Goal: Task Accomplishment & Management: Complete application form

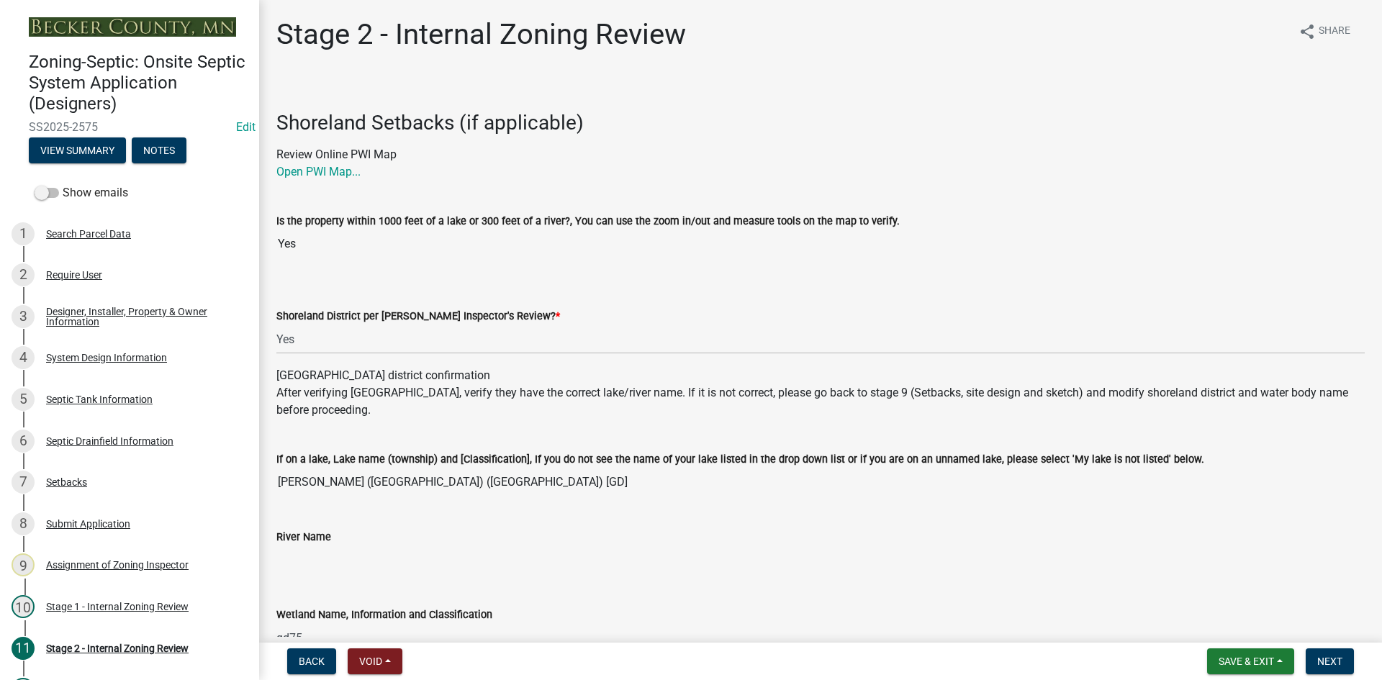
select select "69d592bb-9906-4277-a6fb-df8686255161"
select select "1ad81be4-5d59-46bf-8b7b-d7c0f20ad891"
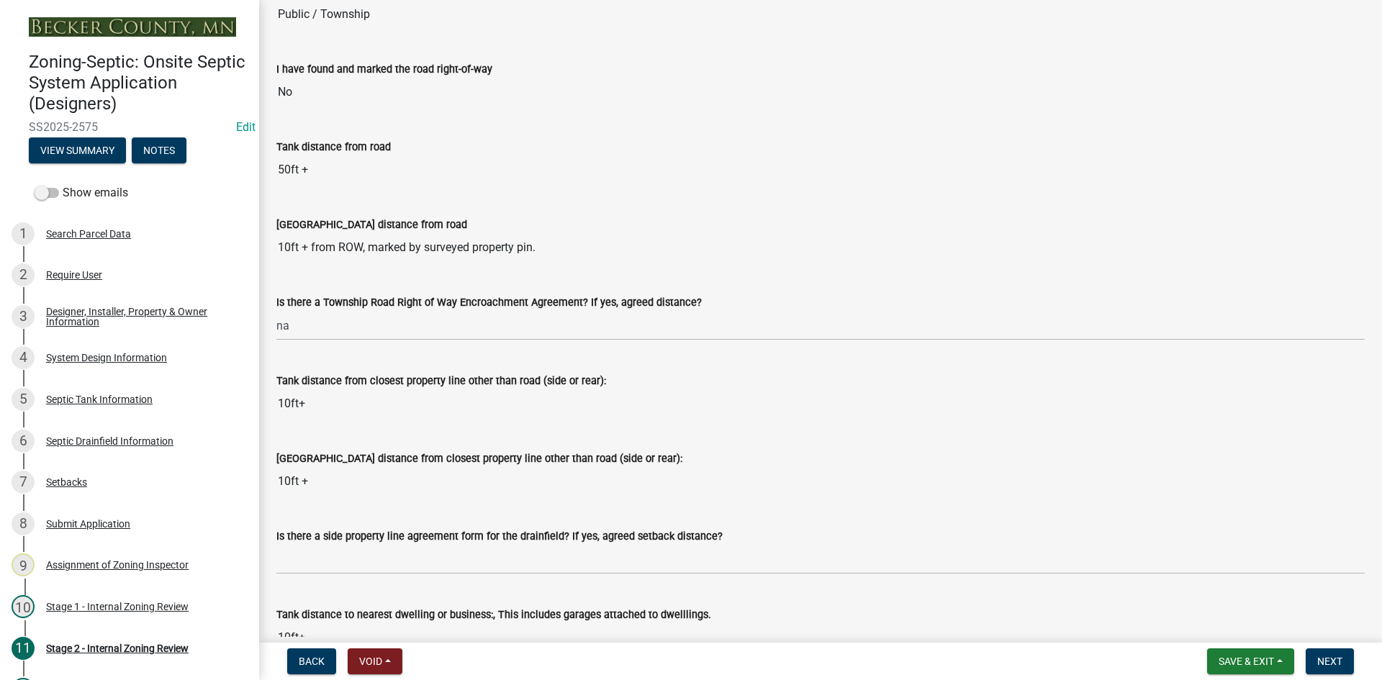
scroll to position [1224, 0]
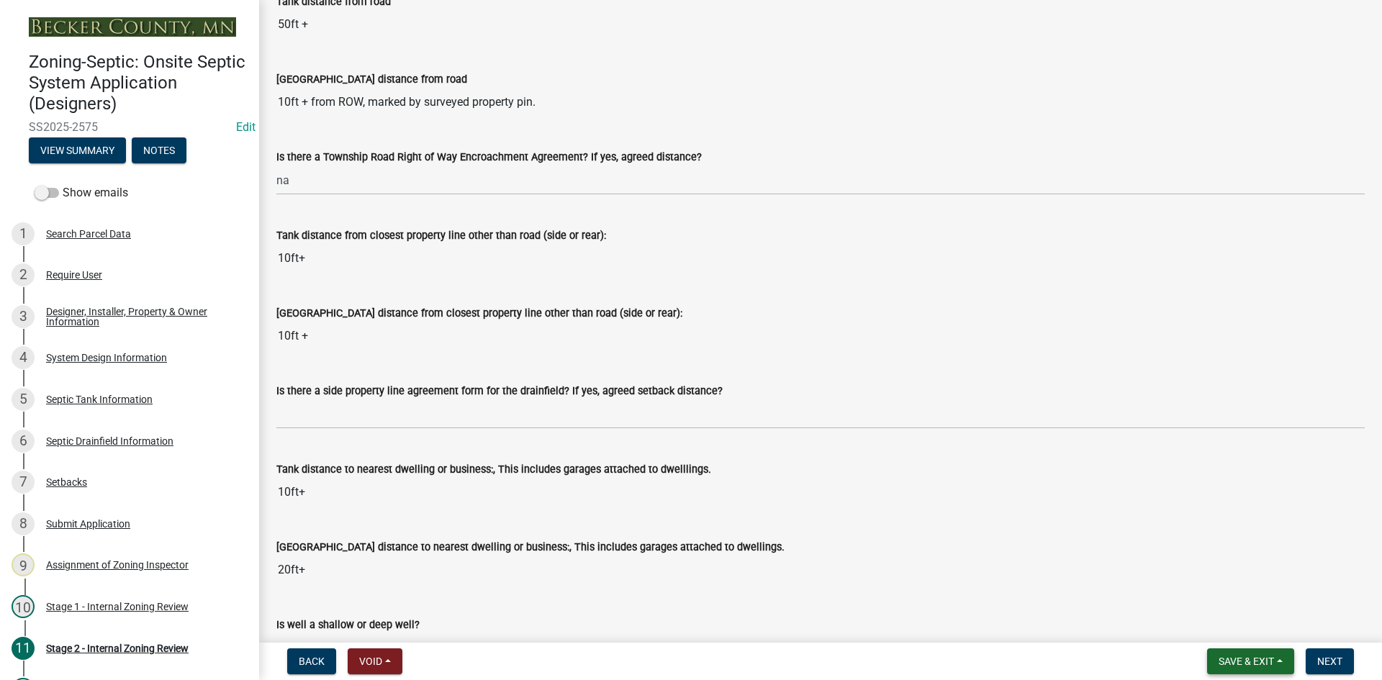
click at [1261, 666] on span "Save & Exit" at bounding box center [1246, 662] width 55 height 12
click at [1239, 626] on button "Save & Exit" at bounding box center [1236, 624] width 115 height 35
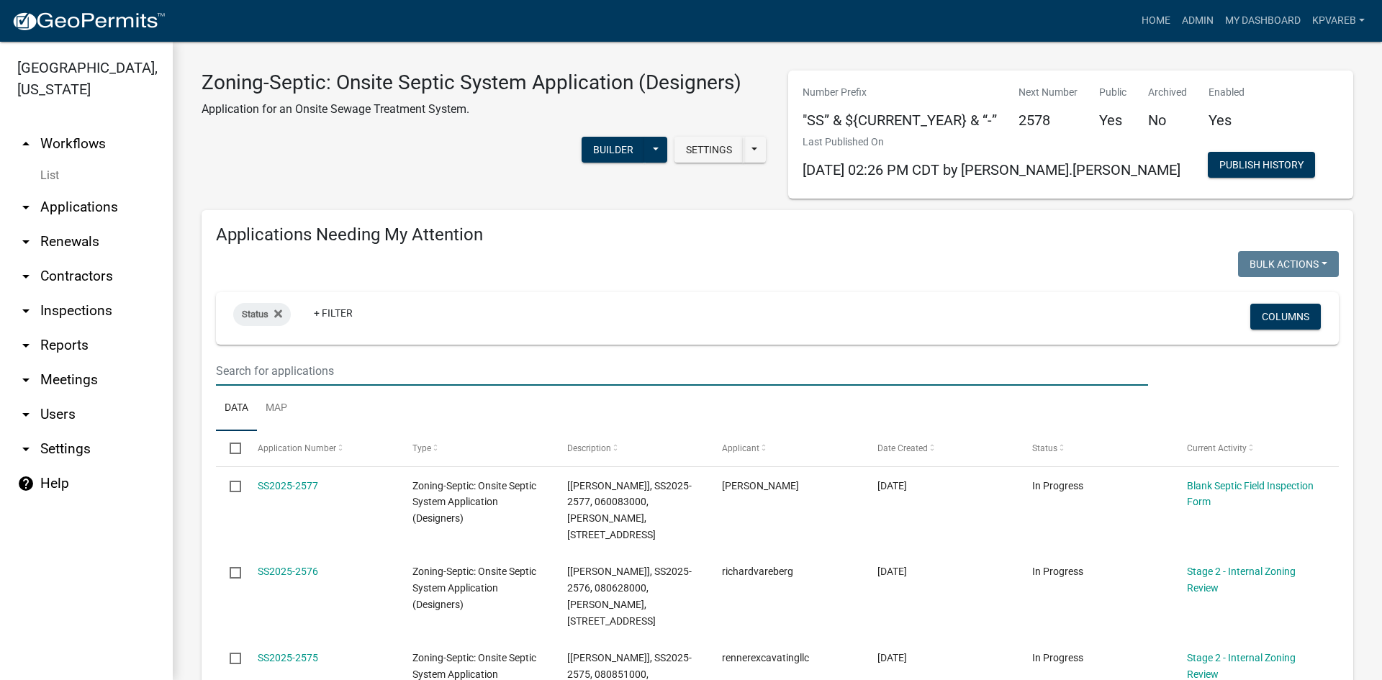
click at [235, 364] on input "text" at bounding box center [682, 371] width 932 height 30
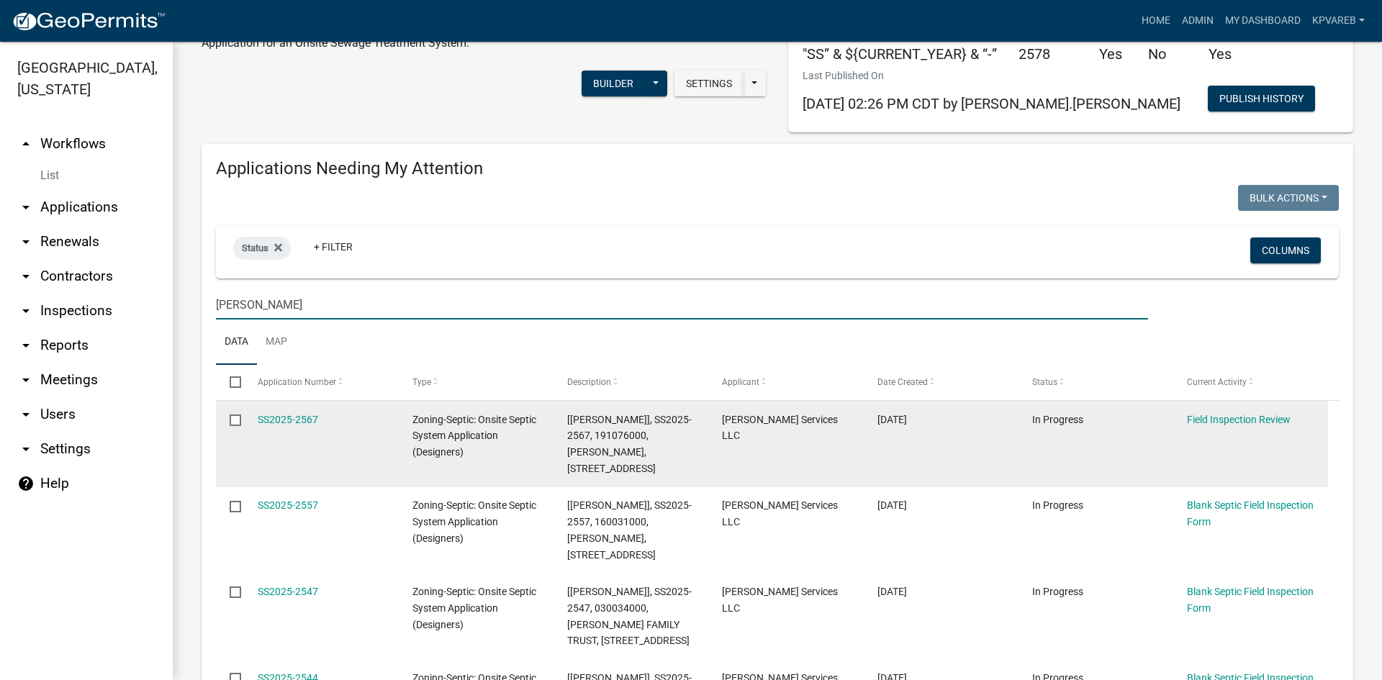
scroll to position [144, 0]
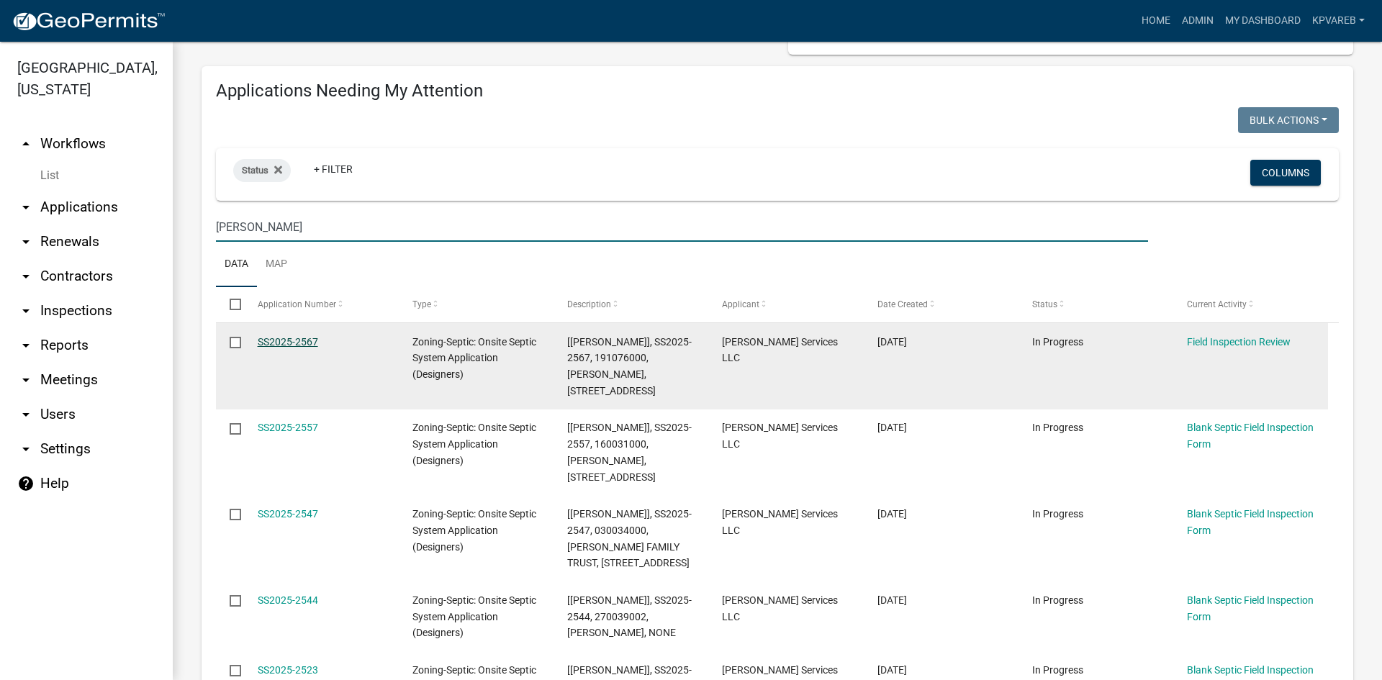
type input "[PERSON_NAME]"
click at [301, 339] on link "SS2025-2567" at bounding box center [288, 342] width 60 height 12
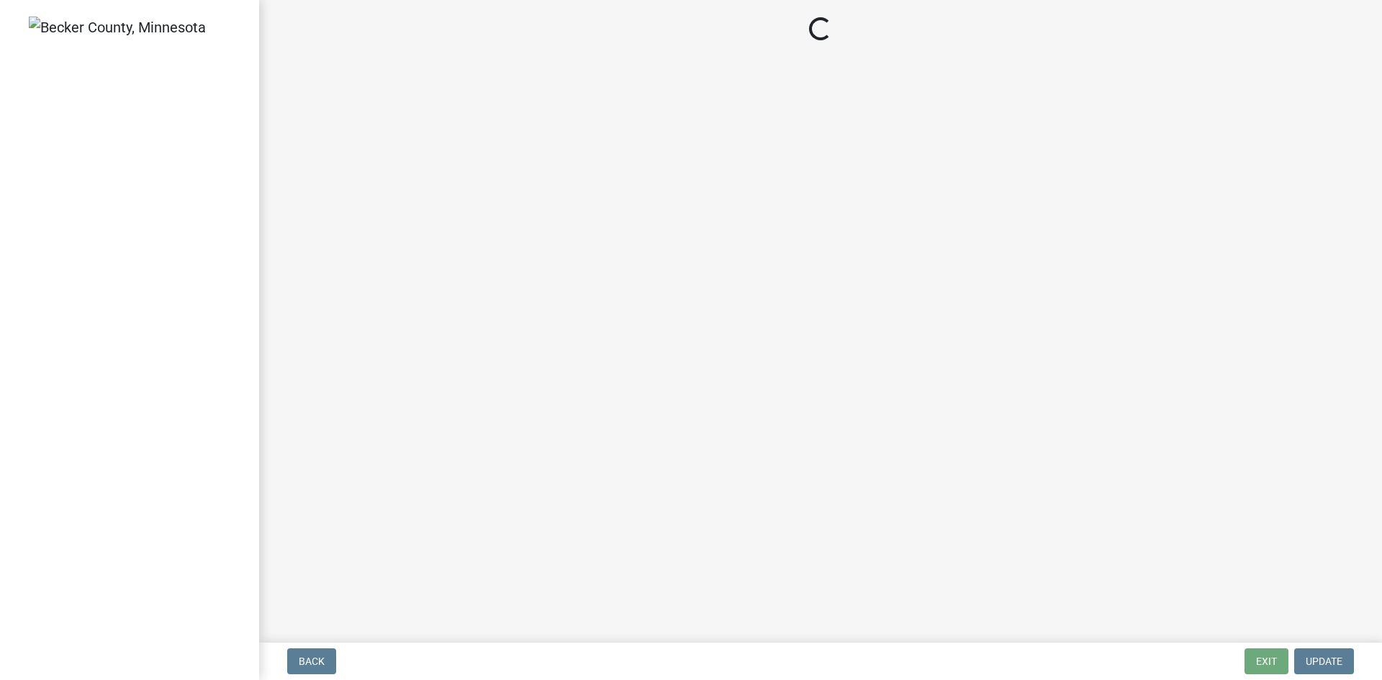
select select "e6f115c1-9d93-4d61-8856-1810485f2117"
select select "ce8adf61-51ba-42f2-bbc3-7480a098e35e"
select select "58089658-2e95-4d4d-a981-afbd087a421a"
select select "039f9276-f093-40ee-98f9-24c1fbae5d9d"
select select "9075ff2b-2749-45ce-aee6-f4951e9a2109"
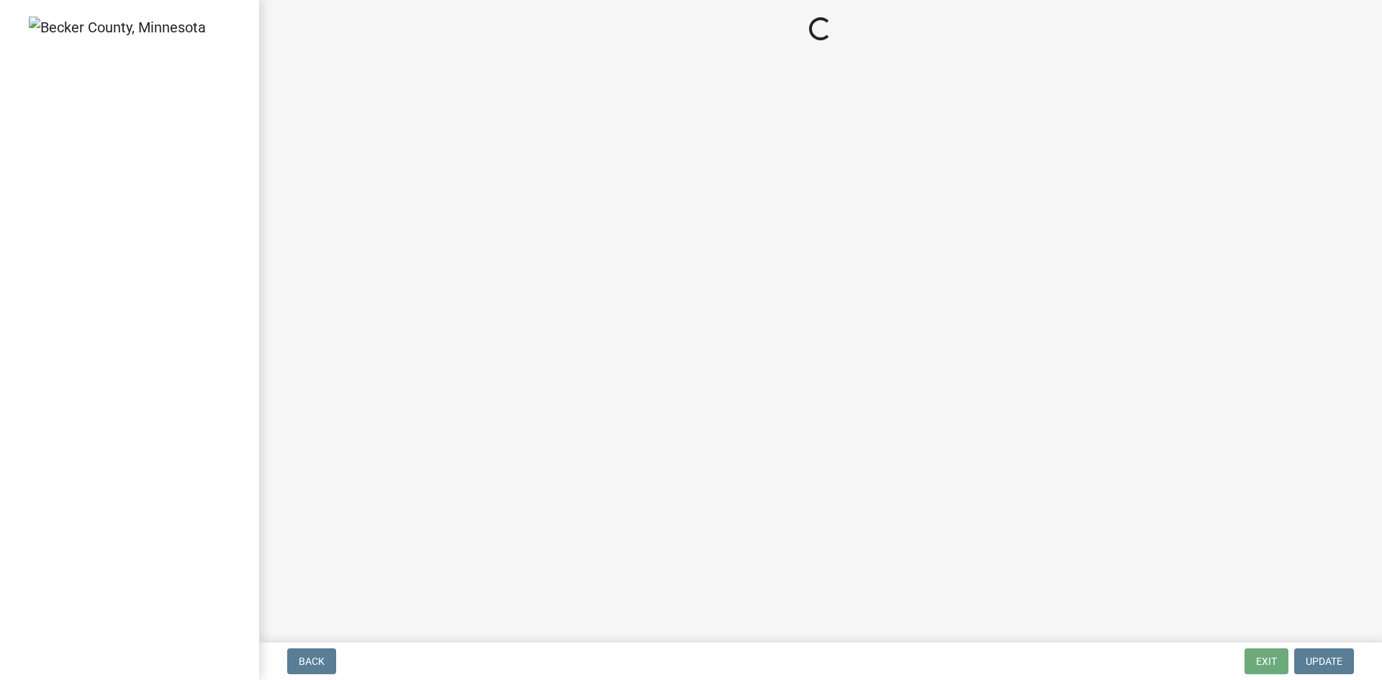
select select "c19a0b5c-6916-4435-8c22-bdddceeea52a"
select select "f7794d6a-556a-43dc-97be-878f47e346d8"
select select "9376207c-987b-4580-9786-4fe9435ab5e6"
select select "d0fc35b5-23a5-4a64-97d6-4937a1f9afff"
select select "53e8394b-4ec8-472b-acba-27f64a4dcc6d"
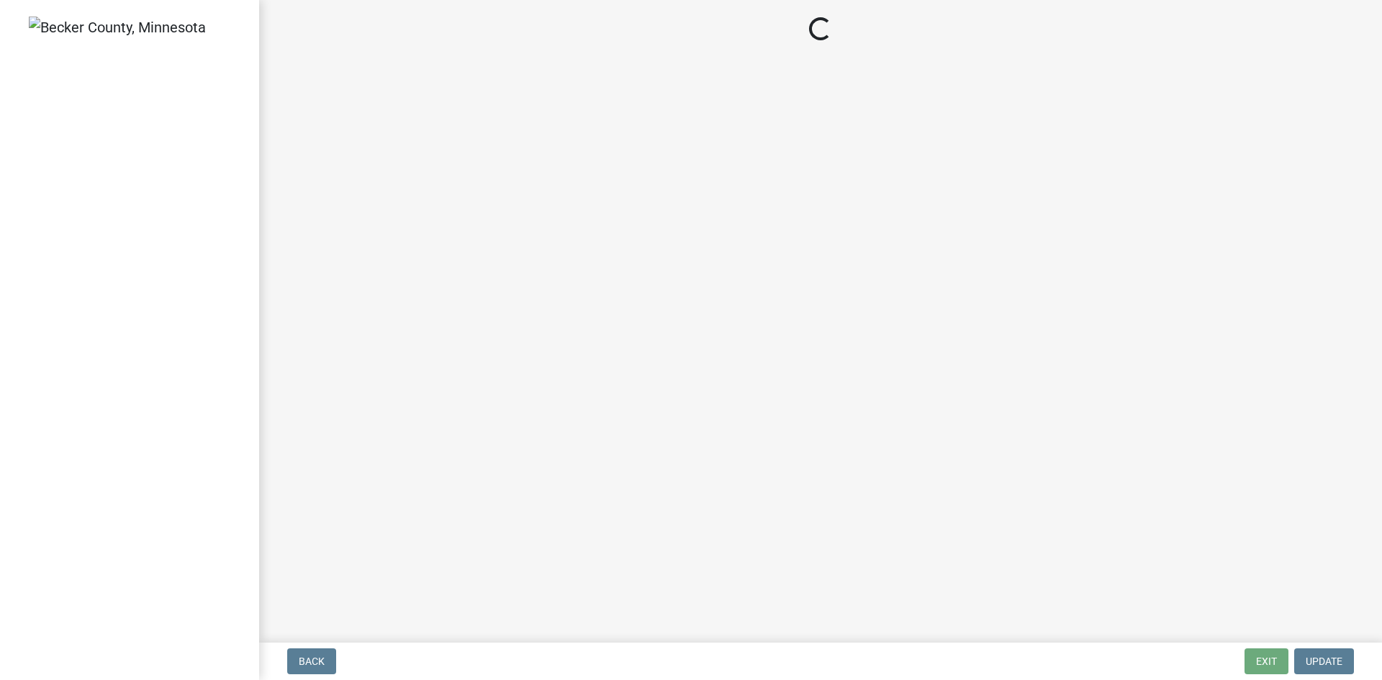
select select "eedfbf44-dce3-4c21-89bd-6d851115dab7"
select select "adfa1390-1443-4b8a-94eb-9b7f601f4679"
select select "c4818e78-5c90-4826-997d-5e330db1879d"
select select "7bfe52ba-73b7-4ac1-9bde-d3bb601555ca"
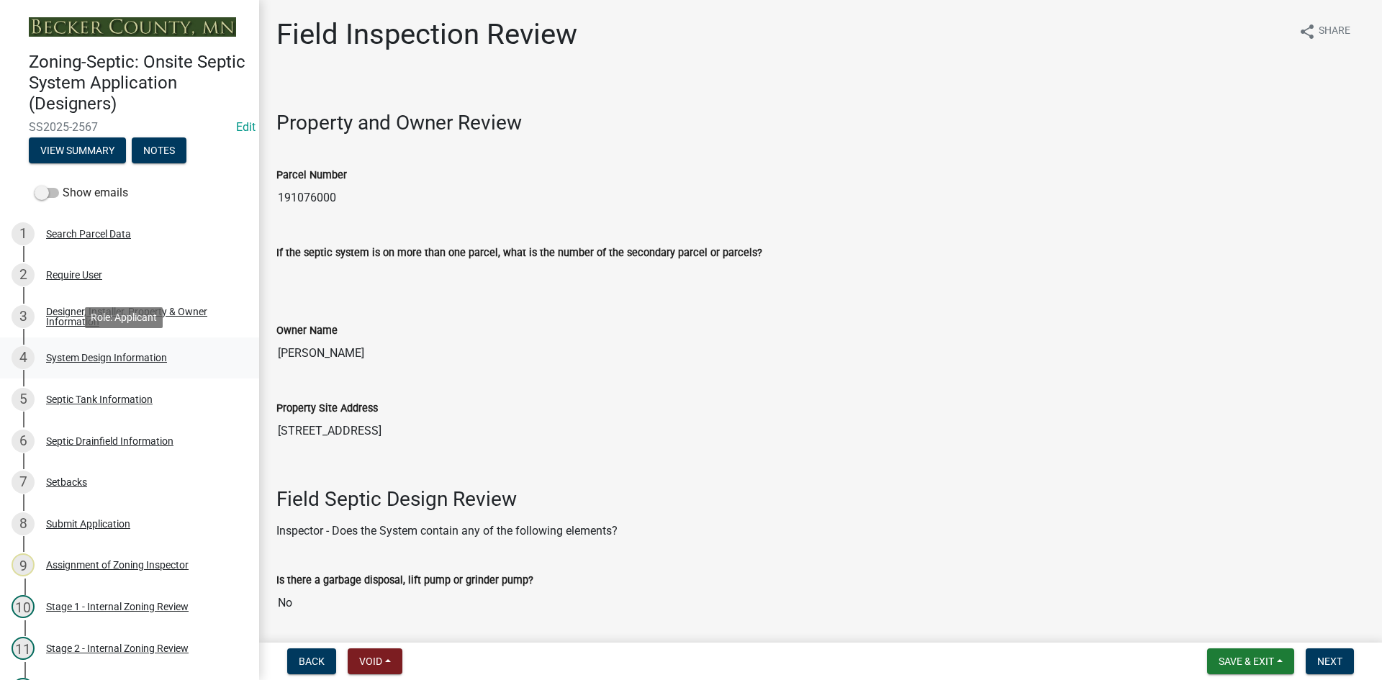
click at [150, 360] on div "System Design Information" at bounding box center [106, 358] width 121 height 10
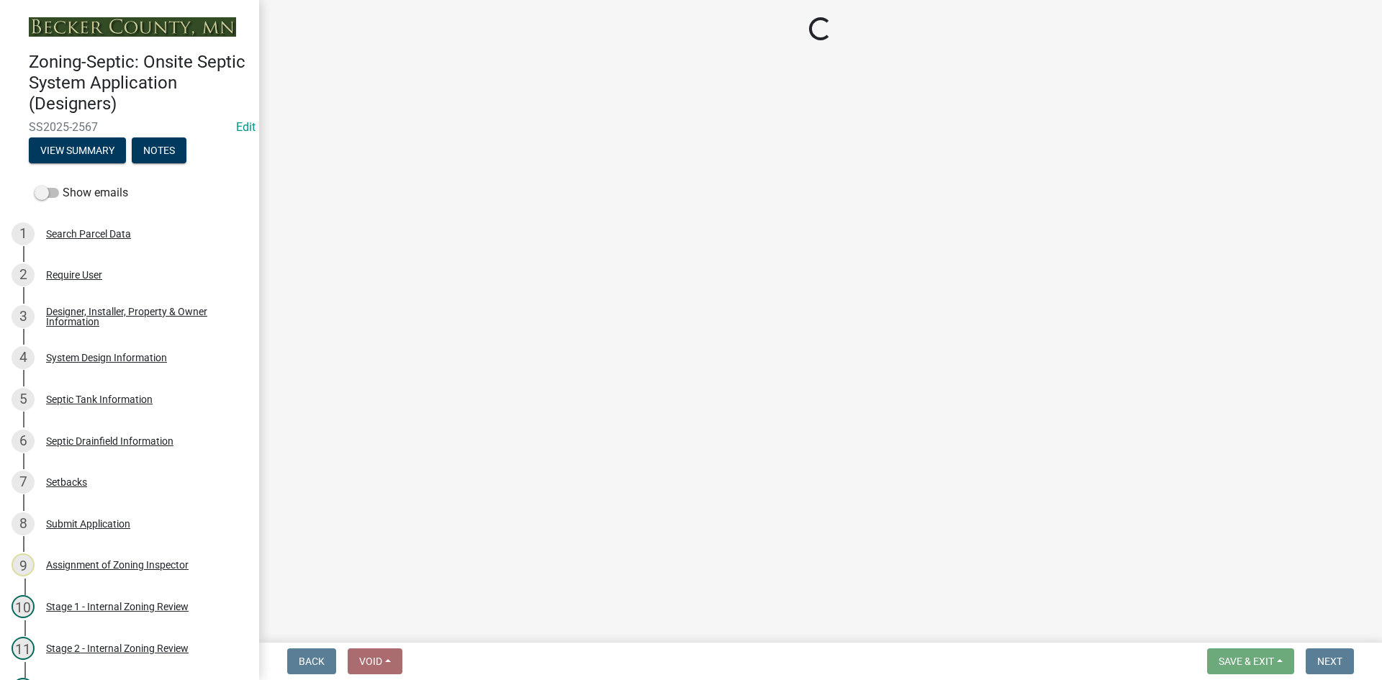
select select "8ba21533-2acf-4cc6-95e5-280e4aabd5a3"
select select "841e6e1b-3a1e-4ec6-be41-af079aae60a3"
select select "011fbff4-a41d-4a75-9bd8-71c7e6c69e0d"
select select "85fdfef2-2683-4311-b5d5-5505f6411127"
select select "ba735beb-519e-40f0-ae20-62d65fc4c46b"
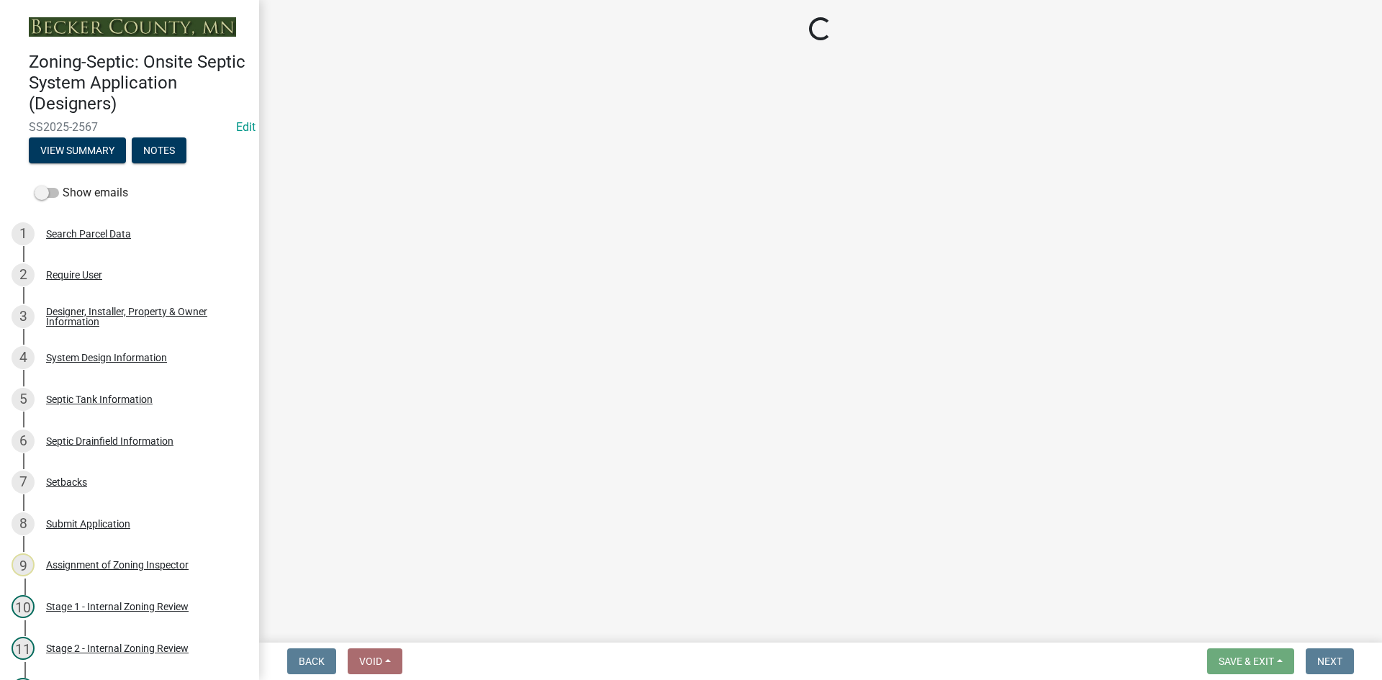
select select "ef698bf5-6172-44c1-9ffb-522c07469aed"
select select "a2b5ca25-65b1-425d-82c5-8881ea380237"
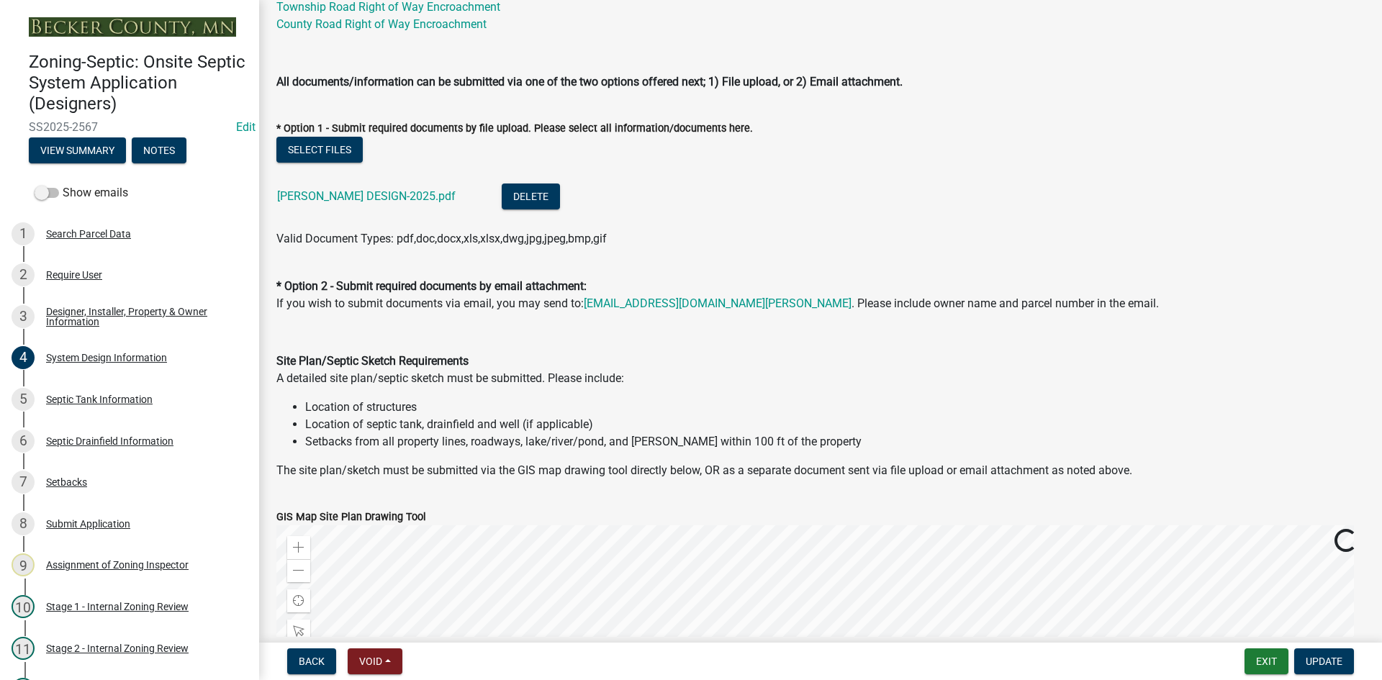
scroll to position [648, 0]
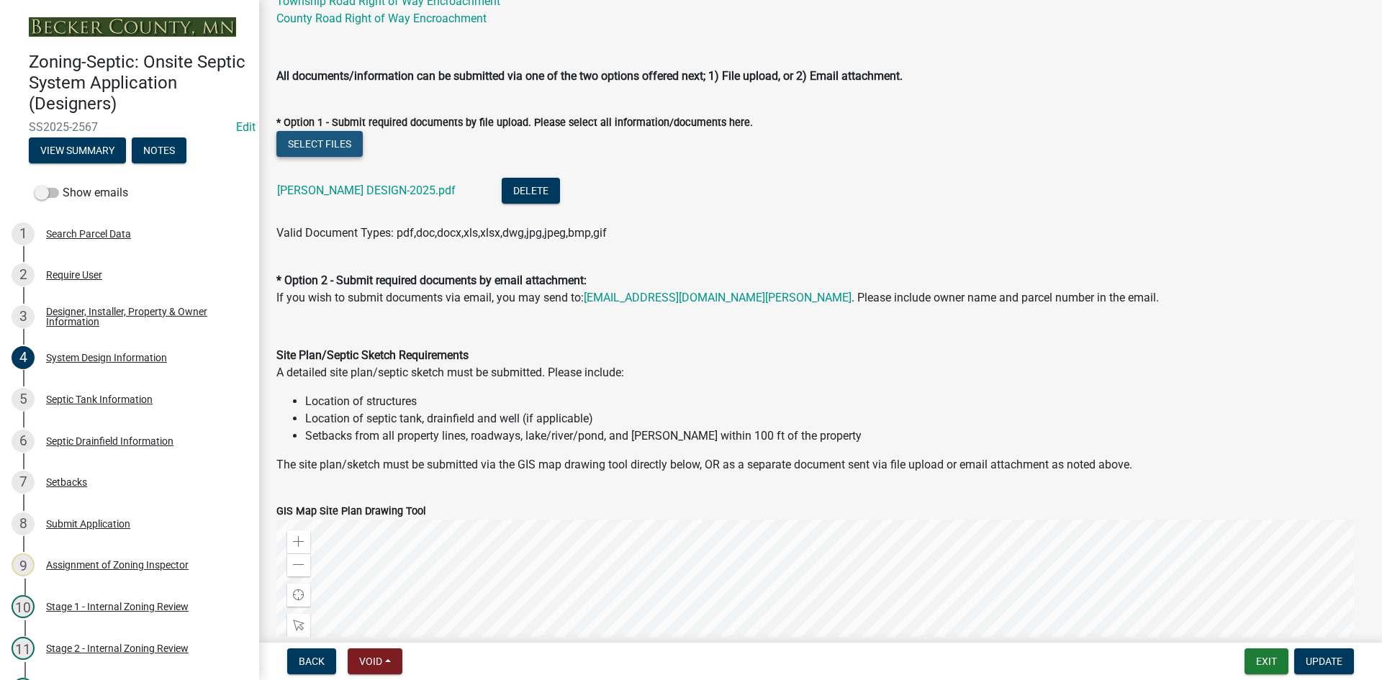
click at [335, 138] on button "Select files" at bounding box center [319, 144] width 86 height 26
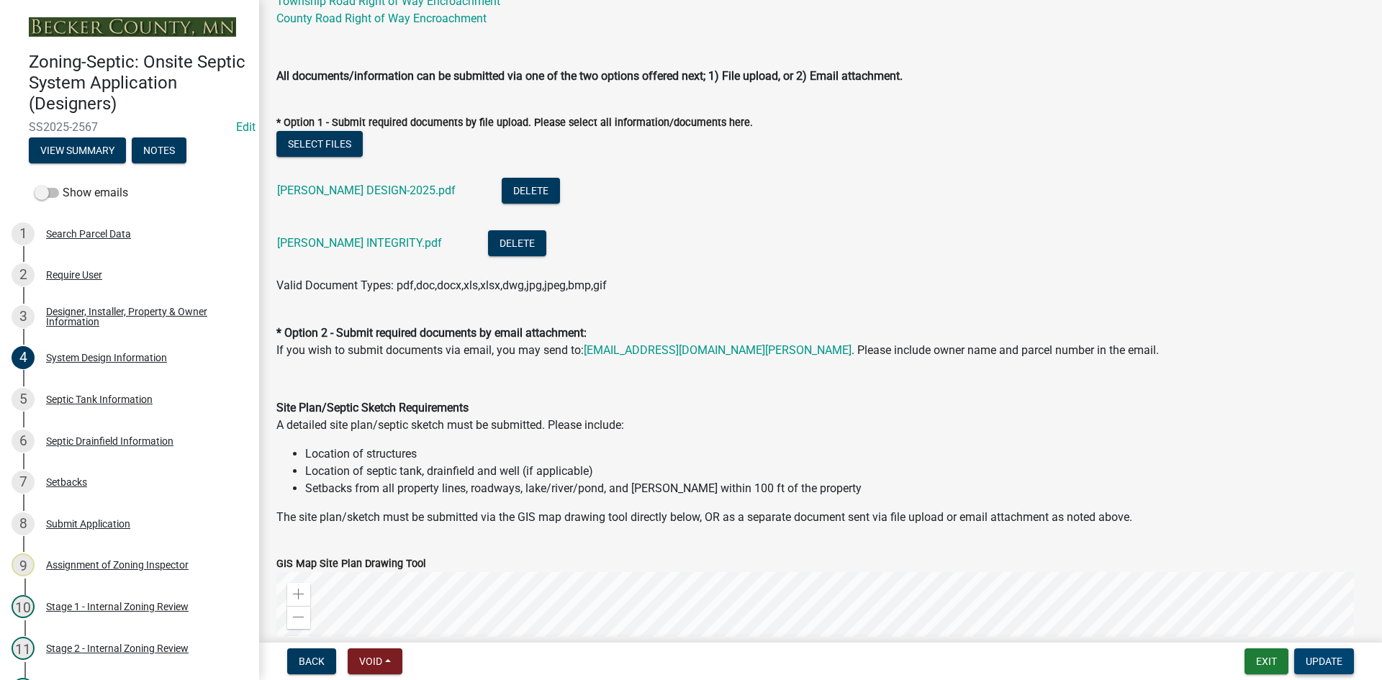
click at [1312, 659] on span "Update" at bounding box center [1324, 662] width 37 height 12
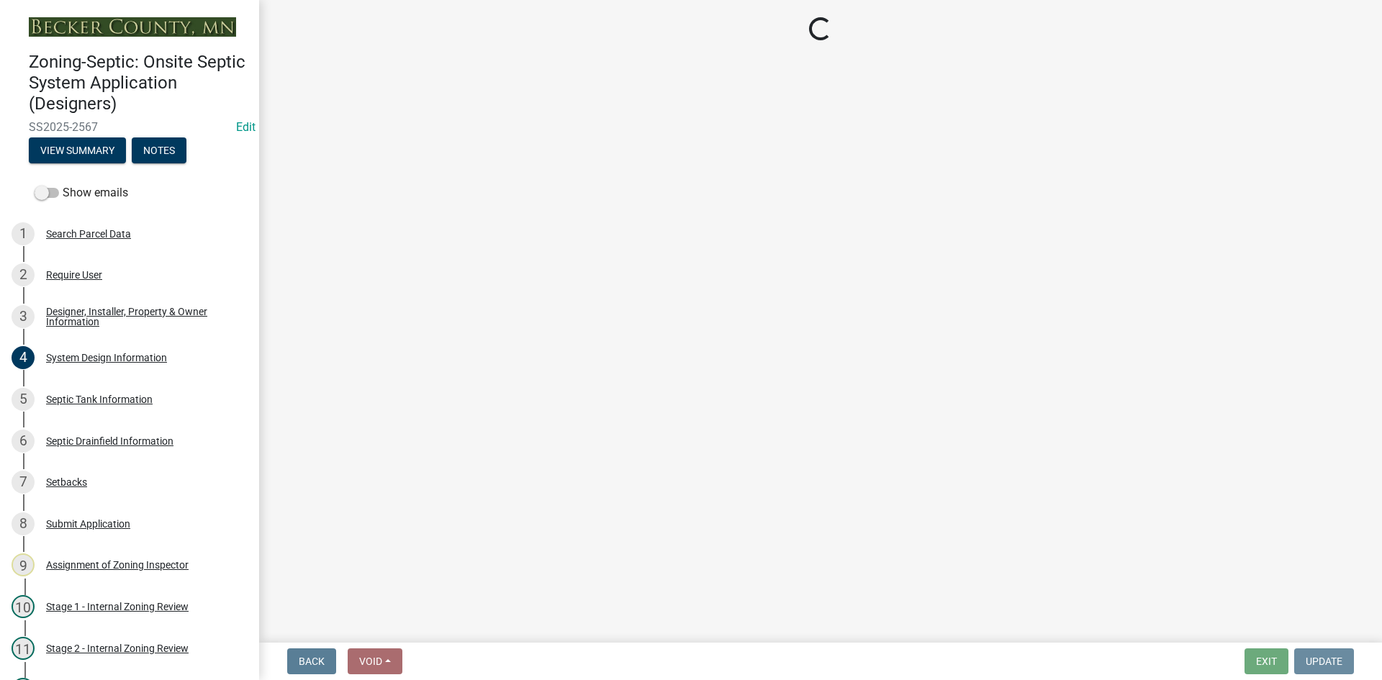
scroll to position [0, 0]
select select "49e49f1e-3b32-4342-8c2e-9cbd4919fe4d"
select select "ca07ae0a-7638-46ff-ada2-c67ca3524324"
select select "ec75a761-93b4-47c5-8535-fea253c32937"
select select "bcbb982e-a48c-4b4a-a83b-ed1363446a86"
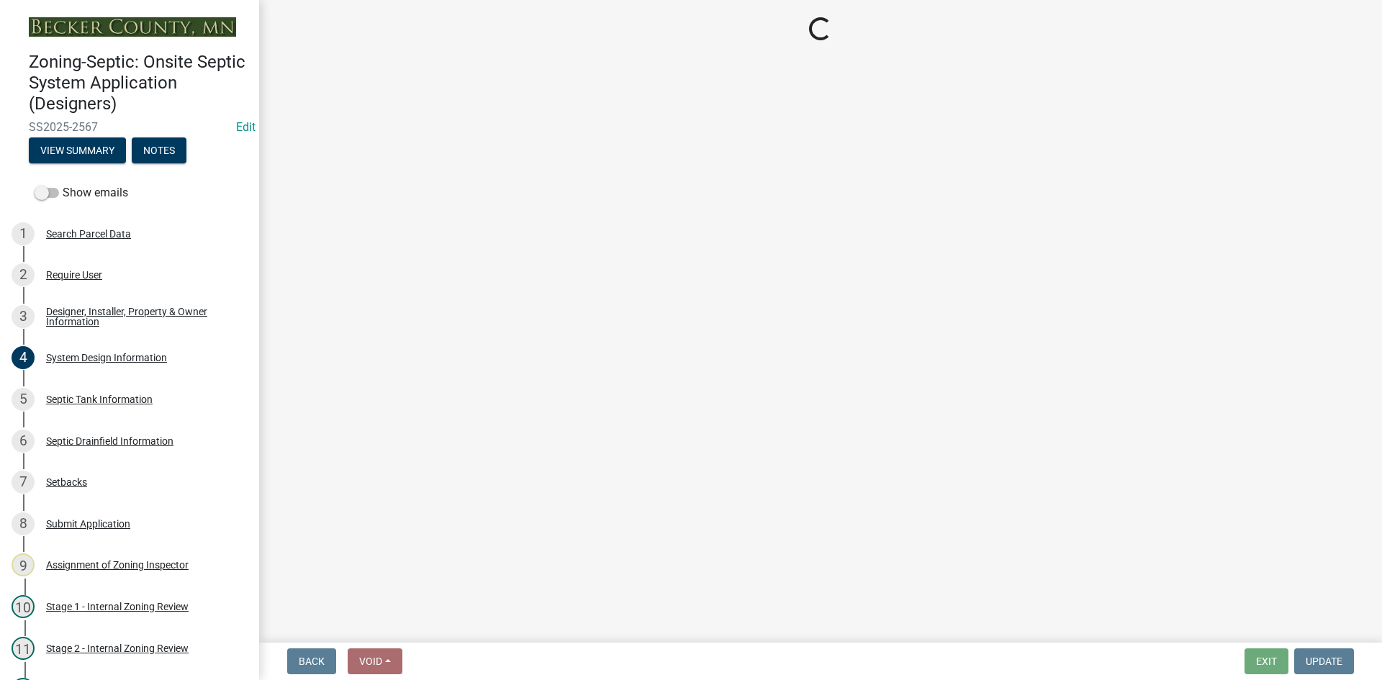
select select "47a2a5dd-5977-4941-8e6f-09ff03cdfb75"
select select "3f5b086d-5a4c-4236-93bc-fa7bf4d11838"
select select "888a8260-2be6-47f2-a4de-b9f453a4d3bc"
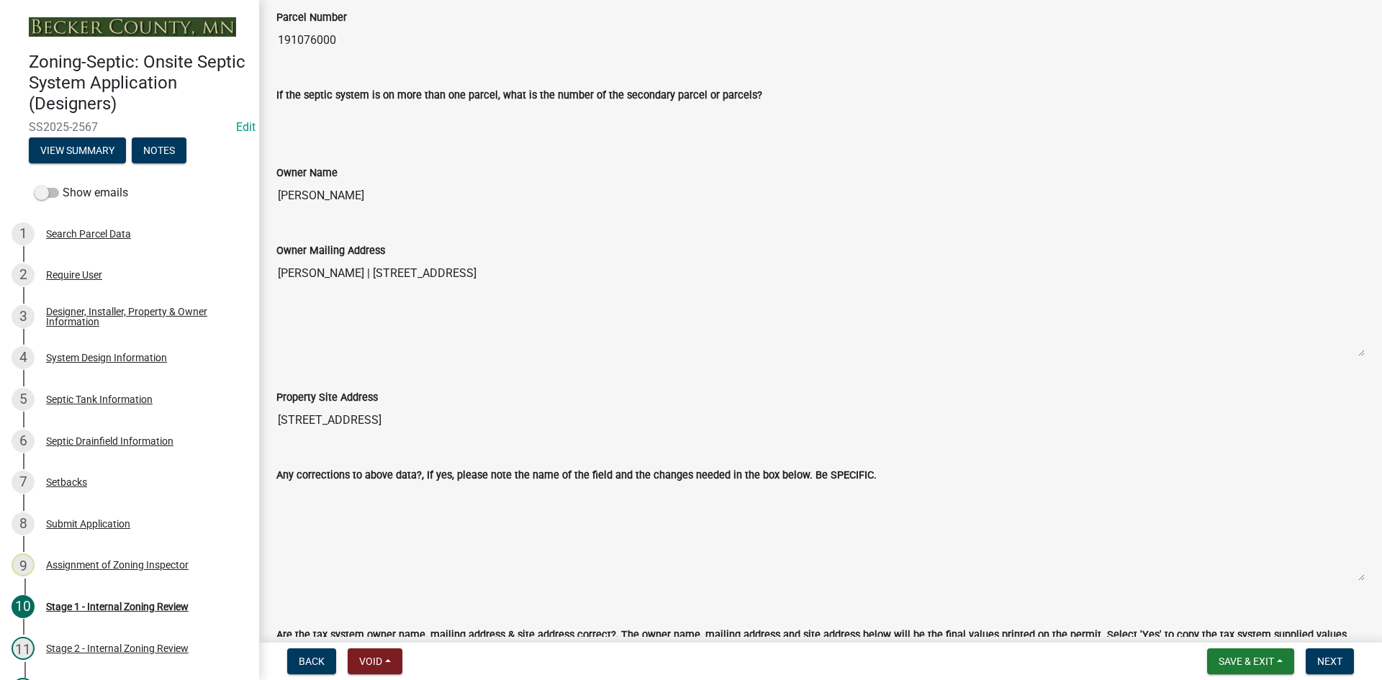
scroll to position [504, 0]
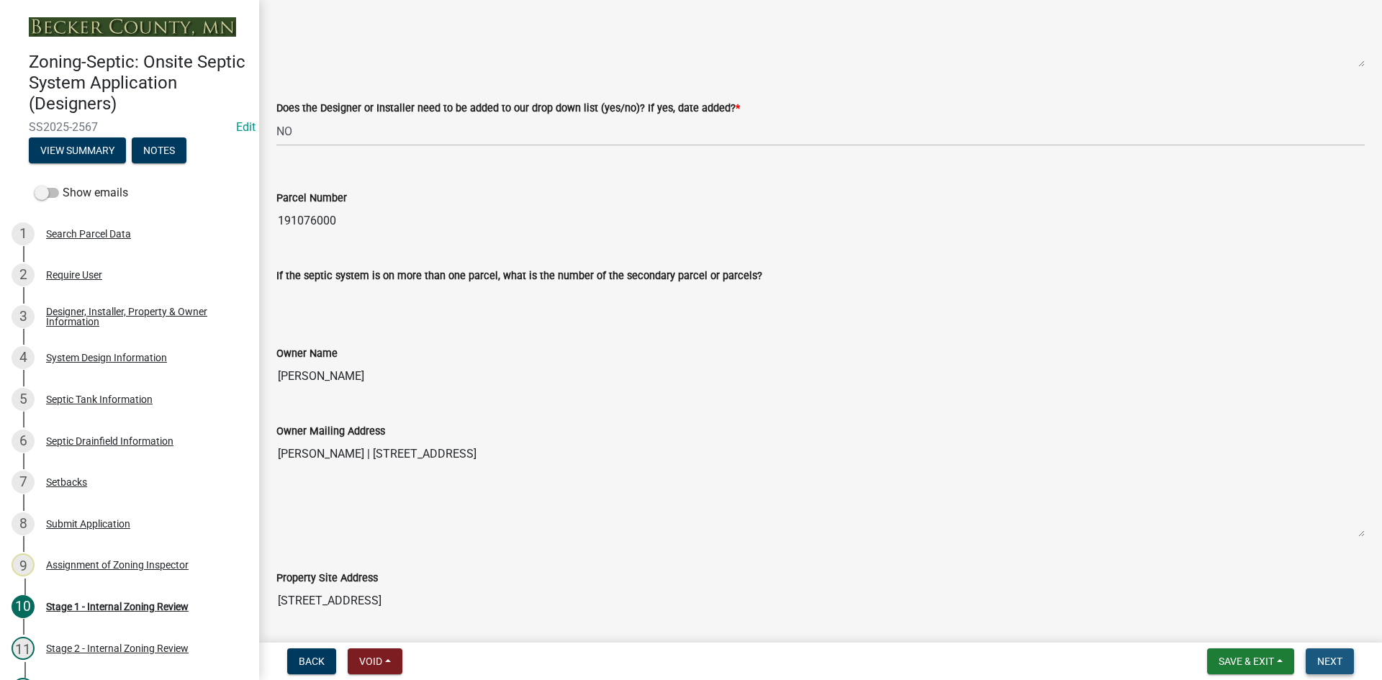
click at [1328, 662] on span "Next" at bounding box center [1329, 662] width 25 height 12
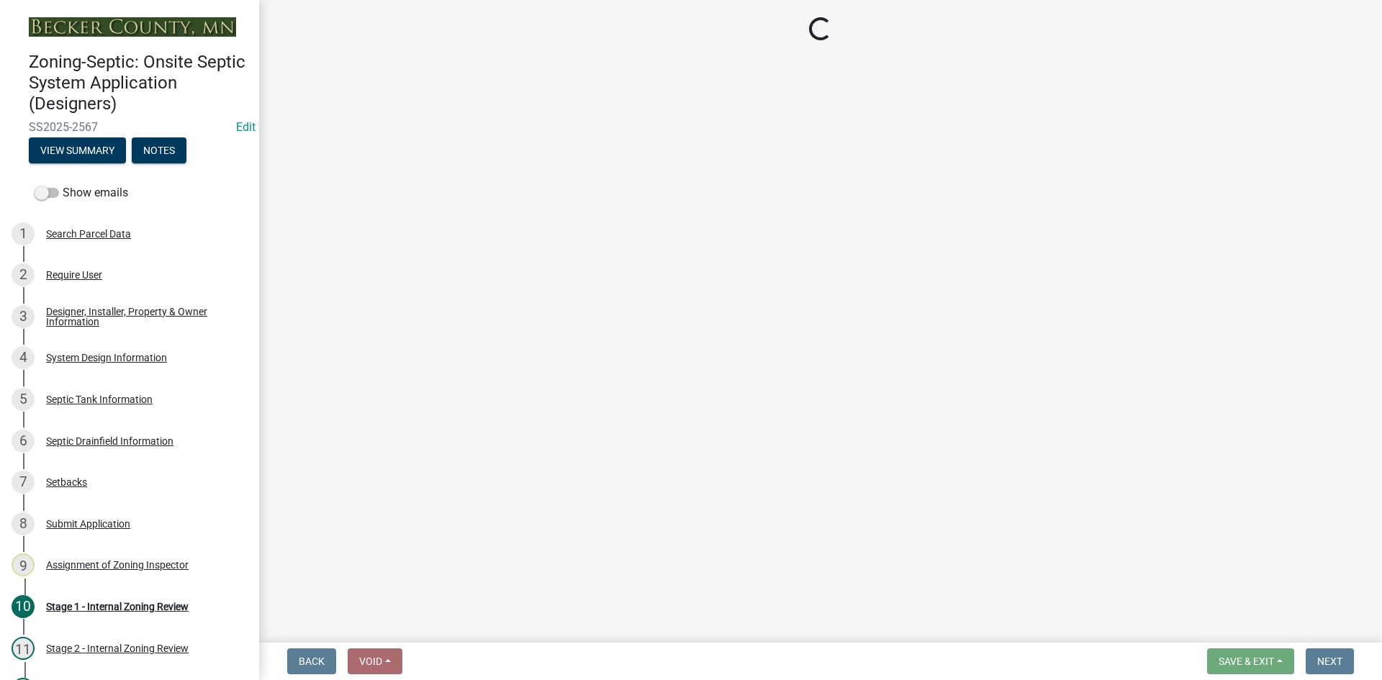
select select "e6f115c1-9d93-4d61-8856-1810485f2117"
select select "ce8adf61-51ba-42f2-bbc3-7480a098e35e"
select select "58089658-2e95-4d4d-a981-afbd087a421a"
select select "039f9276-f093-40ee-98f9-24c1fbae5d9d"
select select "9075ff2b-2749-45ce-aee6-f4951e9a2109"
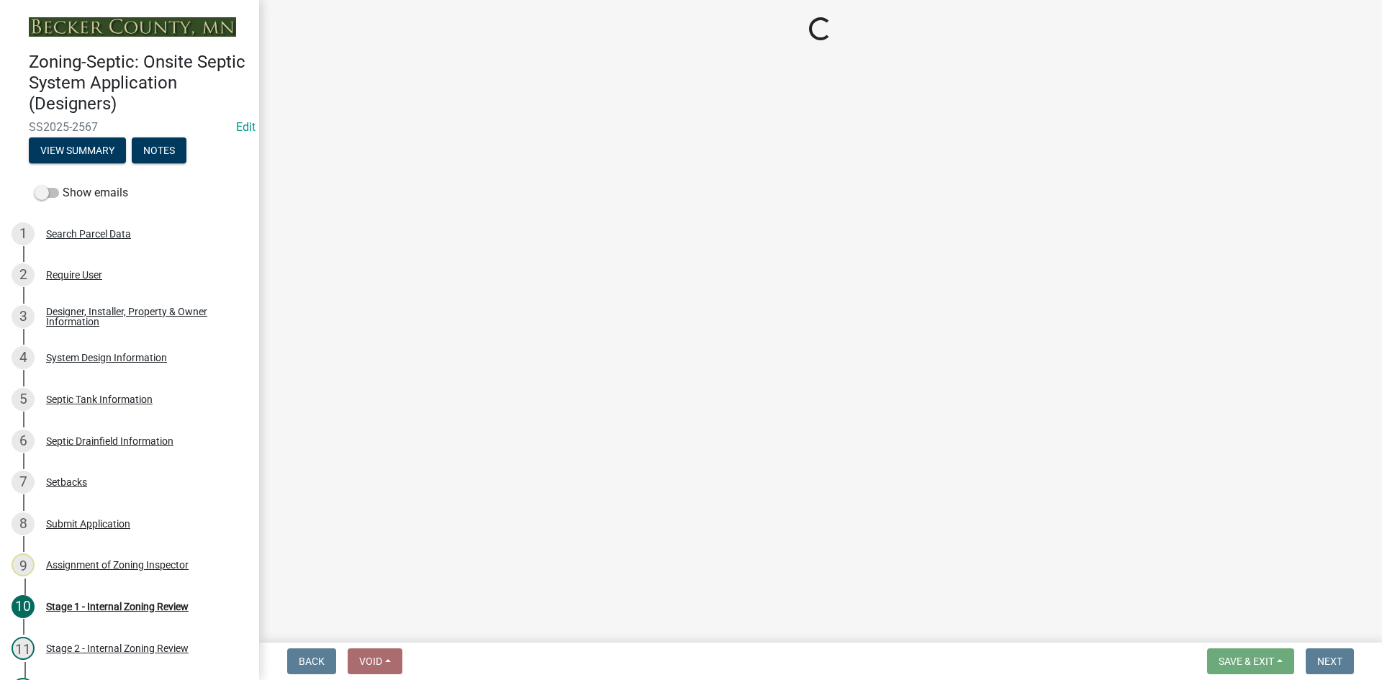
select select "c19a0b5c-6916-4435-8c22-bdddceeea52a"
select select "f7794d6a-556a-43dc-97be-878f47e346d8"
select select "9376207c-987b-4580-9786-4fe9435ab5e6"
select select "d0fc35b5-23a5-4a64-97d6-4937a1f9afff"
select select "53e8394b-4ec8-472b-acba-27f64a4dcc6d"
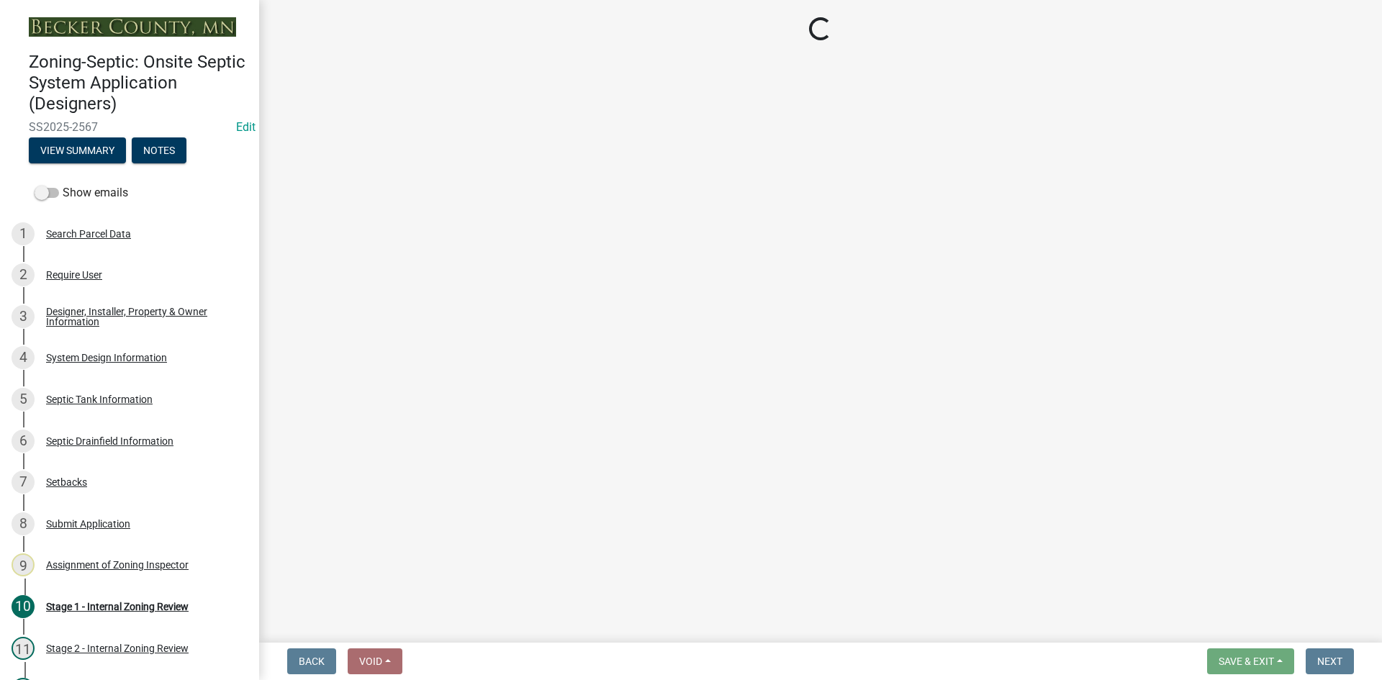
select select "eedfbf44-dce3-4c21-89bd-6d851115dab7"
select select "adfa1390-1443-4b8a-94eb-9b7f601f4679"
select select "c4818e78-5c90-4826-997d-5e330db1879d"
select select "7bfe52ba-73b7-4ac1-9bde-d3bb601555ca"
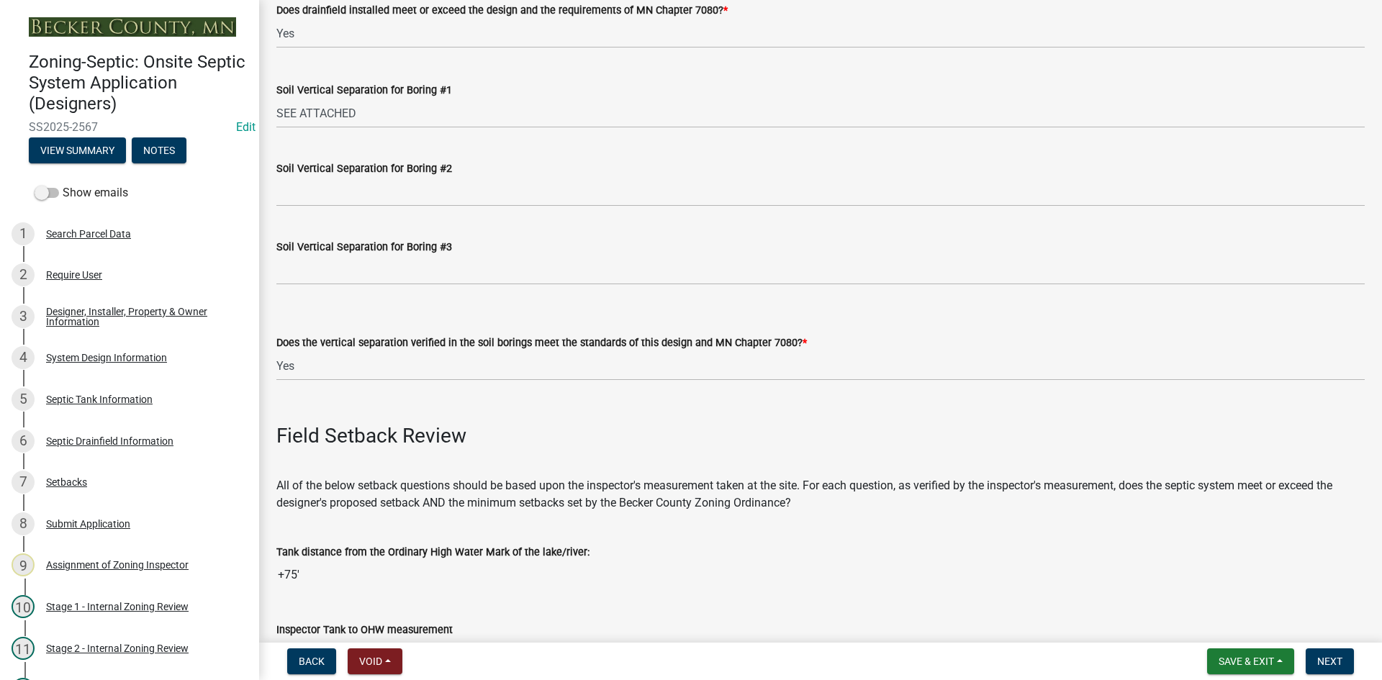
scroll to position [2951, 0]
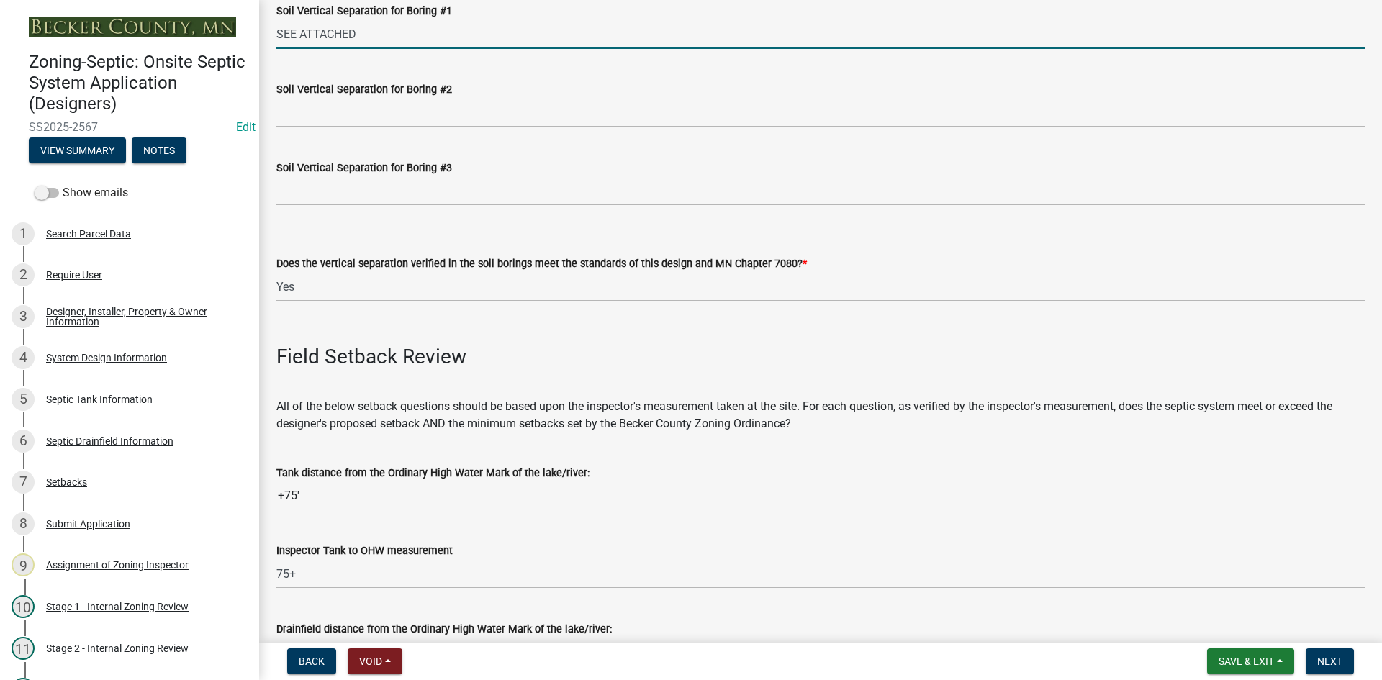
click at [376, 35] on input "SEE ATTACHED" at bounding box center [820, 34] width 1088 height 30
type input "SEE ATTACHED TYPE 3"
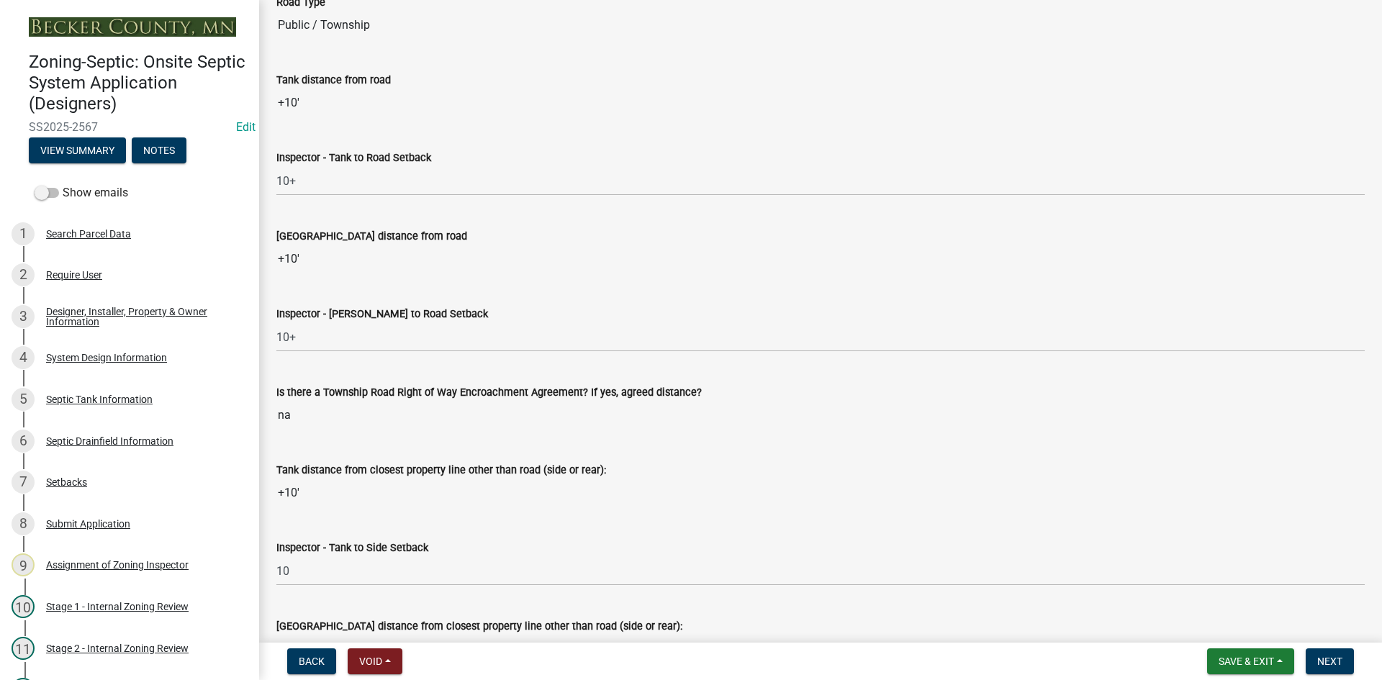
scroll to position [4031, 0]
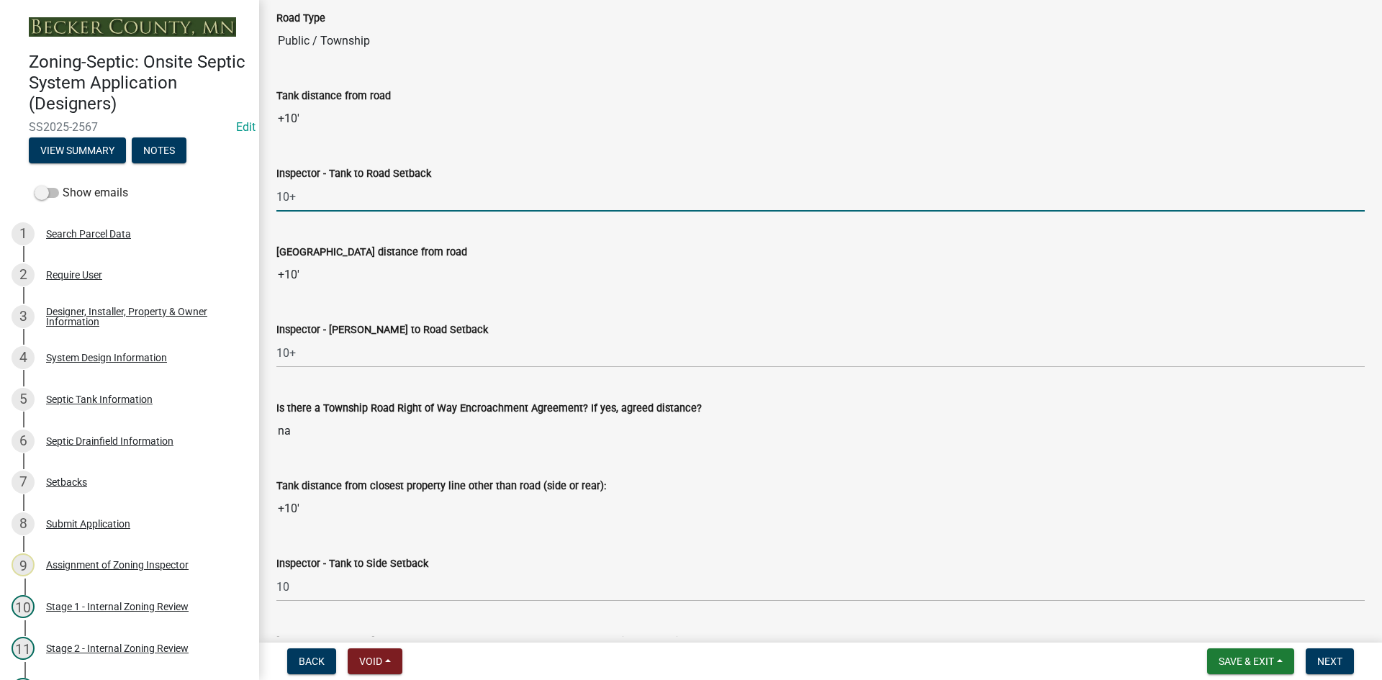
drag, startPoint x: 299, startPoint y: 192, endPoint x: 270, endPoint y: 201, distance: 30.7
click at [270, 201] on div "Inspector - Tank to Road Setback 10+" at bounding box center [821, 178] width 1110 height 67
type input "EXISTING"
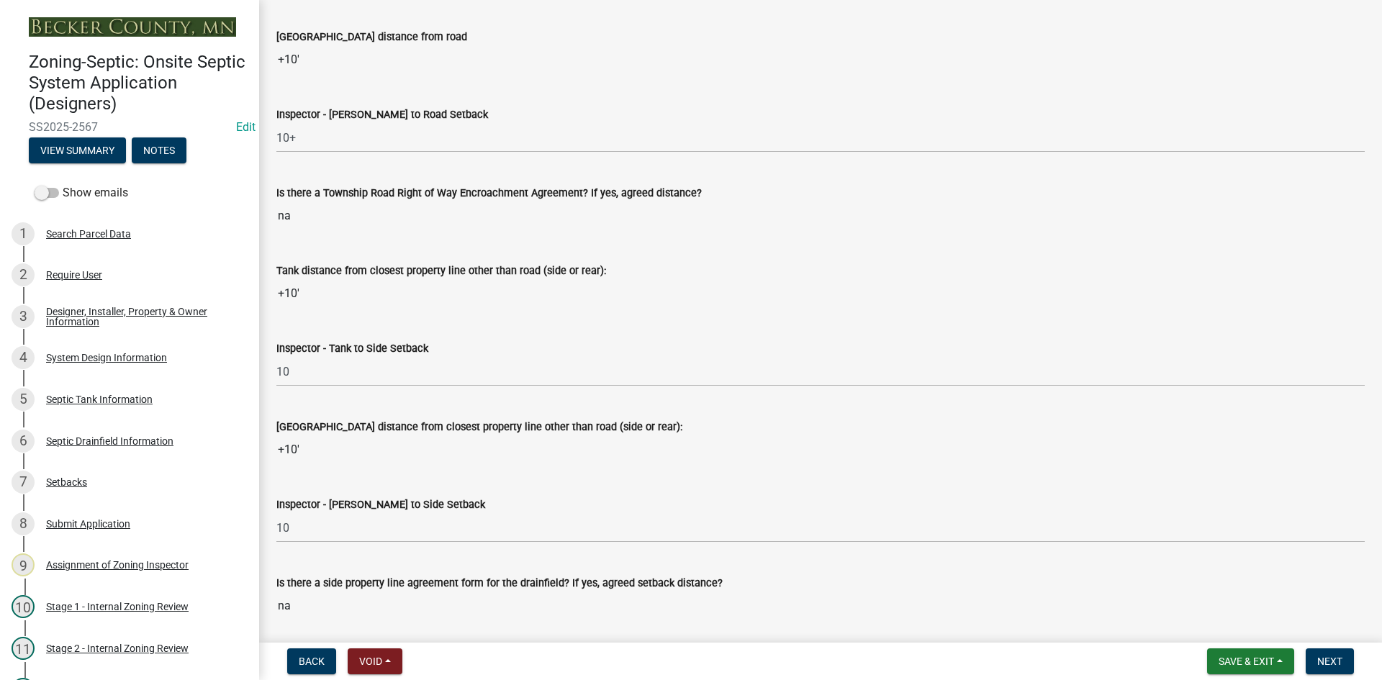
scroll to position [4247, 0]
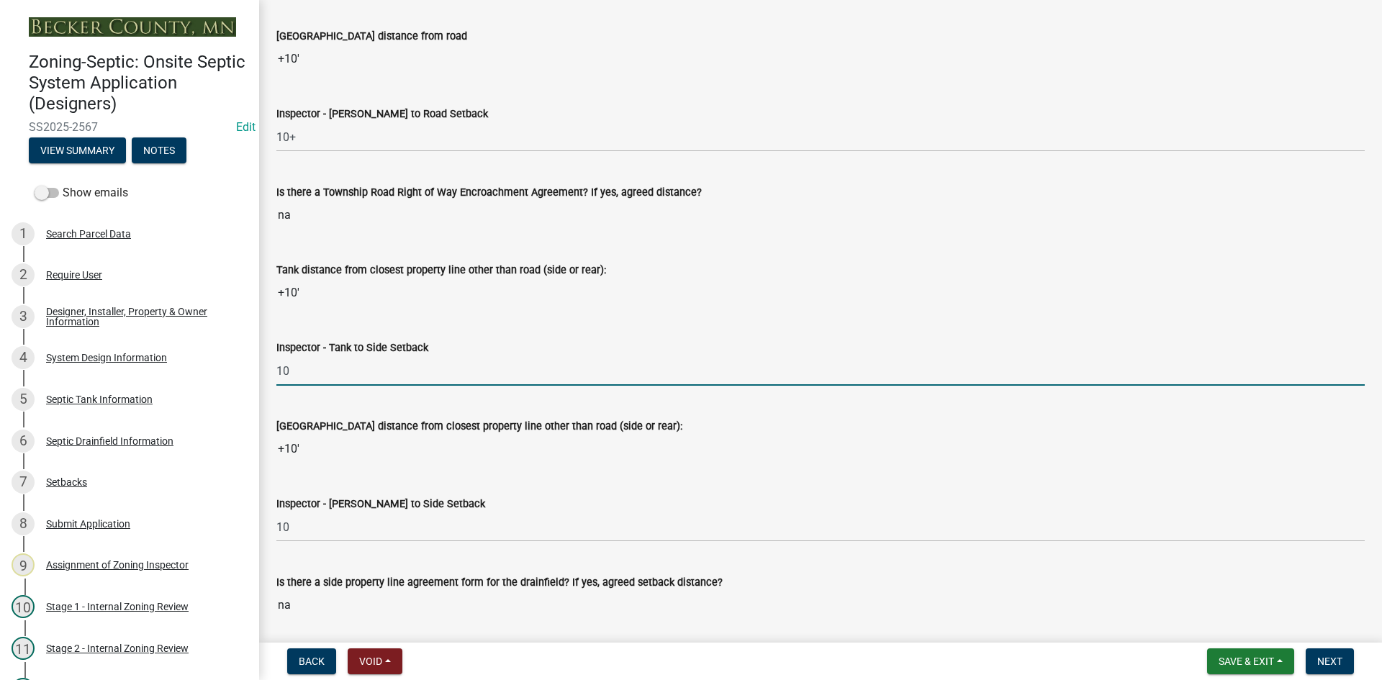
drag, startPoint x: 312, startPoint y: 377, endPoint x: 428, endPoint y: 341, distance: 120.7
click at [266, 382] on div "Inspector - Tank to Side Setback 10" at bounding box center [821, 352] width 1110 height 67
type input "EXISTING"
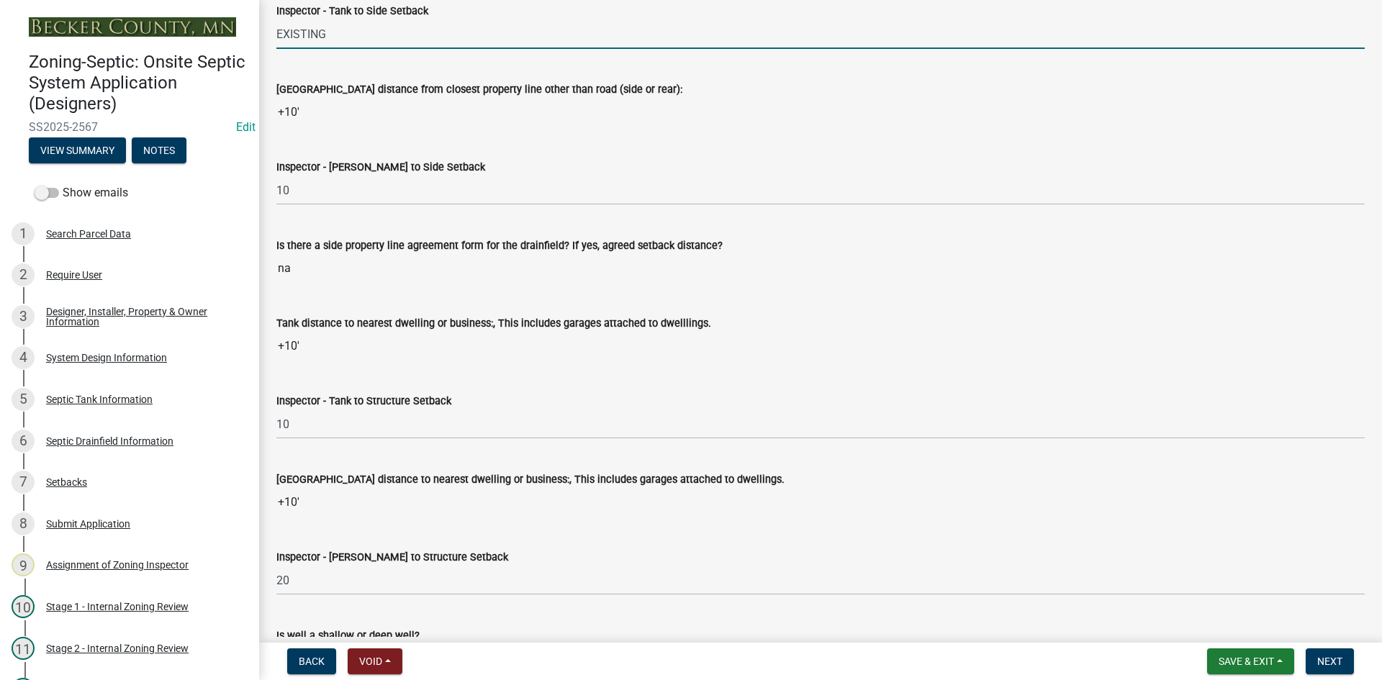
scroll to position [4679, 0]
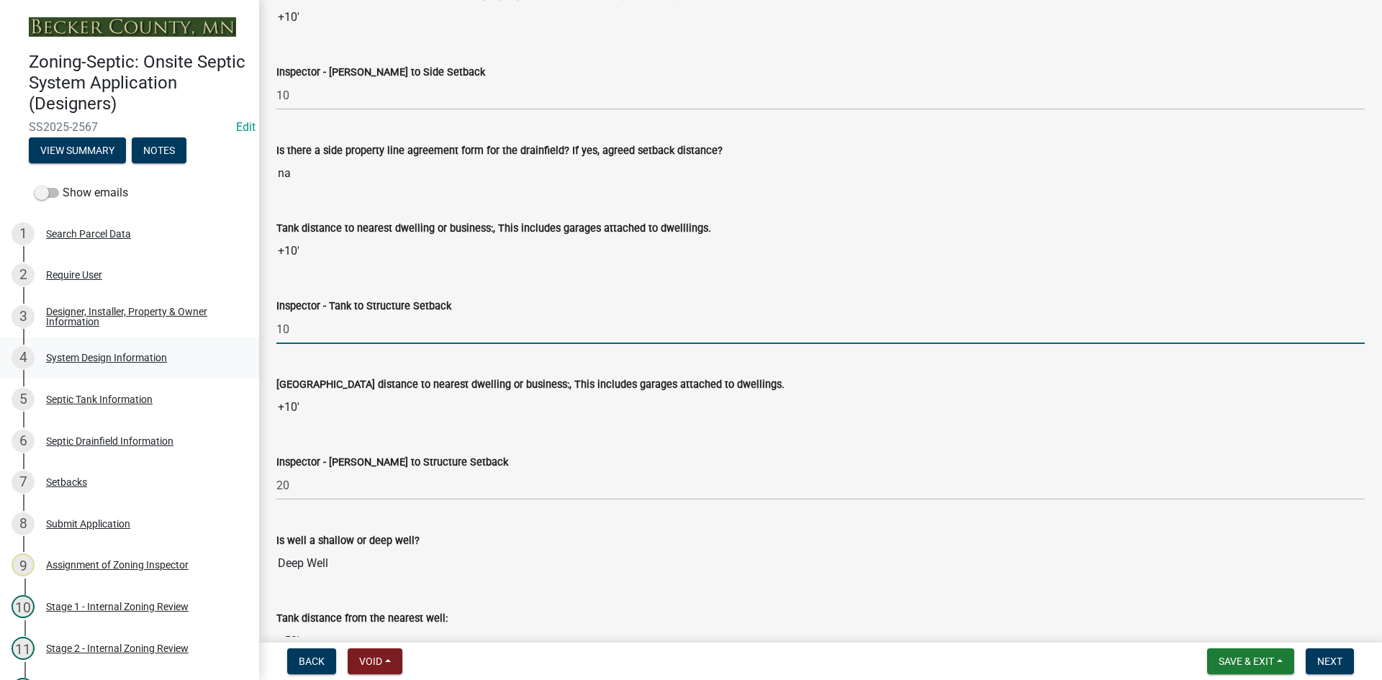
drag, startPoint x: 320, startPoint y: 328, endPoint x: 235, endPoint y: 353, distance: 89.3
click at [205, 348] on div "Zoning-Septic: Onsite Septic System Application (Designers) SS2025-2567 Edit Vi…" at bounding box center [691, 340] width 1382 height 680
type input "EXISTING"
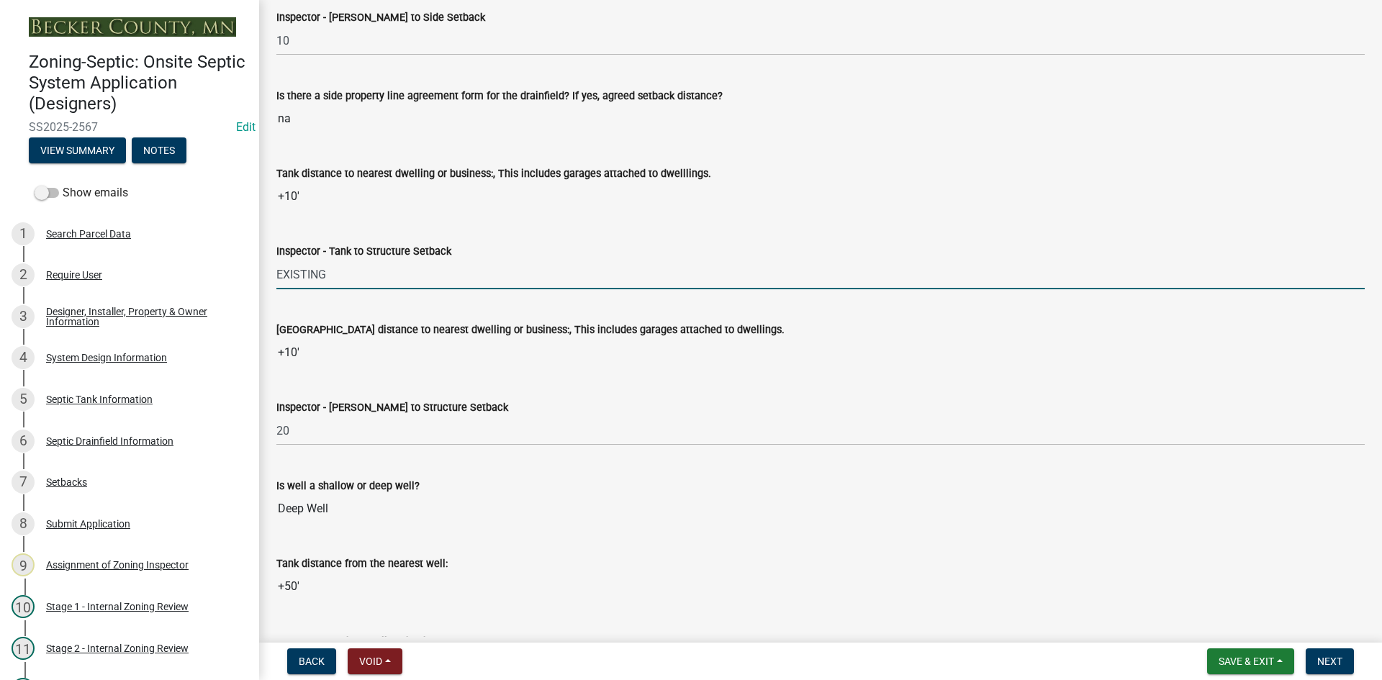
scroll to position [4895, 0]
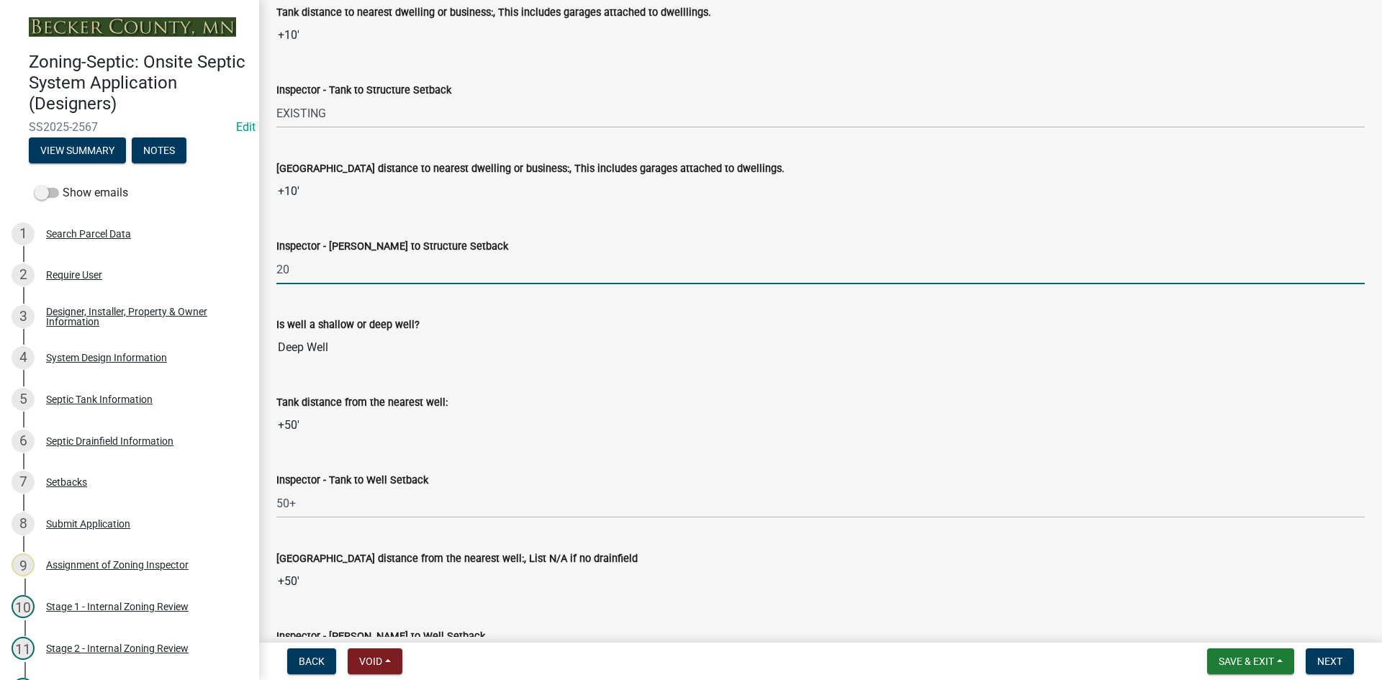
drag, startPoint x: 317, startPoint y: 274, endPoint x: 269, endPoint y: 286, distance: 49.8
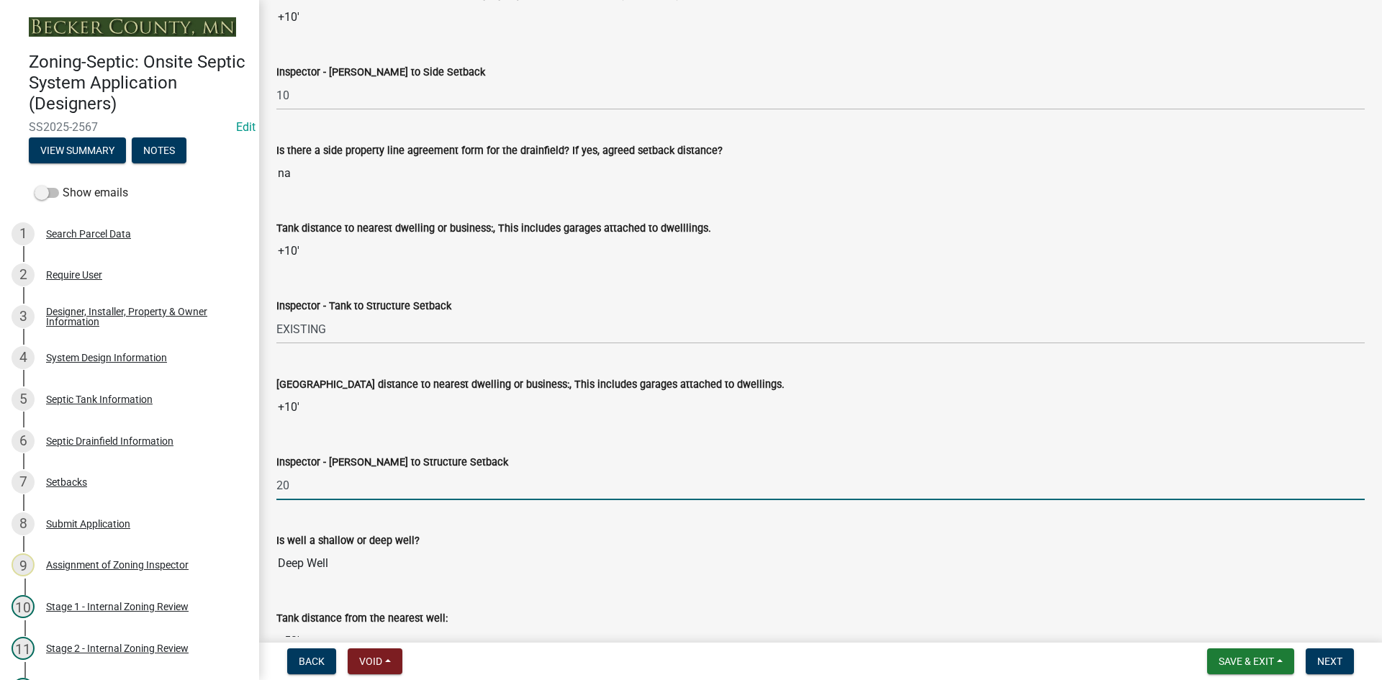
scroll to position [4535, 0]
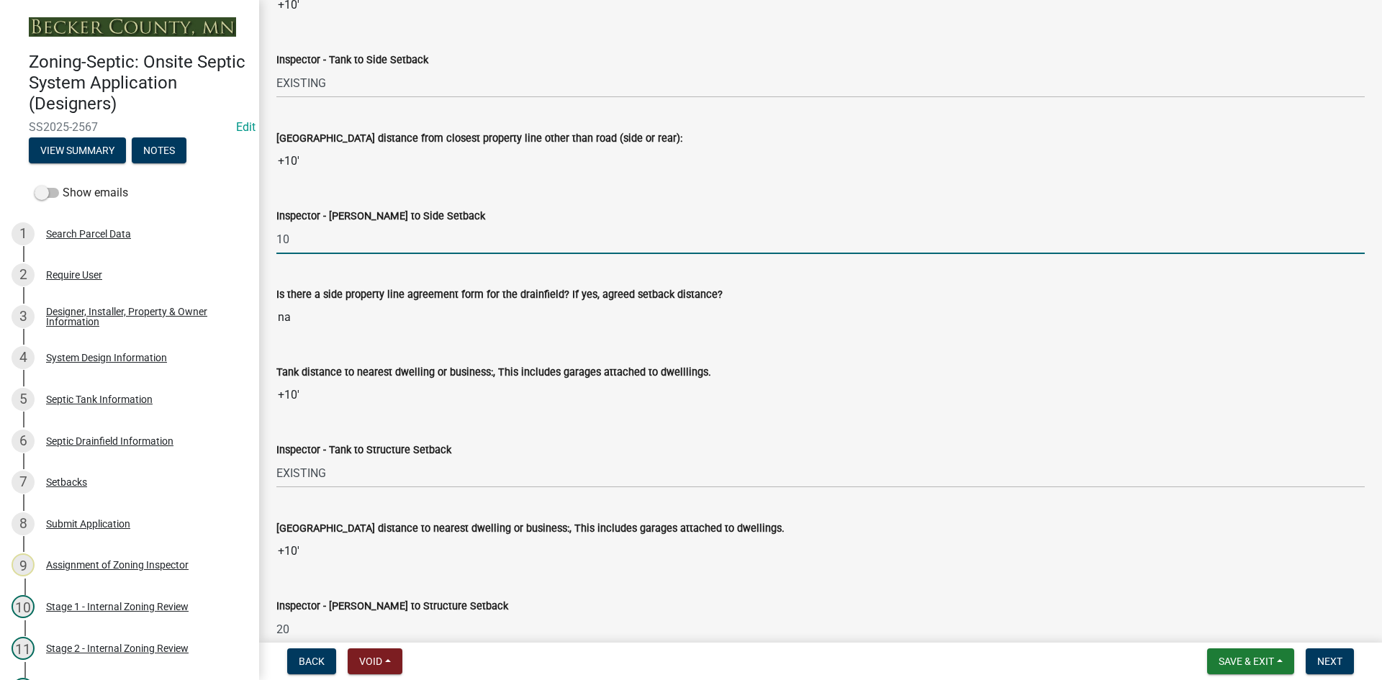
click at [499, 227] on input "10" at bounding box center [820, 240] width 1088 height 30
click at [314, 244] on input "10" at bounding box center [820, 240] width 1088 height 30
click at [641, 222] on div "Inspector - [PERSON_NAME] to Side Setback" at bounding box center [820, 215] width 1088 height 17
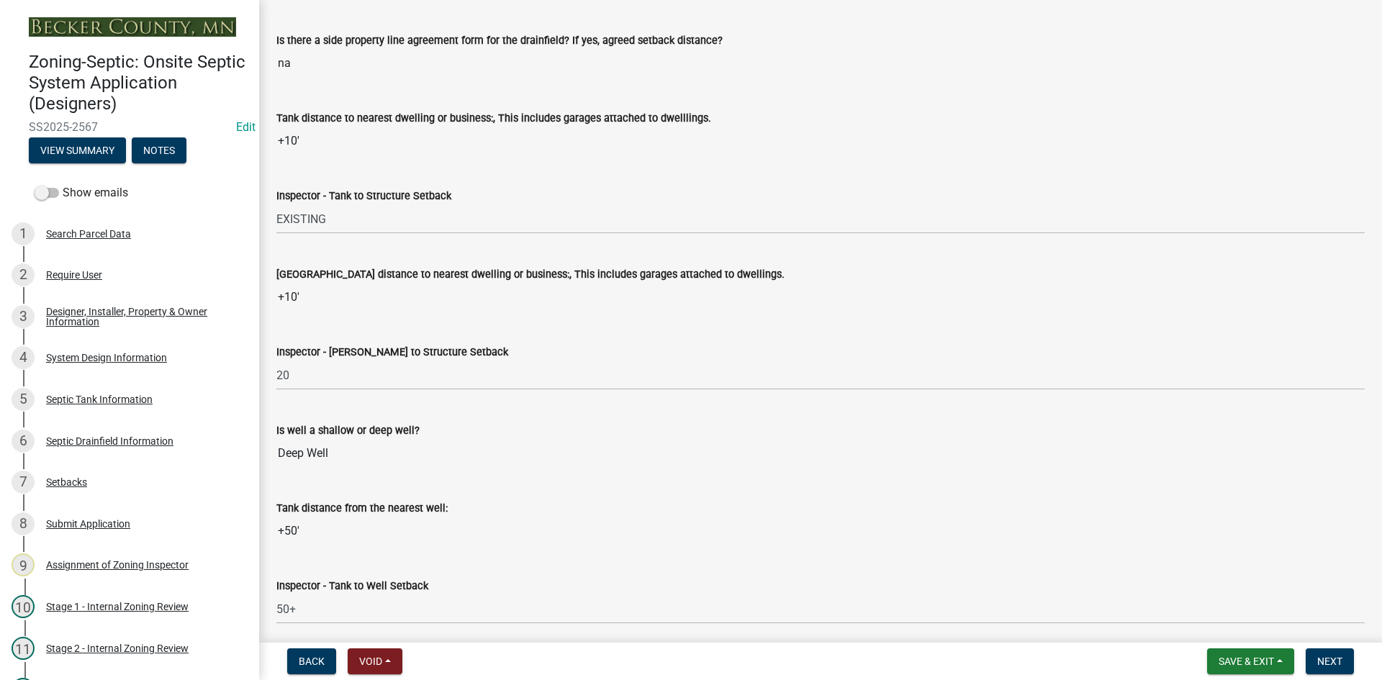
scroll to position [4823, 0]
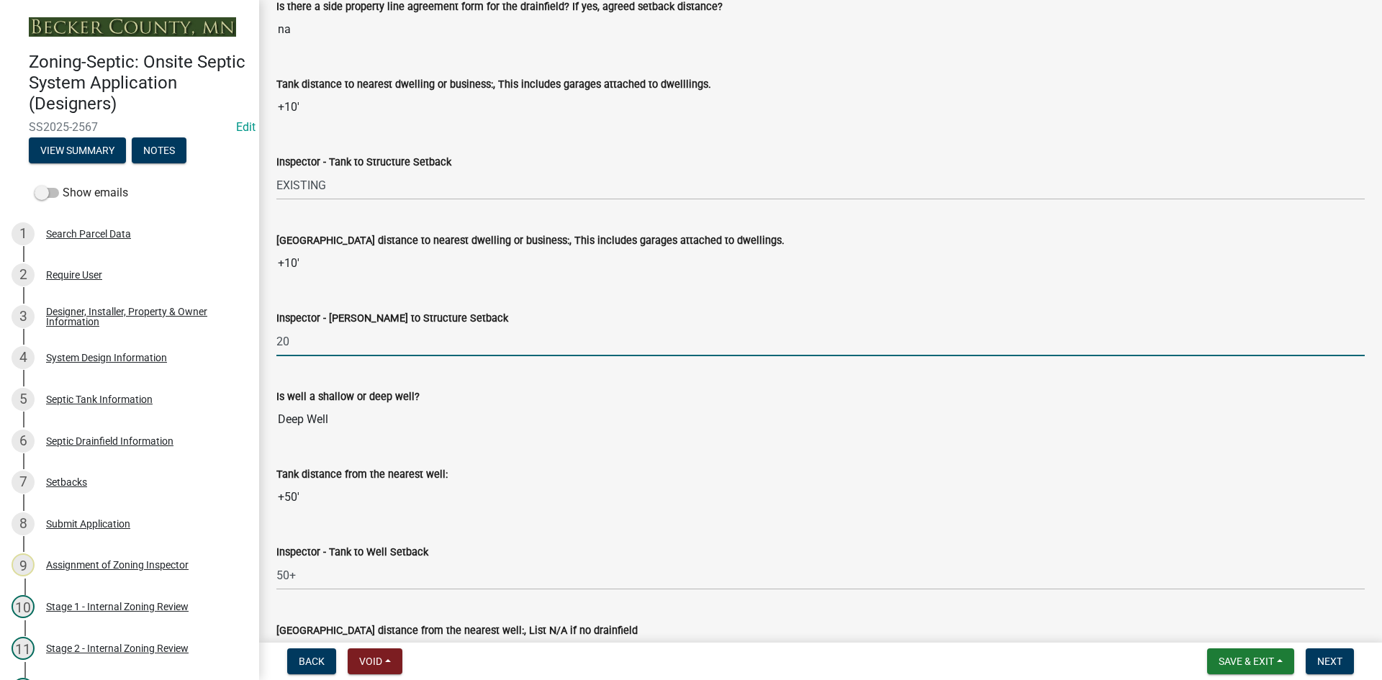
drag, startPoint x: 321, startPoint y: 340, endPoint x: 274, endPoint y: 348, distance: 47.5
click at [274, 348] on div "Inspector - [PERSON_NAME] to Structure Setback 20" at bounding box center [821, 322] width 1110 height 67
click at [307, 346] on input "14 bpav" at bounding box center [820, 342] width 1088 height 30
click at [330, 346] on input "14 bp/av" at bounding box center [820, 342] width 1088 height 30
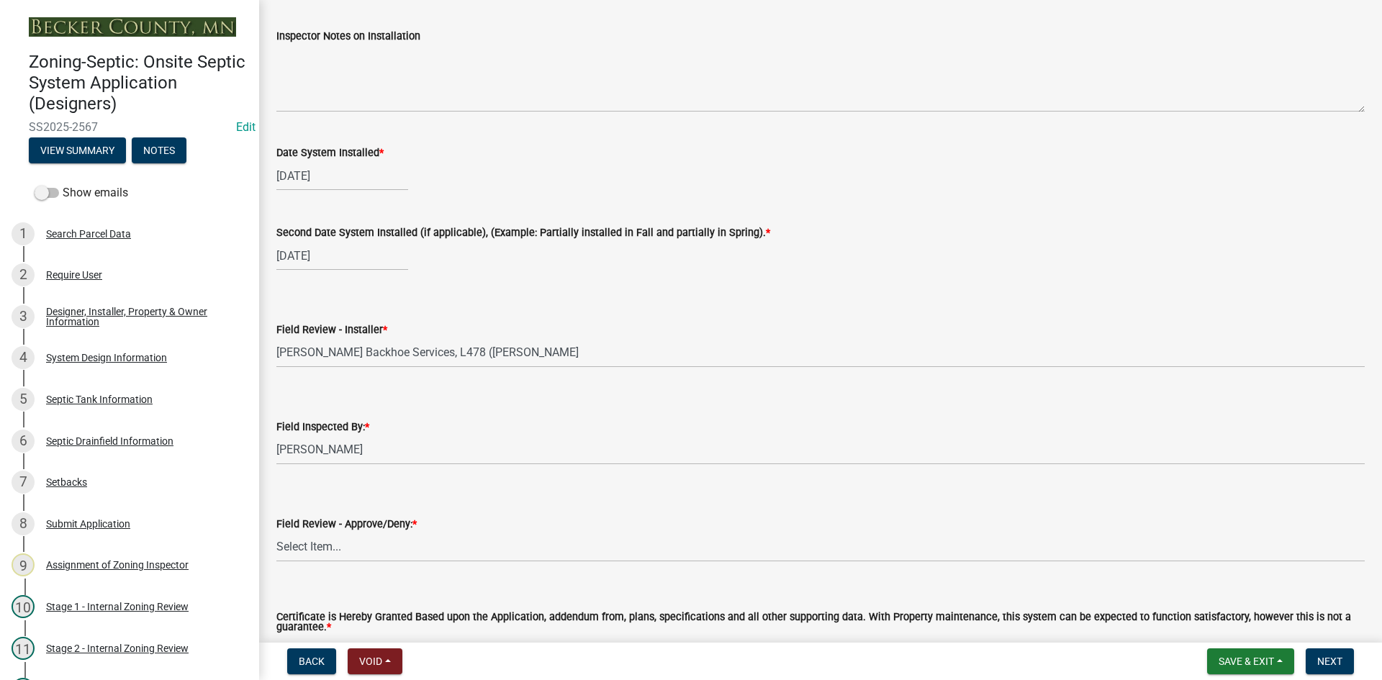
scroll to position [5830, 0]
type input "14 bp/av"
click at [314, 111] on wm-data-entity-input "Inspector Notes on Installation" at bounding box center [820, 64] width 1088 height 117
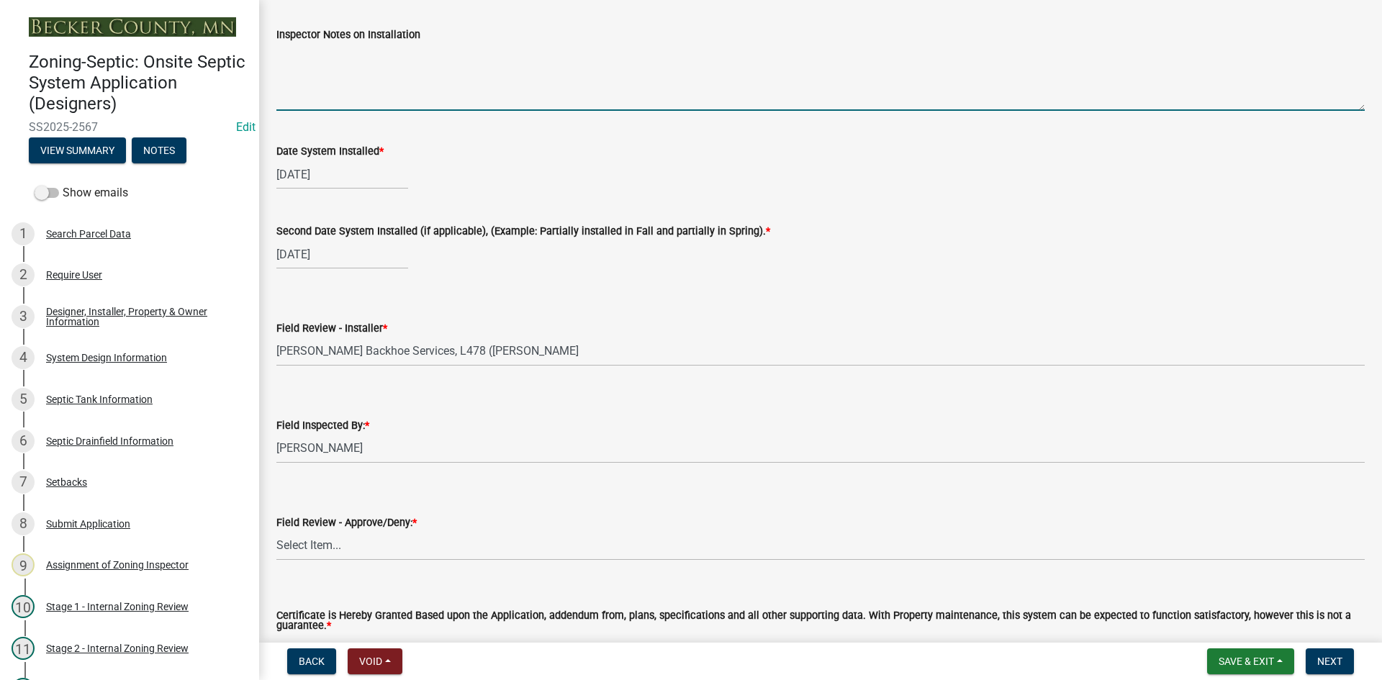
click at [320, 107] on textarea "Inspector Notes on Installation" at bounding box center [820, 77] width 1088 height 68
click at [595, 60] on textarea "this system is a type 3 replaced in the same location ,the absorbtion area is 1…" at bounding box center [820, 77] width 1088 height 68
click at [595, 59] on textarea "this system is a type 3 replaced in the same location ,the absorbtion area is 1…" at bounding box center [820, 77] width 1088 height 68
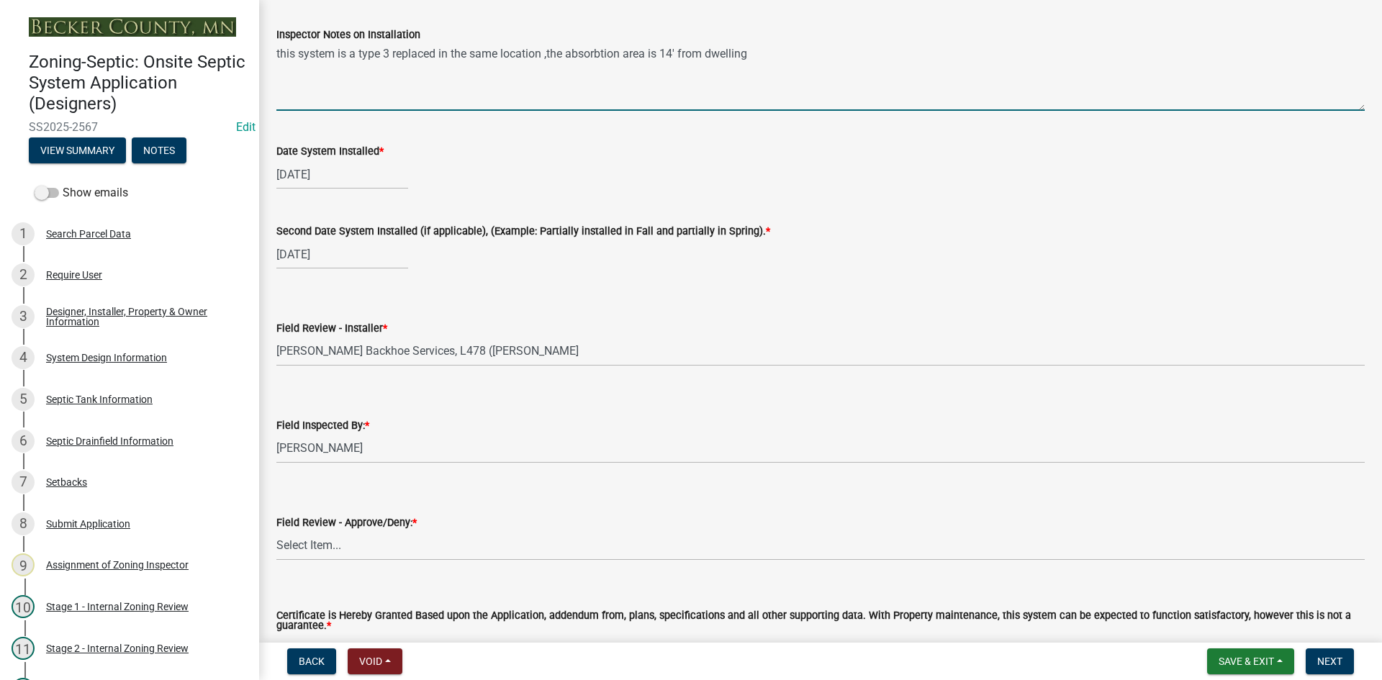
click at [595, 59] on textarea "this system is a type 3 replaced in the same location ,the absorbtion area is 1…" at bounding box center [820, 77] width 1088 height 68
click at [750, 54] on textarea "this system is a type 3 replaced in the same location ,the absorption area is 1…" at bounding box center [820, 77] width 1088 height 68
click at [276, 52] on textarea "this system is a type 3 replaced in the same location ,the absorption area is 1…" at bounding box center [820, 77] width 1088 height 68
click at [828, 52] on textarea "This system is a type 3 replaced in the same location ,the absorption area is 1…" at bounding box center [820, 77] width 1088 height 68
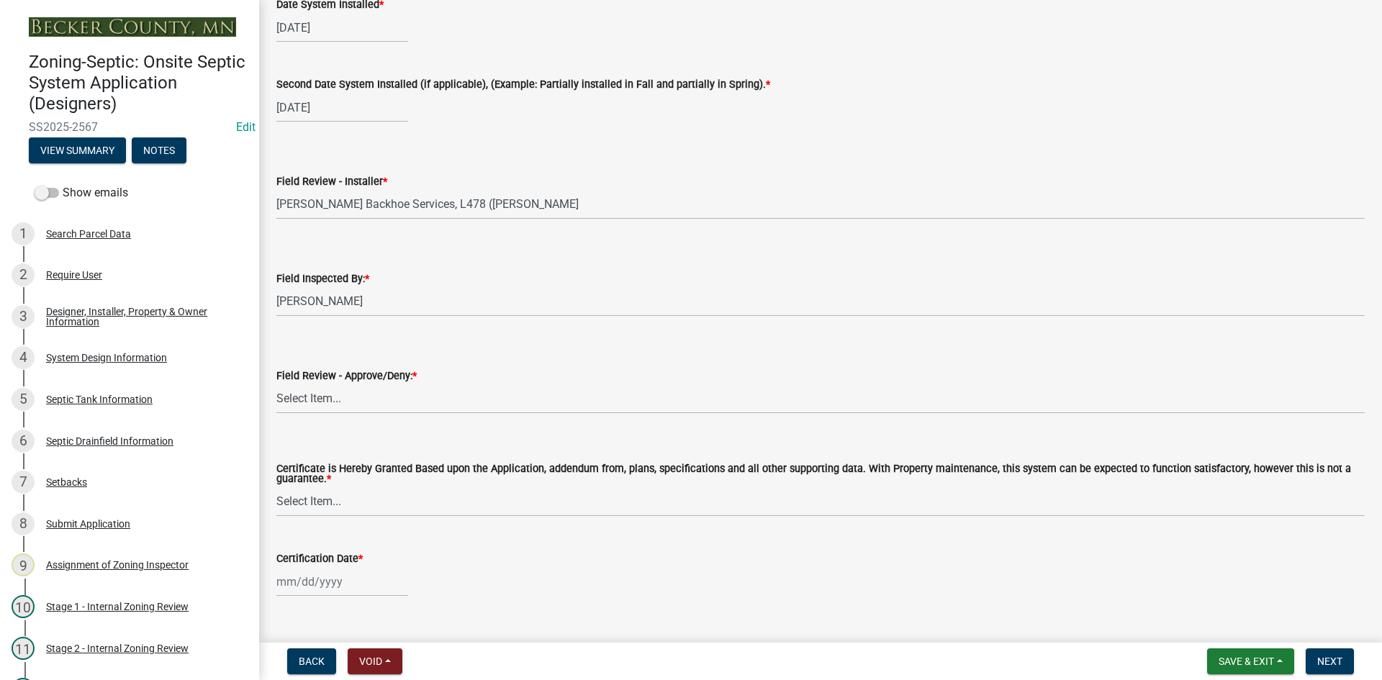
scroll to position [6007, 0]
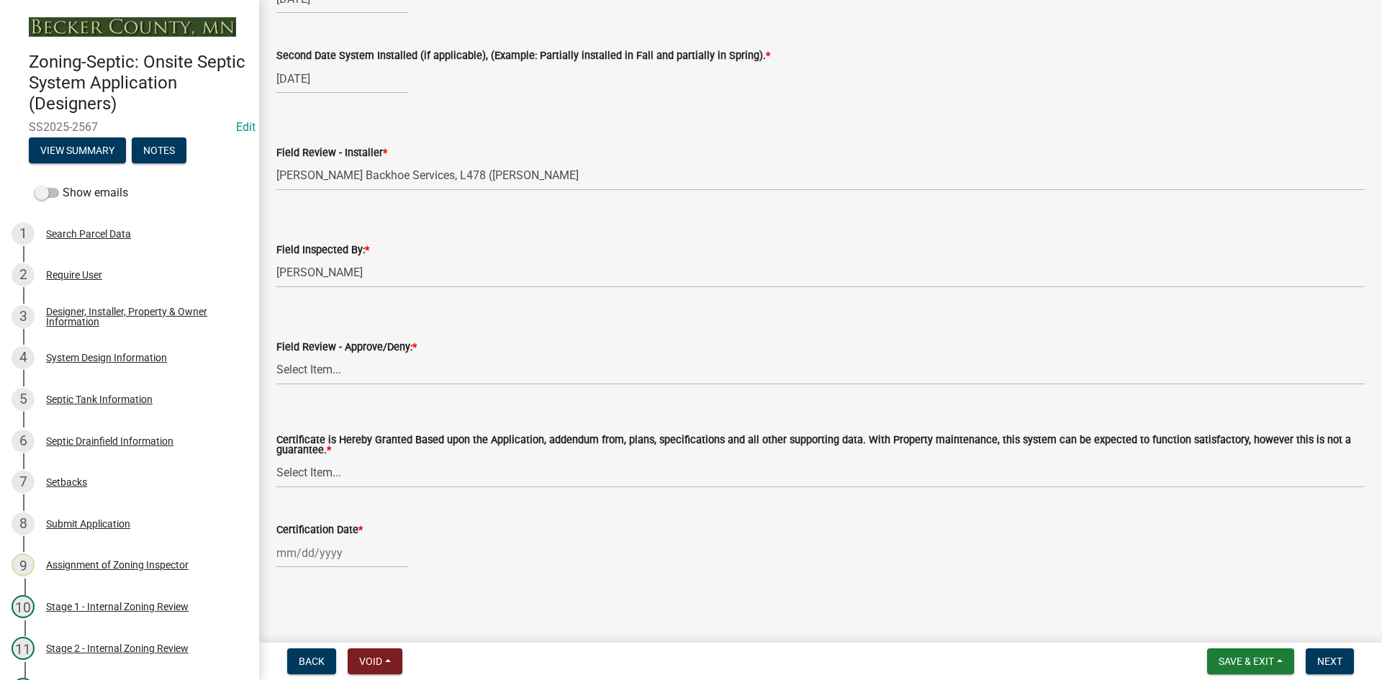
type textarea "This system is a type 3 replaced in the same location ,the absorption area is 1…"
click at [335, 371] on select "Select Item... Approved Denied" at bounding box center [820, 371] width 1088 height 30
click at [276, 356] on select "Select Item... Approved Denied" at bounding box center [820, 371] width 1088 height 30
select select "c3bf50e3-4684-4b9c-99b9-7a9f027aa0dd"
click at [354, 476] on select "Select Item... Yes No" at bounding box center [820, 474] width 1088 height 30
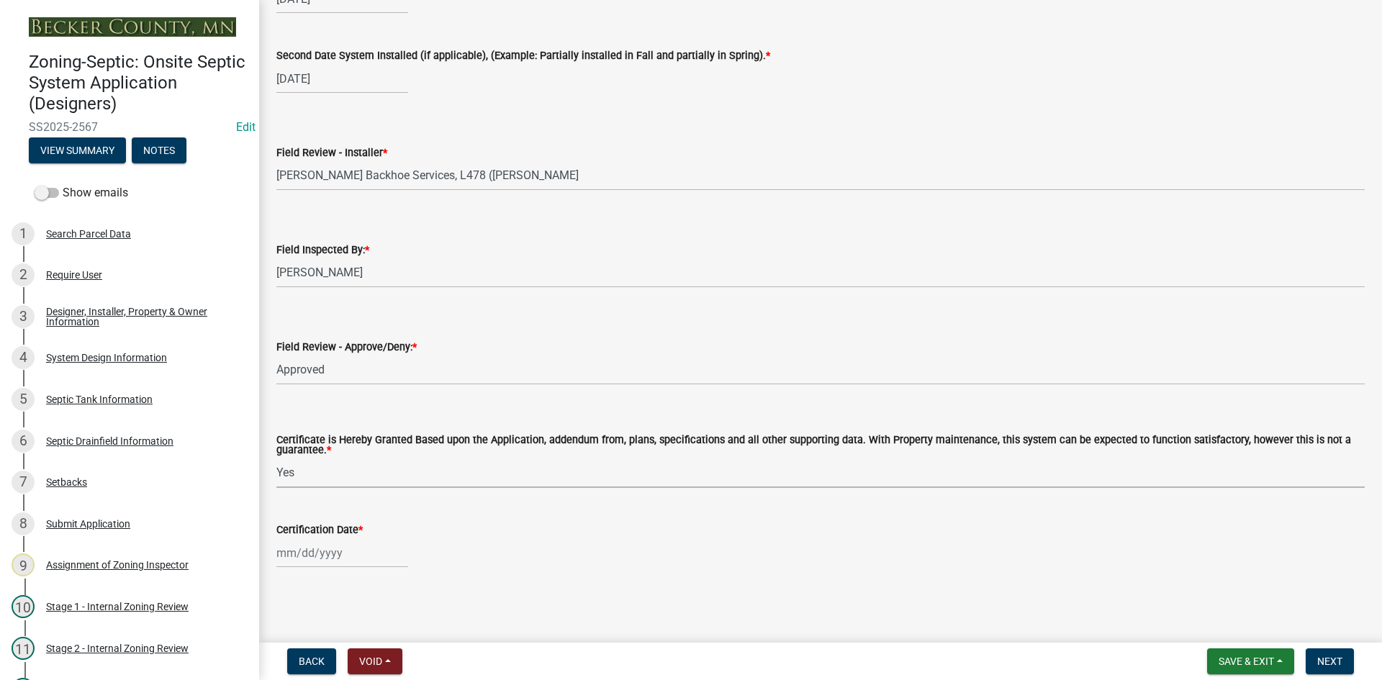
click at [276, 459] on select "Select Item... Yes No" at bounding box center [820, 474] width 1088 height 30
select select "538e6e6b-38de-4682-8c50-6662df67960d"
click at [363, 555] on div at bounding box center [342, 553] width 132 height 30
select select "10"
select select "2025"
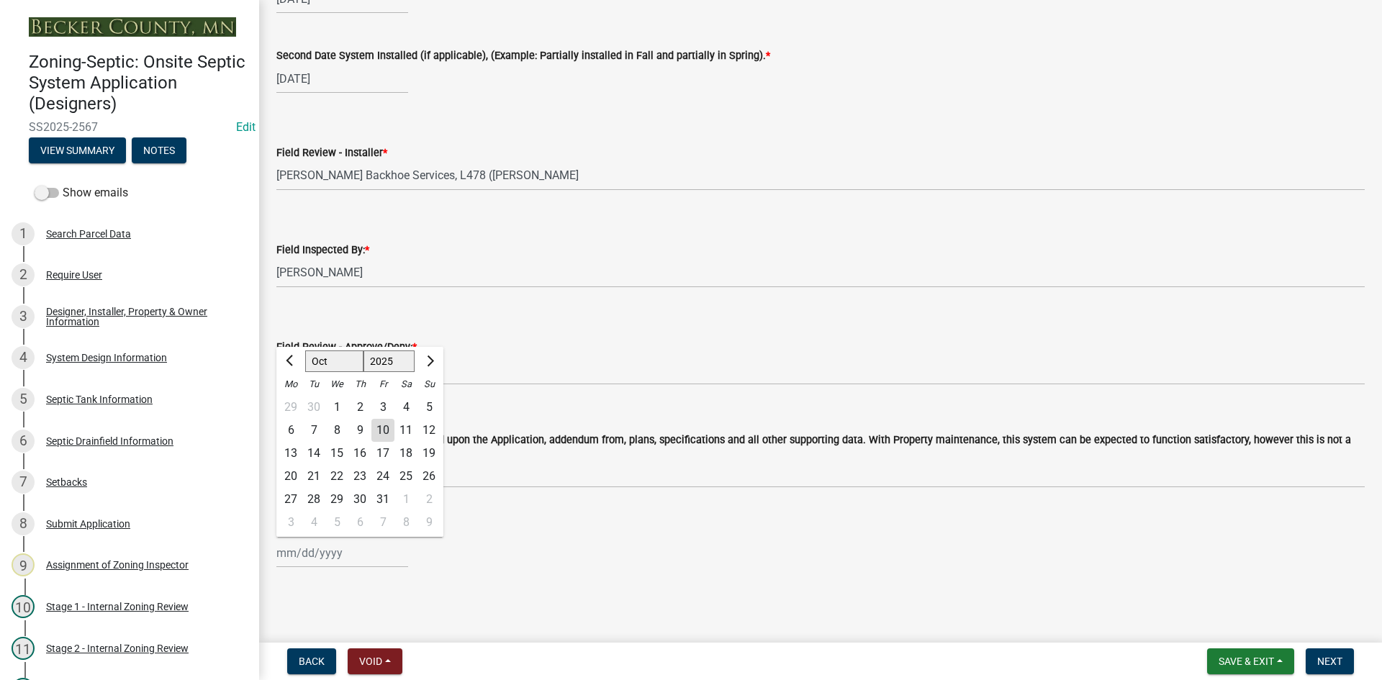
click at [384, 432] on div "10" at bounding box center [382, 430] width 23 height 23
type input "[DATE]"
click at [1332, 661] on span "Next" at bounding box center [1329, 662] width 25 height 12
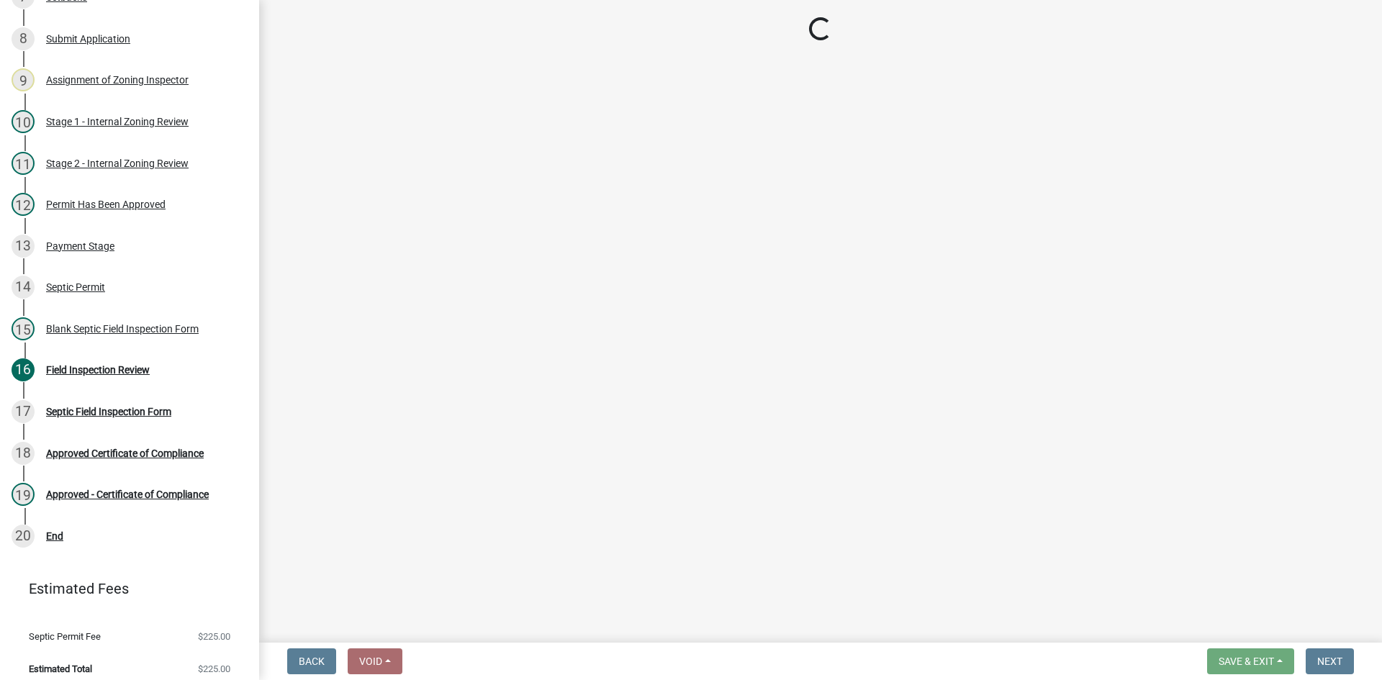
scroll to position [484, 0]
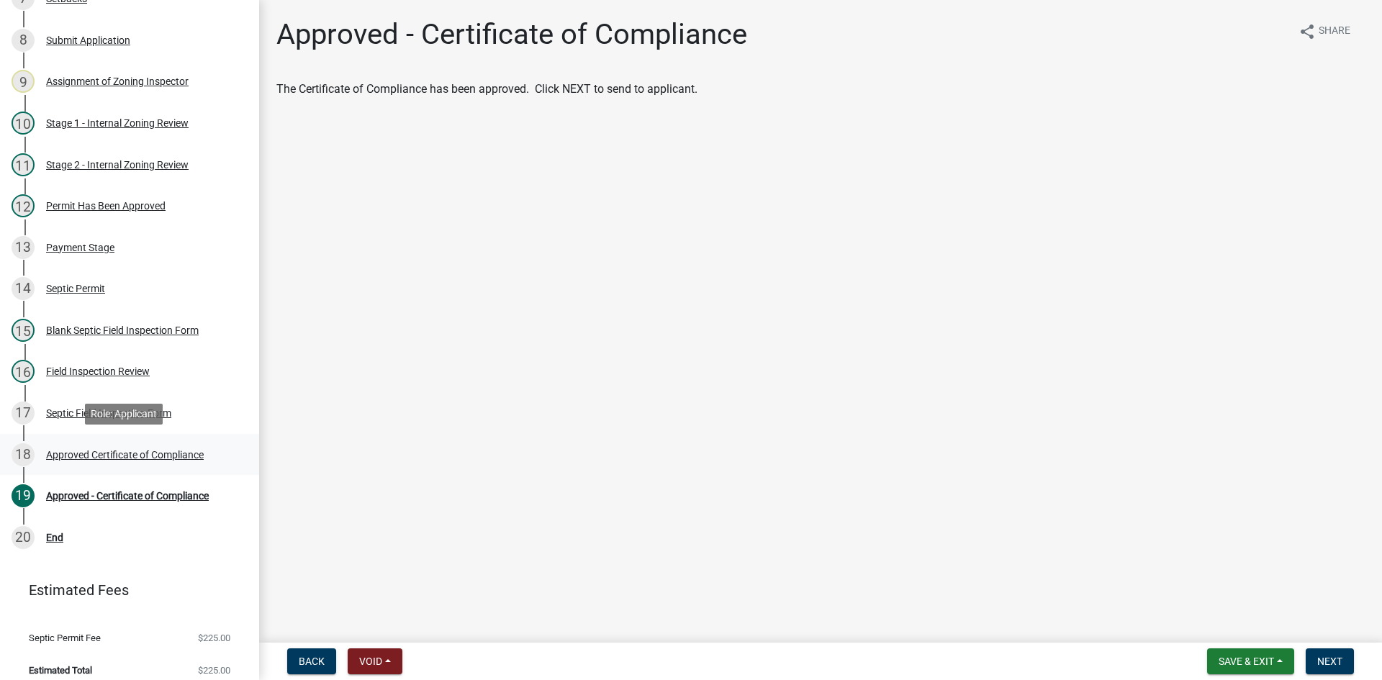
click at [185, 456] on div "Approved Certificate of Compliance" at bounding box center [125, 455] width 158 height 10
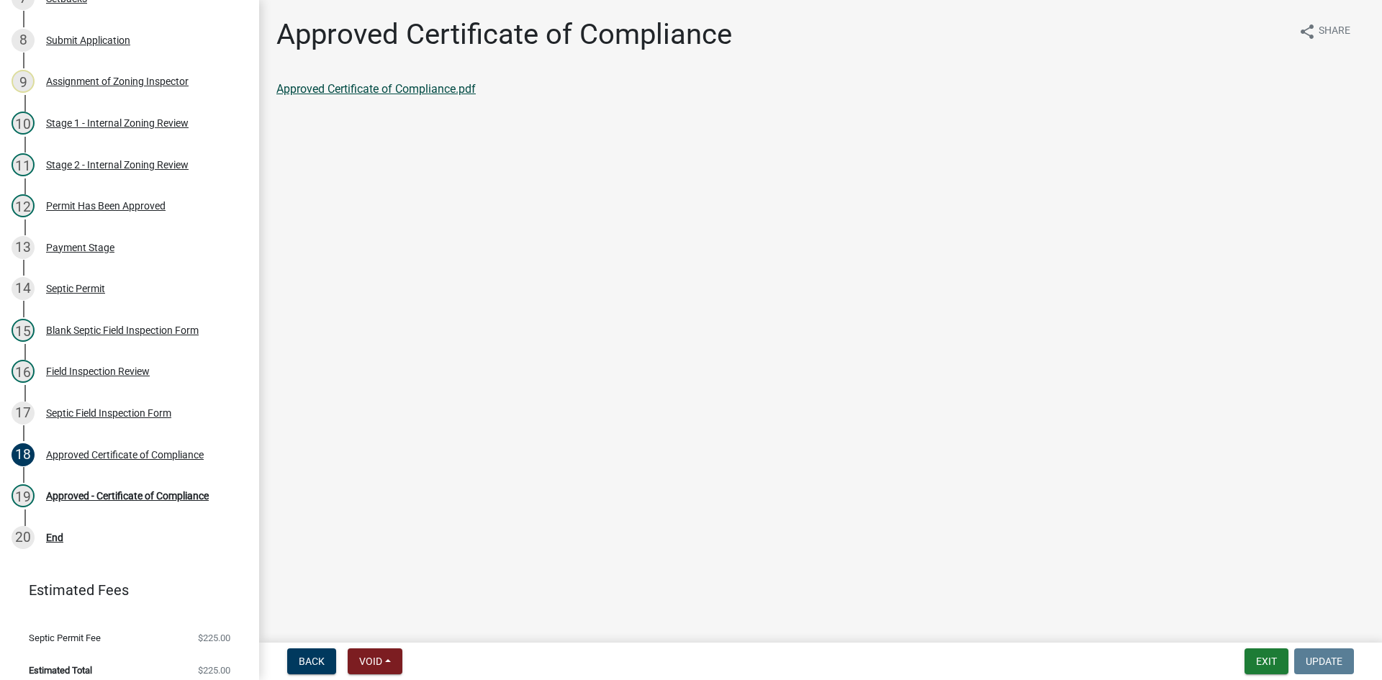
click at [415, 93] on link "Approved Certificate of Compliance.pdf" at bounding box center [375, 89] width 199 height 14
click at [132, 374] on div "Field Inspection Review" at bounding box center [98, 371] width 104 height 10
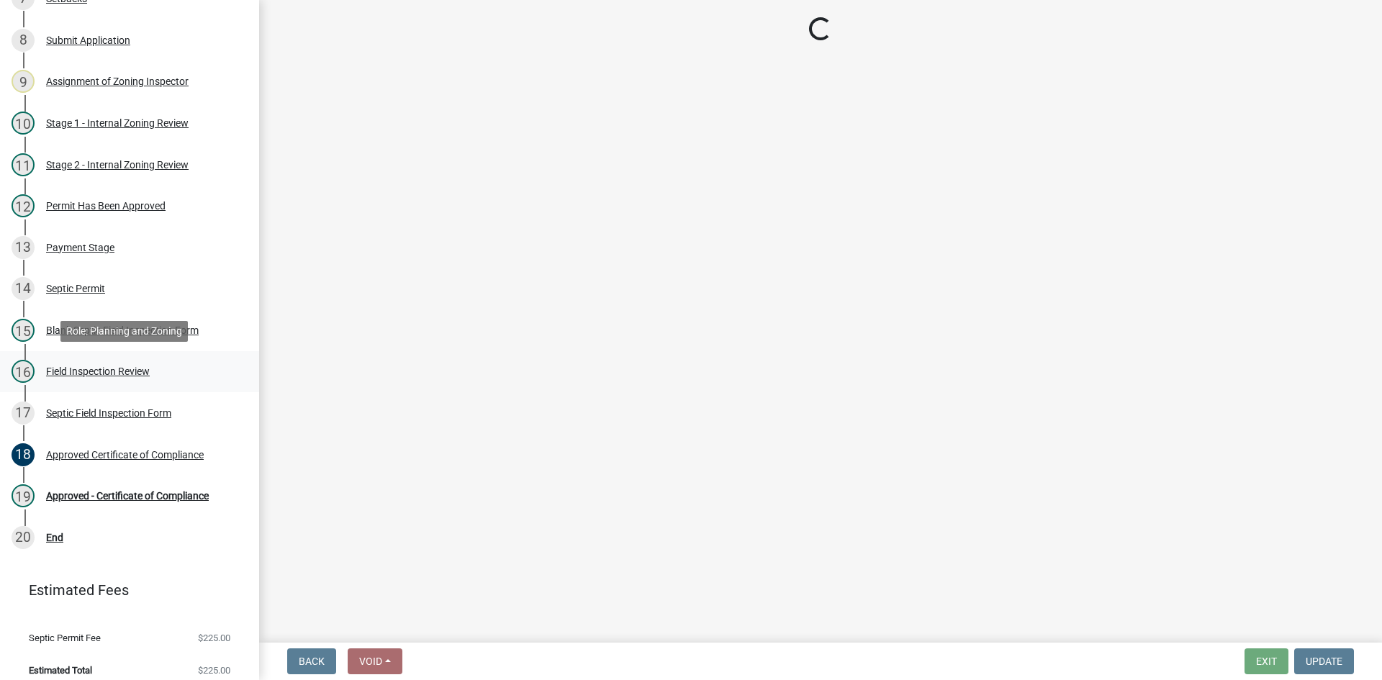
select select "e6f115c1-9d93-4d61-8856-1810485f2117"
select select "ce8adf61-51ba-42f2-bbc3-7480a098e35e"
select select "58089658-2e95-4d4d-a981-afbd087a421a"
select select "039f9276-f093-40ee-98f9-24c1fbae5d9d"
select select "9075ff2b-2749-45ce-aee6-f4951e9a2109"
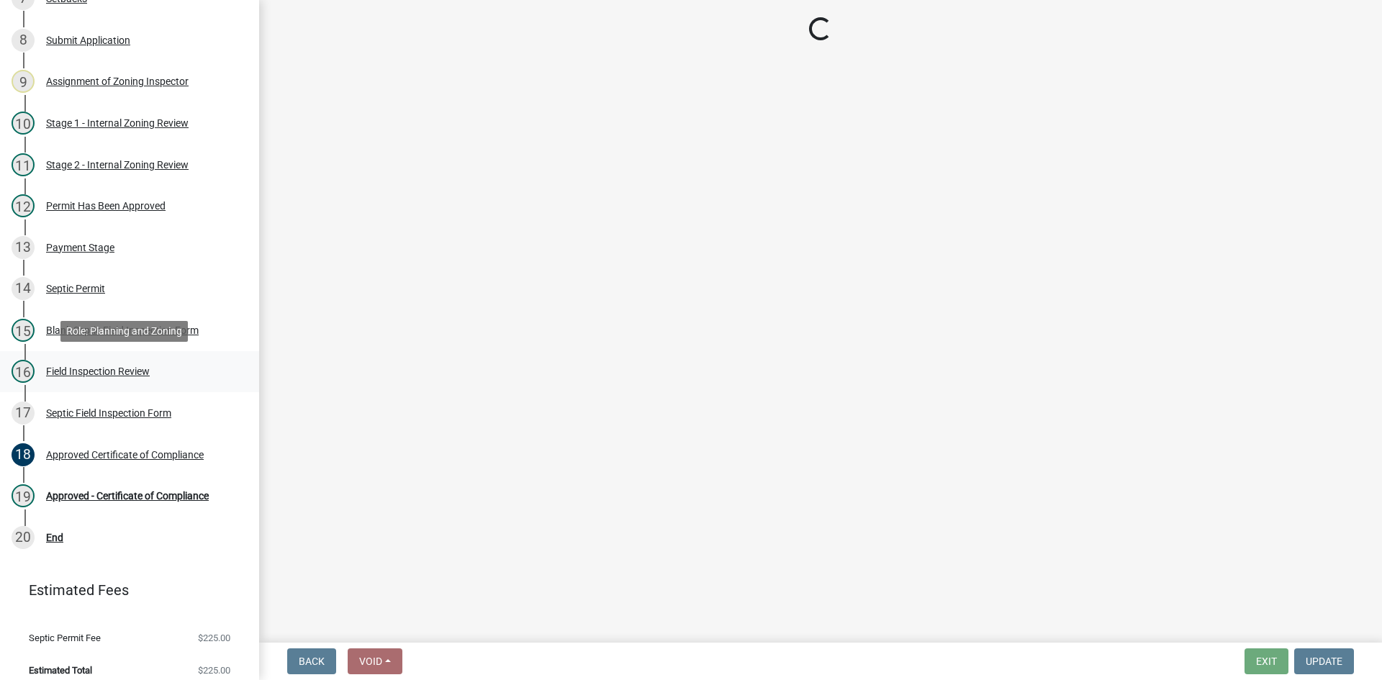
select select "c19a0b5c-6916-4435-8c22-bdddceeea52a"
select select "f7794d6a-556a-43dc-97be-878f47e346d8"
select select "9376207c-987b-4580-9786-4fe9435ab5e6"
select select "d0fc35b5-23a5-4a64-97d6-4937a1f9afff"
select select "53e8394b-4ec8-472b-acba-27f64a4dcc6d"
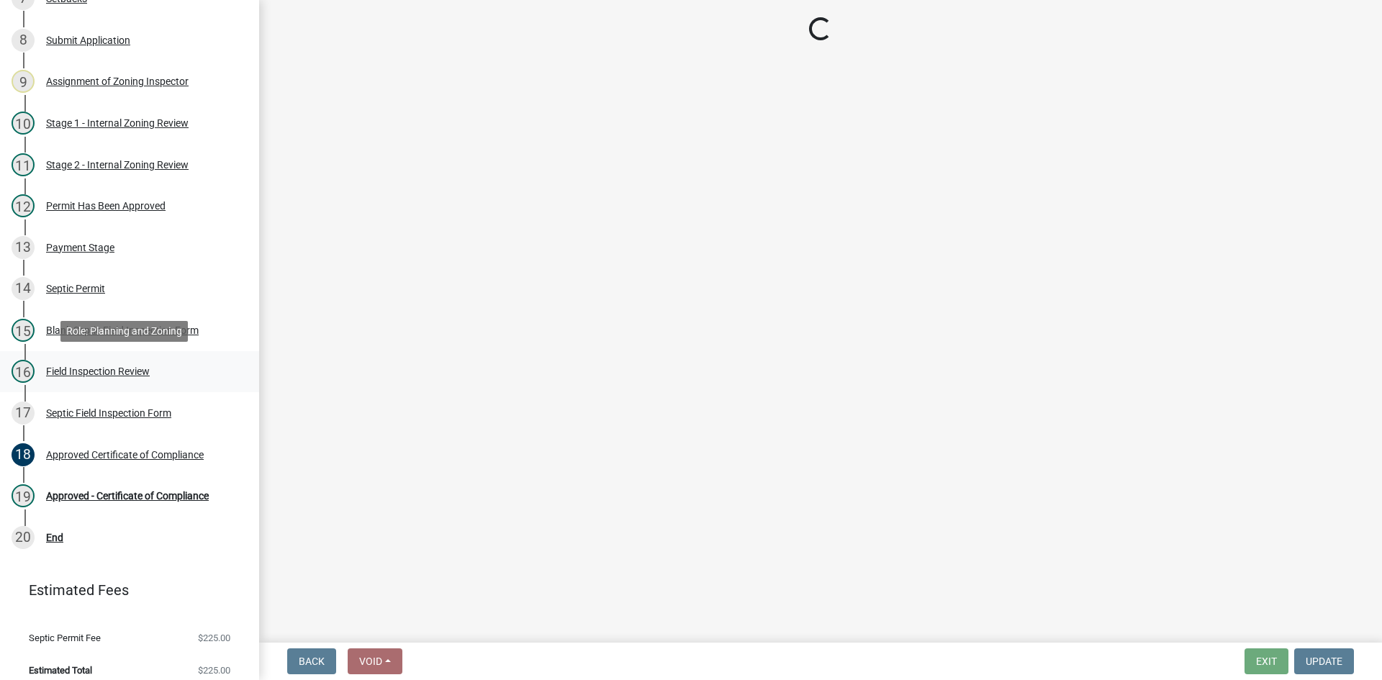
select select "eedfbf44-dce3-4c21-89bd-6d851115dab7"
select select "adfa1390-1443-4b8a-94eb-9b7f601f4679"
select select "c4818e78-5c90-4826-997d-5e330db1879d"
select select "7bfe52ba-73b7-4ac1-9bde-d3bb601555ca"
select select "c3bf50e3-4684-4b9c-99b9-7a9f027aa0dd"
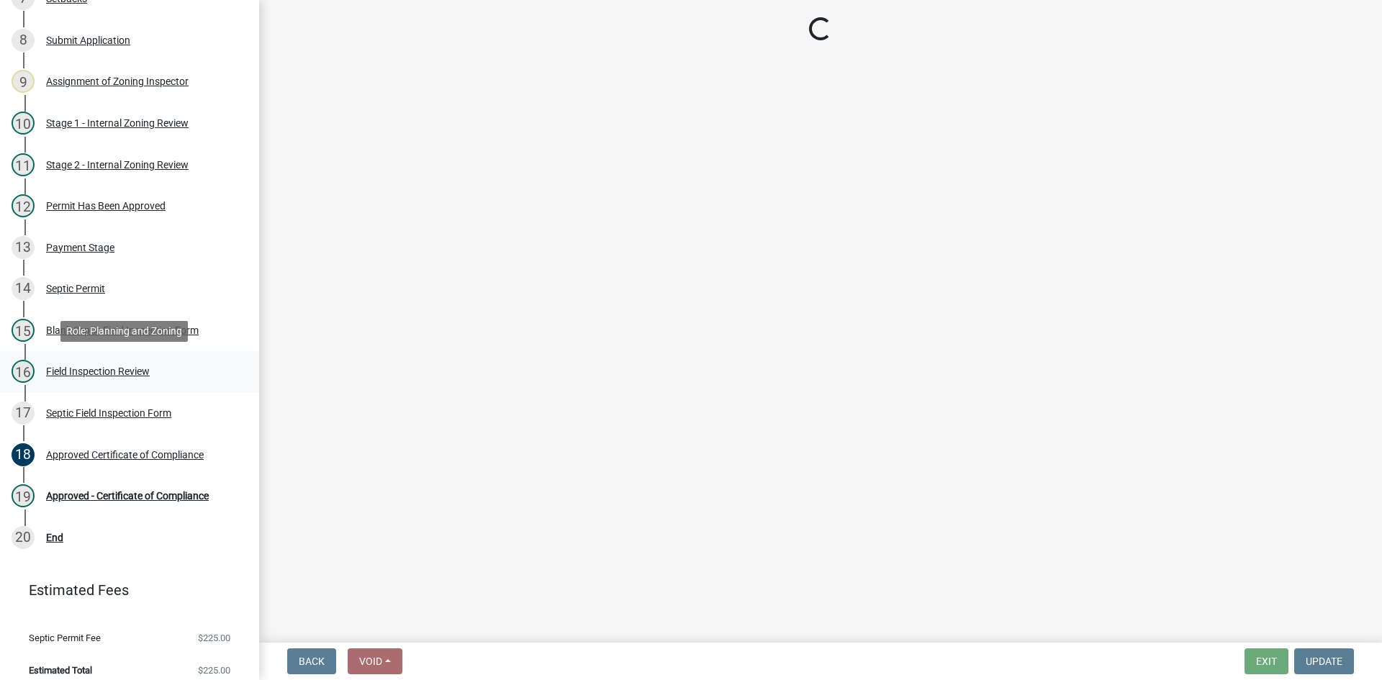
select select "538e6e6b-38de-4682-8c50-6662df67960d"
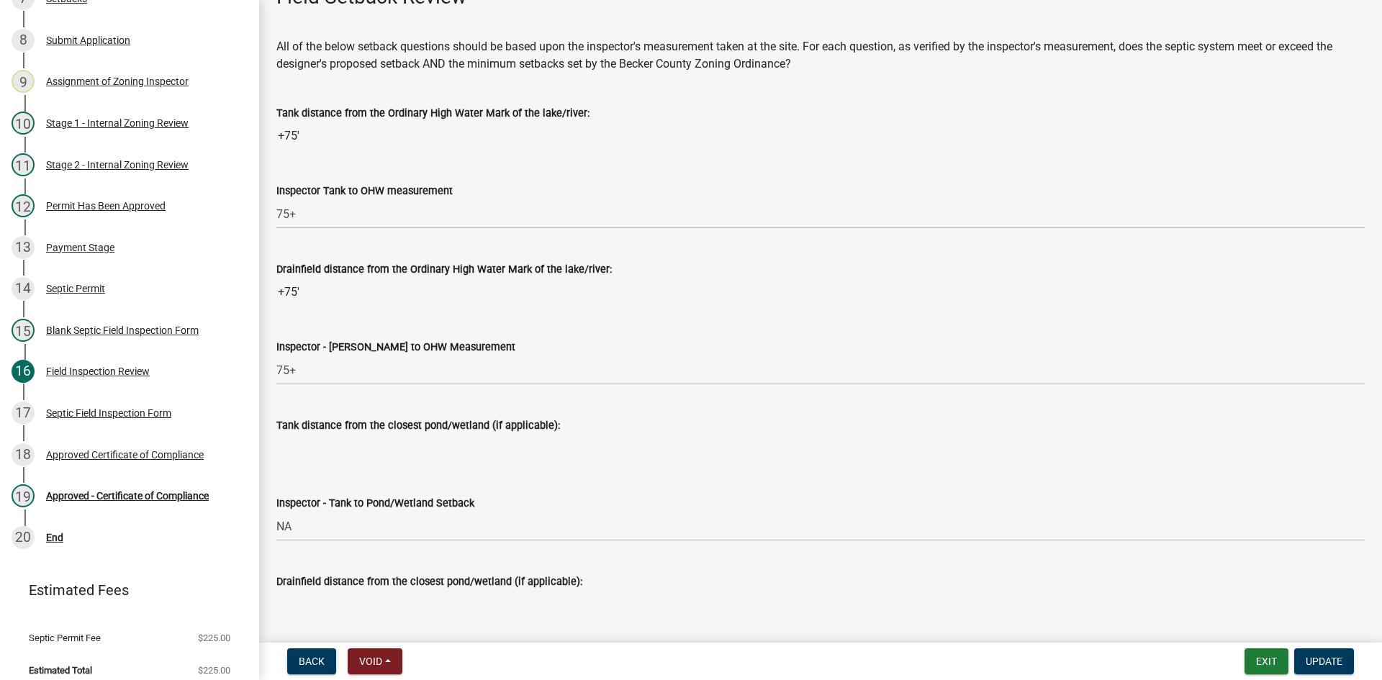
scroll to position [3239, 0]
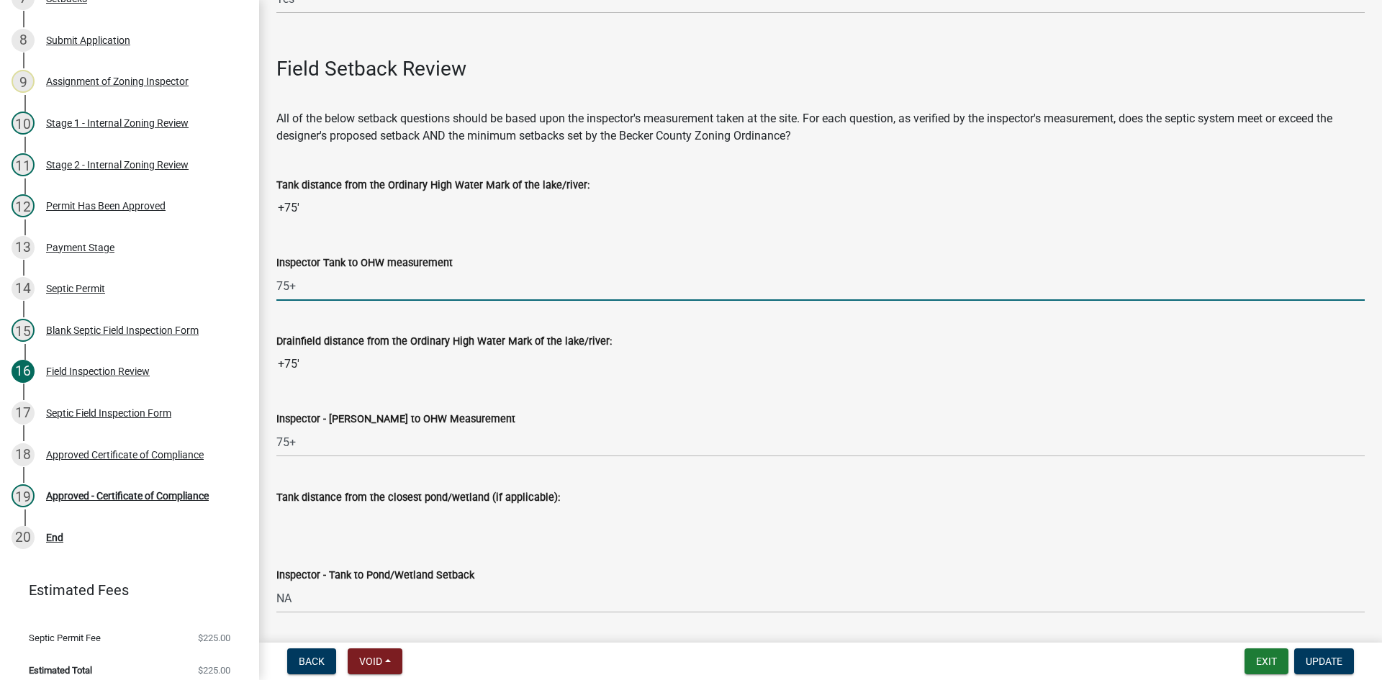
drag, startPoint x: 294, startPoint y: 283, endPoint x: 272, endPoint y: 290, distance: 22.8
click at [272, 290] on div "Inspector Tank to OHW measurement 75+" at bounding box center [821, 267] width 1110 height 67
type input "EXISTING"
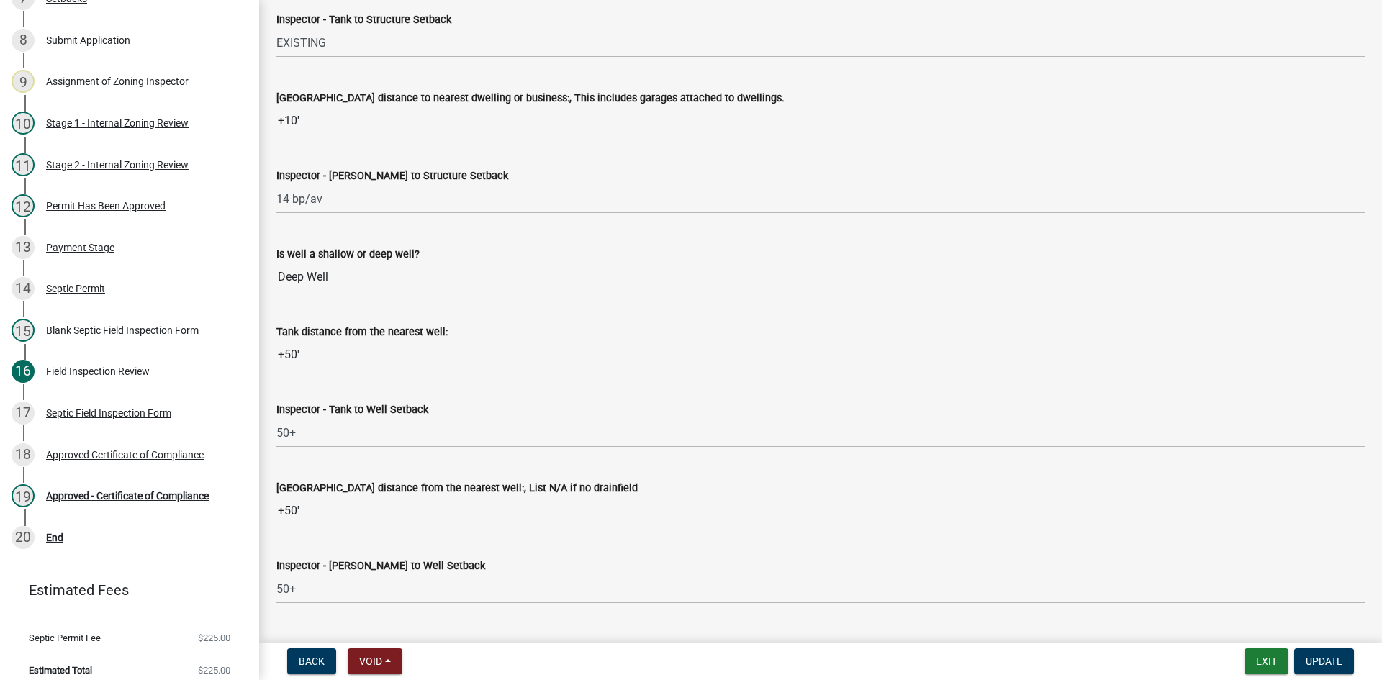
scroll to position [4967, 0]
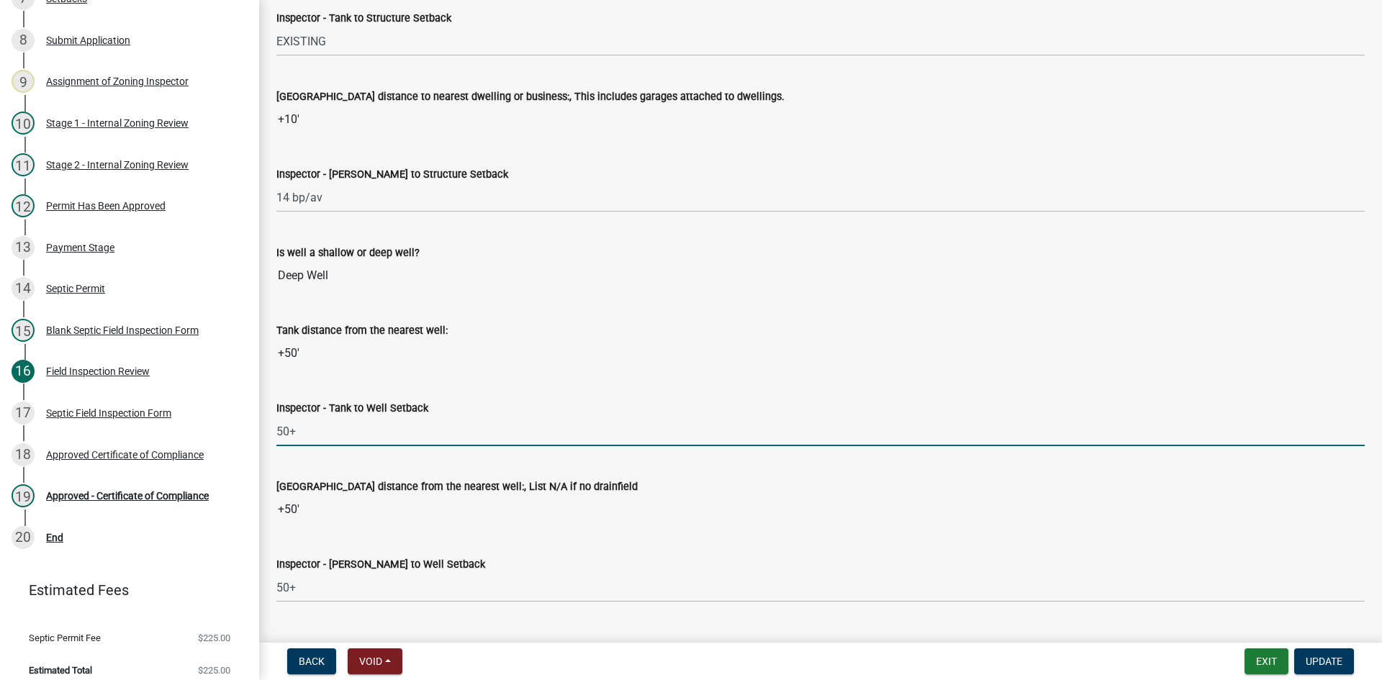
drag, startPoint x: 313, startPoint y: 434, endPoint x: 257, endPoint y: 452, distance: 59.0
click at [256, 453] on div "Zoning-Septic: Onsite Septic System Application (Designers) SS2025-2567 Edit Vi…" at bounding box center [691, 340] width 1382 height 680
type input "EXISTING"
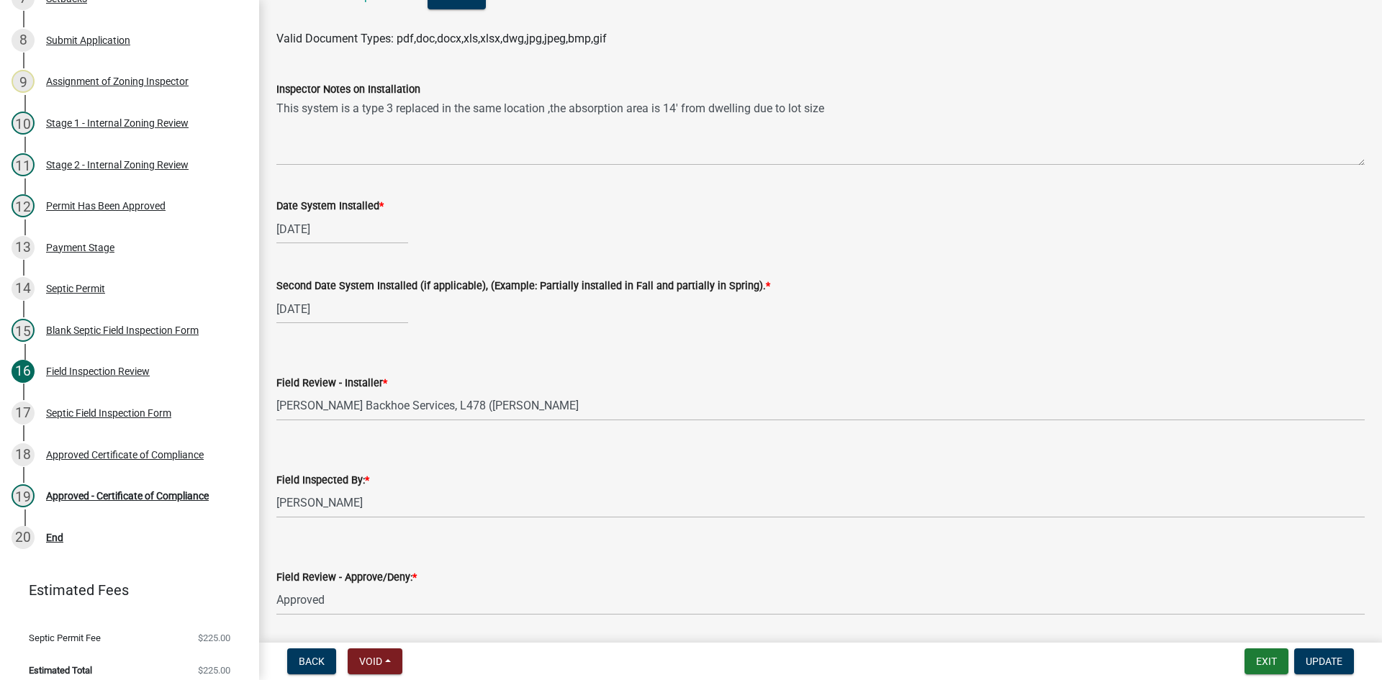
scroll to position [5830, 0]
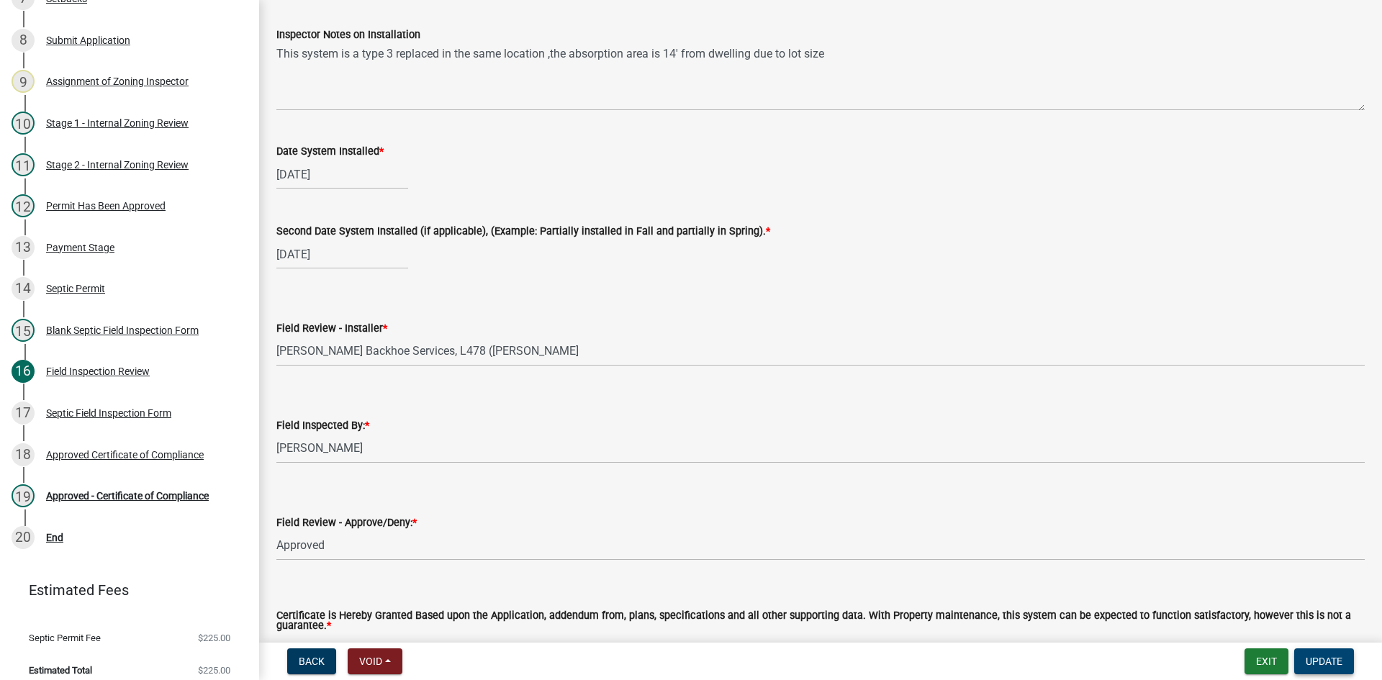
click at [1318, 666] on span "Update" at bounding box center [1324, 662] width 37 height 12
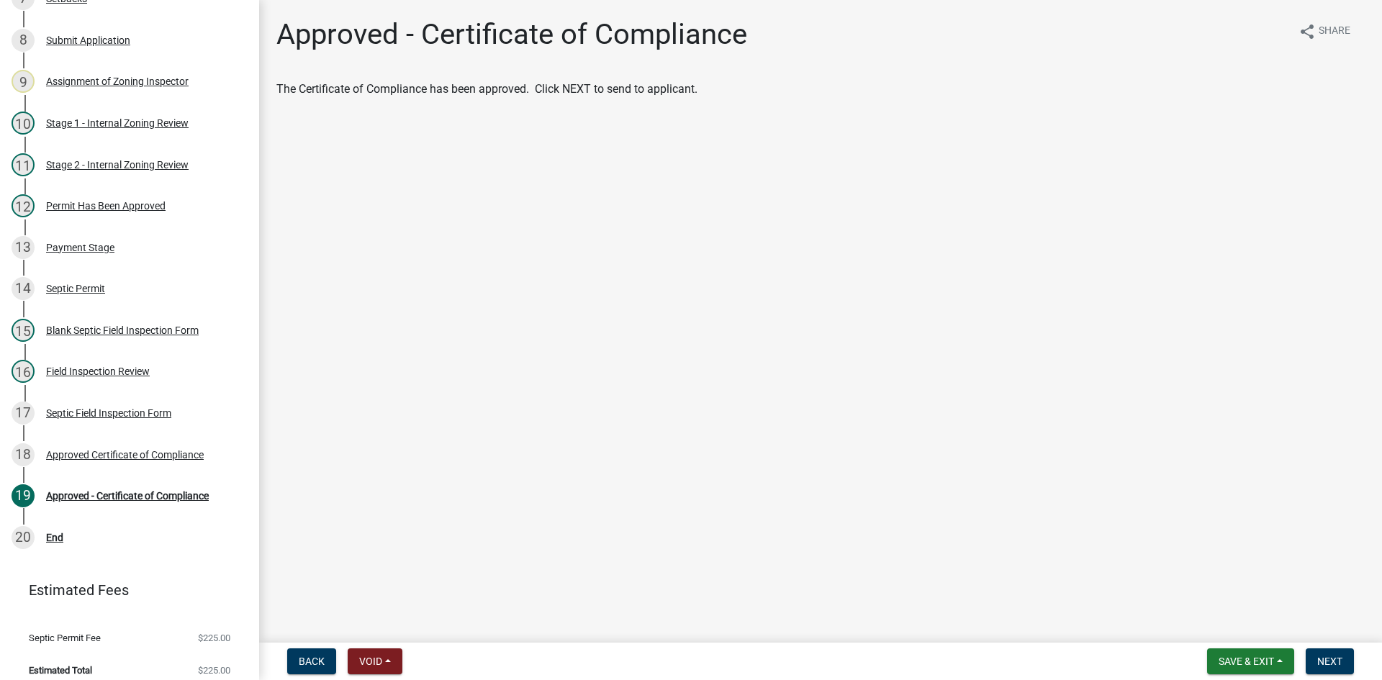
scroll to position [495, 0]
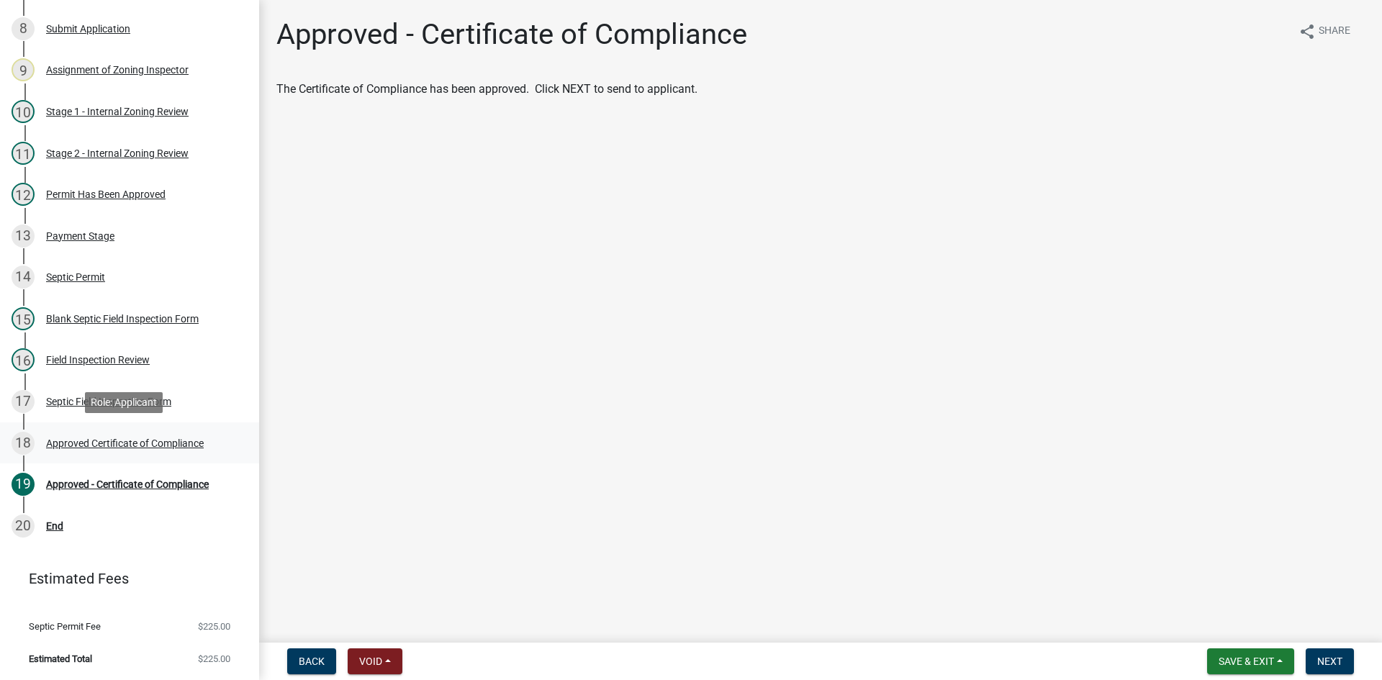
click at [142, 439] on div "Approved Certificate of Compliance" at bounding box center [125, 443] width 158 height 10
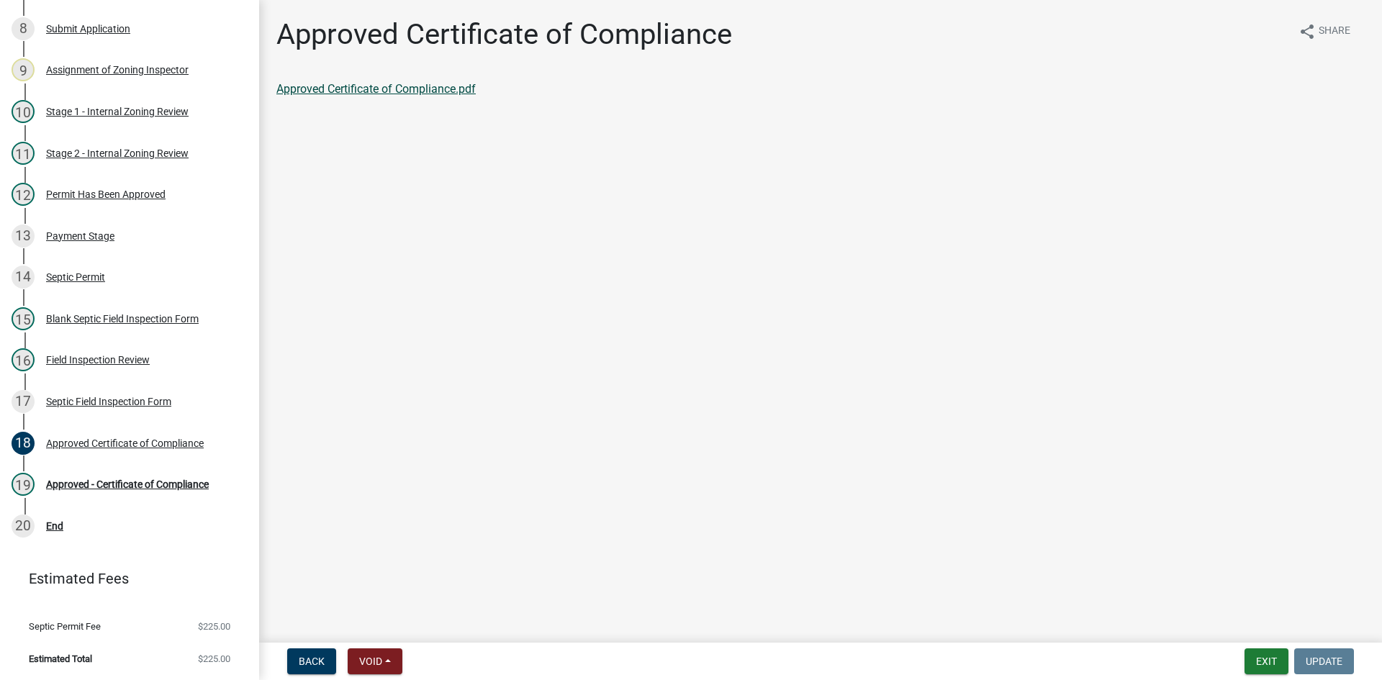
click at [374, 88] on link "Approved Certificate of Compliance.pdf" at bounding box center [375, 89] width 199 height 14
click at [181, 476] on div "19 Approved - Certificate of Compliance" at bounding box center [124, 484] width 225 height 23
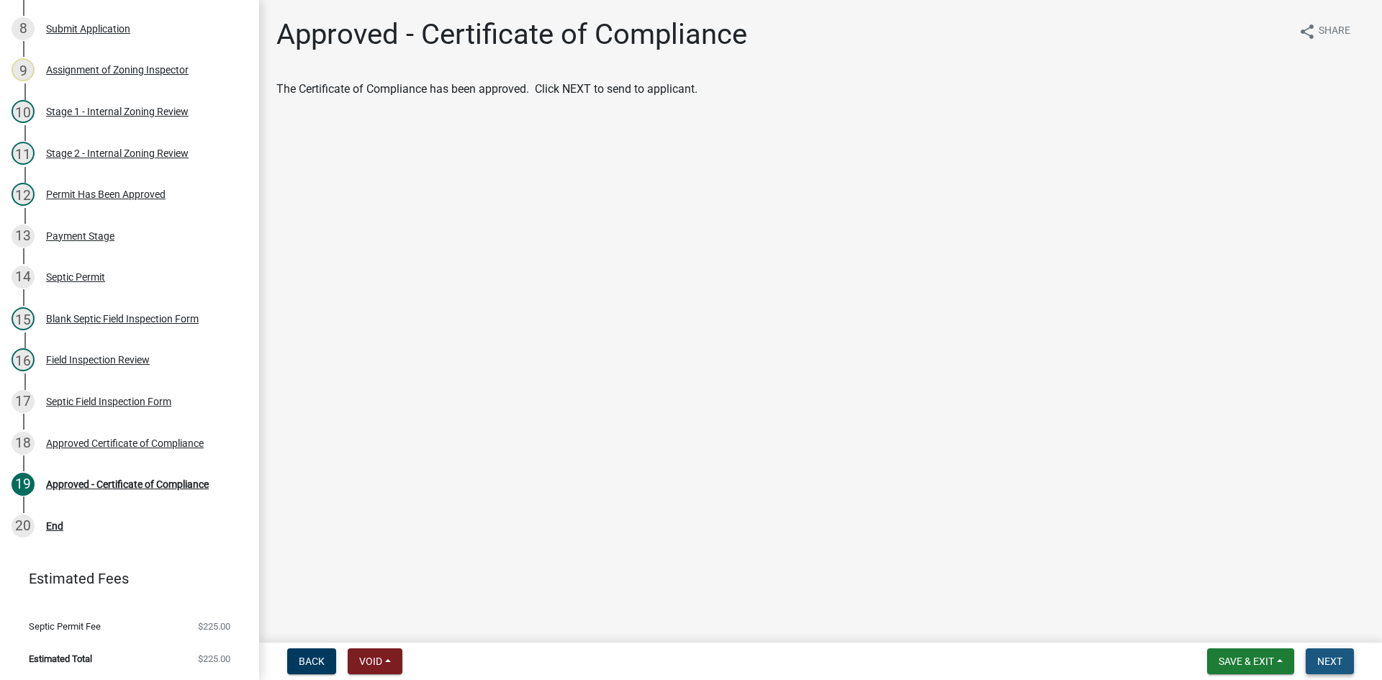
click at [1343, 667] on button "Next" at bounding box center [1330, 662] width 48 height 26
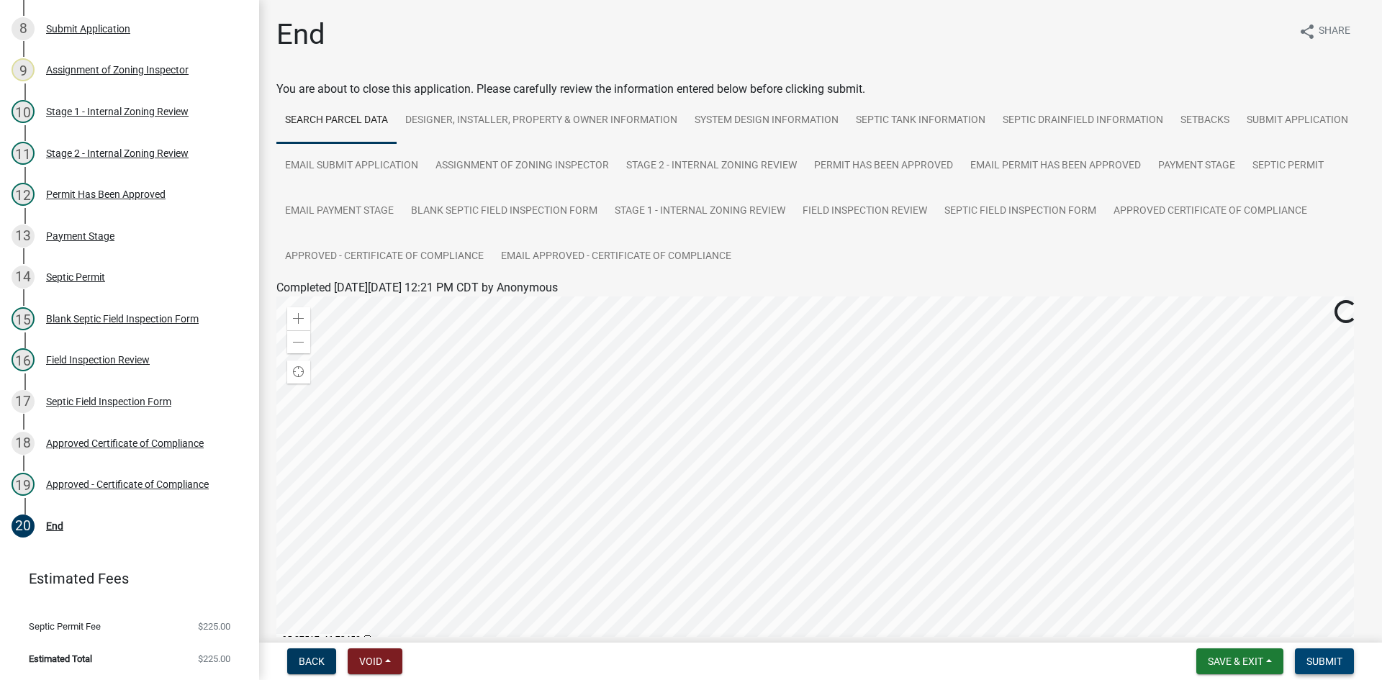
click at [1324, 663] on span "Submit" at bounding box center [1324, 662] width 36 height 12
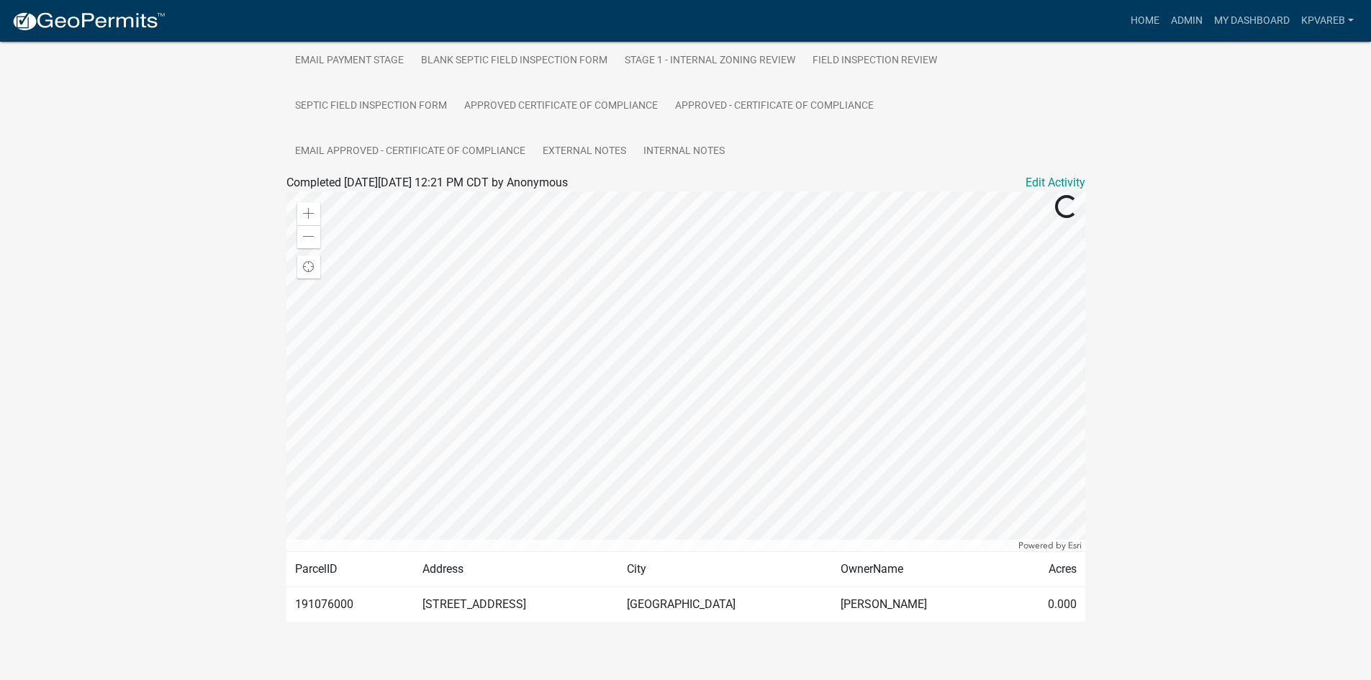
scroll to position [116, 0]
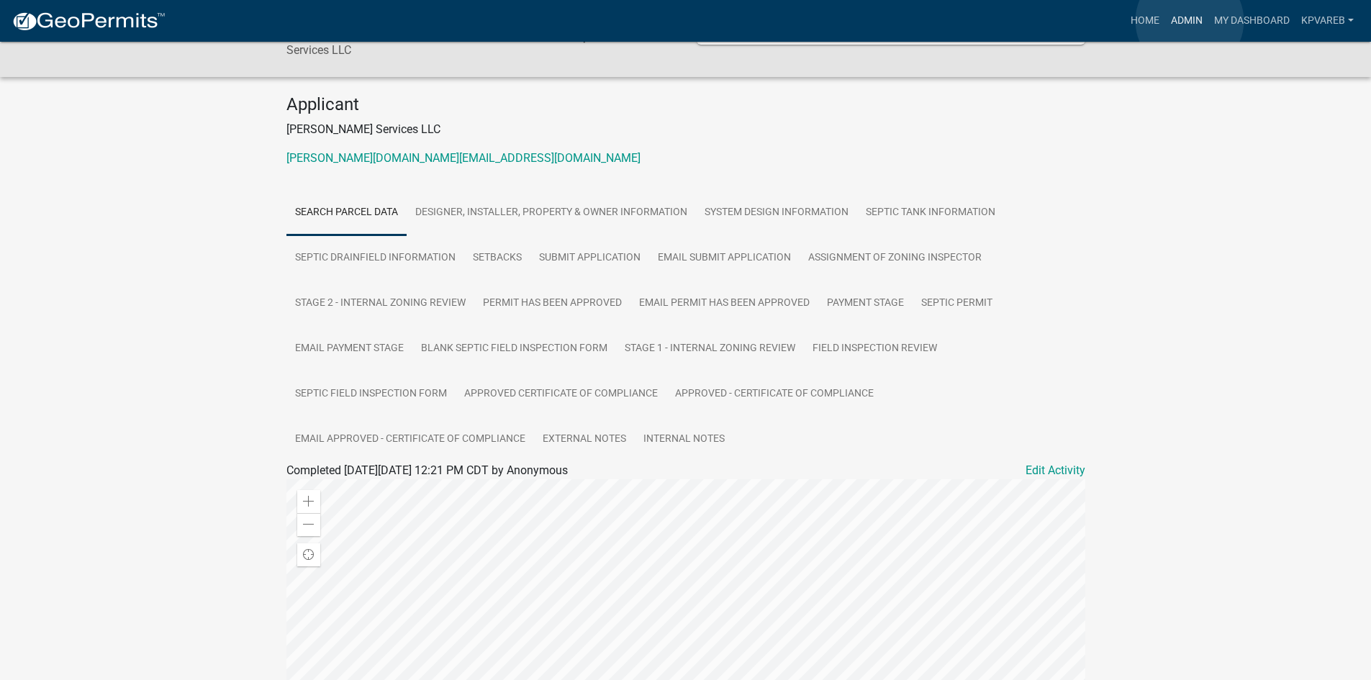
click at [1190, 21] on link "Admin" at bounding box center [1186, 20] width 43 height 27
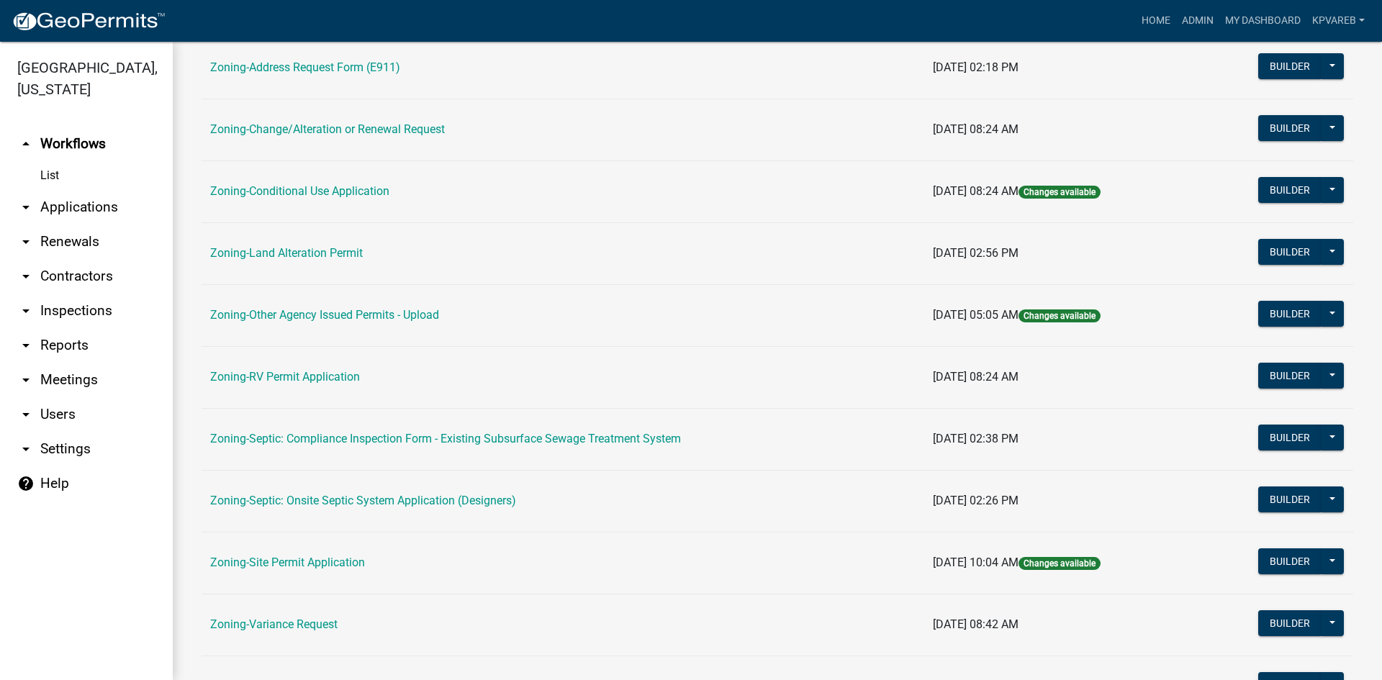
scroll to position [342, 0]
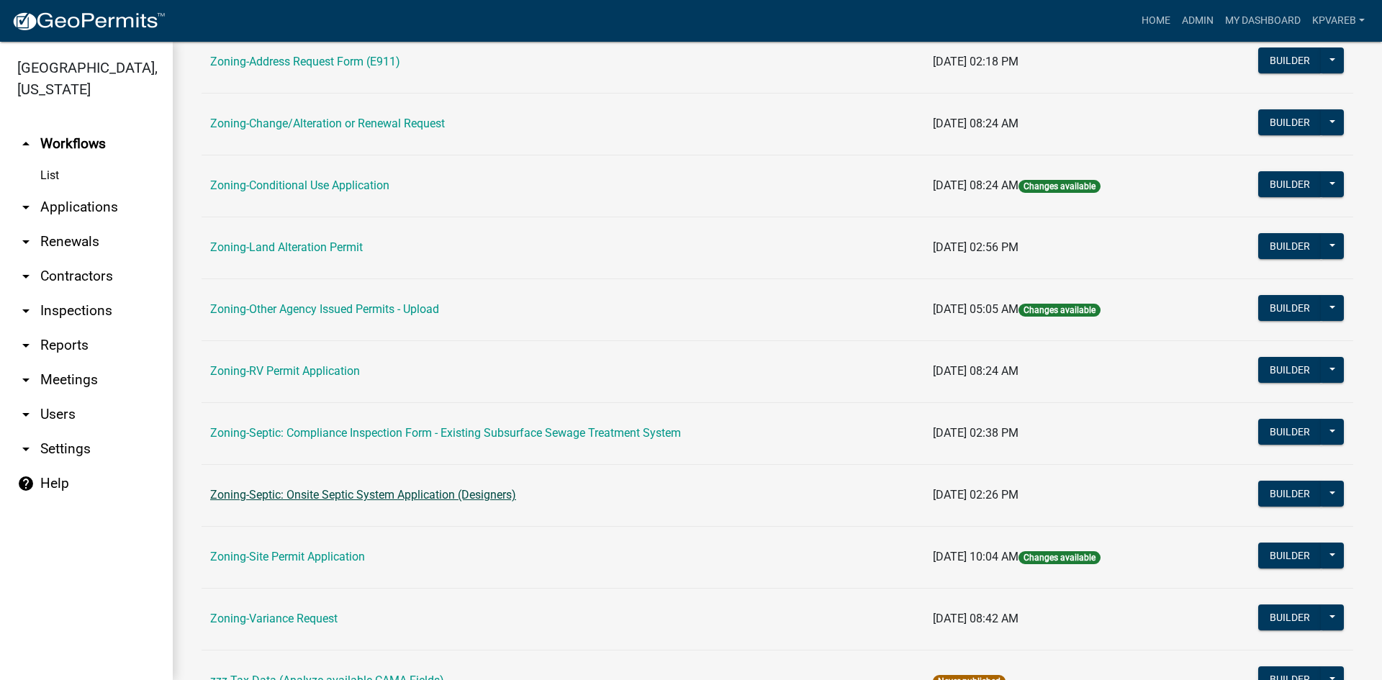
click at [394, 494] on link "Zoning-Septic: Onsite Septic System Application (Designers)" at bounding box center [363, 495] width 306 height 14
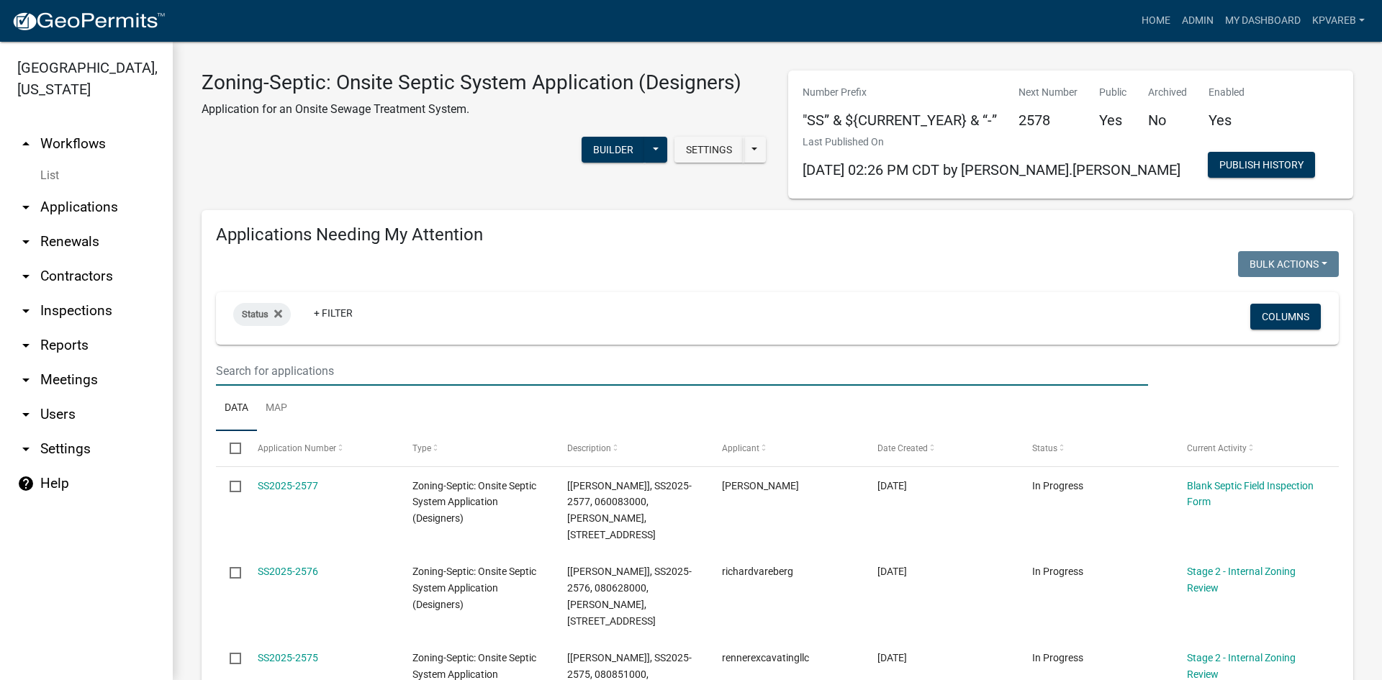
click at [299, 371] on input "text" at bounding box center [682, 371] width 932 height 30
click at [229, 369] on input "text" at bounding box center [682, 371] width 932 height 30
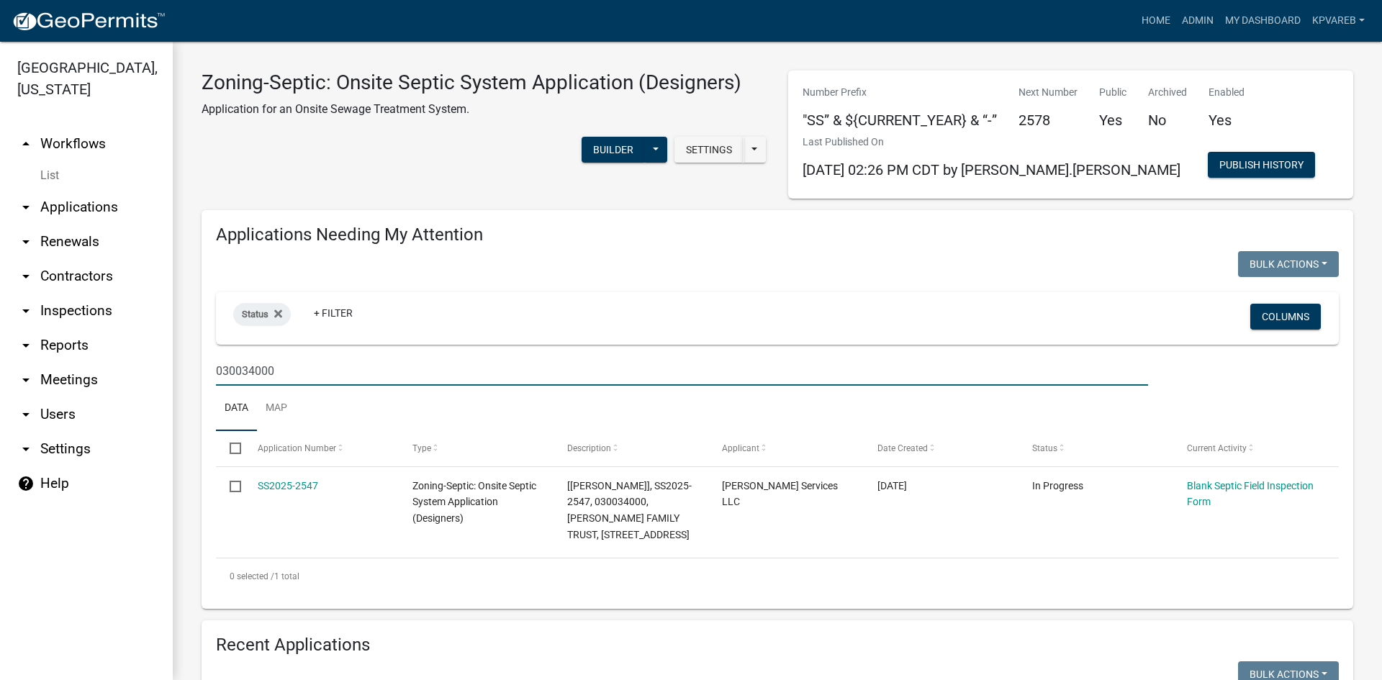
scroll to position [144, 0]
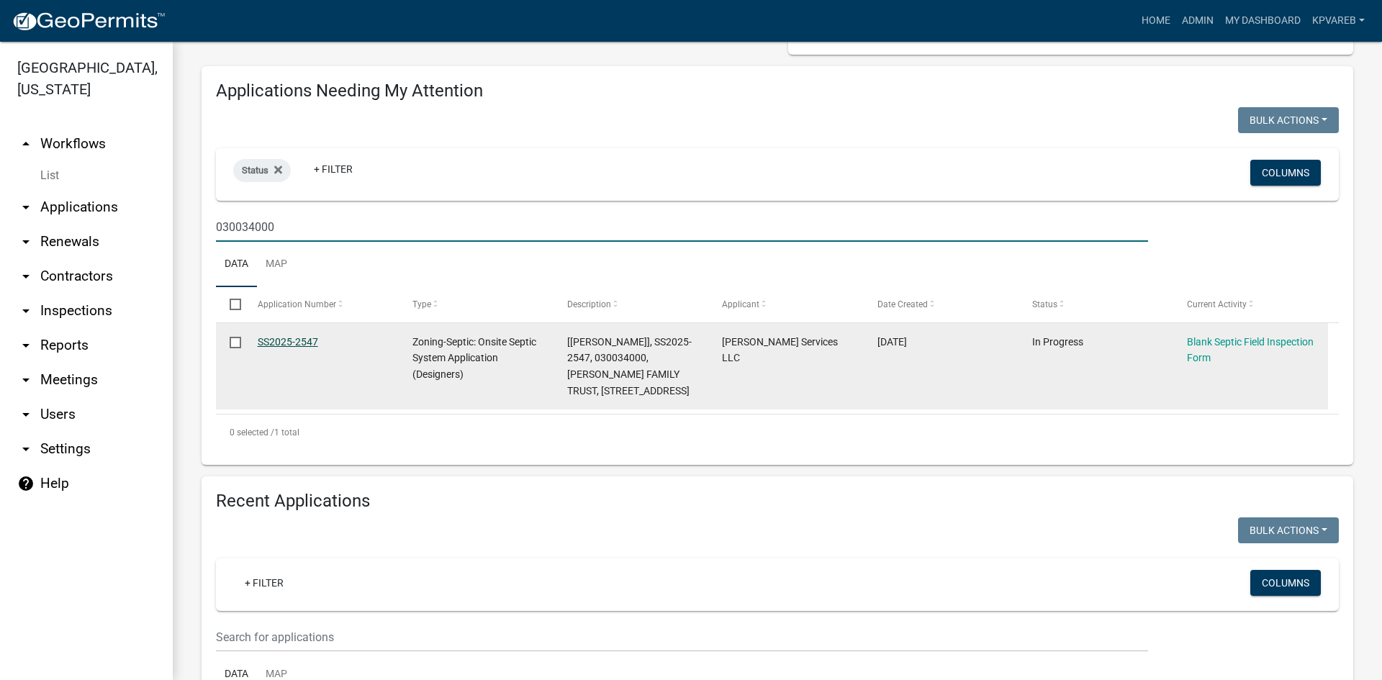
type input "030034000"
click at [279, 338] on link "SS2025-2547" at bounding box center [288, 342] width 60 height 12
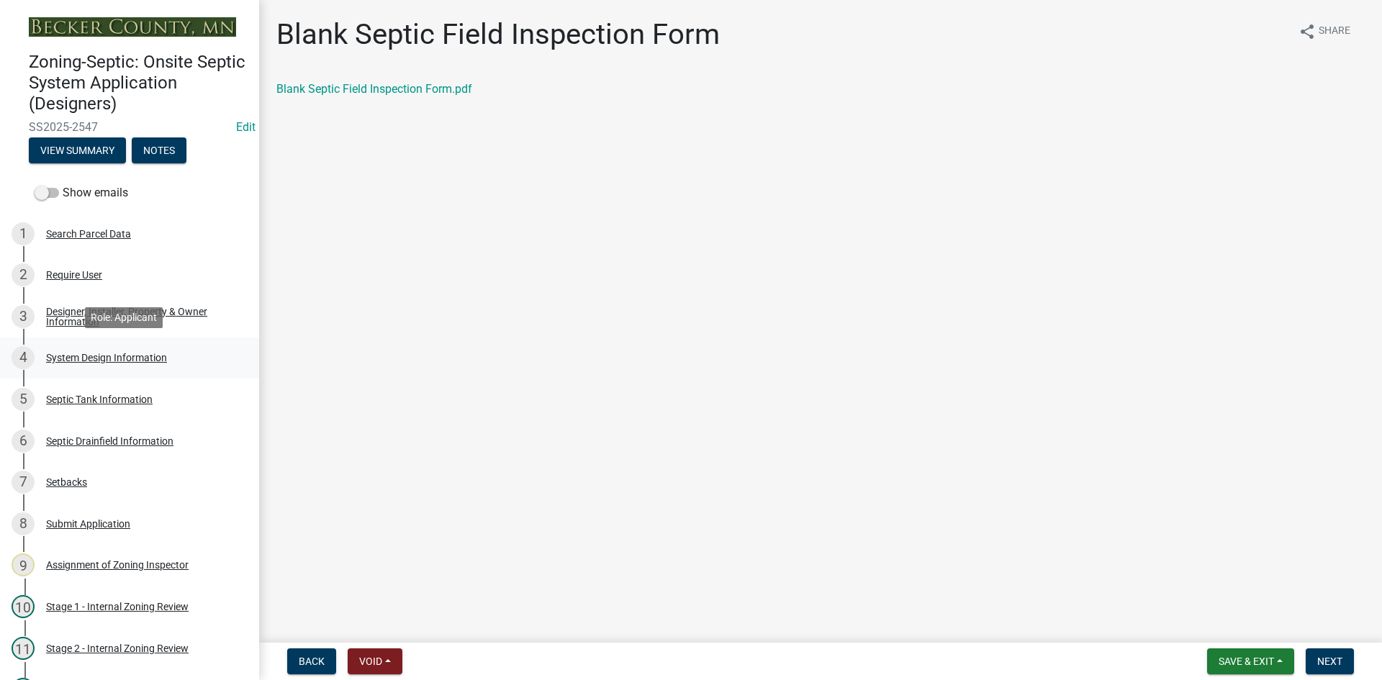
click at [149, 358] on div "System Design Information" at bounding box center [106, 358] width 121 height 10
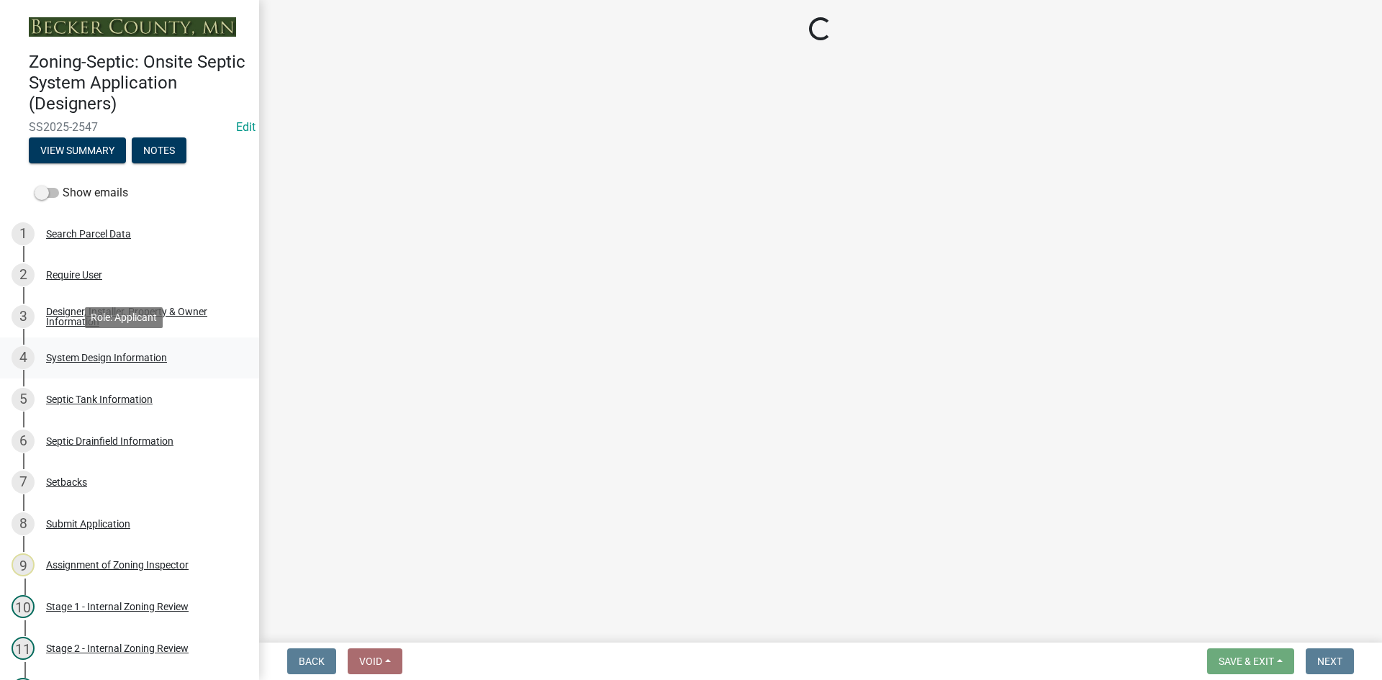
select select "55497d75-c43f-4635-a730-e0737ce05d56"
select select "25258e87-3ef9-4f1c-a5f1-75a1d463abfb"
select select "011fbff4-a41d-4a75-9bd8-71c7e6c69e0d"
select select "85fdfef2-2683-4311-b5d5-5505f6411127"
select select "ba735beb-519e-40f0-ae20-62d65fc4c46b"
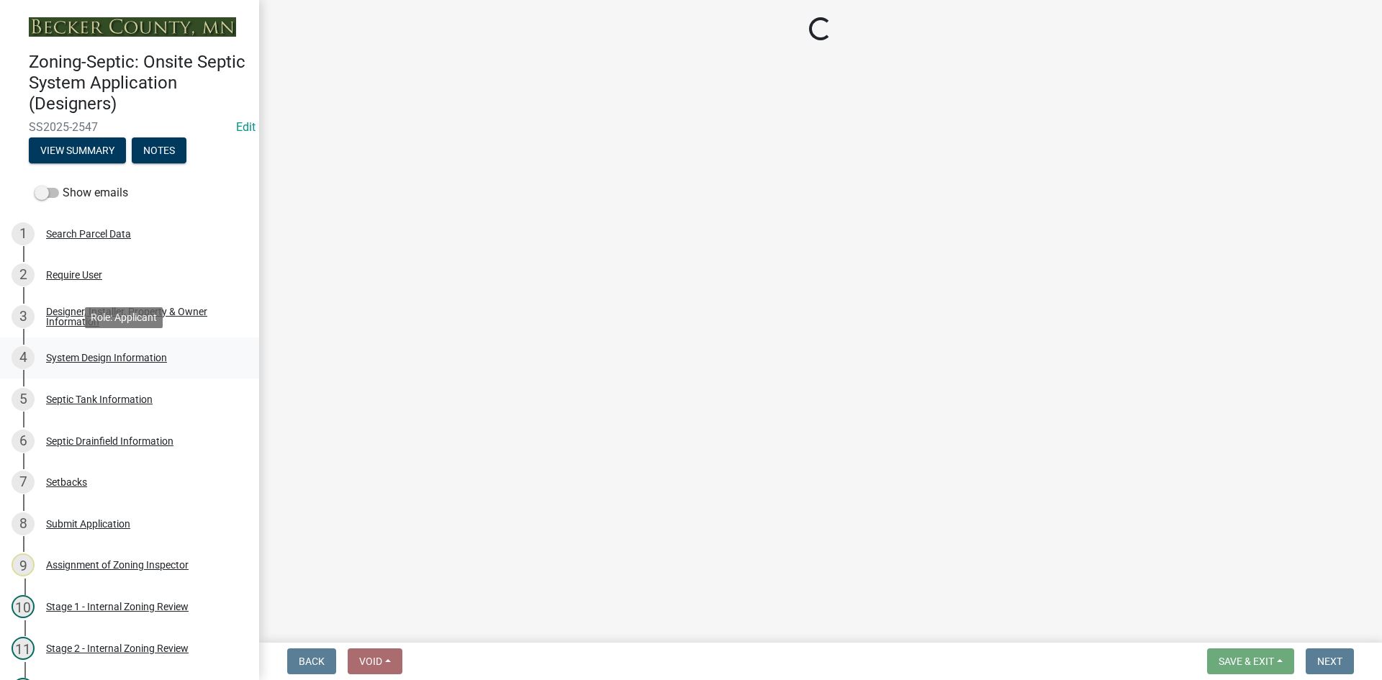
select select "7b30f360-6895-496a-9f34-da1efdcbc234"
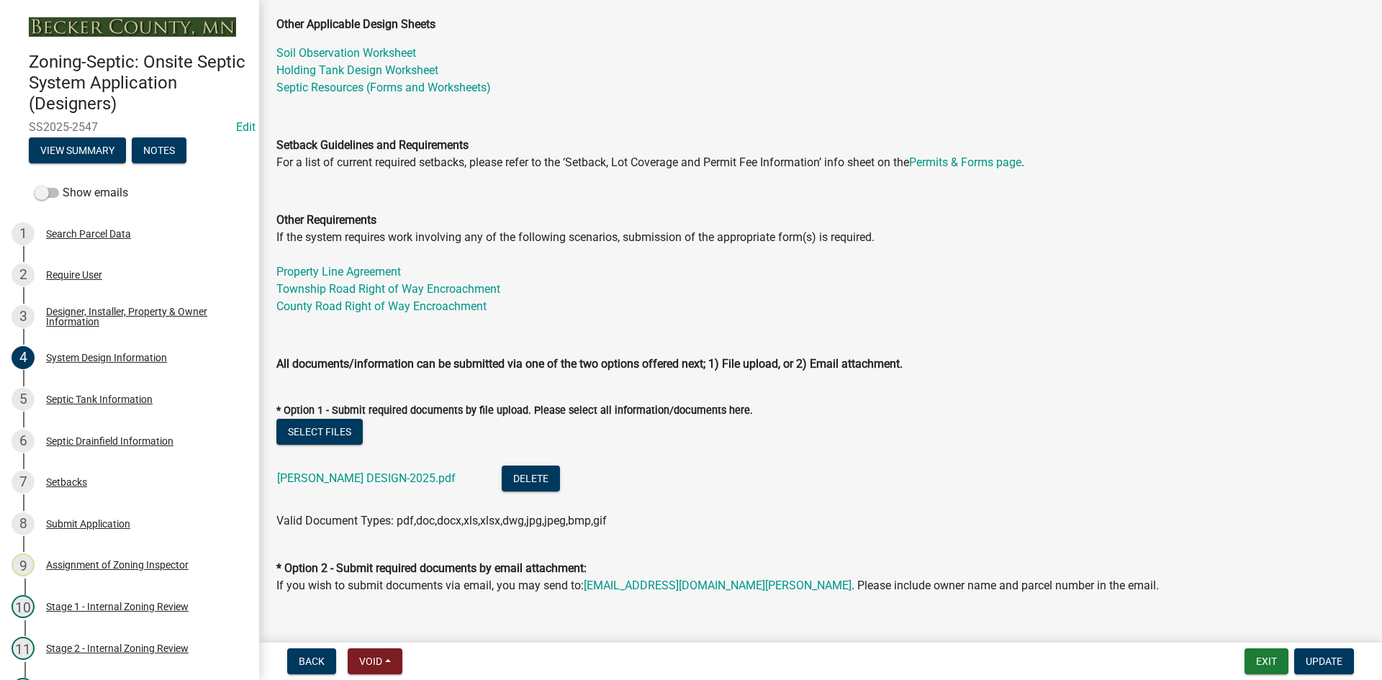
scroll to position [576, 0]
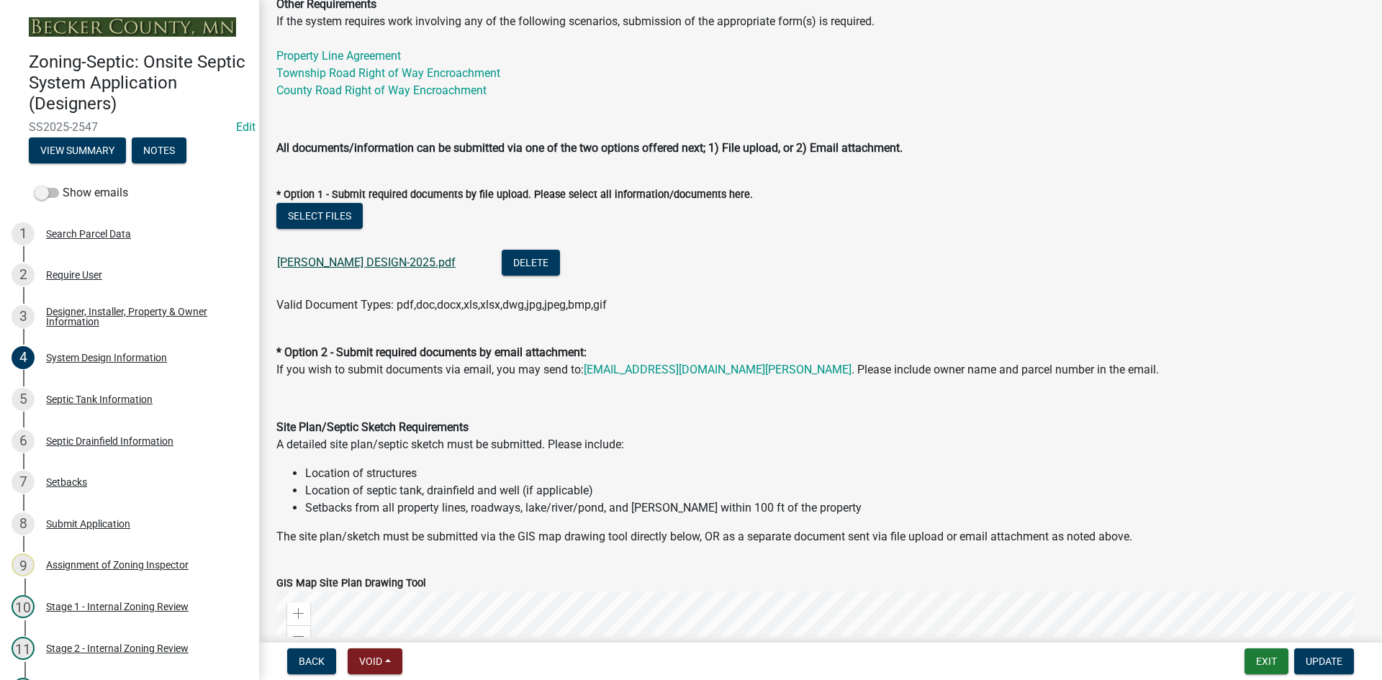
click at [364, 266] on link "[PERSON_NAME] DESIGN-2025.pdf" at bounding box center [366, 263] width 179 height 14
click at [502, 266] on button "Delete" at bounding box center [531, 263] width 58 height 26
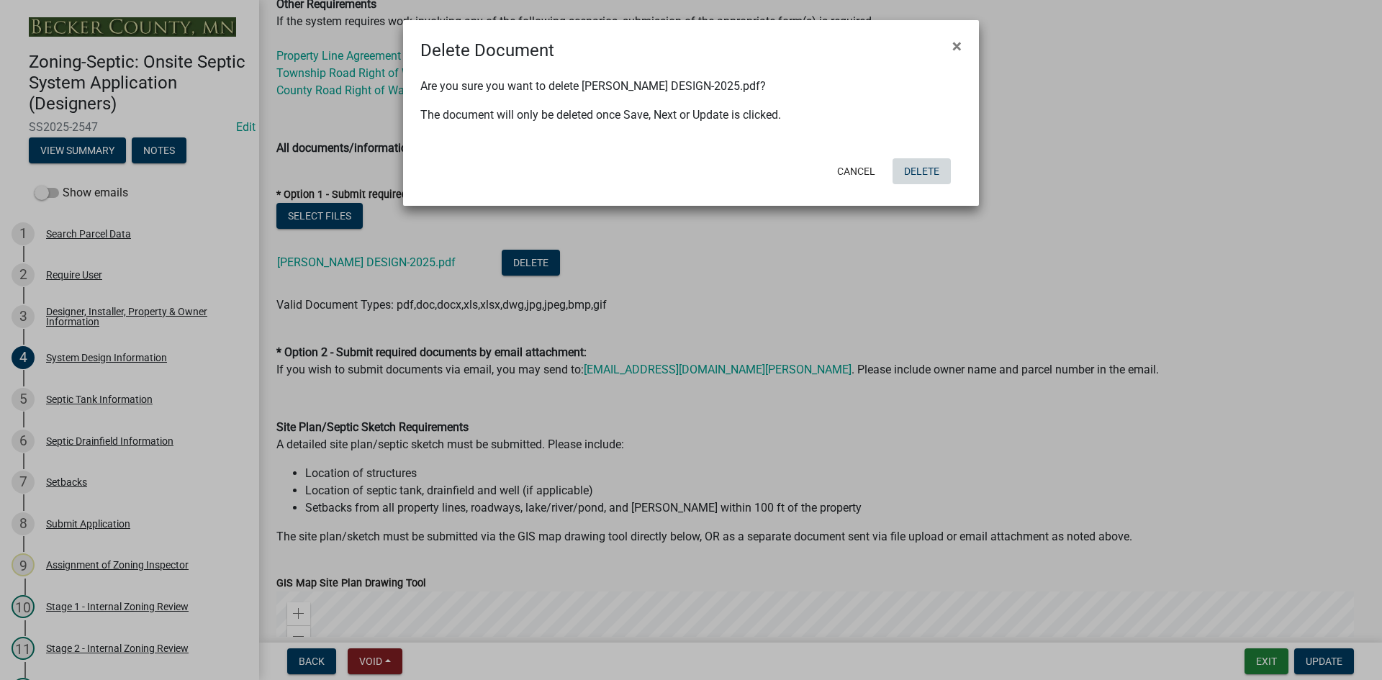
click at [929, 168] on button "Delete" at bounding box center [922, 171] width 58 height 26
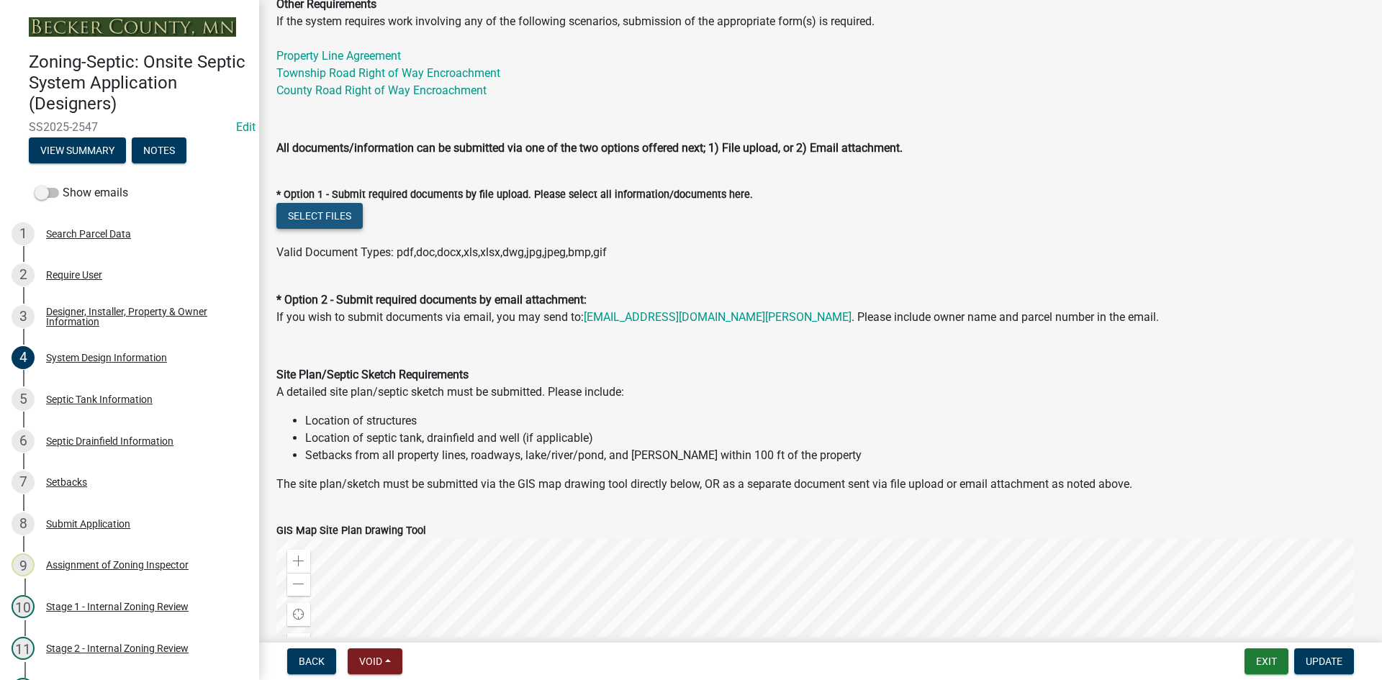
click at [329, 216] on button "Select files" at bounding box center [319, 216] width 86 height 26
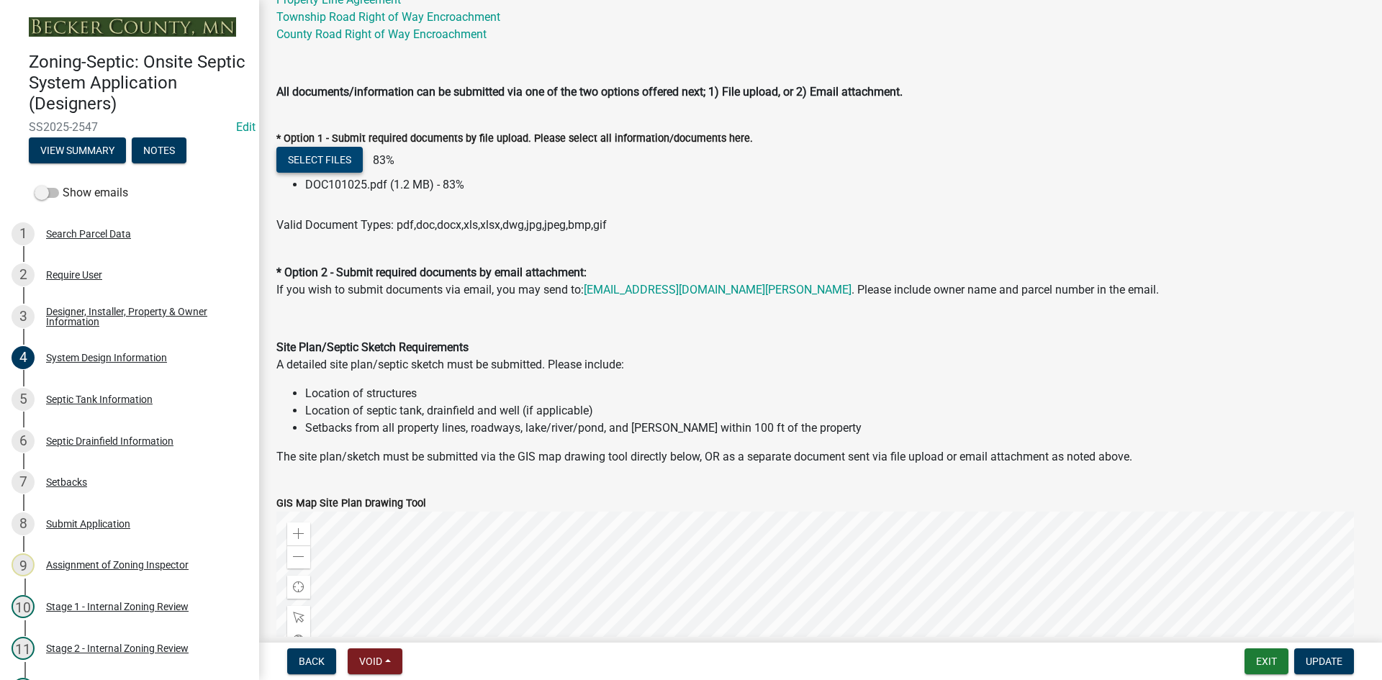
scroll to position [720, 0]
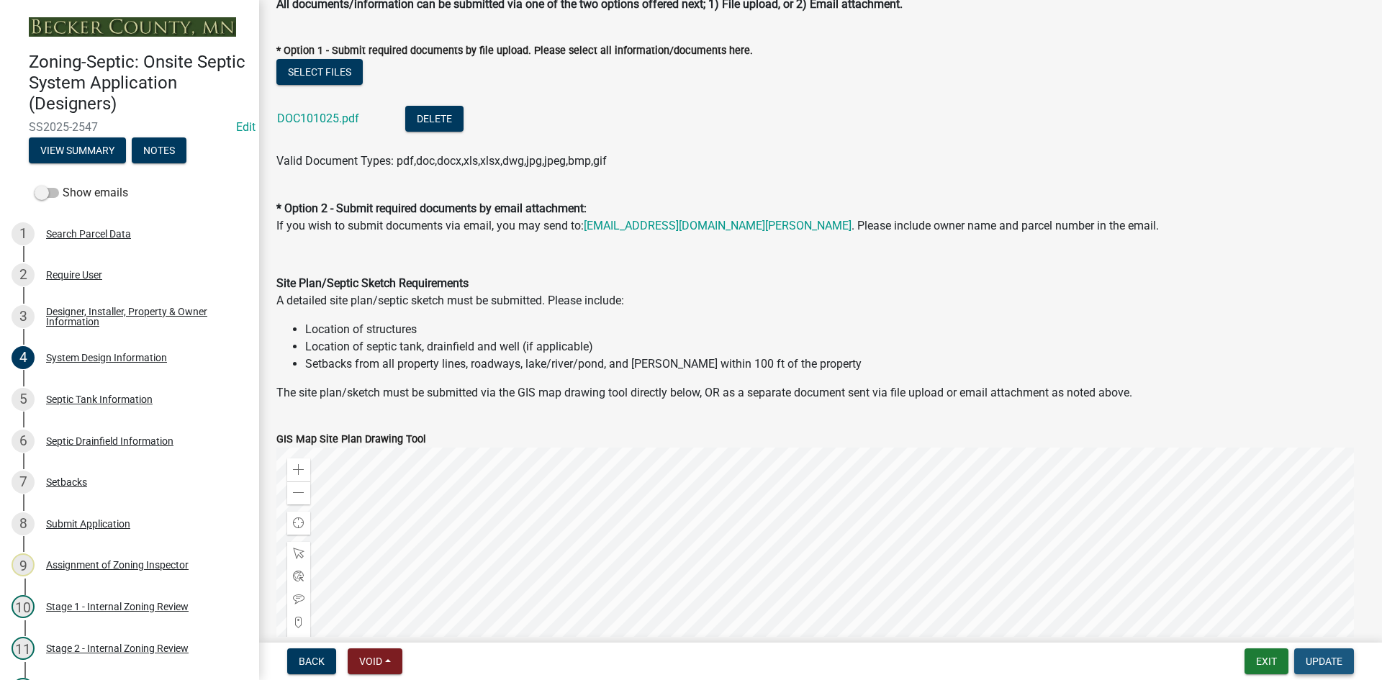
click at [1317, 660] on span "Update" at bounding box center [1324, 662] width 37 height 12
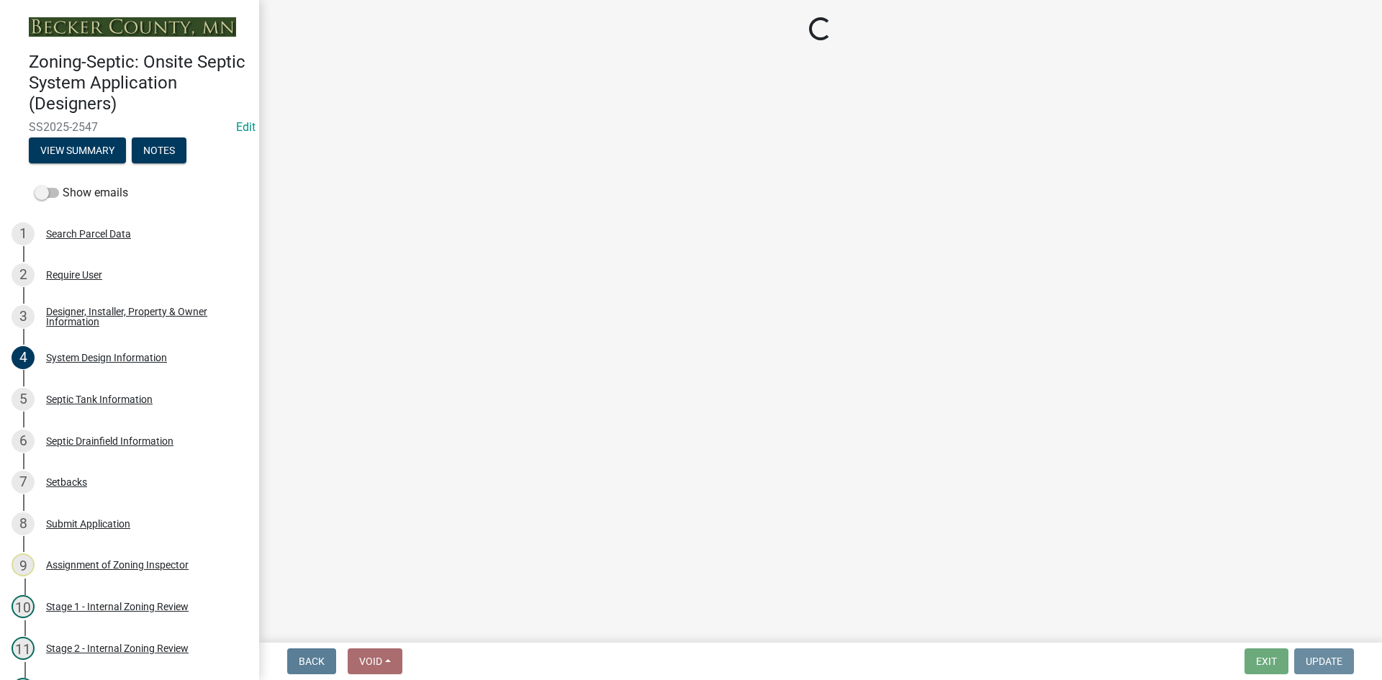
scroll to position [0, 0]
select select "49e49f1e-3b32-4342-8c2e-9cbd4919fe4d"
select select "ca07ae0a-7638-46ff-ada2-c67ca3524324"
select select "ec75a761-93b4-47c5-8535-fea253c32937"
select select "bcbb982e-a48c-4b4a-a83b-ed1363446a86"
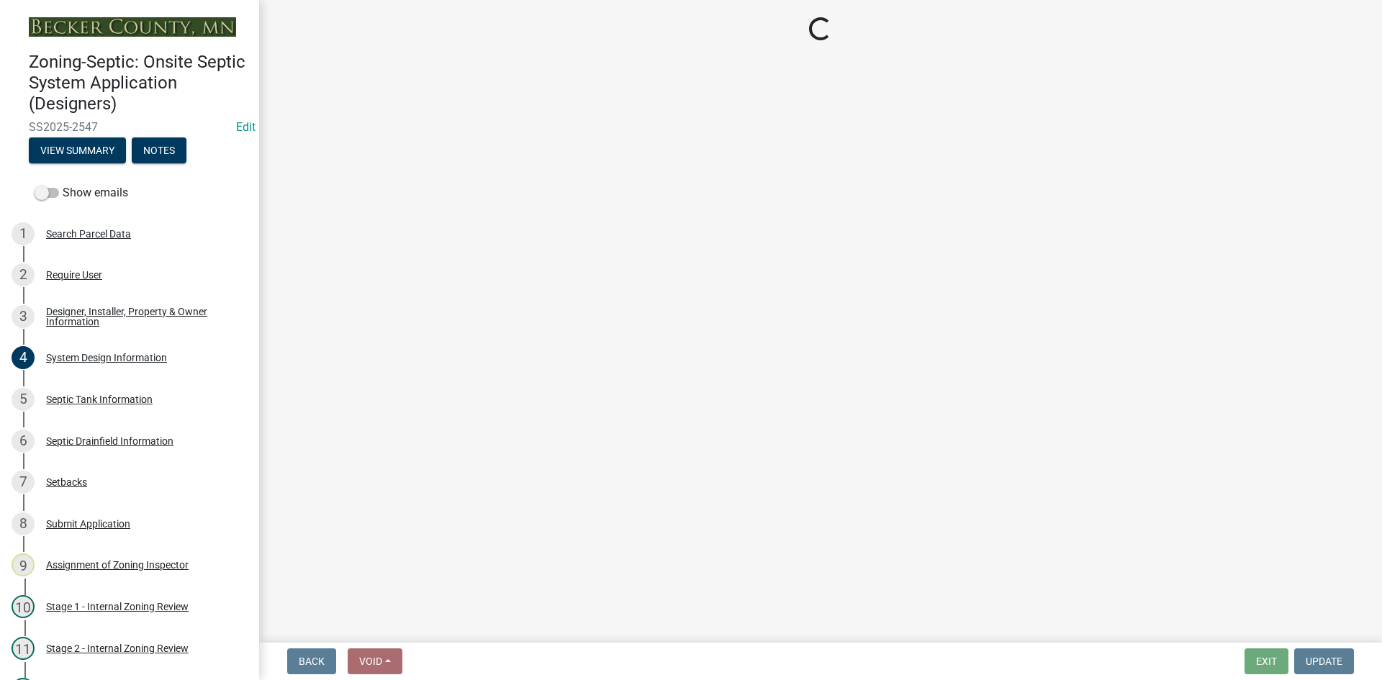
select select "47a2a5dd-5977-4941-8e6f-09ff03cdfb75"
select select "3f5b086d-5a4c-4236-93bc-fa7bf4d11838"
select select "888a8260-2be6-47f2-a4de-b9f453a4d3bc"
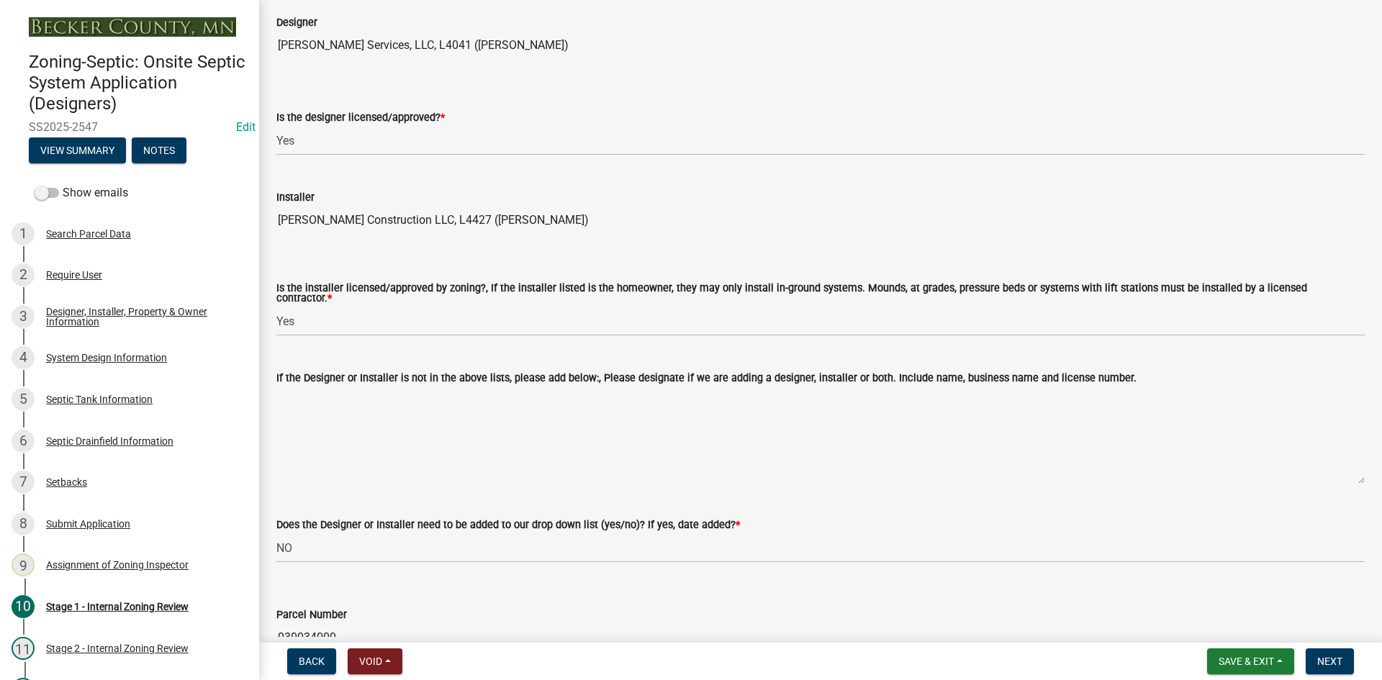
scroll to position [216, 0]
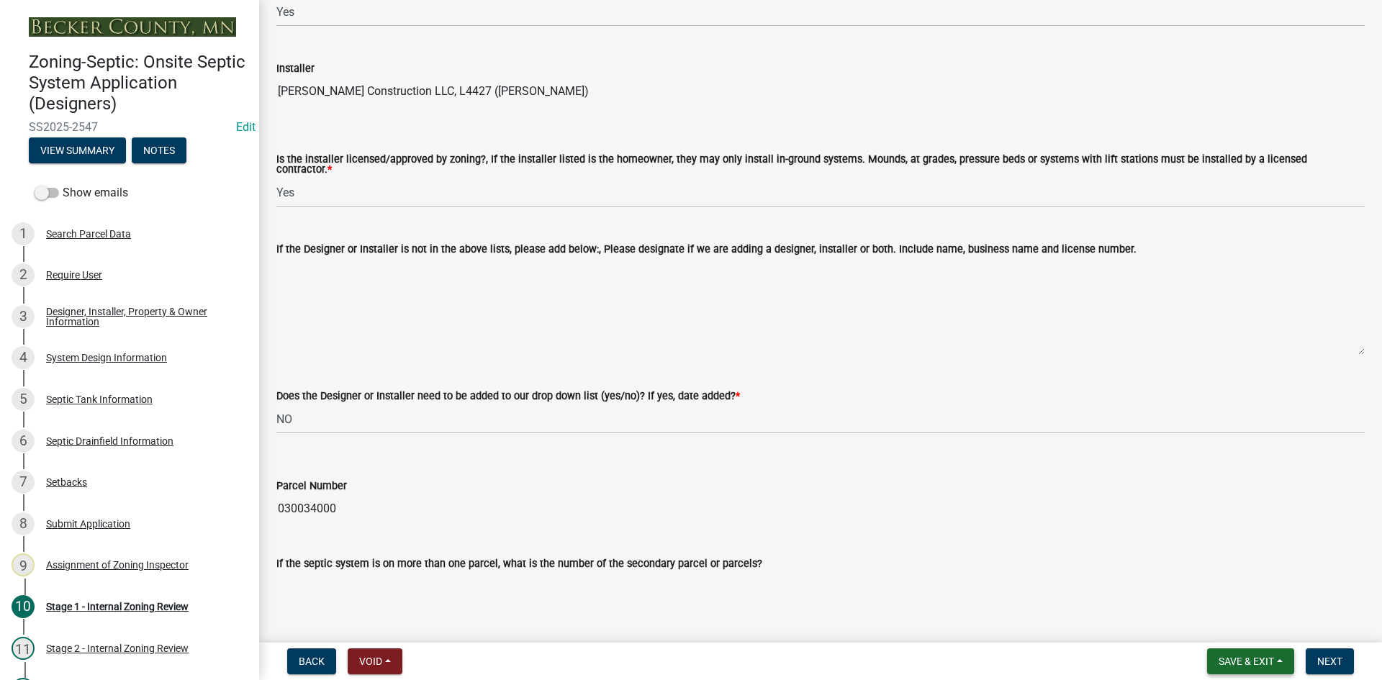
click at [1269, 658] on span "Save & Exit" at bounding box center [1246, 662] width 55 height 12
click at [1229, 620] on button "Save & Exit" at bounding box center [1236, 624] width 115 height 35
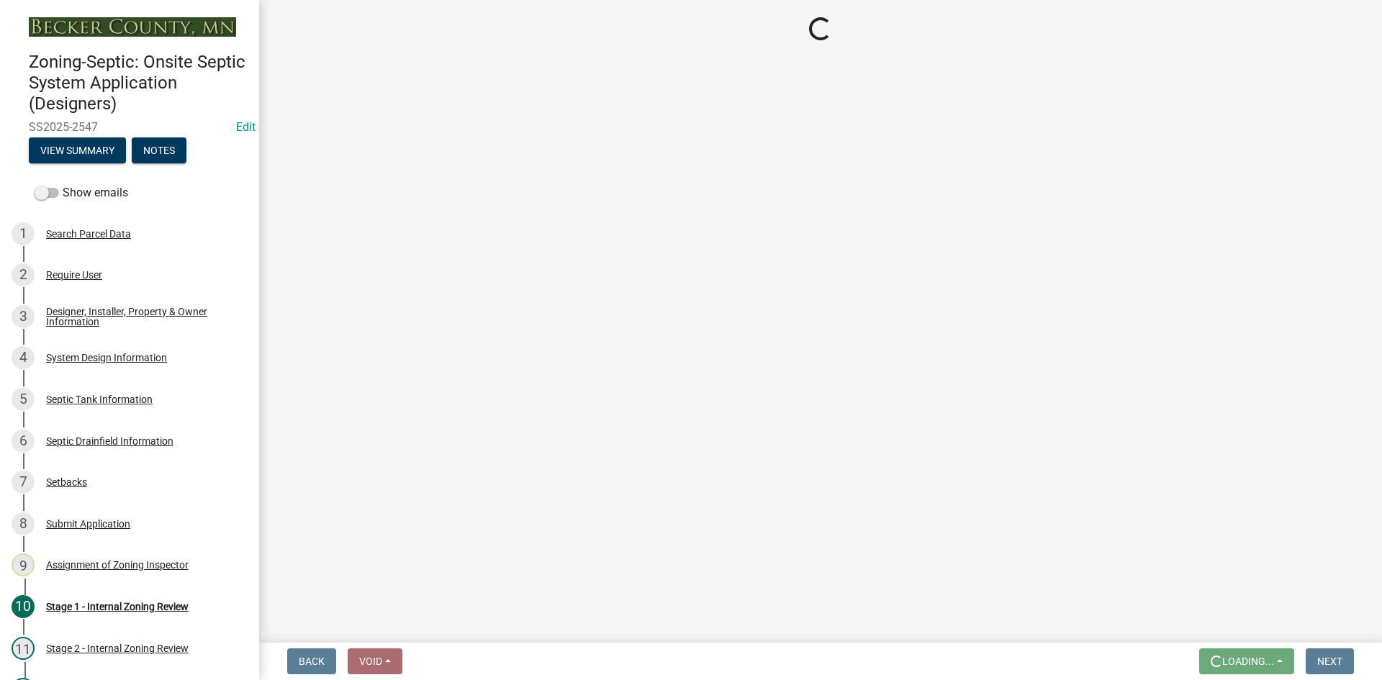
scroll to position [0, 0]
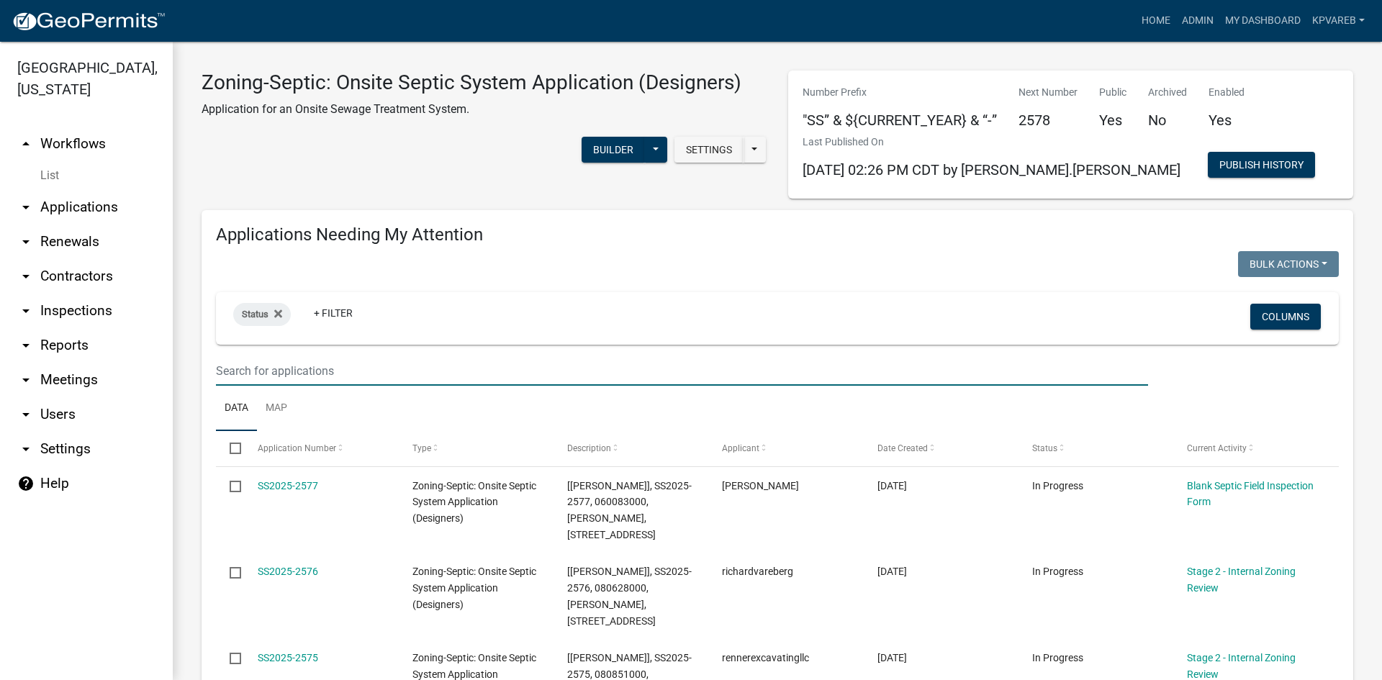
click at [267, 373] on input "text" at bounding box center [682, 371] width 932 height 30
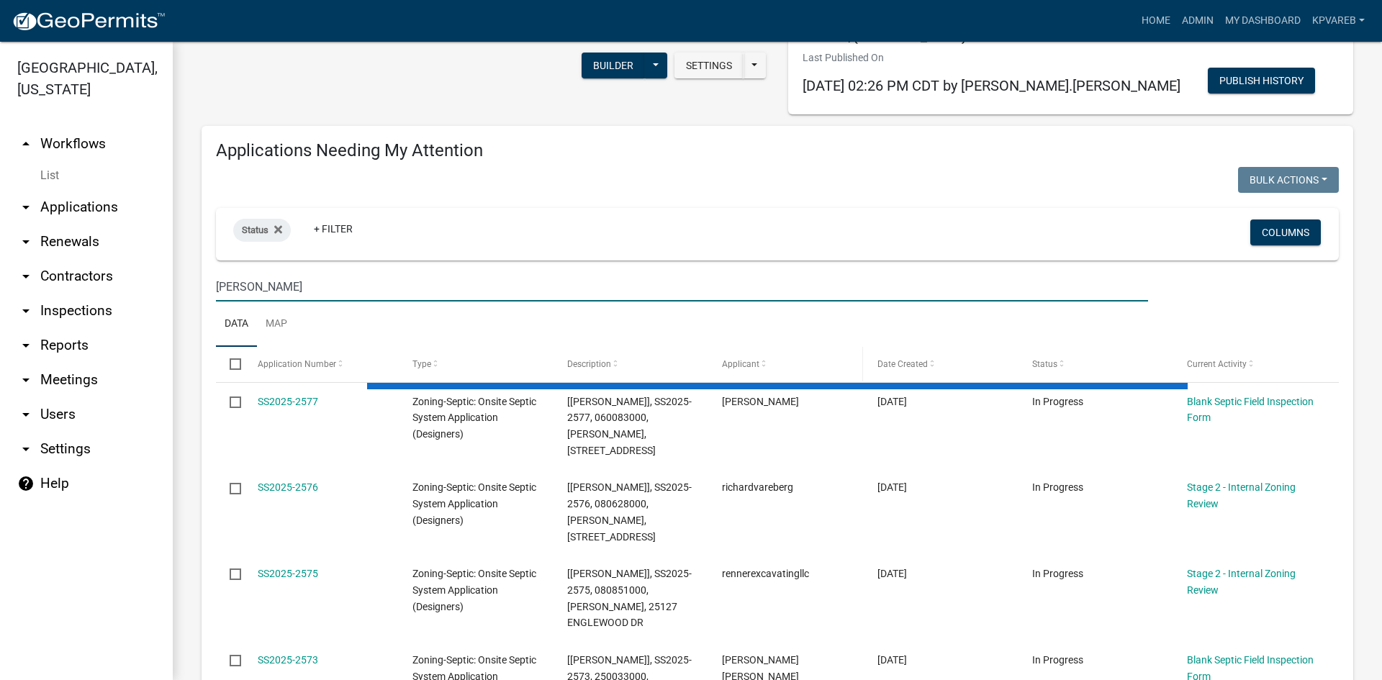
scroll to position [216, 0]
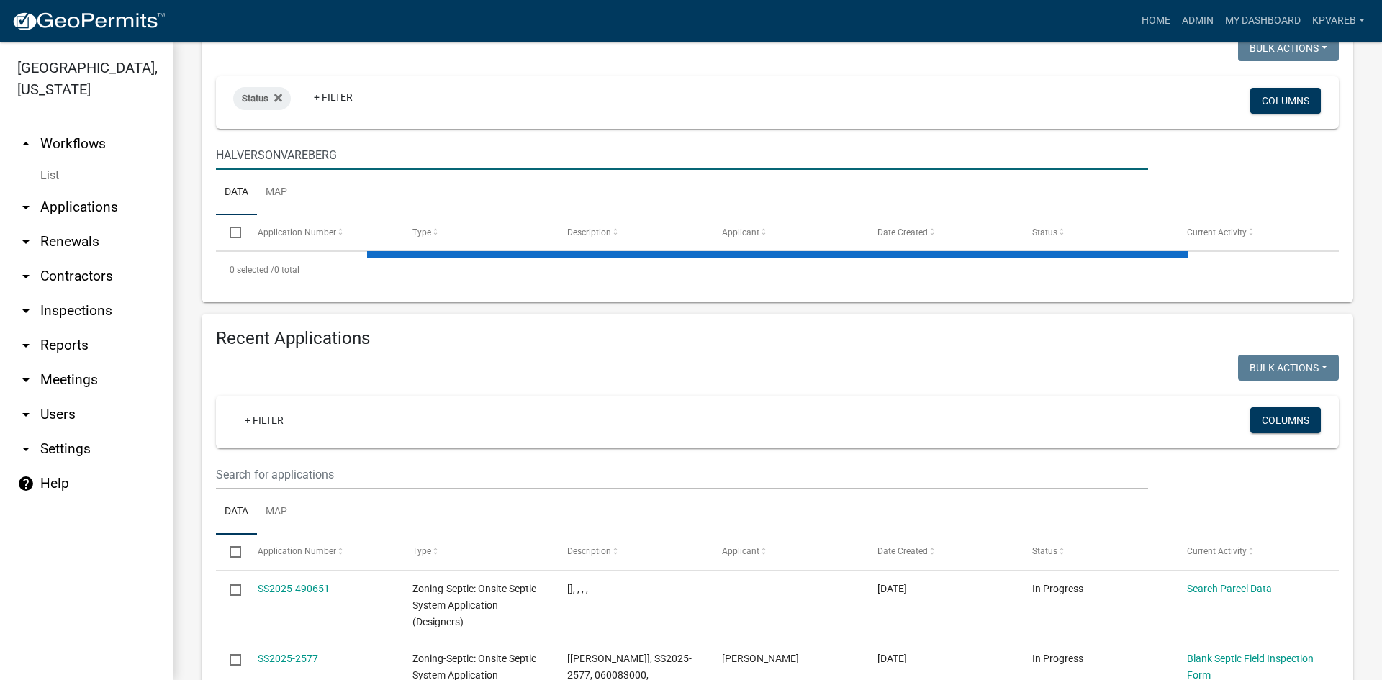
drag, startPoint x: 279, startPoint y: 162, endPoint x: 116, endPoint y: 197, distance: 166.5
click at [114, 199] on div "[GEOGRAPHIC_DATA], [US_STATE] arrow_drop_up Workflows List arrow_drop_down Appl…" at bounding box center [691, 361] width 1382 height 638
click at [273, 158] on input "[PERSON_NAME]" at bounding box center [682, 155] width 932 height 30
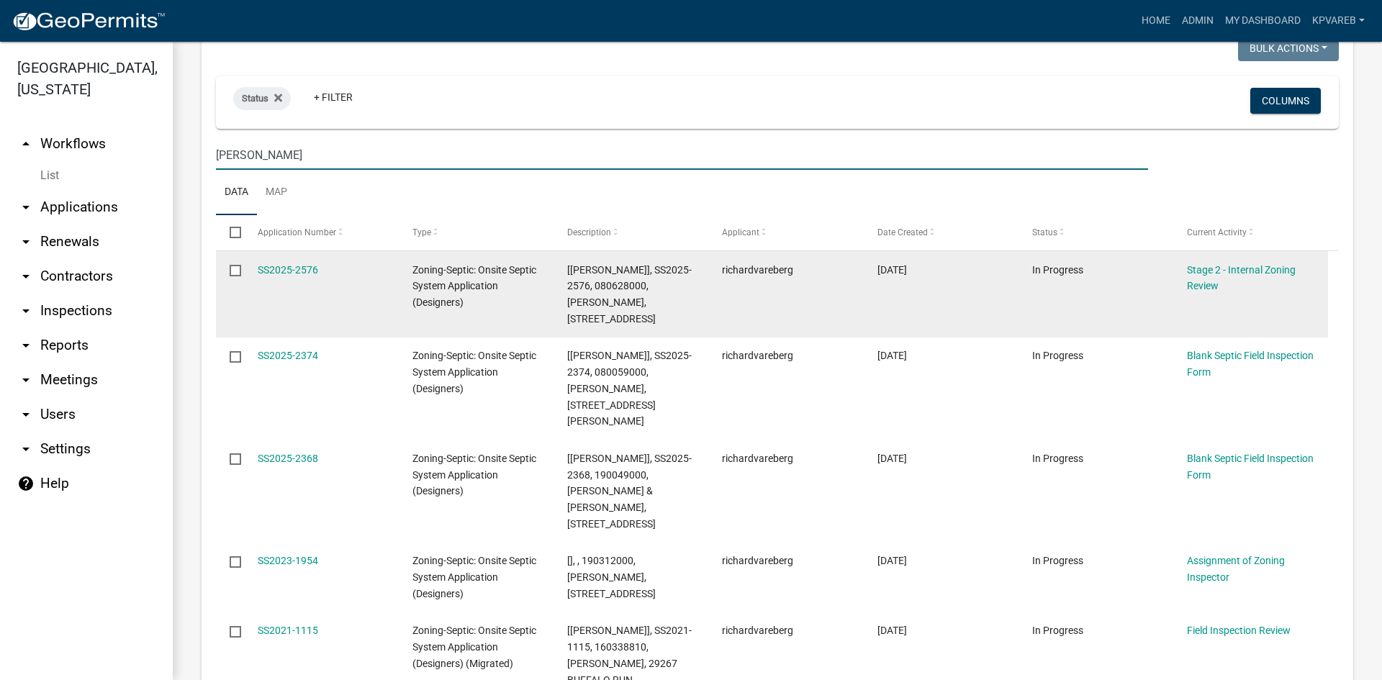
type input "[PERSON_NAME]"
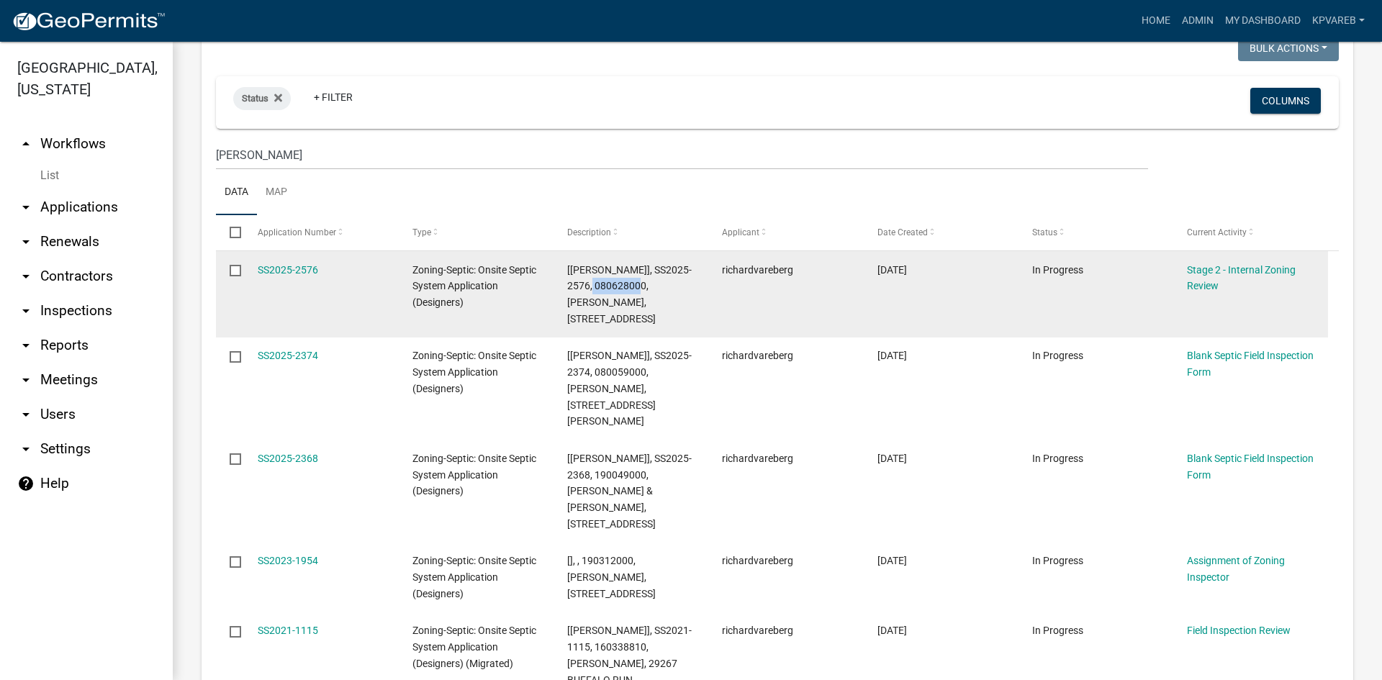
drag, startPoint x: 593, startPoint y: 287, endPoint x: 643, endPoint y: 290, distance: 50.5
click at [643, 290] on span "[[PERSON_NAME]], SS2025-2576, 080628000, [PERSON_NAME], [STREET_ADDRESS]" at bounding box center [629, 294] width 125 height 60
copy span "080628000"
click at [280, 267] on link "SS2025-2576" at bounding box center [288, 270] width 60 height 12
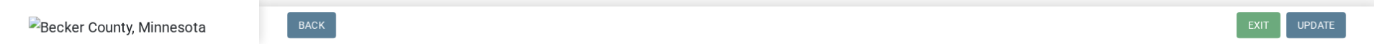
select select "6aff4bf5-f522-4fb2-96f1-02faf4b88fa3"
select select "1ad81be4-5d59-46bf-8b7b-d7c0f20ad891"
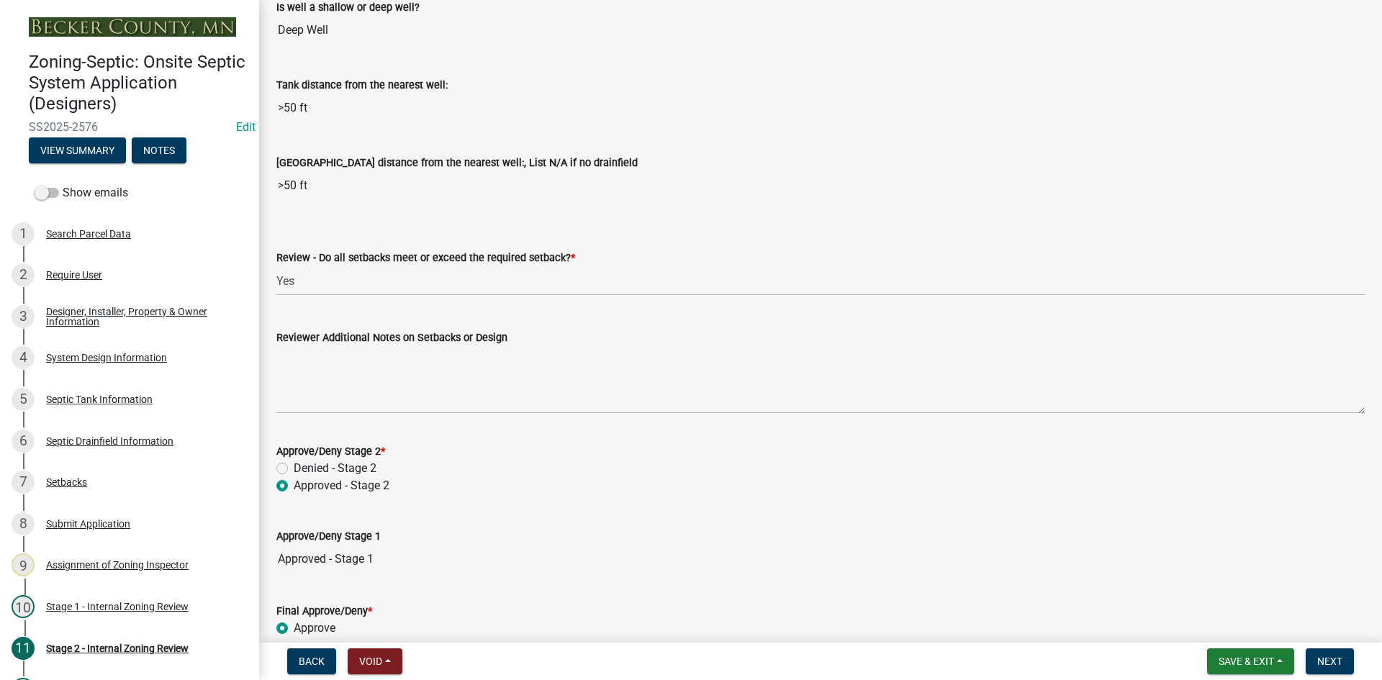
scroll to position [1828, 0]
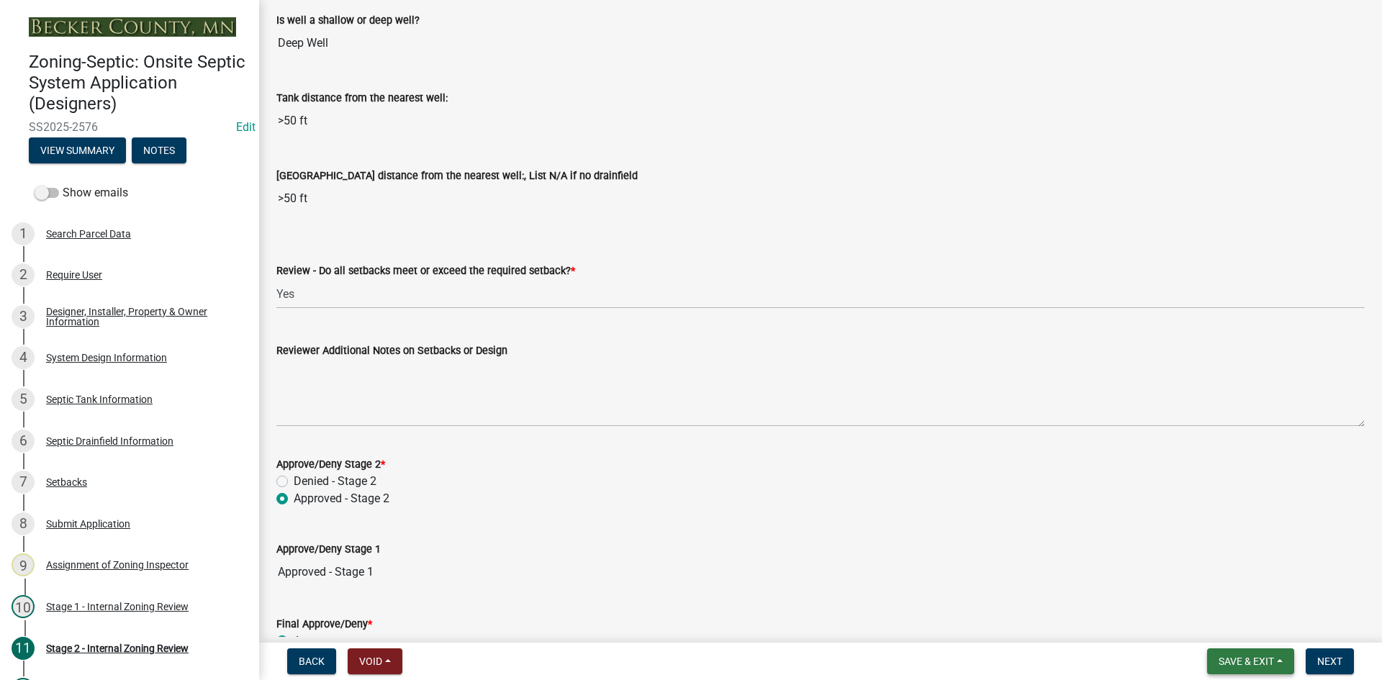
click at [1234, 659] on span "Save & Exit" at bounding box center [1246, 662] width 55 height 12
click at [1211, 593] on button "Save" at bounding box center [1236, 589] width 115 height 35
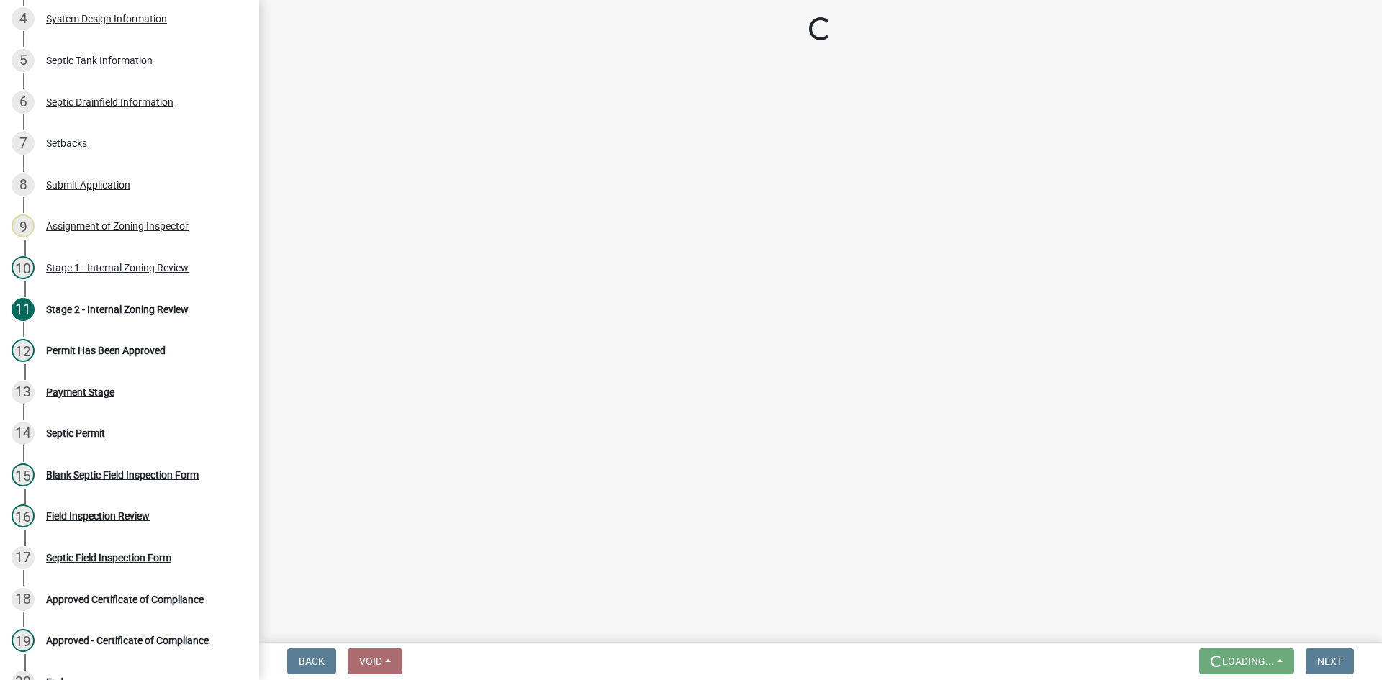
scroll to position [232, 0]
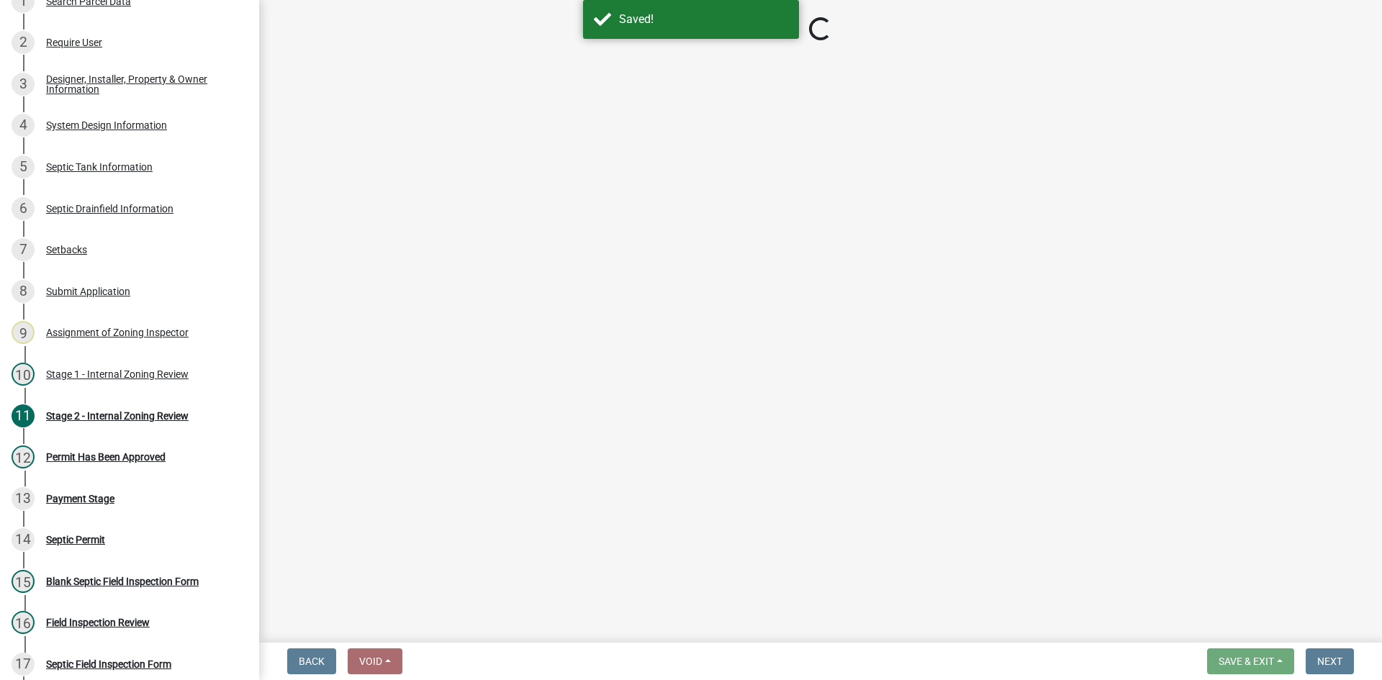
select select "6aff4bf5-f522-4fb2-96f1-02faf4b88fa3"
select select "1ad81be4-5d59-46bf-8b7b-d7c0f20ad891"
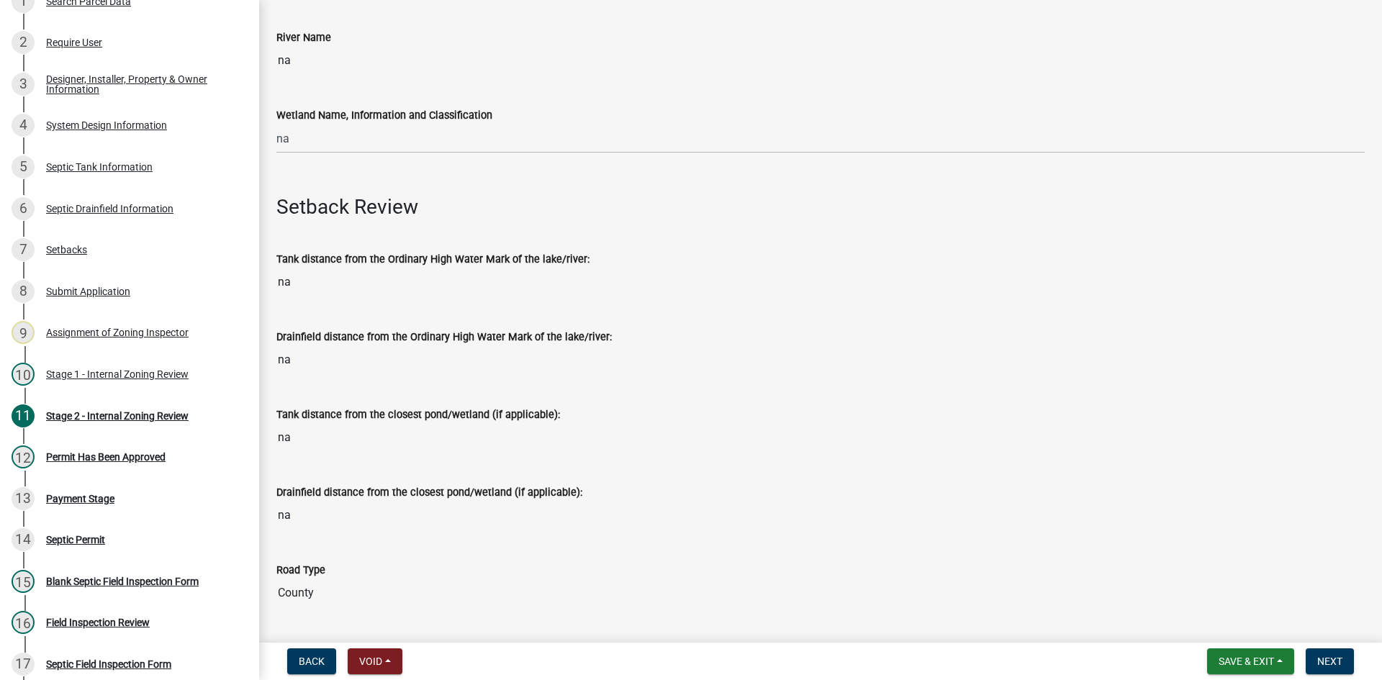
scroll to position [648, 0]
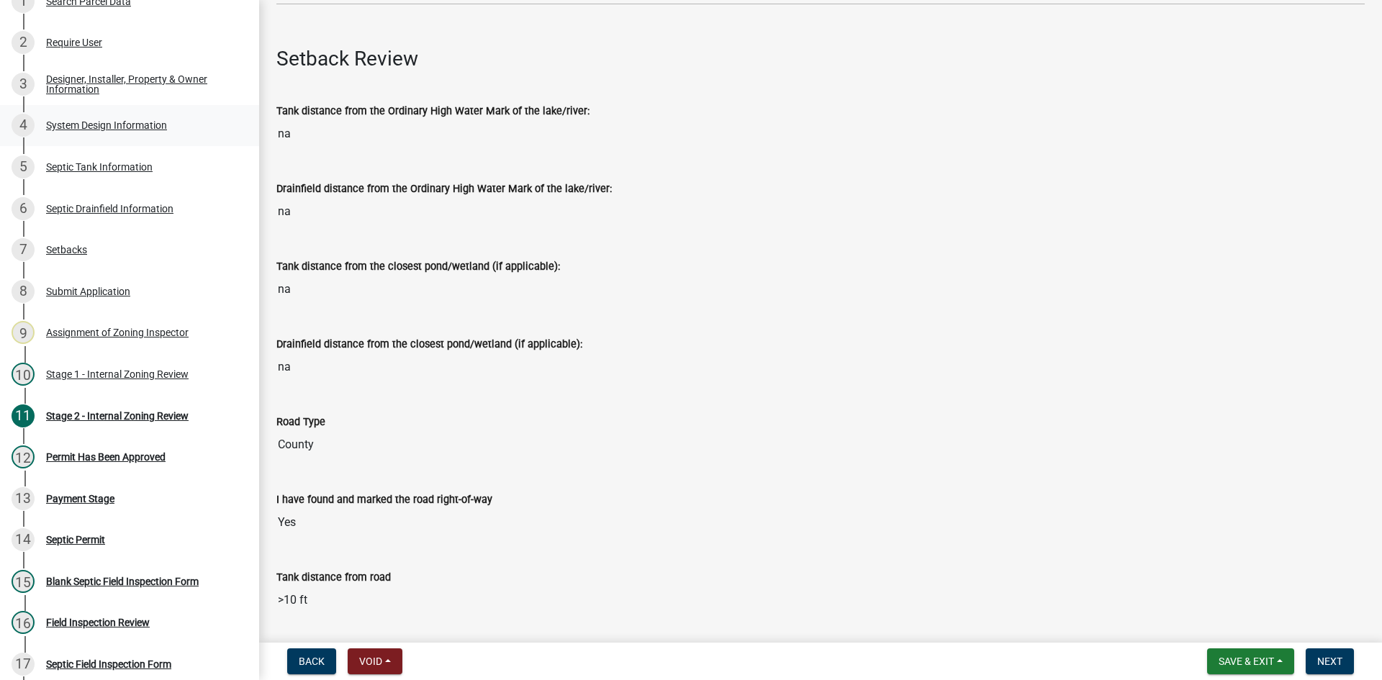
click at [145, 128] on div "System Design Information" at bounding box center [106, 125] width 121 height 10
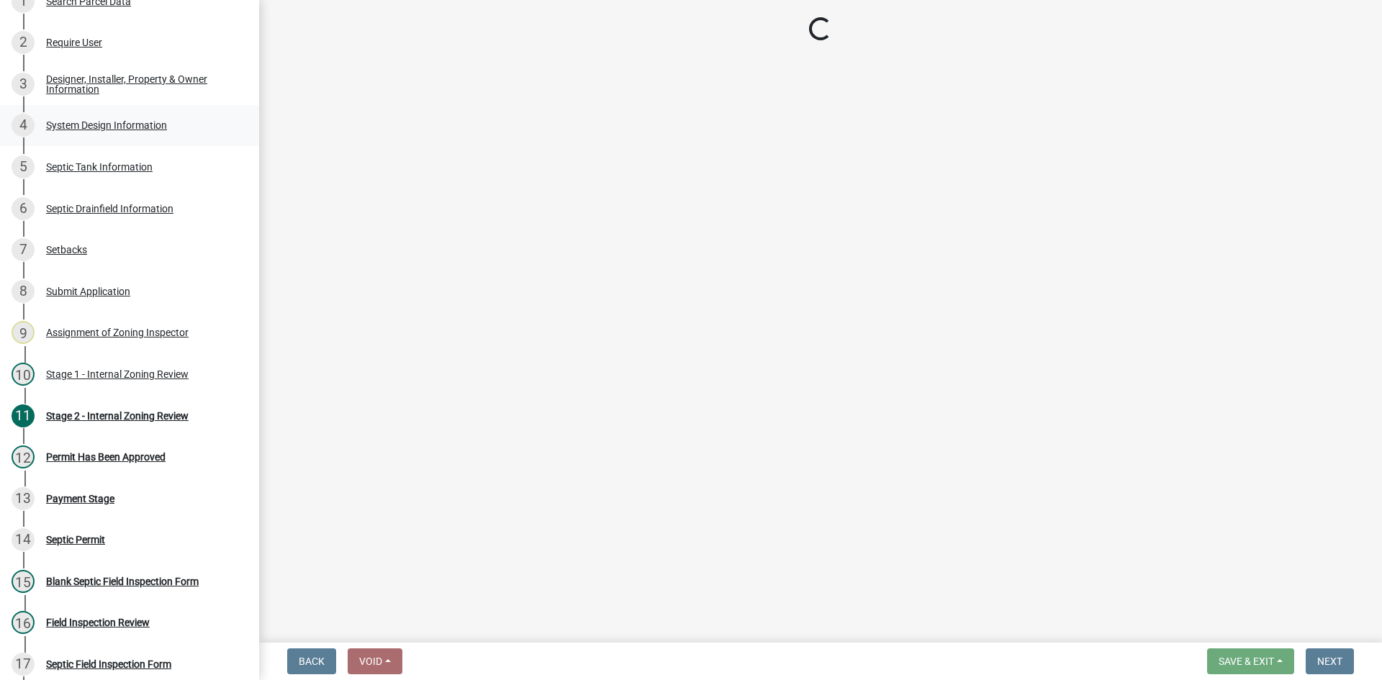
scroll to position [0, 0]
select select "8ba21533-2acf-4cc6-95e5-280e4aabd5a3"
select select "25258e87-3ef9-4f1c-a5f1-75a1d463abfb"
select select "011fbff4-a41d-4a75-9bd8-71c7e6c69e0d"
select select "a7464bdb-6f4b-42b5-a678-baaddb21404d"
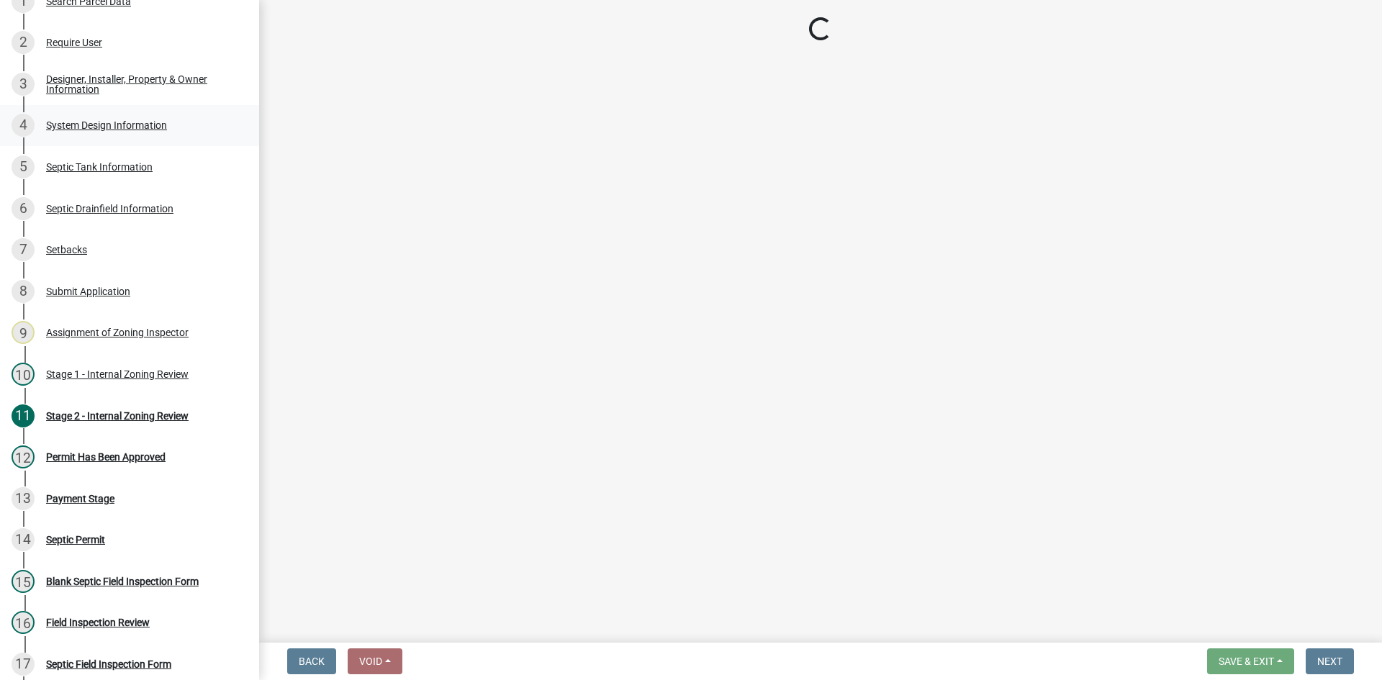
select select "d95a9312-c8a1-4ec7-8581-25dbcf440a1f"
select select "ba735beb-519e-40f0-ae20-62d65fc4c46b"
select select "ef698bf5-6172-44c1-9ffb-522c07469aed"
select select "384fc250-a67e-4e5e-a6e0-19116deb63e7"
select select "a0c59fcd-b61c-4c3a-90a8-e70849750c47"
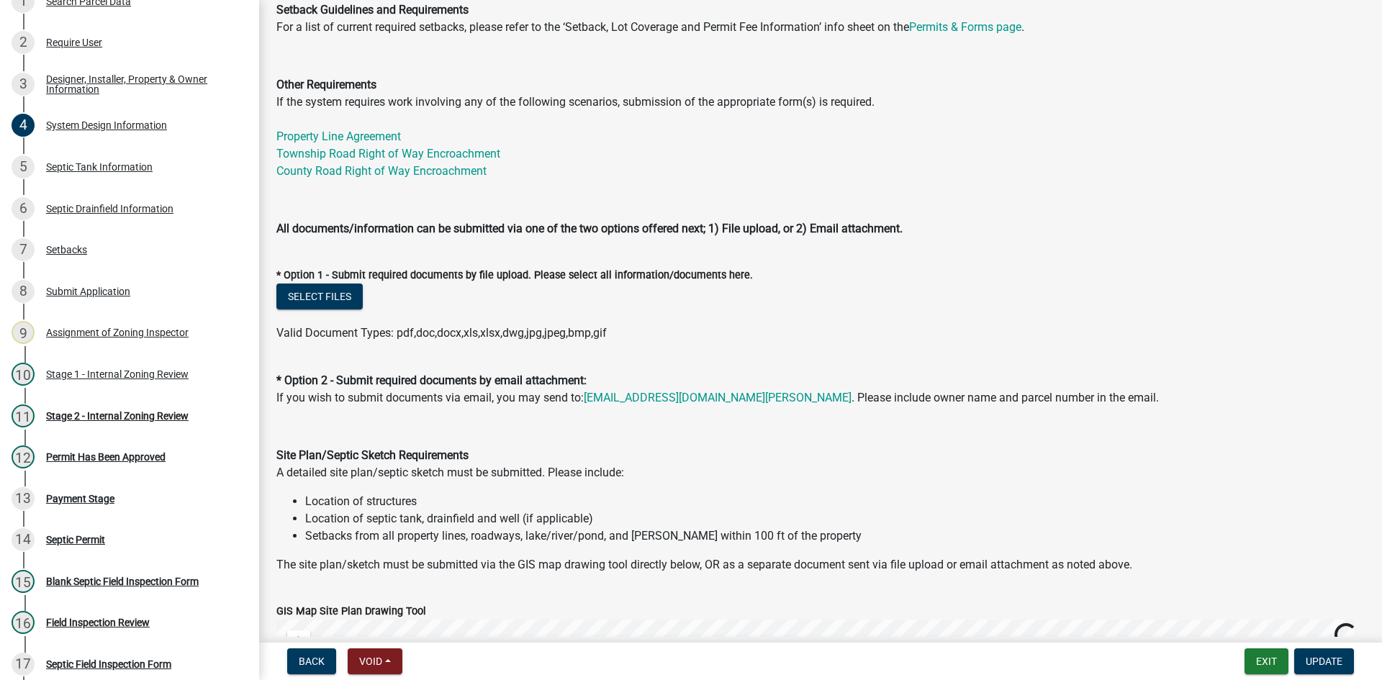
scroll to position [504, 0]
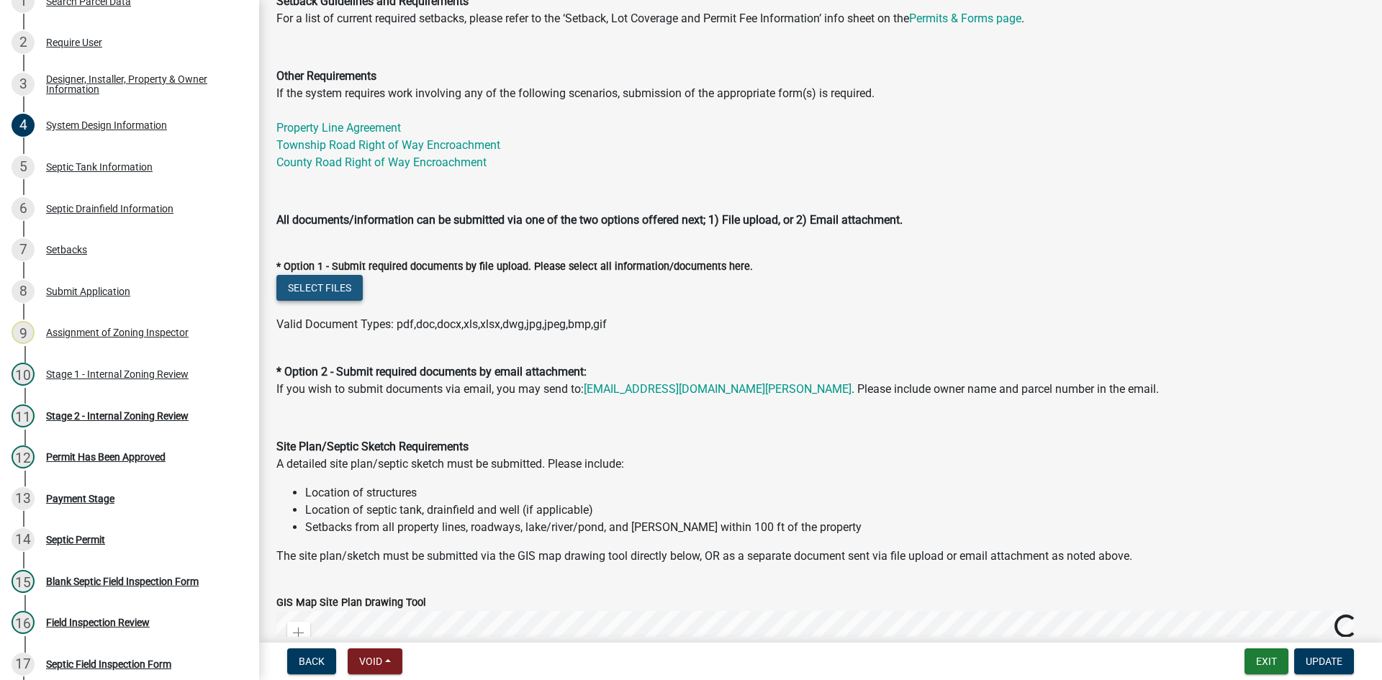
click at [338, 297] on button "Select files" at bounding box center [319, 288] width 86 height 26
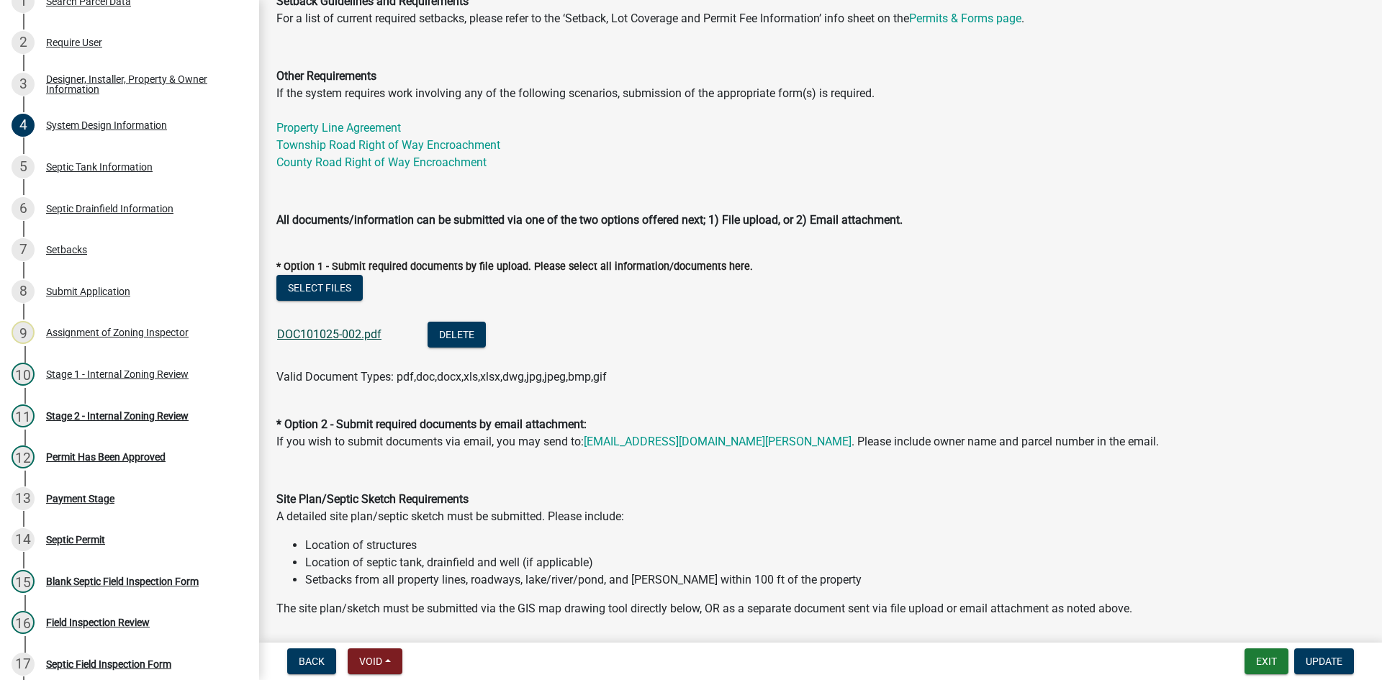
click at [335, 338] on link "DOC101025-002.pdf" at bounding box center [329, 335] width 104 height 14
click at [1322, 662] on span "Update" at bounding box center [1324, 662] width 37 height 12
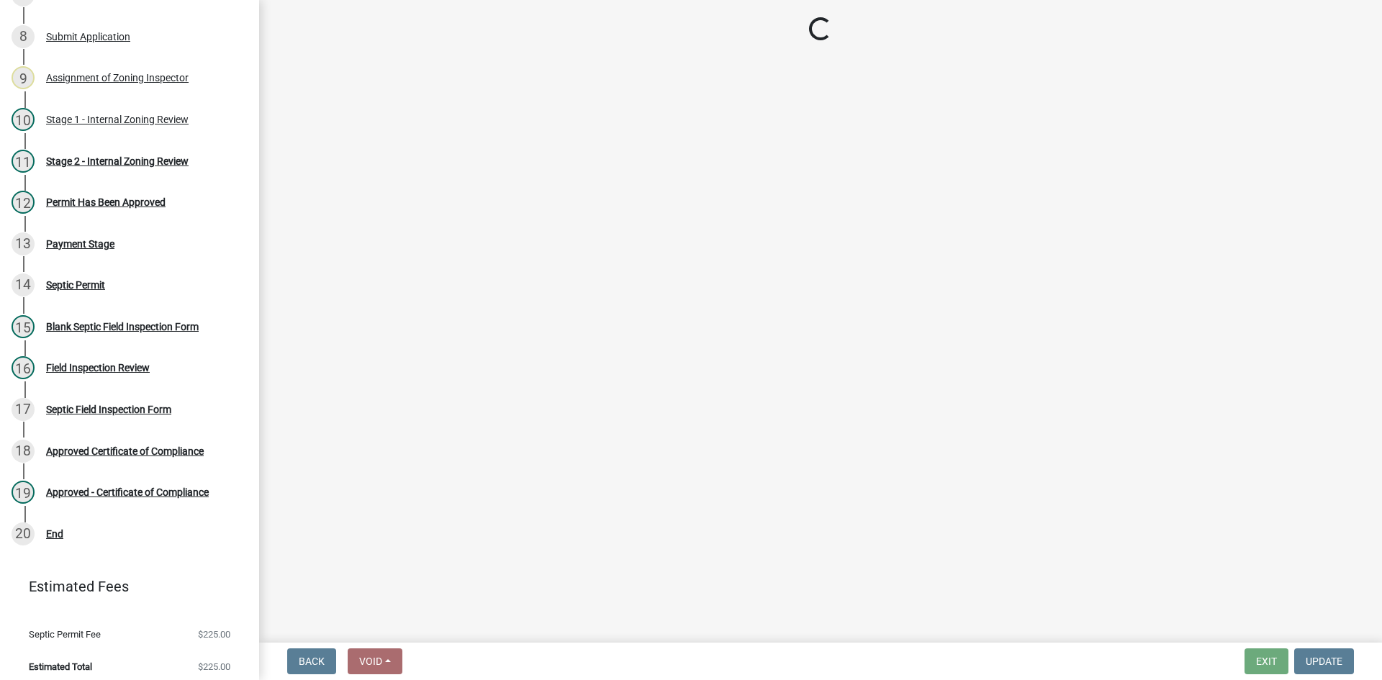
scroll to position [495, 0]
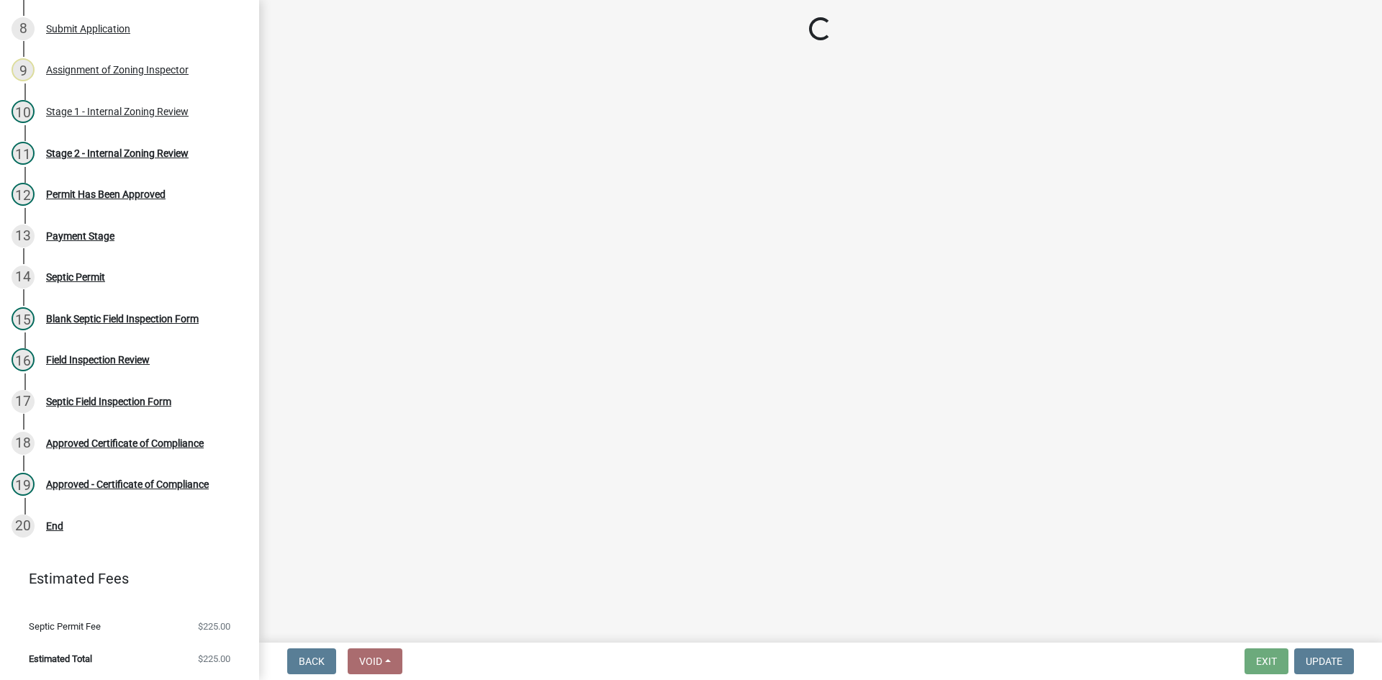
select select "49e49f1e-3b32-4342-8c2e-9cbd4919fe4d"
select select "ca07ae0a-7638-46ff-ada2-c67ca3524324"
select select "ec75a761-93b4-47c5-8535-fea253c32937"
select select "bcbb982e-a48c-4b4a-a83b-ed1363446a86"
select select "47a2a5dd-5977-4941-8e6f-09ff03cdfb75"
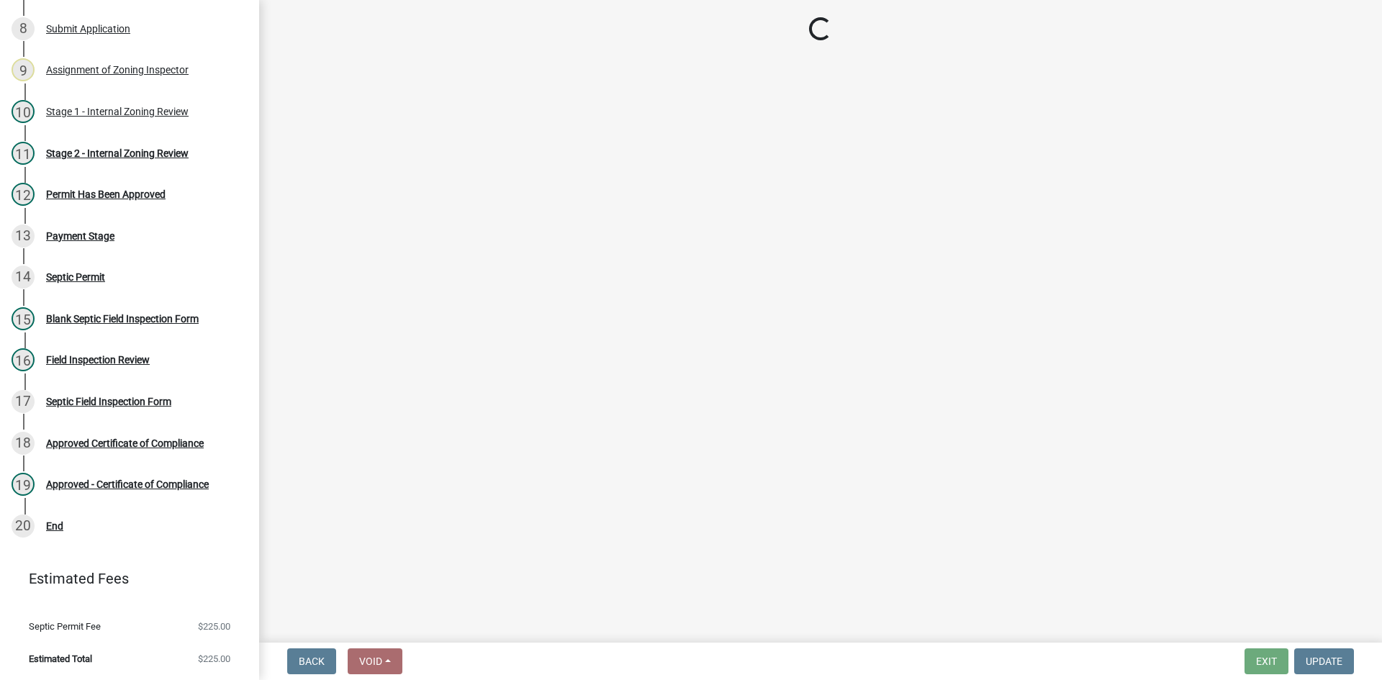
select select "3f5b086d-5a4c-4236-93bc-fa7bf4d11838"
select select "888a8260-2be6-47f2-a4de-b9f453a4d3bc"
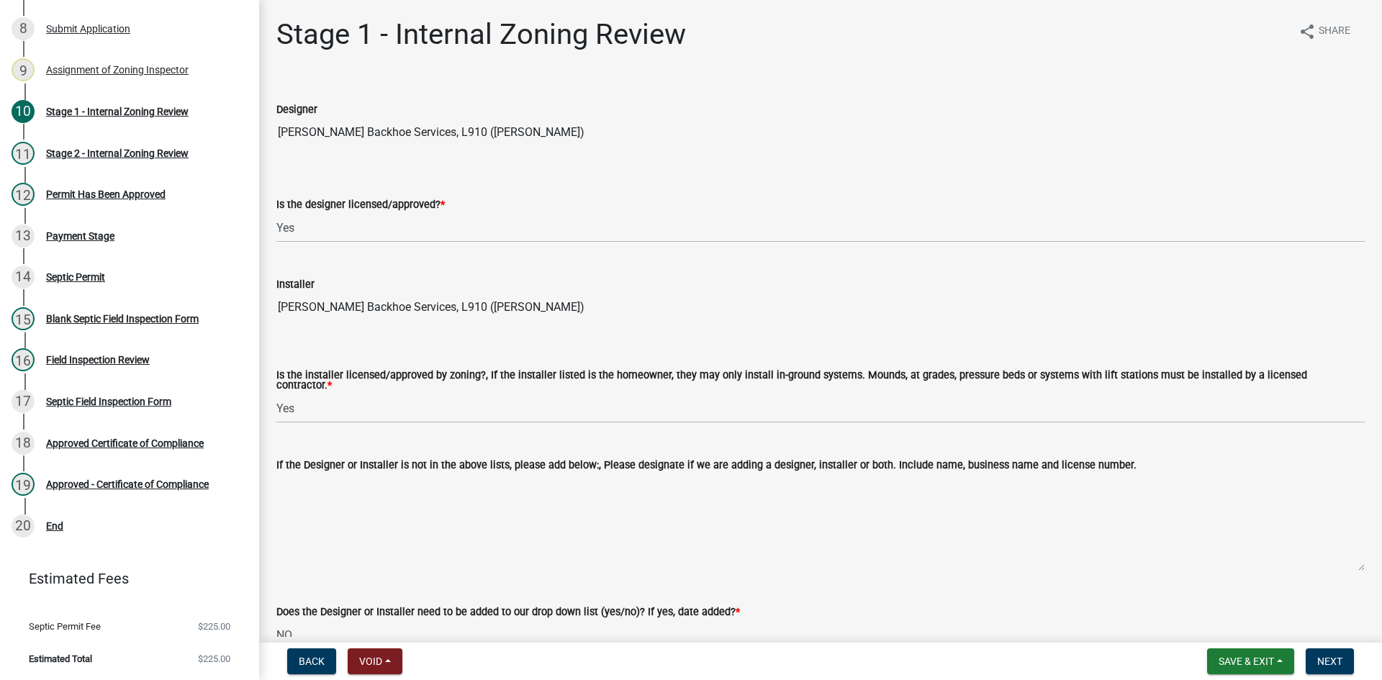
scroll to position [0, 0]
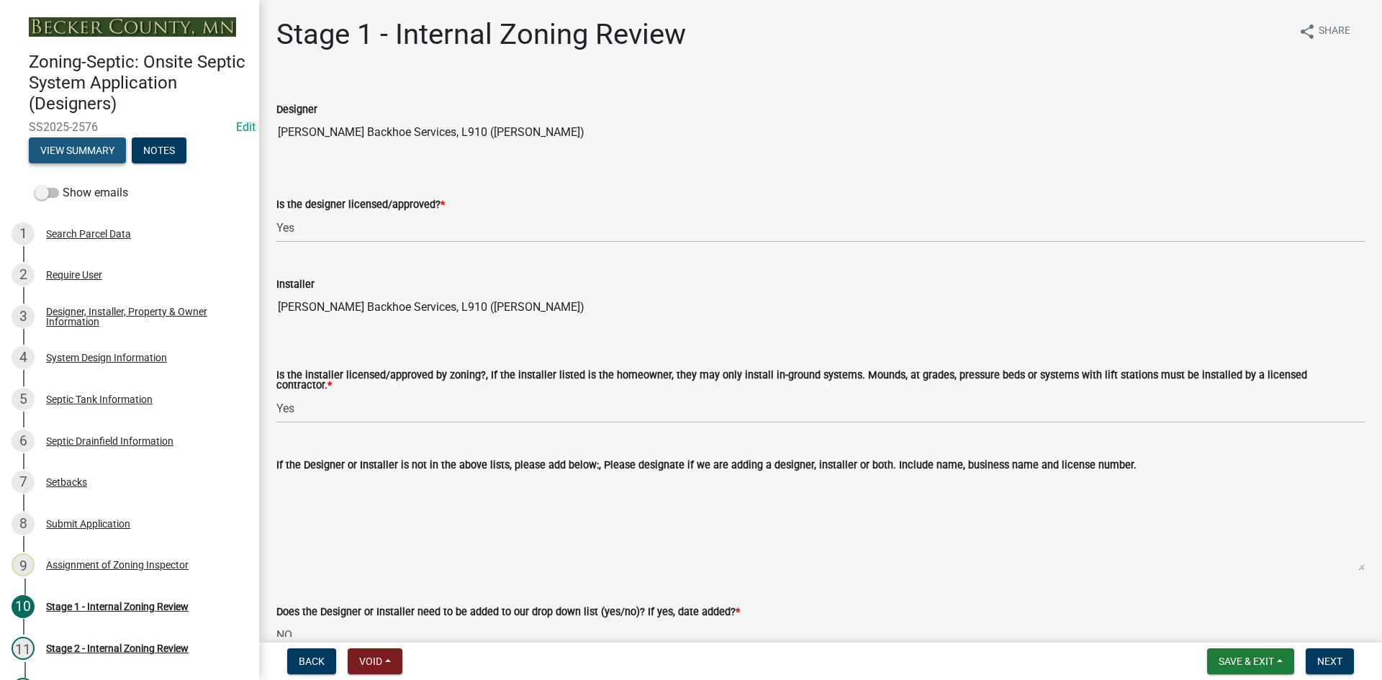
click at [77, 152] on button "View Summary" at bounding box center [77, 150] width 97 height 26
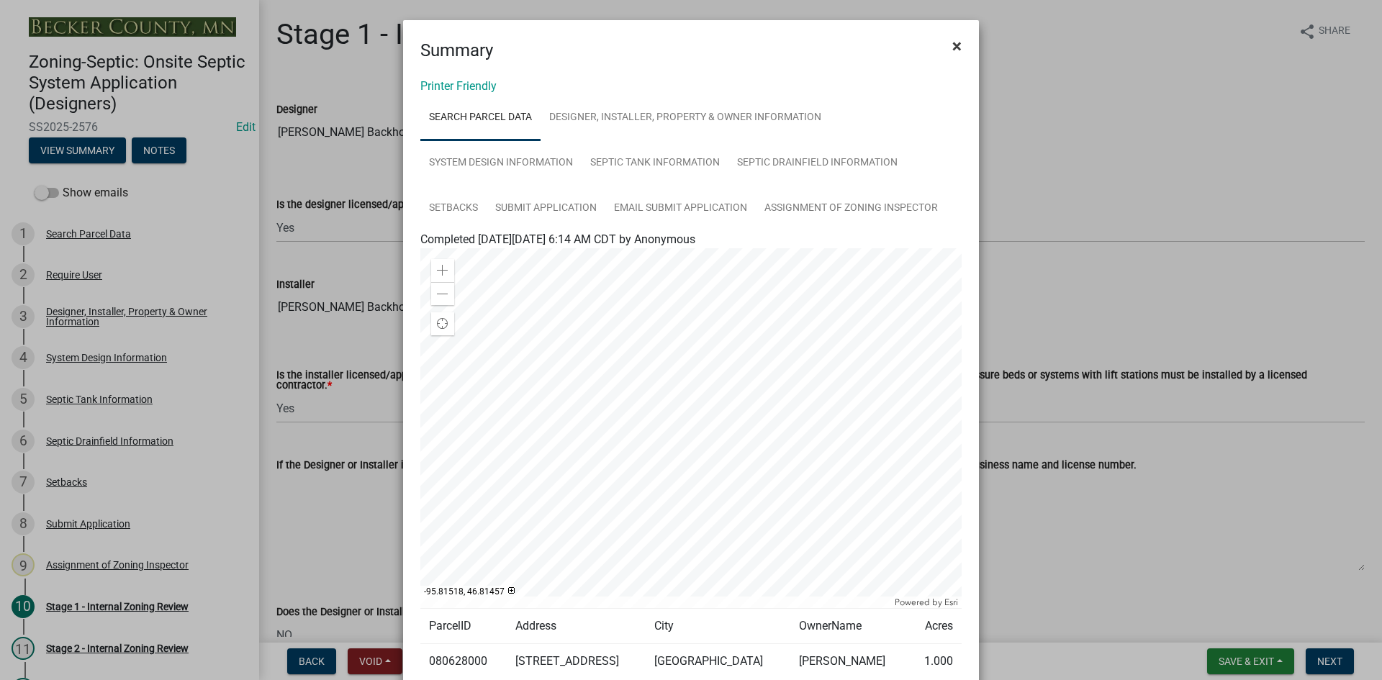
click at [954, 47] on span "×" at bounding box center [956, 46] width 9 height 20
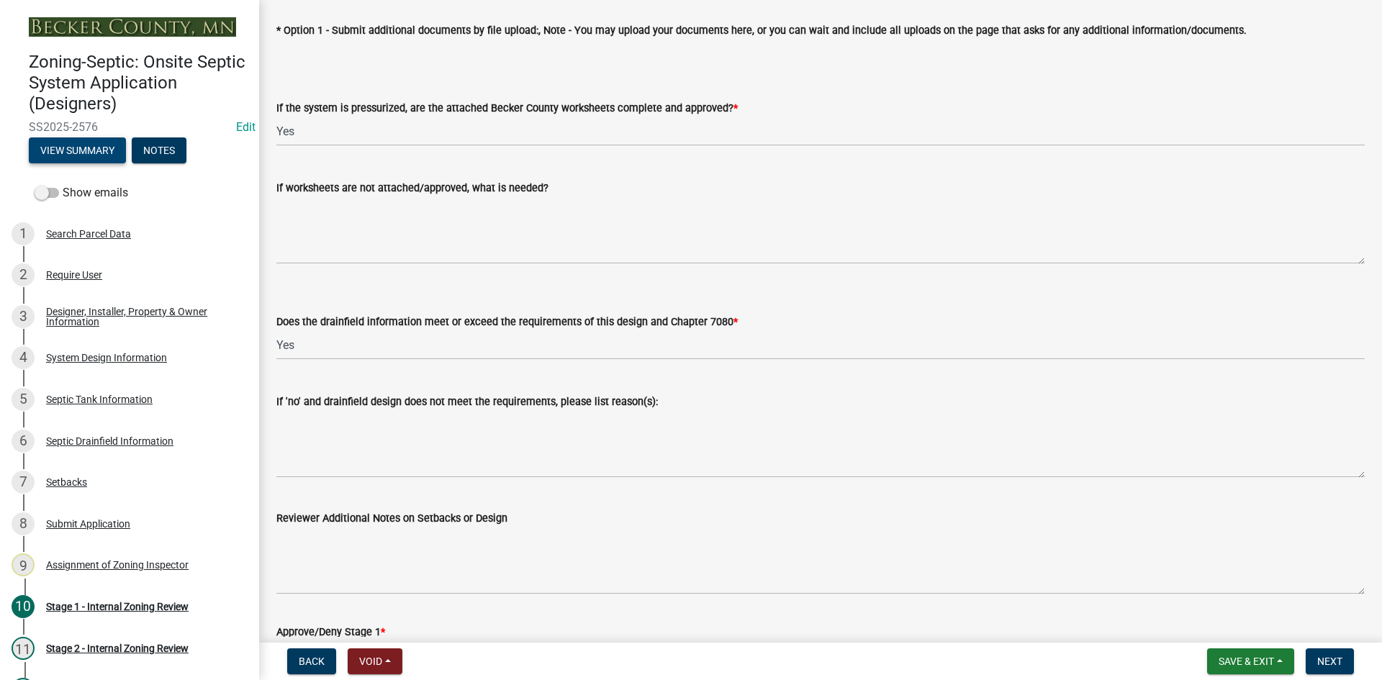
scroll to position [5442, 0]
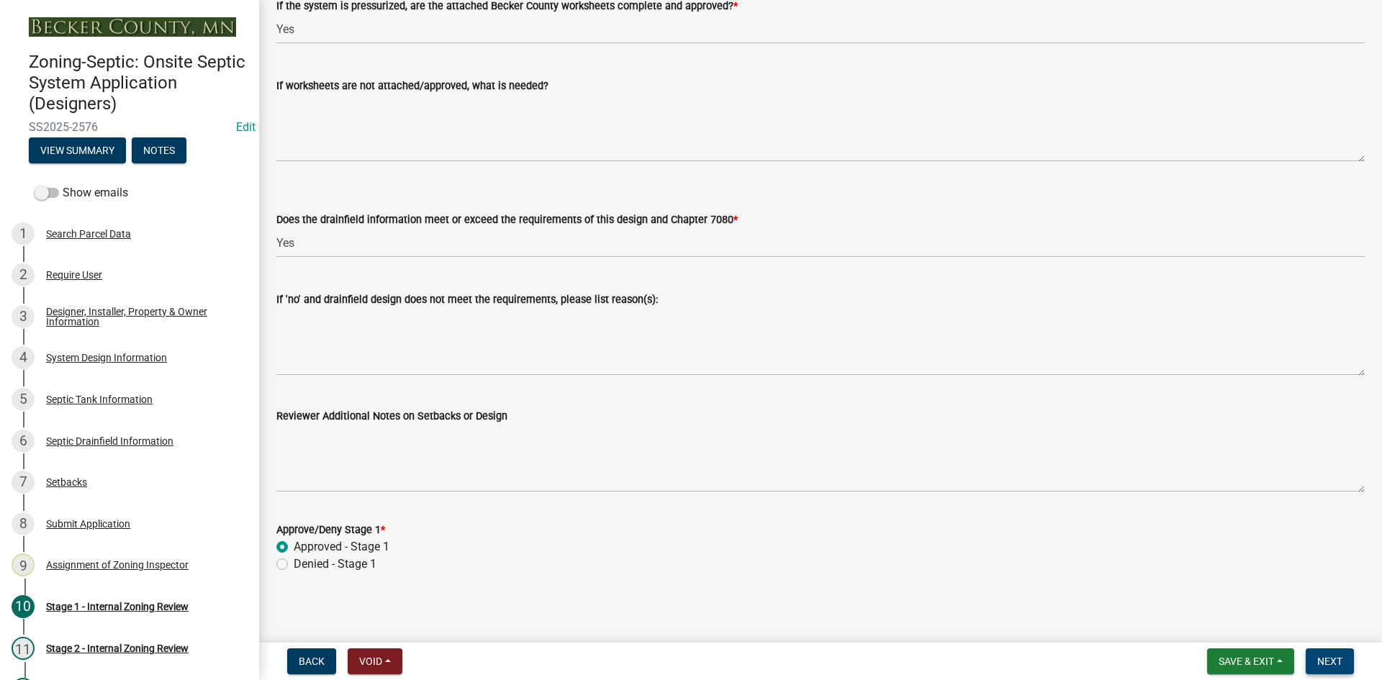
click at [1332, 660] on span "Next" at bounding box center [1329, 662] width 25 height 12
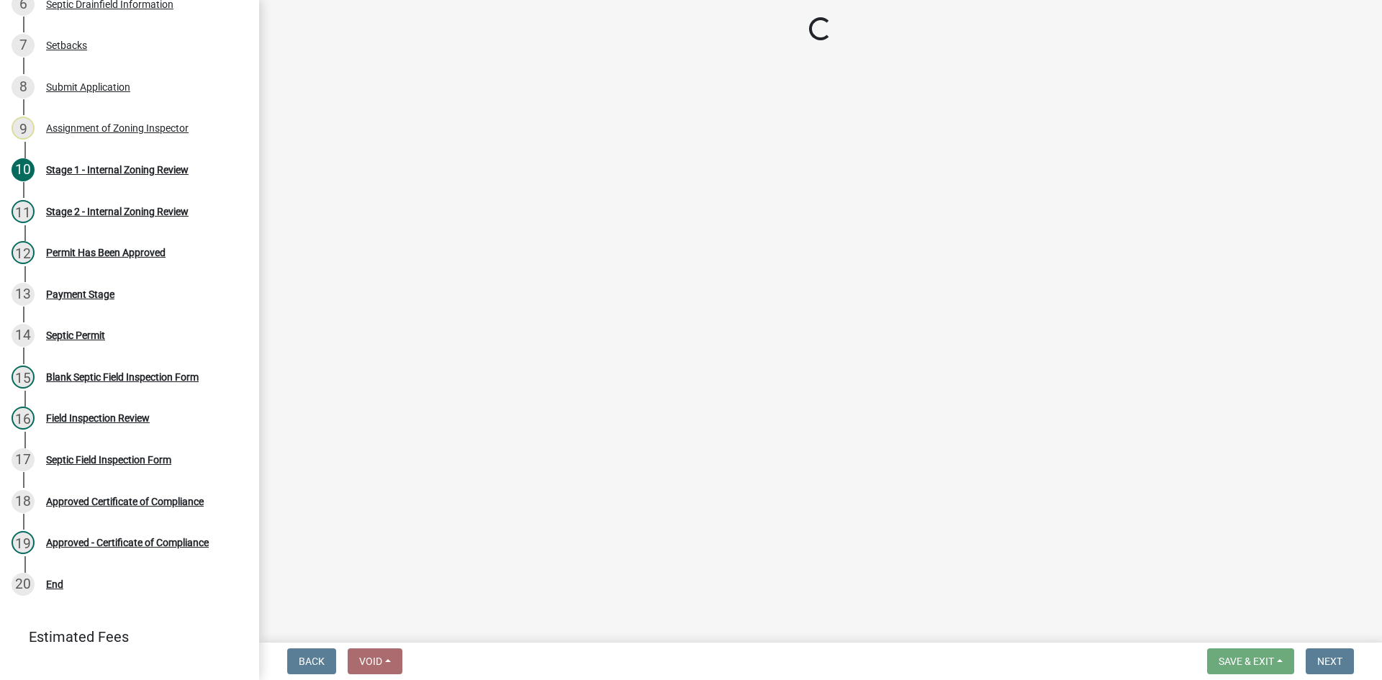
scroll to position [492, 0]
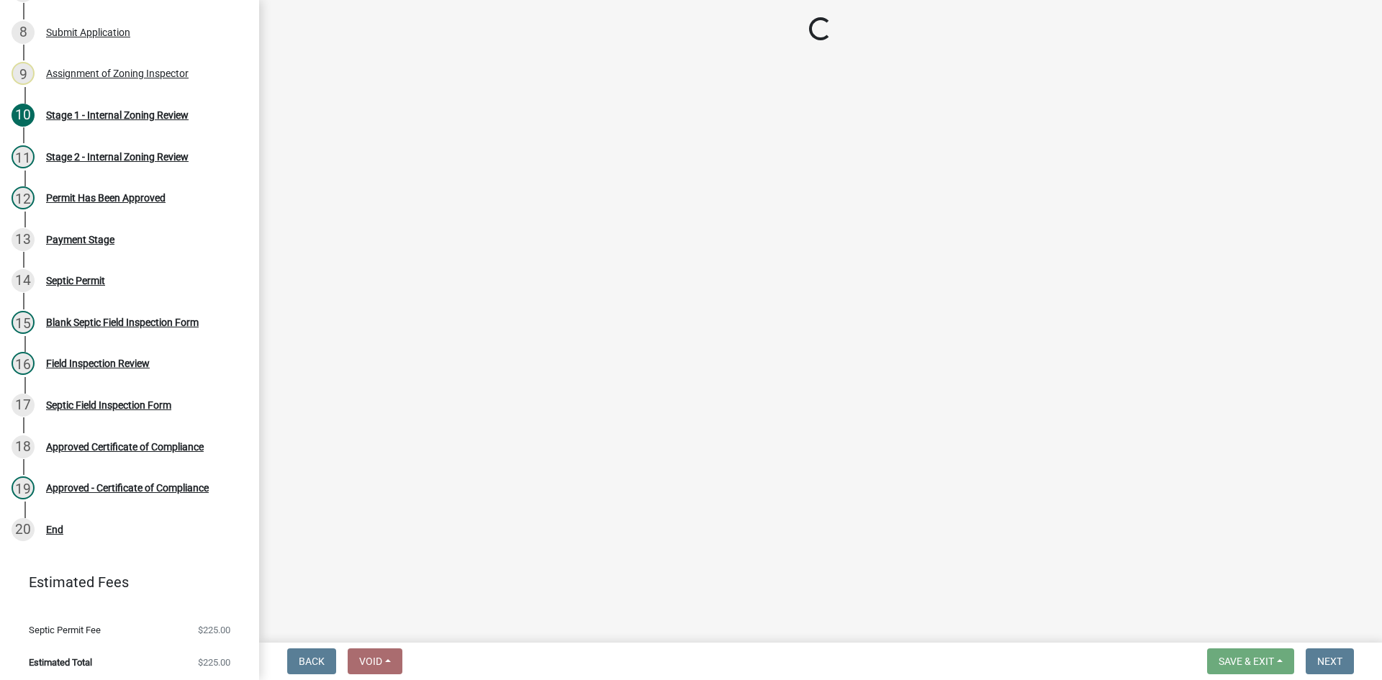
select select "6aff4bf5-f522-4fb2-96f1-02faf4b88fa3"
select select "1ad81be4-5d59-46bf-8b7b-d7c0f20ad891"
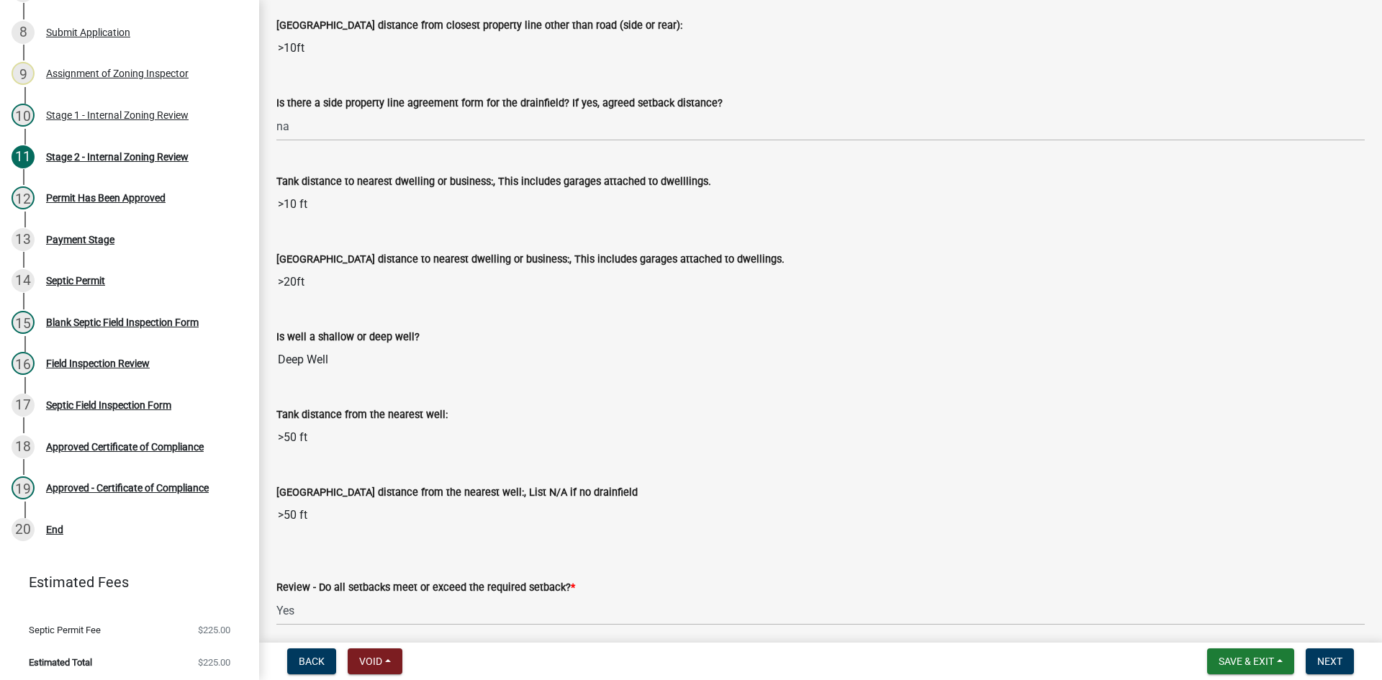
scroll to position [2044, 0]
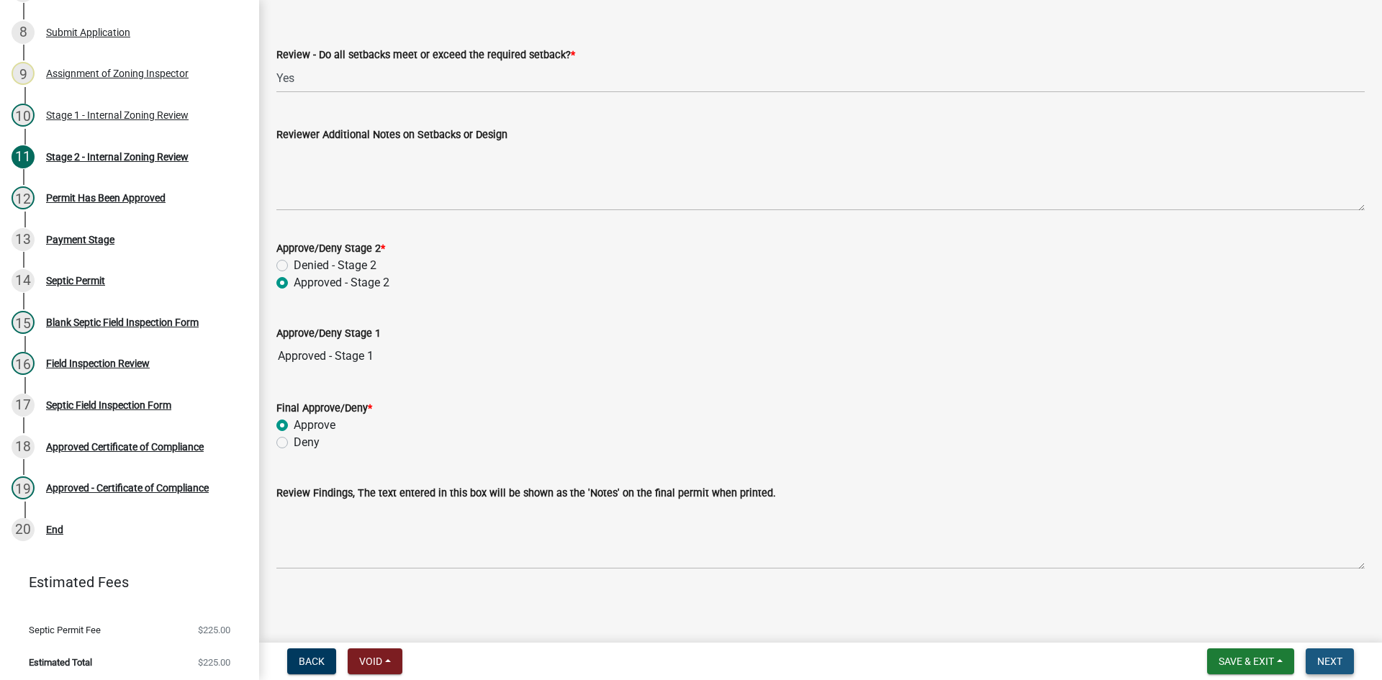
click at [1327, 658] on span "Next" at bounding box center [1329, 662] width 25 height 12
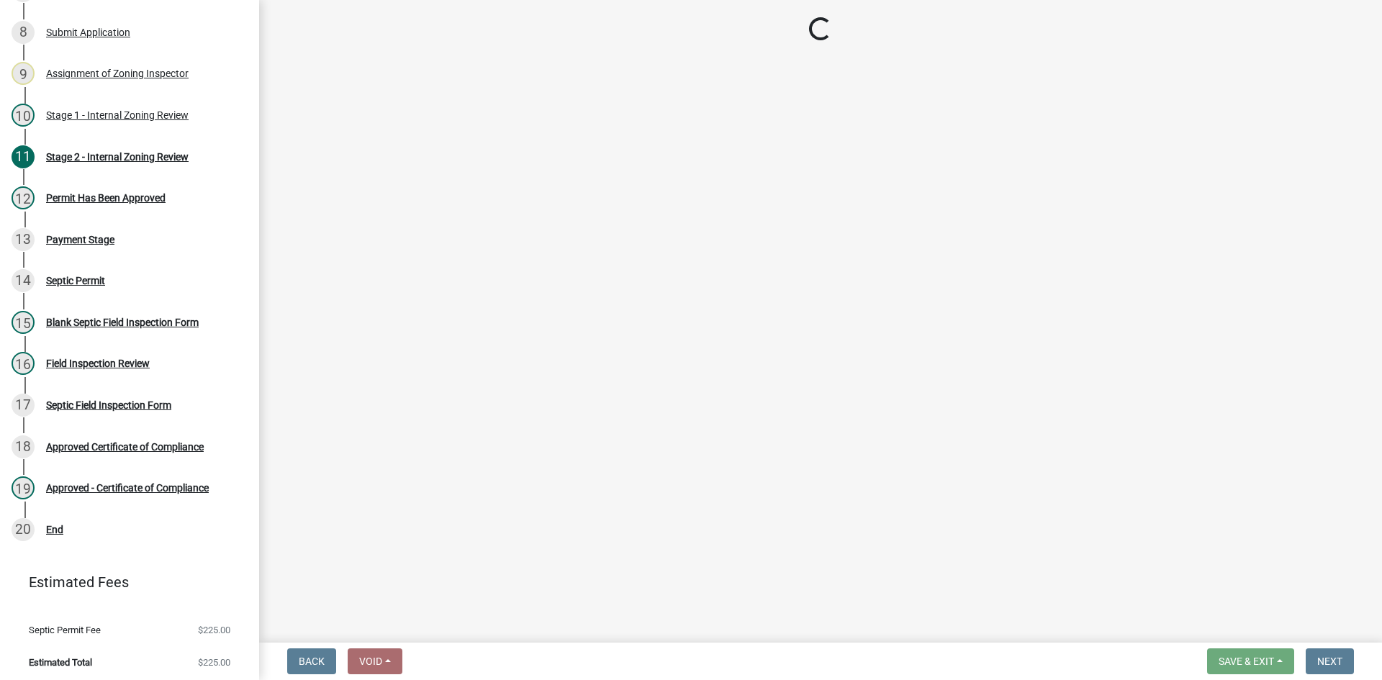
scroll to position [495, 0]
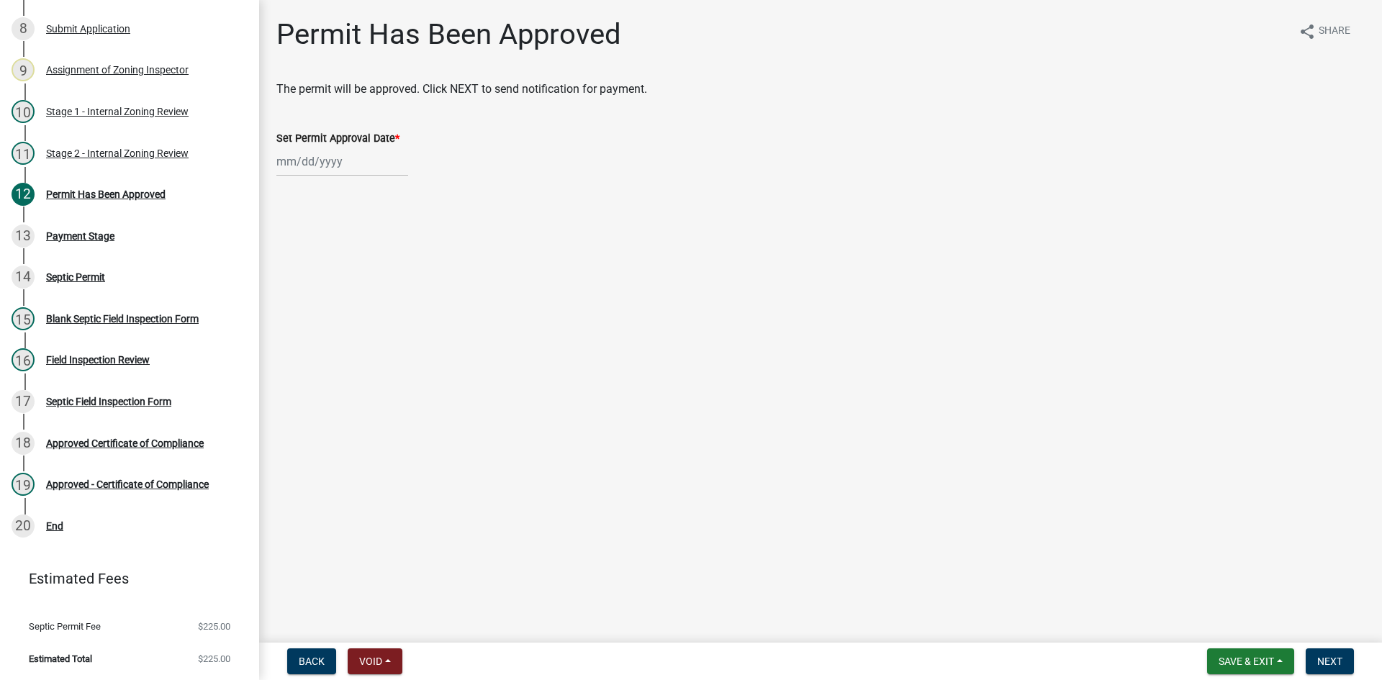
select select "10"
select select "2025"
click at [325, 150] on div "[PERSON_NAME] Feb Mar Apr [PERSON_NAME][DATE] Oct Nov [DATE] 1526 1527 1528 152…" at bounding box center [342, 162] width 132 height 30
click at [385, 258] on div "10" at bounding box center [382, 261] width 23 height 23
type input "[DATE]"
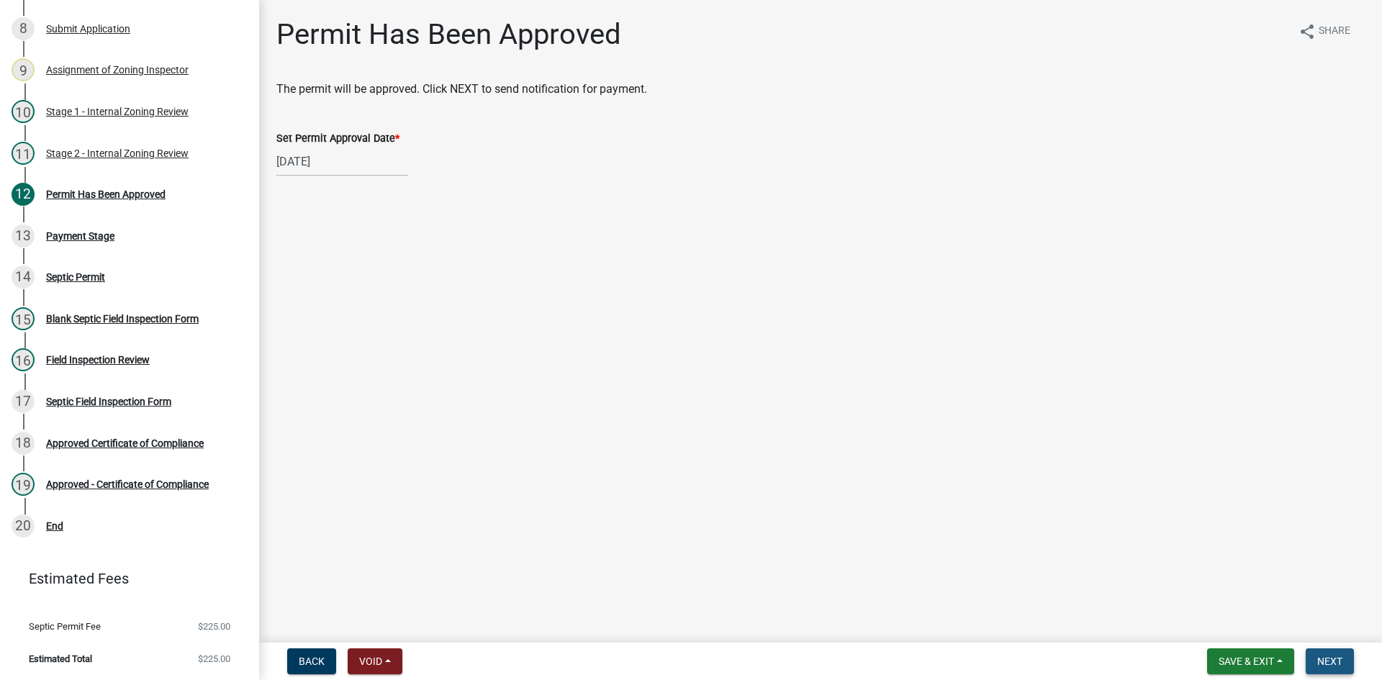
click at [1332, 658] on span "Next" at bounding box center [1329, 662] width 25 height 12
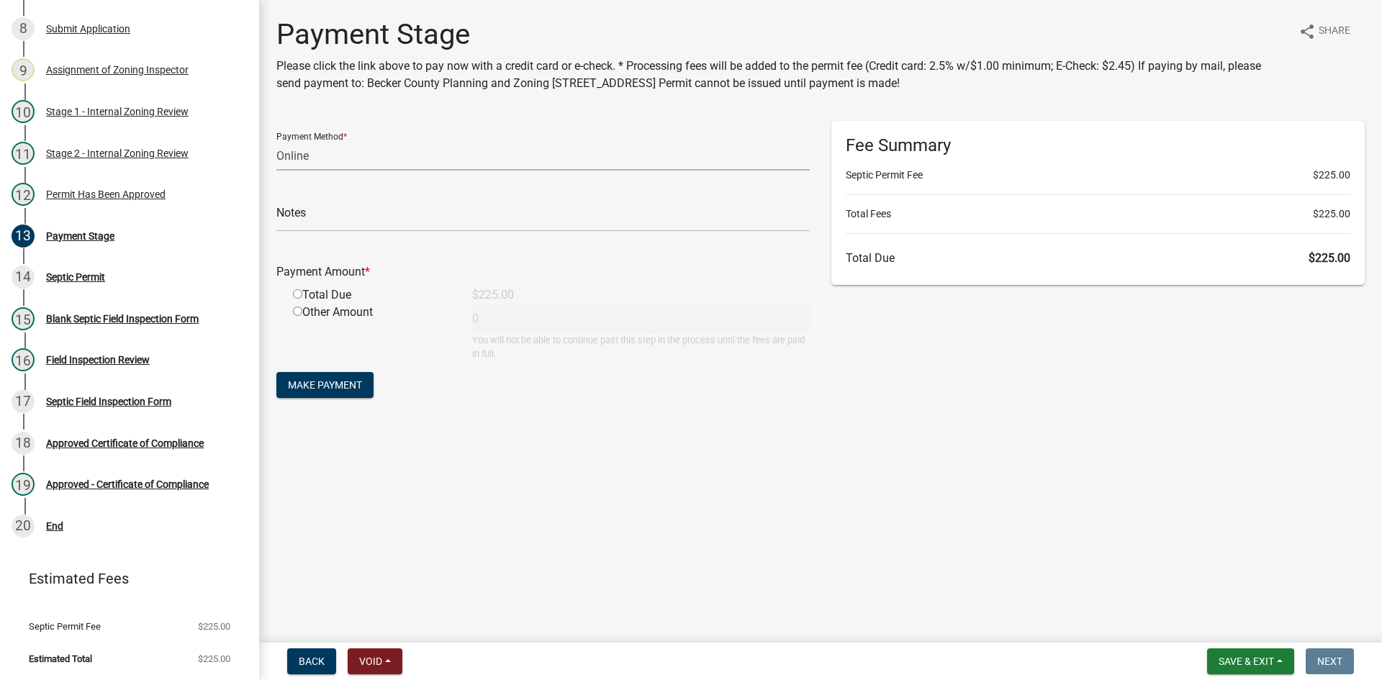
click at [299, 158] on select "Credit Card POS Check Cash Online" at bounding box center [542, 156] width 533 height 30
select select "1: 0"
click at [276, 141] on select "Credit Card POS Check Cash Online" at bounding box center [542, 156] width 533 height 30
click at [333, 212] on input "text" at bounding box center [542, 217] width 533 height 30
type input "2430"
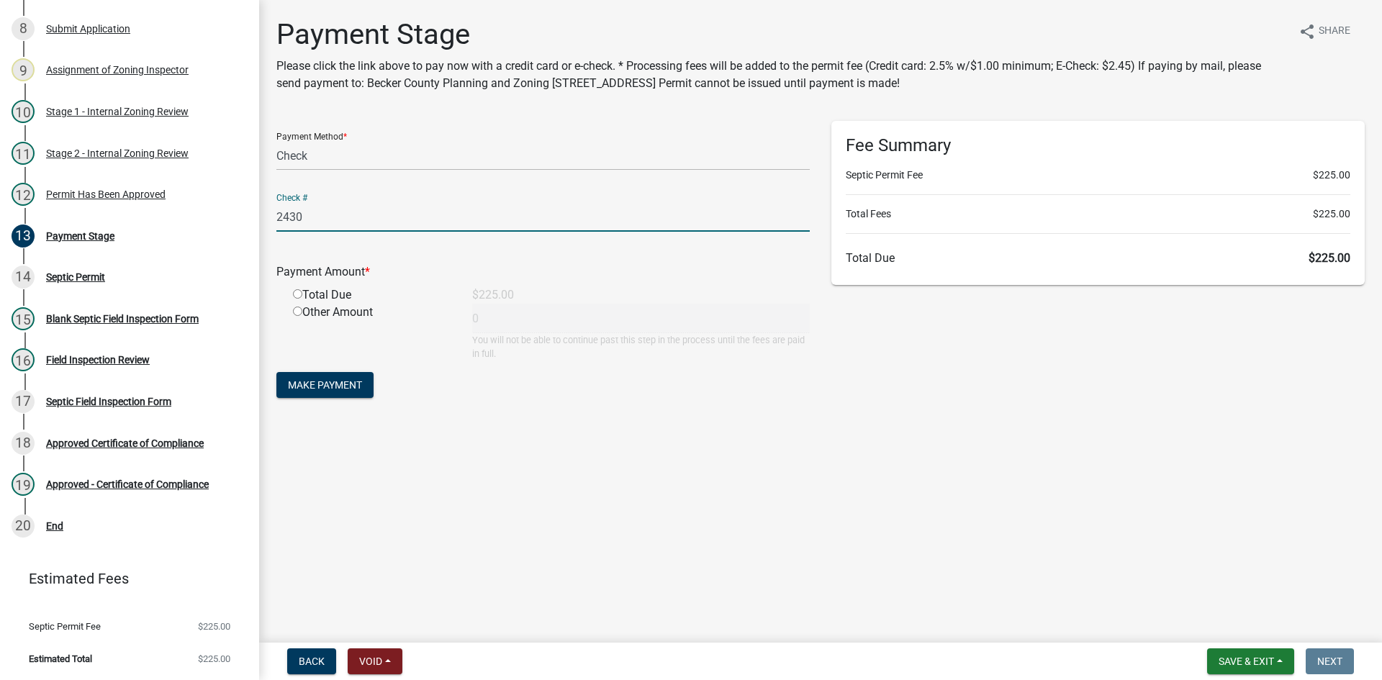
click at [297, 292] on input "radio" at bounding box center [297, 293] width 9 height 9
radio input "true"
type input "225"
click at [346, 387] on span "Make Payment" at bounding box center [325, 385] width 74 height 12
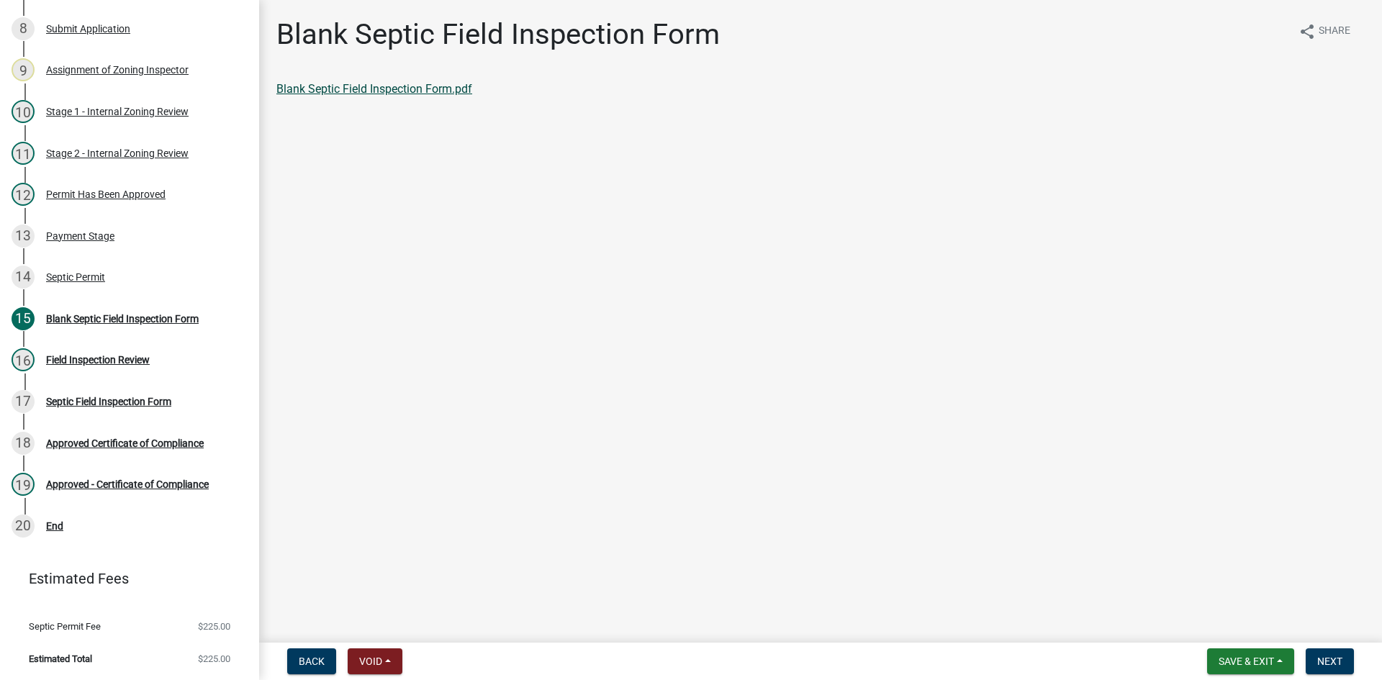
click at [393, 92] on link "Blank Septic Field Inspection Form.pdf" at bounding box center [374, 89] width 196 height 14
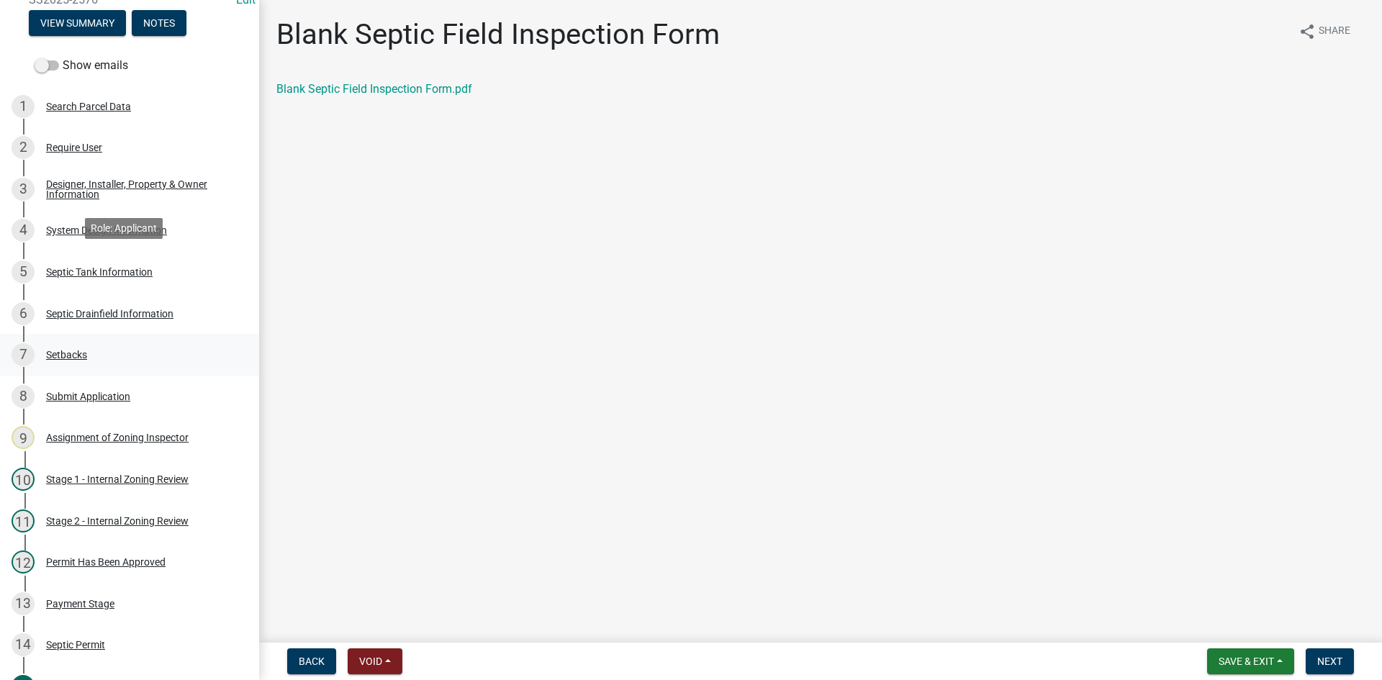
scroll to position [112, 0]
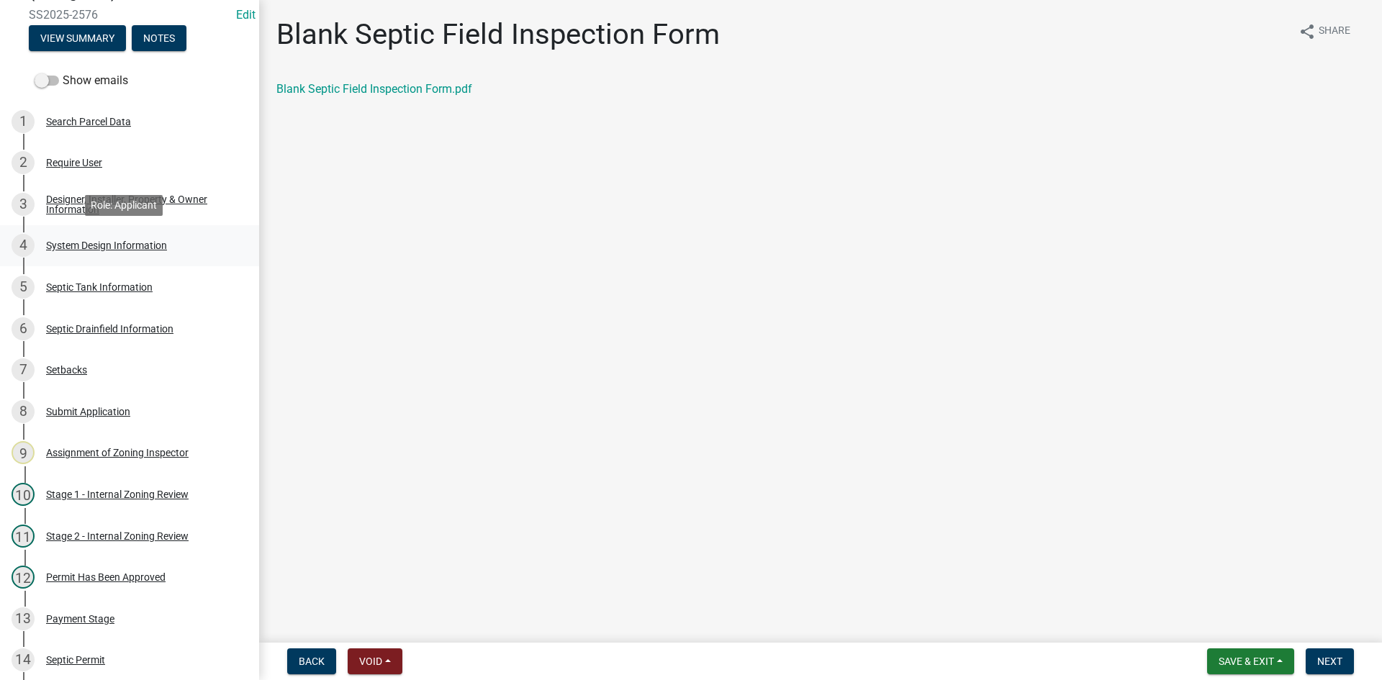
click at [125, 241] on div "System Design Information" at bounding box center [106, 245] width 121 height 10
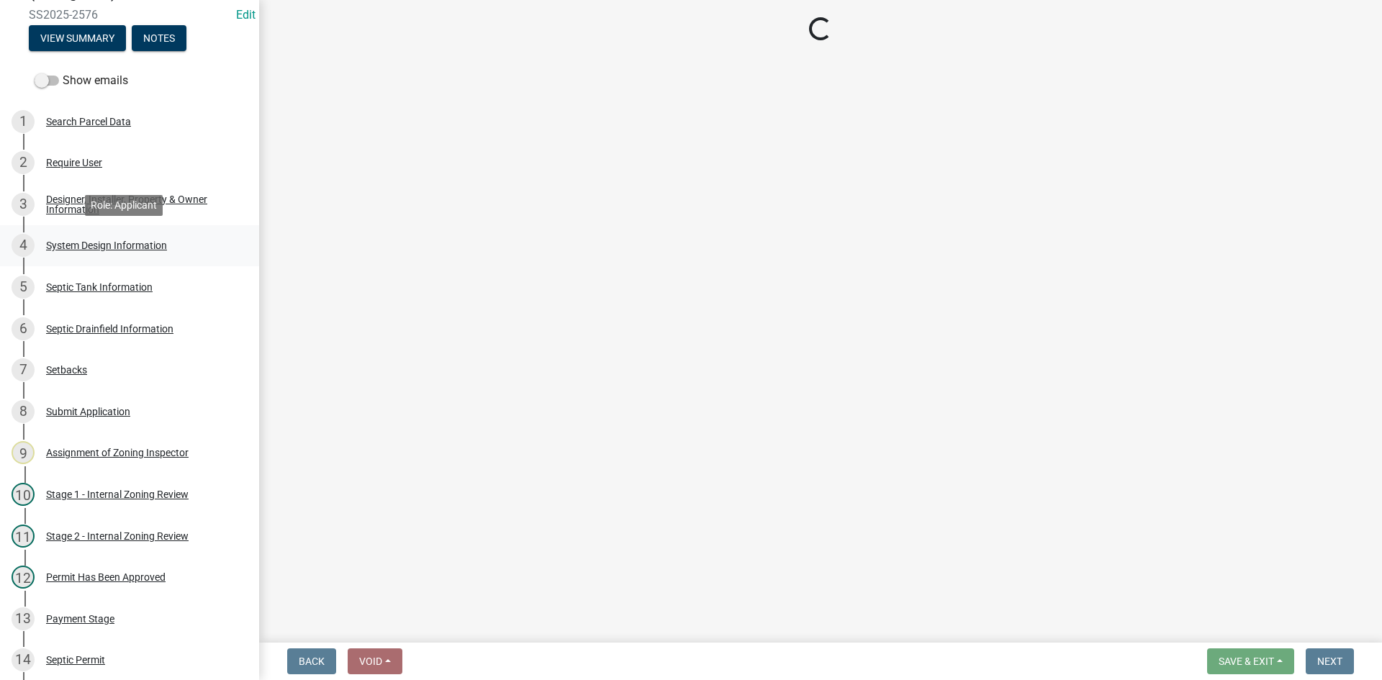
select select "8ba21533-2acf-4cc6-95e5-280e4aabd5a3"
select select "25258e87-3ef9-4f1c-a5f1-75a1d463abfb"
select select "011fbff4-a41d-4a75-9bd8-71c7e6c69e0d"
select select "a7464bdb-6f4b-42b5-a678-baaddb21404d"
select select "ba735beb-519e-40f0-ae20-62d65fc4c46b"
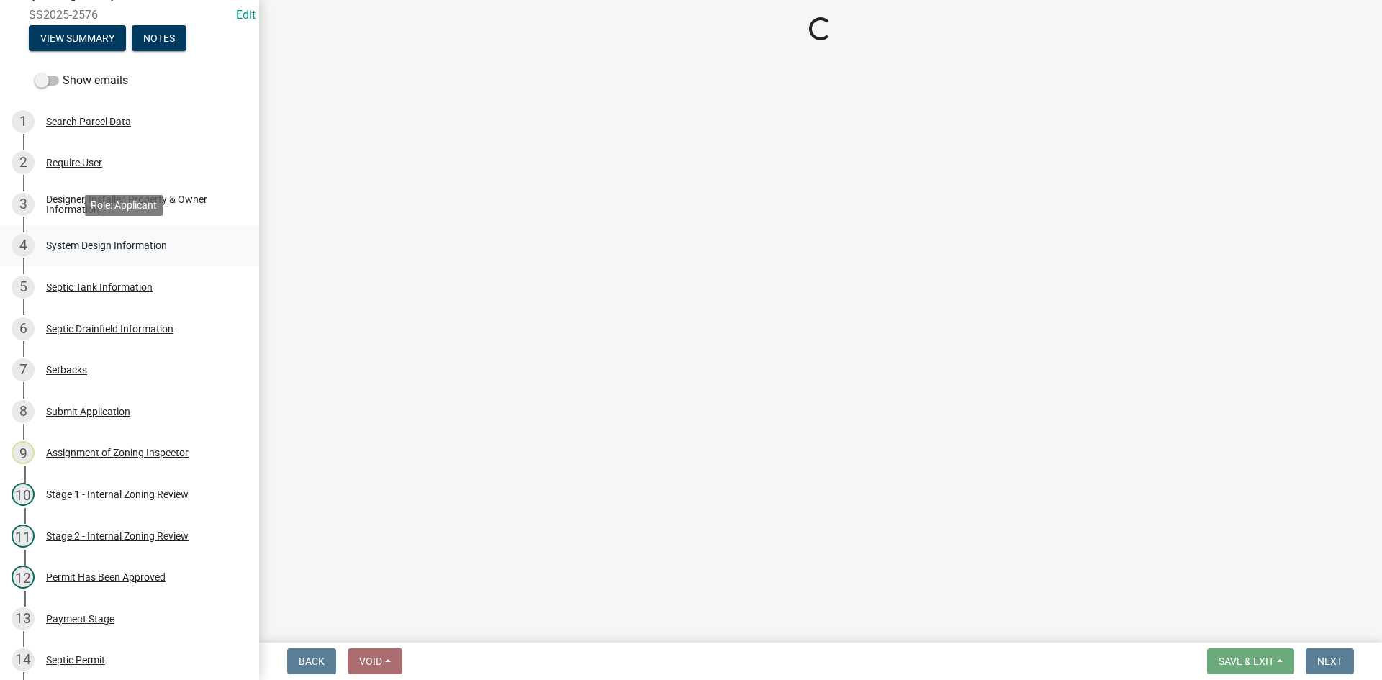
select select "ef698bf5-6172-44c1-9ffb-522c07469aed"
select select "384fc250-a67e-4e5e-a6e0-19116deb63e7"
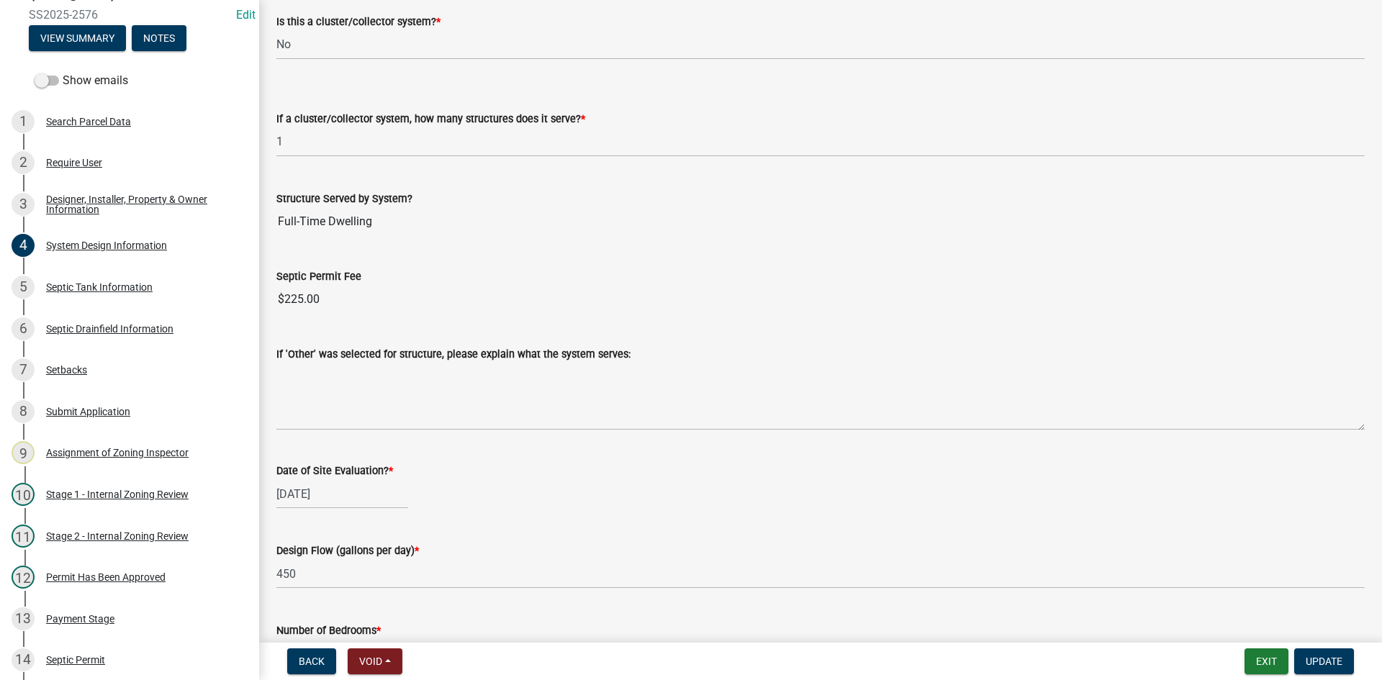
scroll to position [1943, 0]
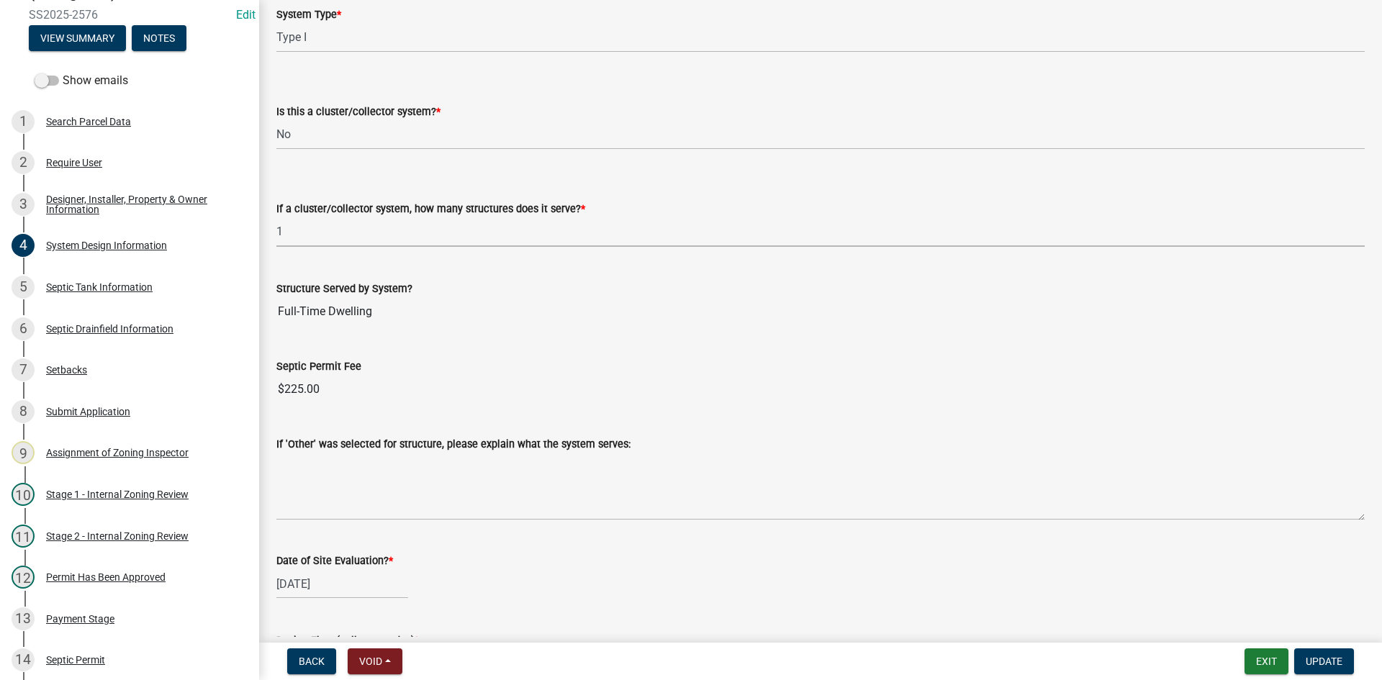
drag, startPoint x: 292, startPoint y: 231, endPoint x: 281, endPoint y: 236, distance: 11.9
click at [281, 236] on select "Select Item... Not a cluster/collector system 1 2 3 4 5 6 7 8 9 10" at bounding box center [820, 232] width 1088 height 30
click at [276, 217] on select "Select Item... Not a cluster/collector system 1 2 3 4 5 6 7 8 9 10" at bounding box center [820, 232] width 1088 height 30
select select "85fdfef2-2683-4311-b5d5-5505f6411127"
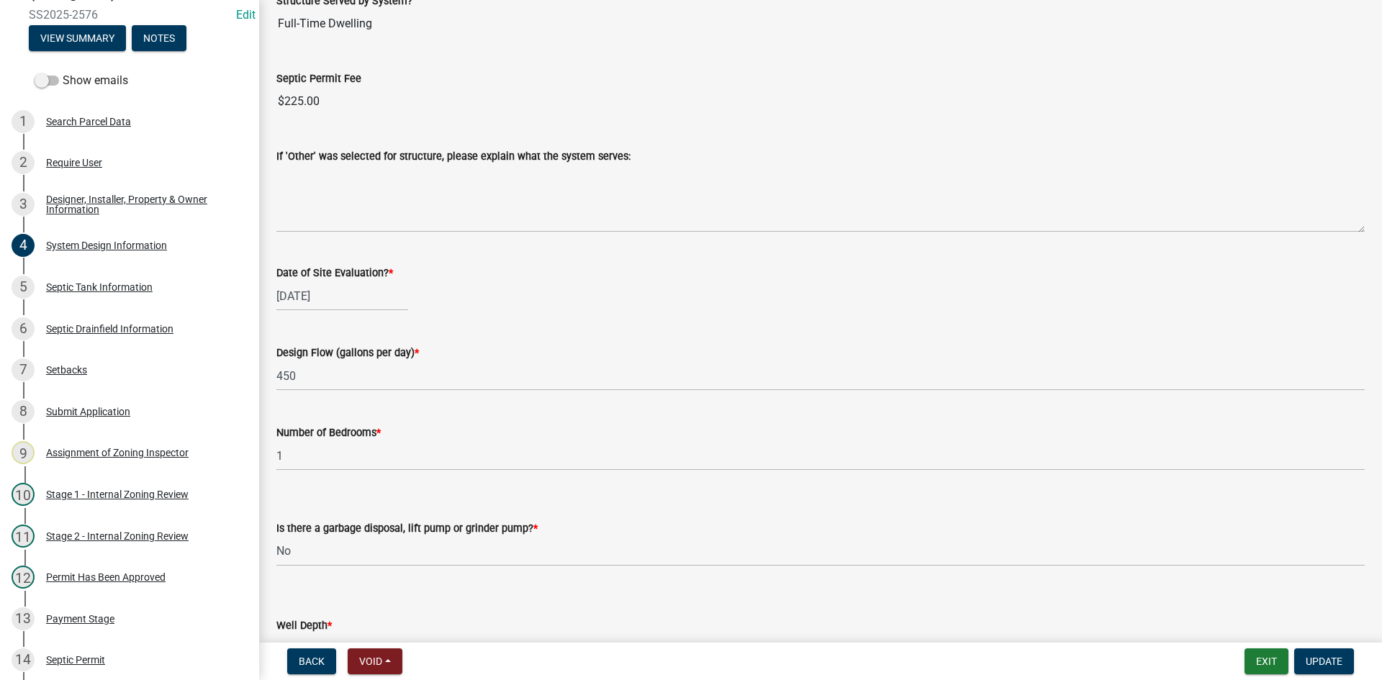
scroll to position [2375, 0]
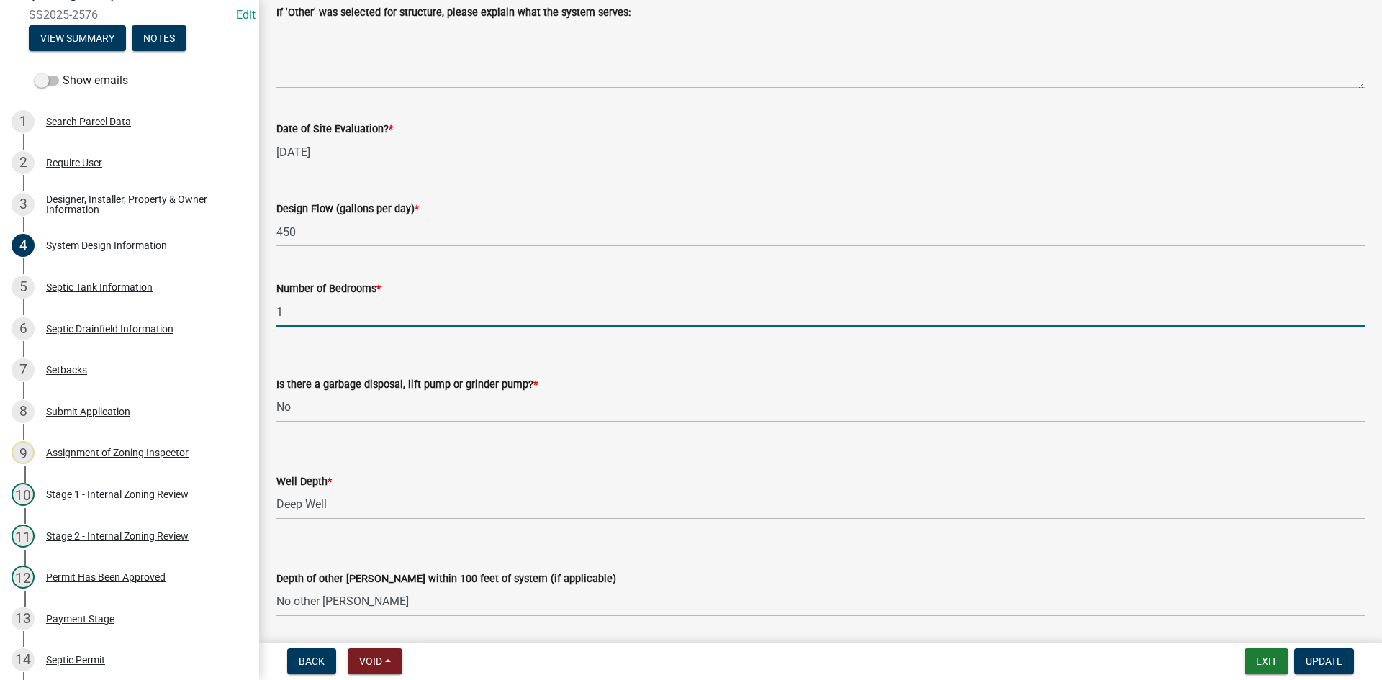
drag, startPoint x: 299, startPoint y: 309, endPoint x: 263, endPoint y: 324, distance: 38.4
type input "3"
click at [538, 355] on div "Is there a garbage disposal, lift pump or grinder pump? * Select Item... Yes No" at bounding box center [820, 380] width 1088 height 84
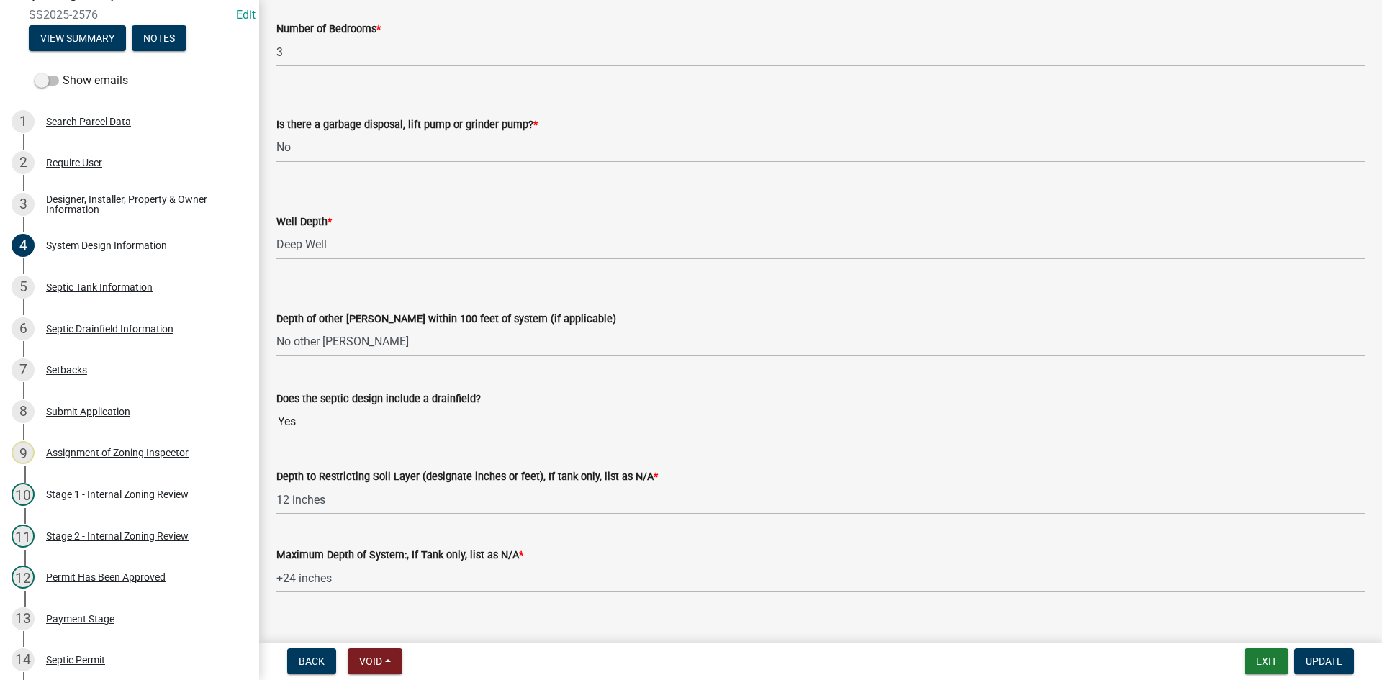
scroll to position [2659, 0]
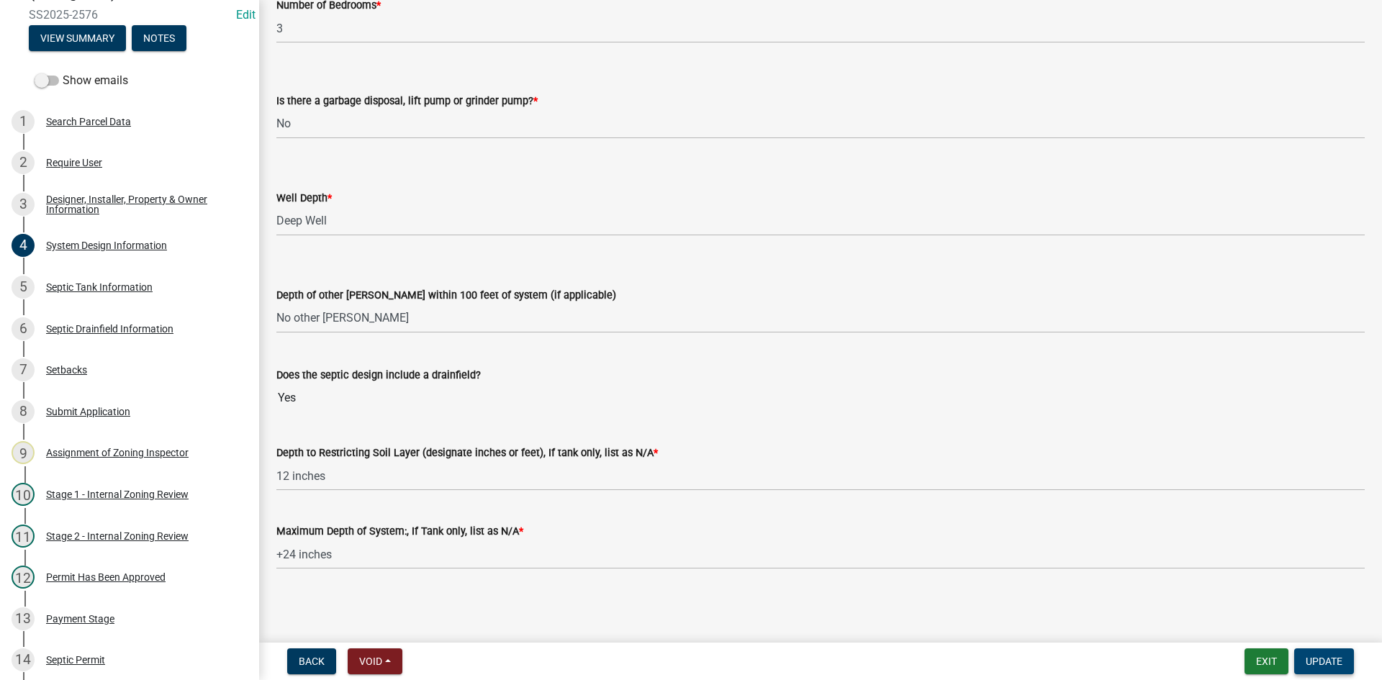
click at [1332, 661] on span "Update" at bounding box center [1324, 662] width 37 height 12
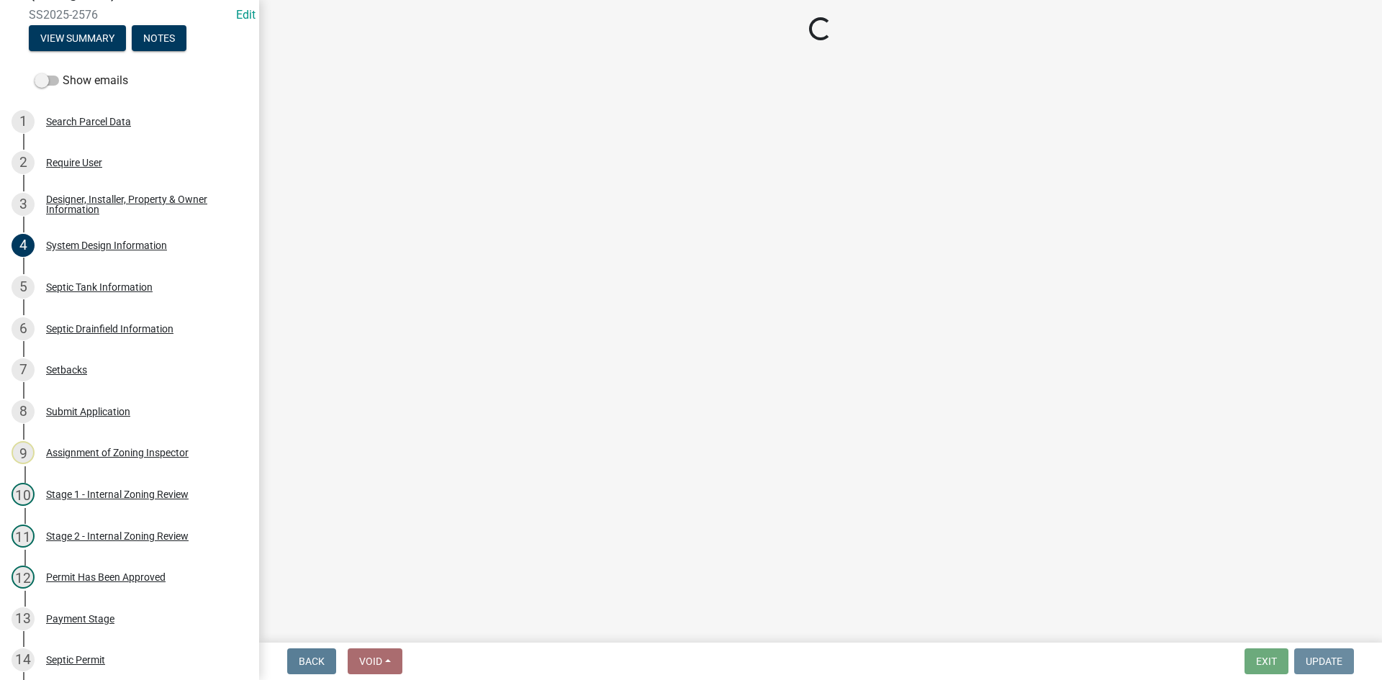
scroll to position [0, 0]
select select "49e49f1e-3b32-4342-8c2e-9cbd4919fe4d"
select select "ca07ae0a-7638-46ff-ada2-c67ca3524324"
select select "ec75a761-93b4-47c5-8535-fea253c32937"
select select "bcbb982e-a48c-4b4a-a83b-ed1363446a86"
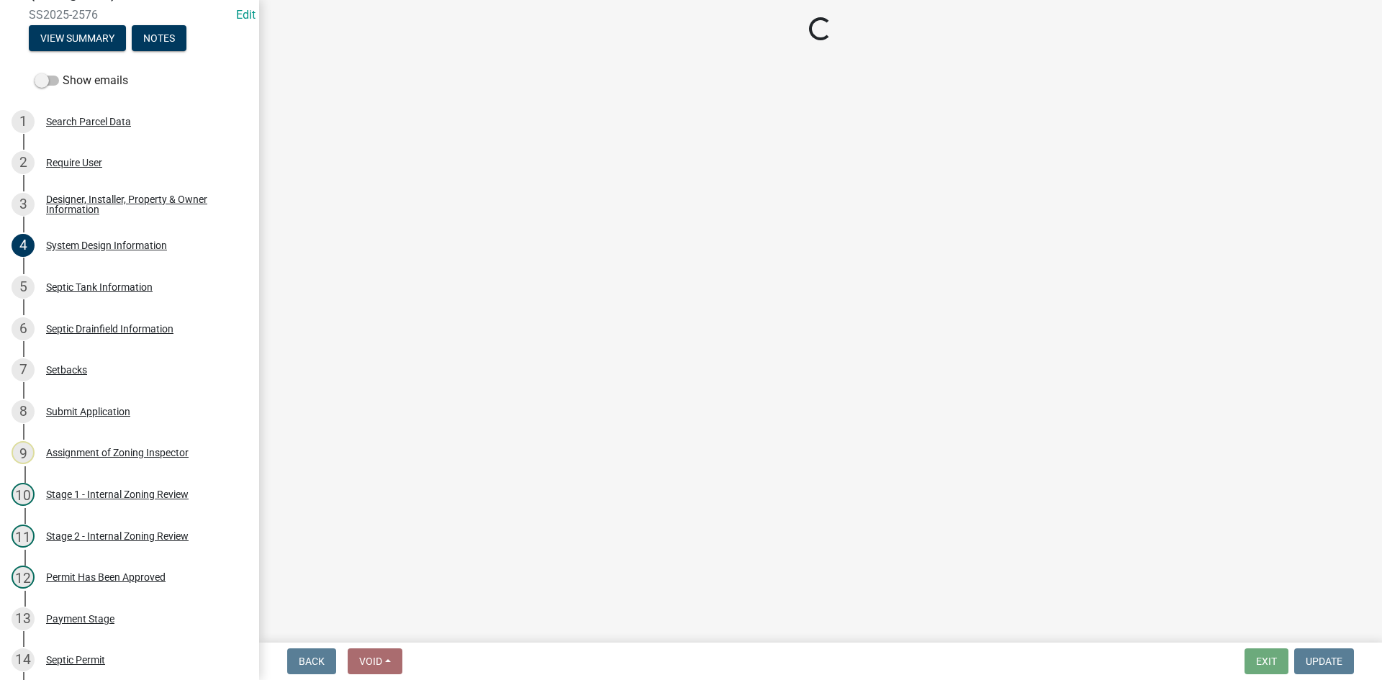
select select "47a2a5dd-5977-4941-8e6f-09ff03cdfb75"
select select "3f5b086d-5a4c-4236-93bc-fa7bf4d11838"
select select "888a8260-2be6-47f2-a4de-b9f453a4d3bc"
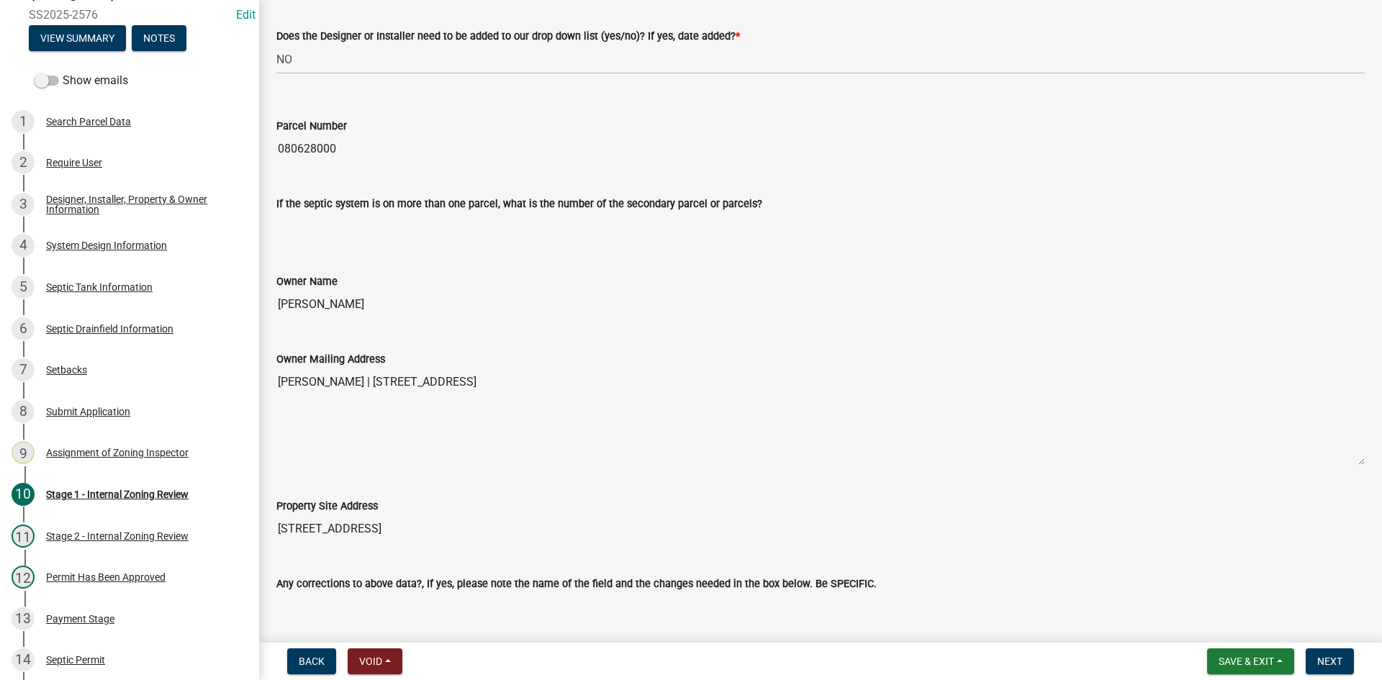
scroll to position [720, 0]
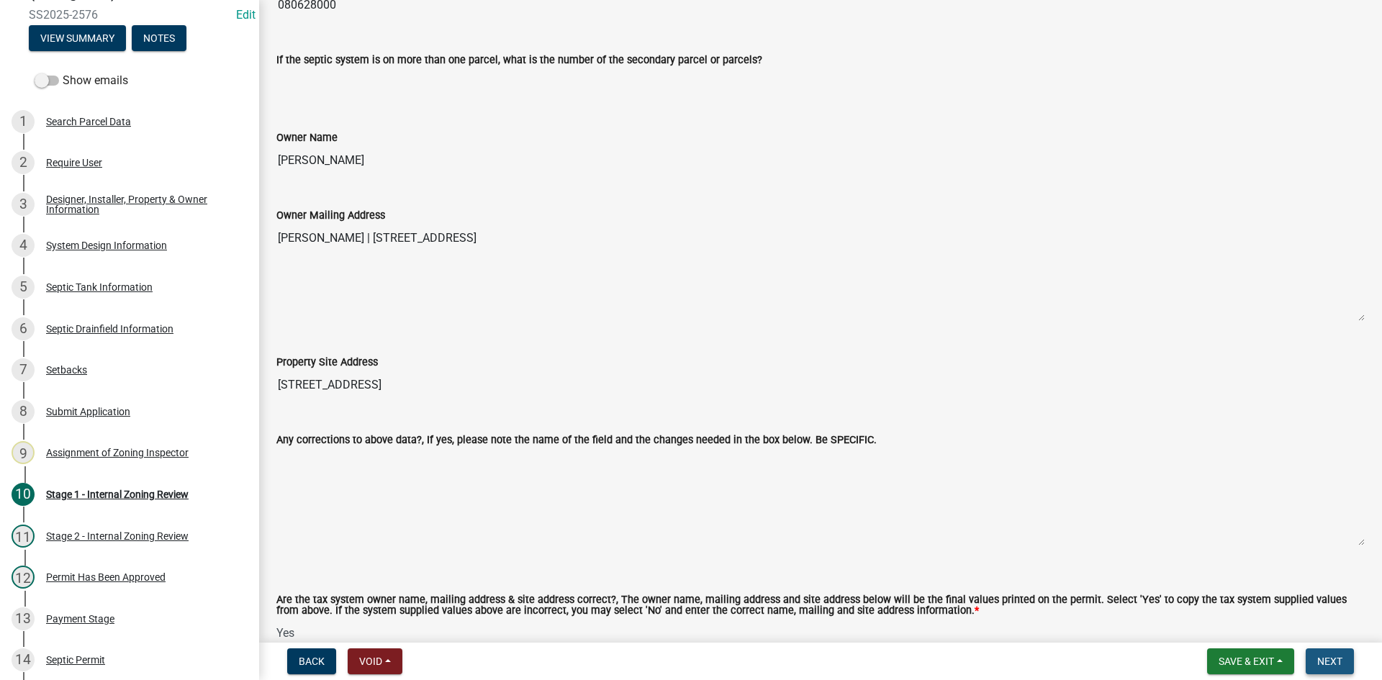
click at [1337, 657] on span "Next" at bounding box center [1329, 662] width 25 height 12
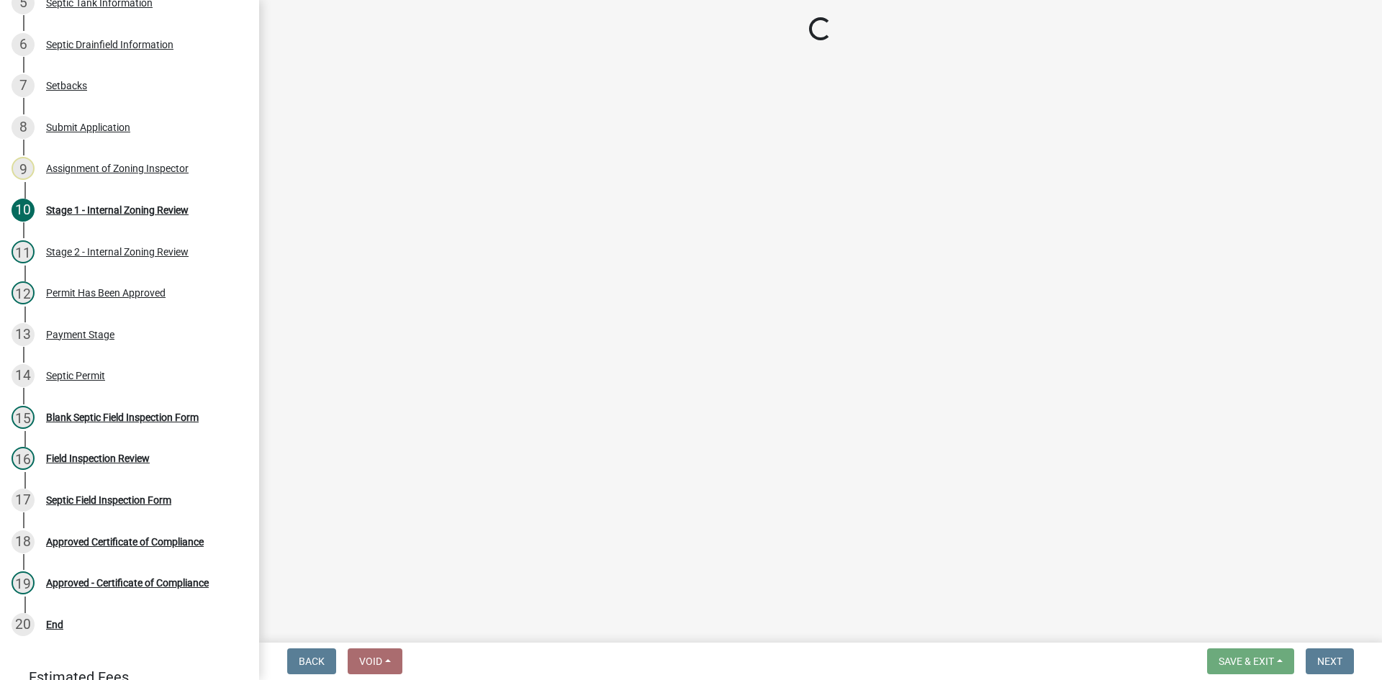
scroll to position [398, 0]
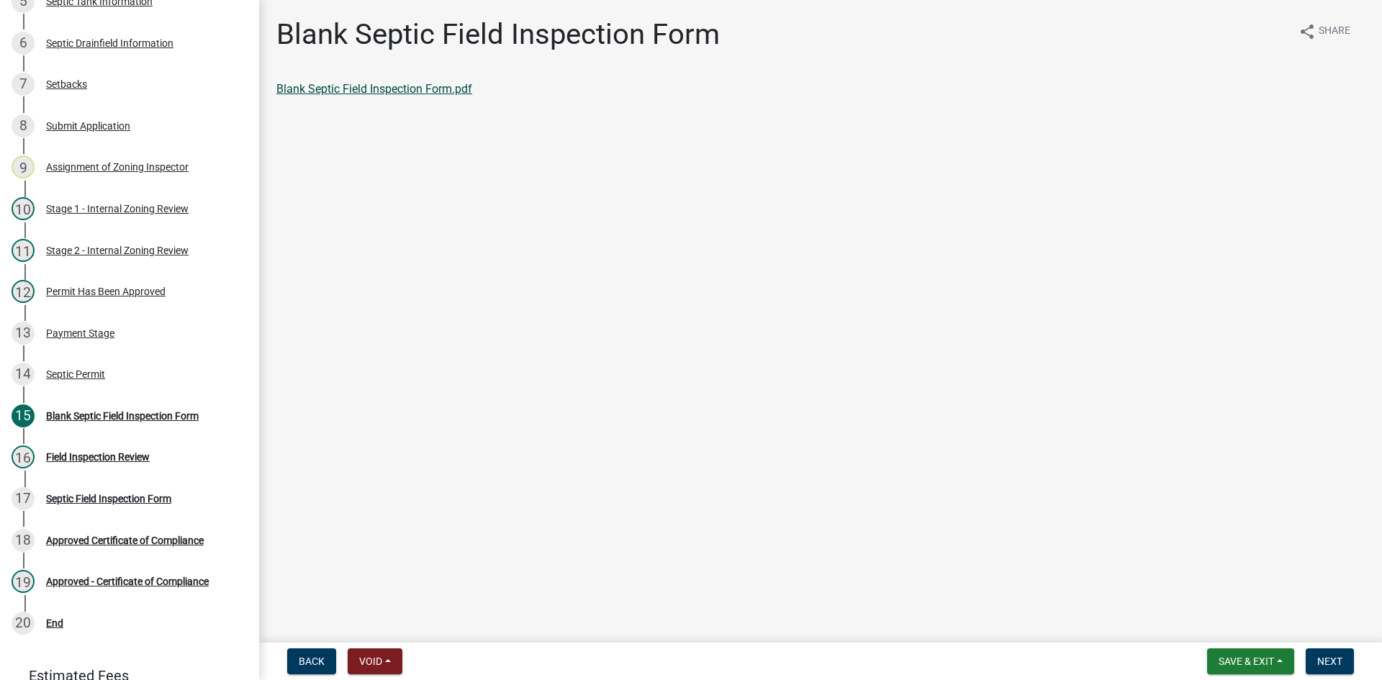
click at [399, 91] on link "Blank Septic Field Inspection Form.pdf" at bounding box center [374, 89] width 196 height 14
click at [90, 372] on div "Septic Permit" at bounding box center [75, 374] width 59 height 10
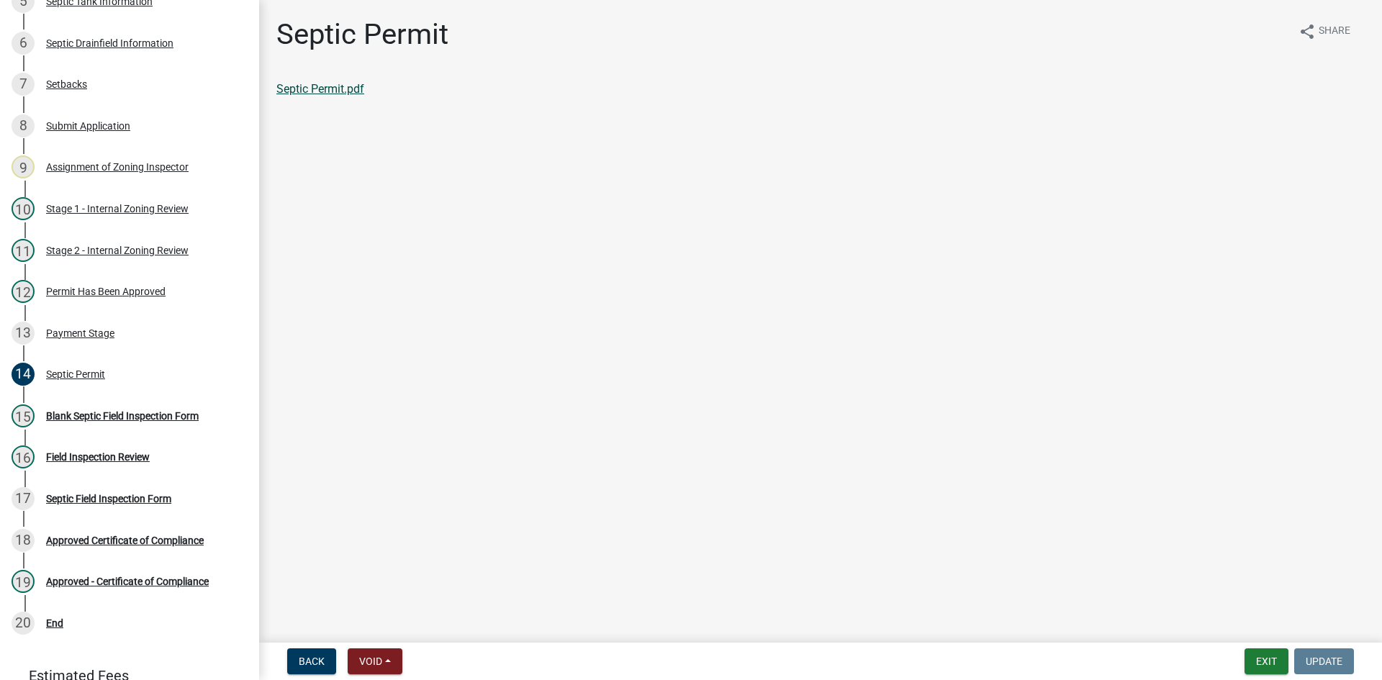
click at [330, 93] on link "Septic Permit.pdf" at bounding box center [320, 89] width 88 height 14
click at [1268, 660] on button "Exit" at bounding box center [1267, 662] width 44 height 26
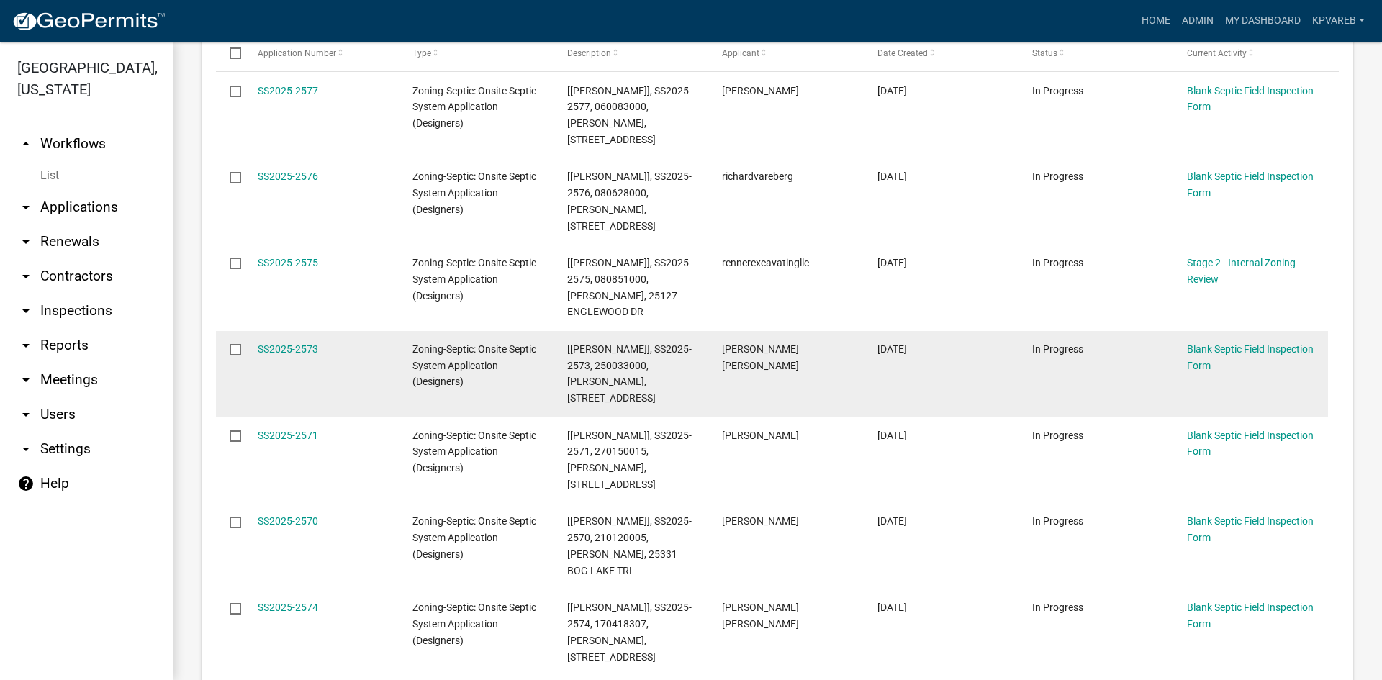
scroll to position [360, 0]
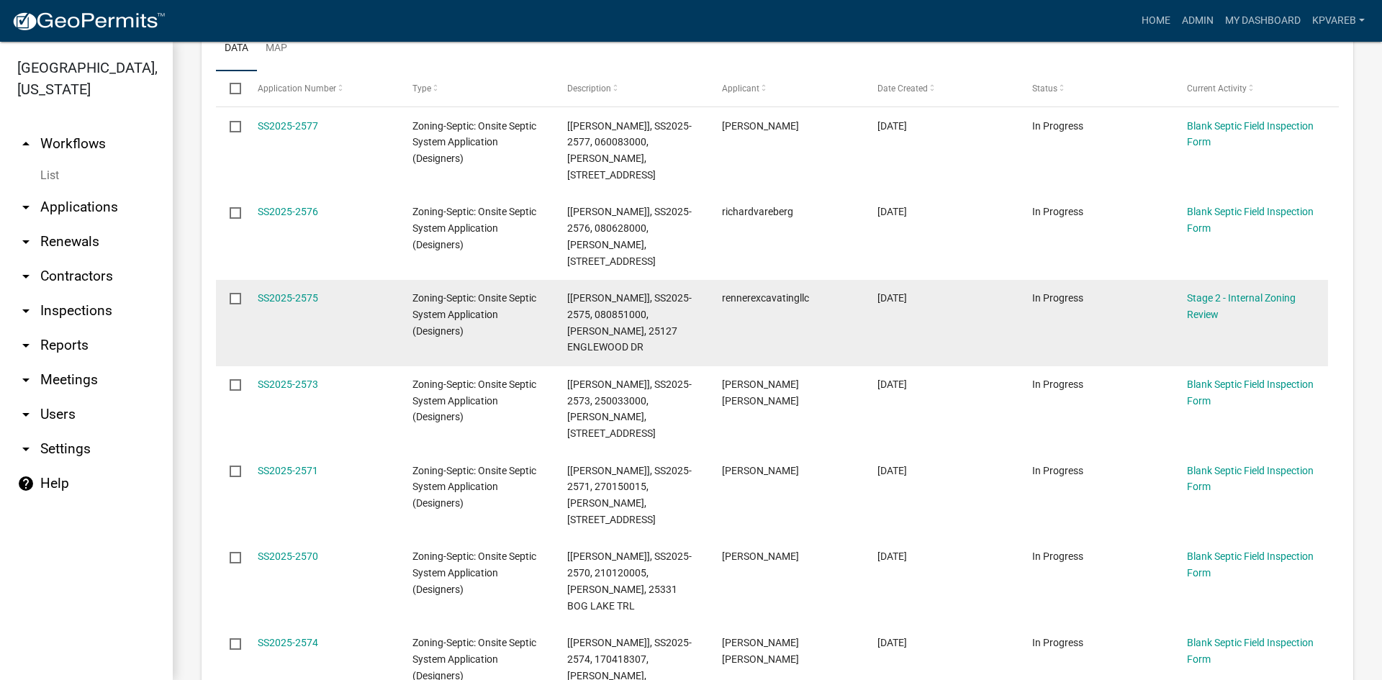
click at [695, 321] on datatable-body-cell "[[PERSON_NAME]], SS2025-2575, 080851000, [PERSON_NAME], 25127 ENGLEWOOD DR" at bounding box center [631, 323] width 155 height 86
click at [700, 318] on datatable-body-cell "[[PERSON_NAME]], SS2025-2575, 080851000, [PERSON_NAME], 25127 ENGLEWOOD DR" at bounding box center [631, 323] width 155 height 86
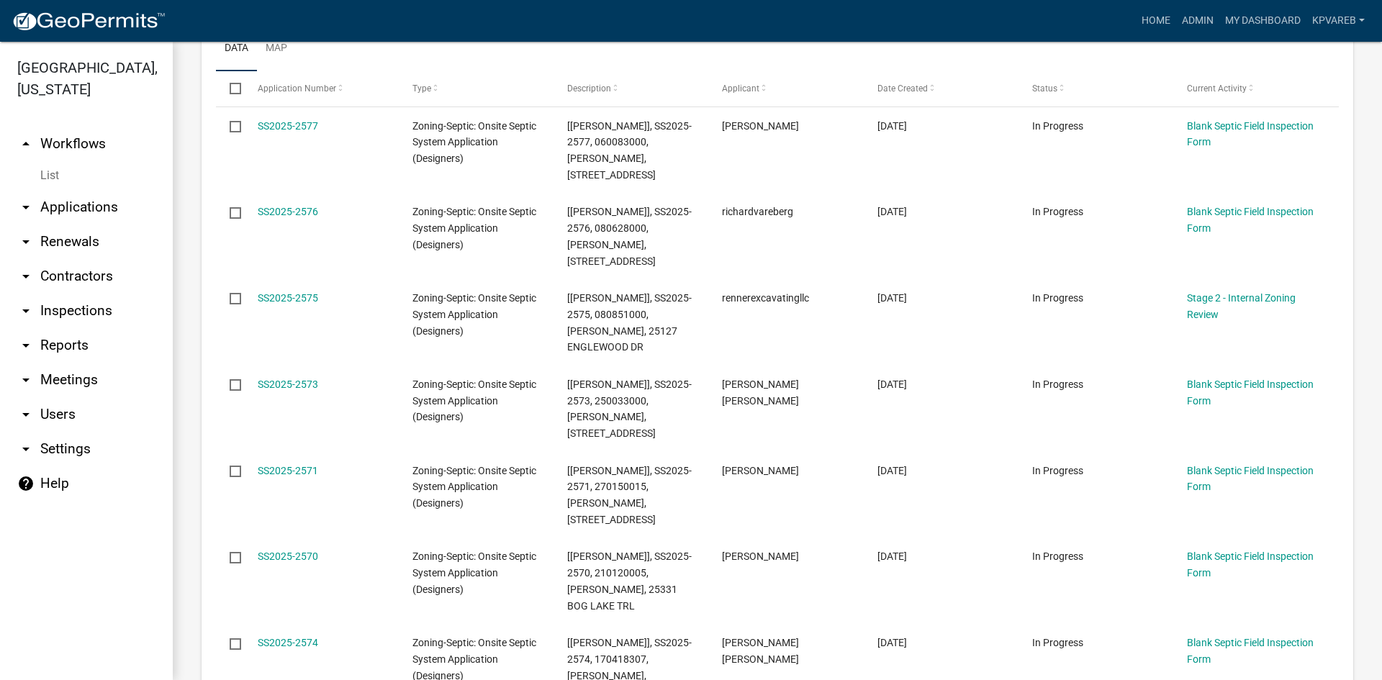
click at [553, 16] on div "Home Admin My Dashboard kpvareb Admin Account Logout" at bounding box center [773, 20] width 1193 height 27
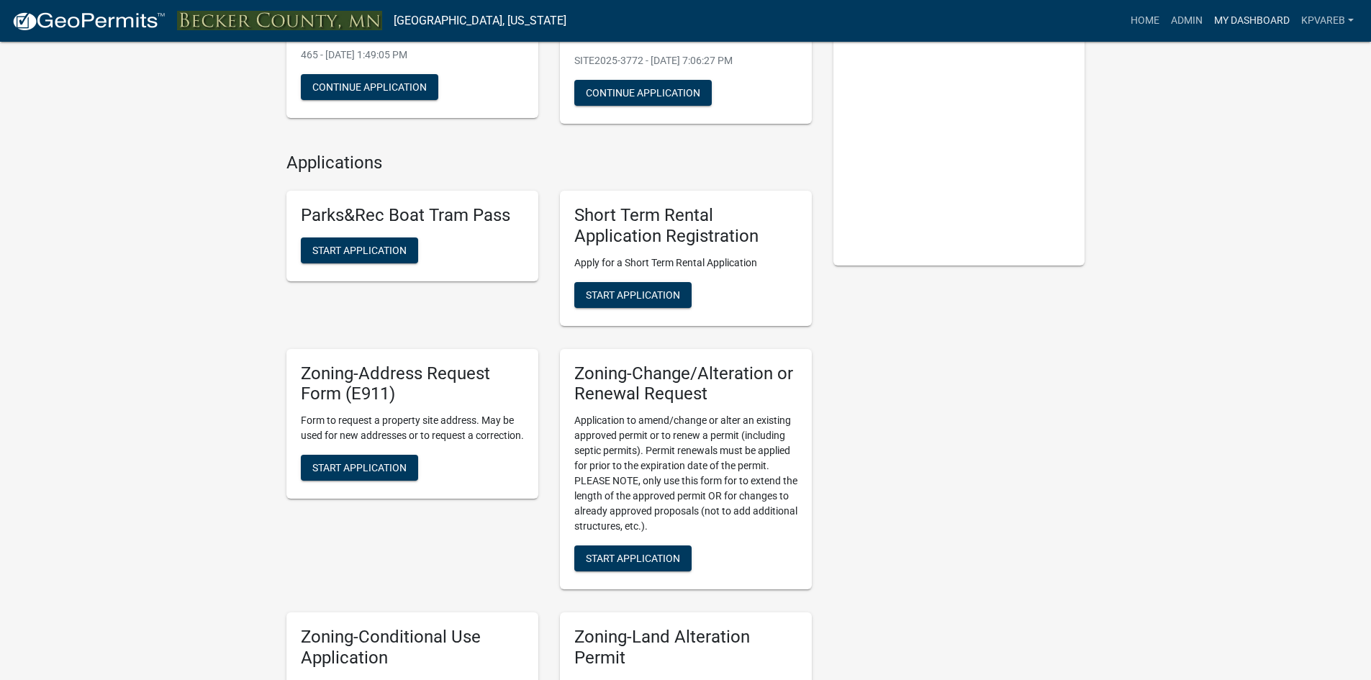
scroll to position [216, 0]
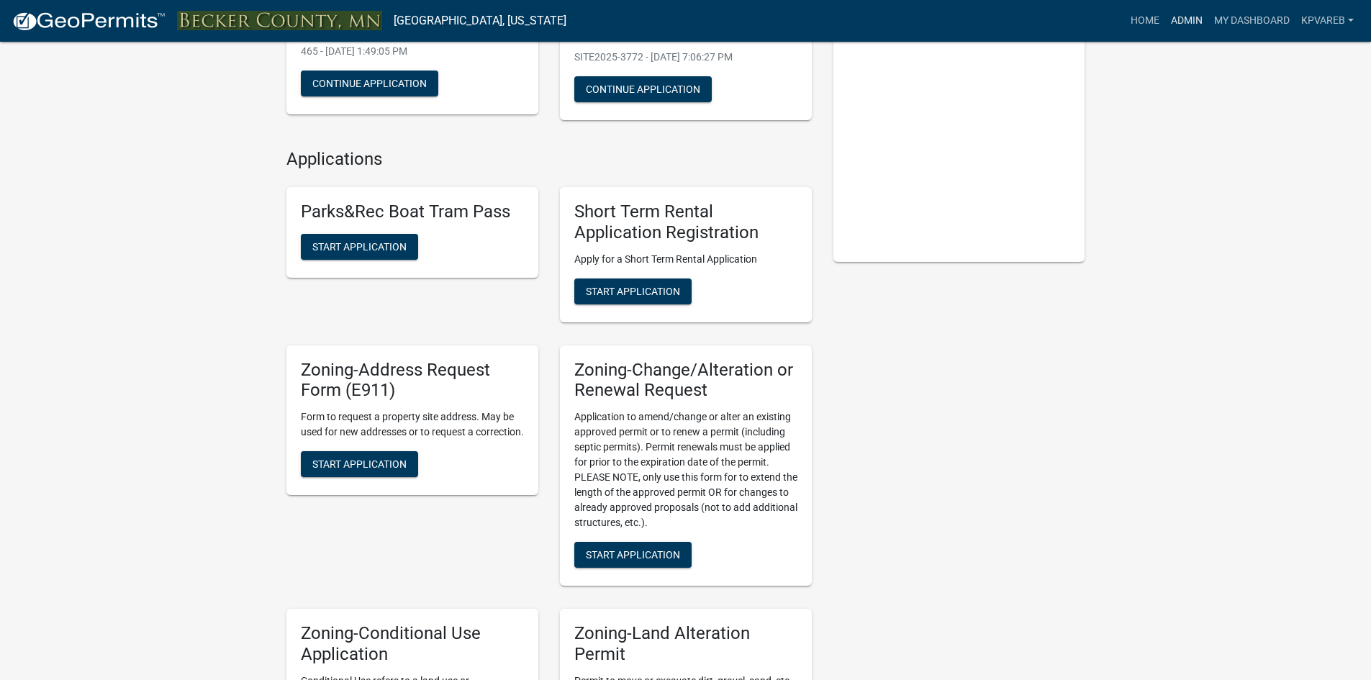
click at [1175, 18] on link "Admin" at bounding box center [1186, 20] width 43 height 27
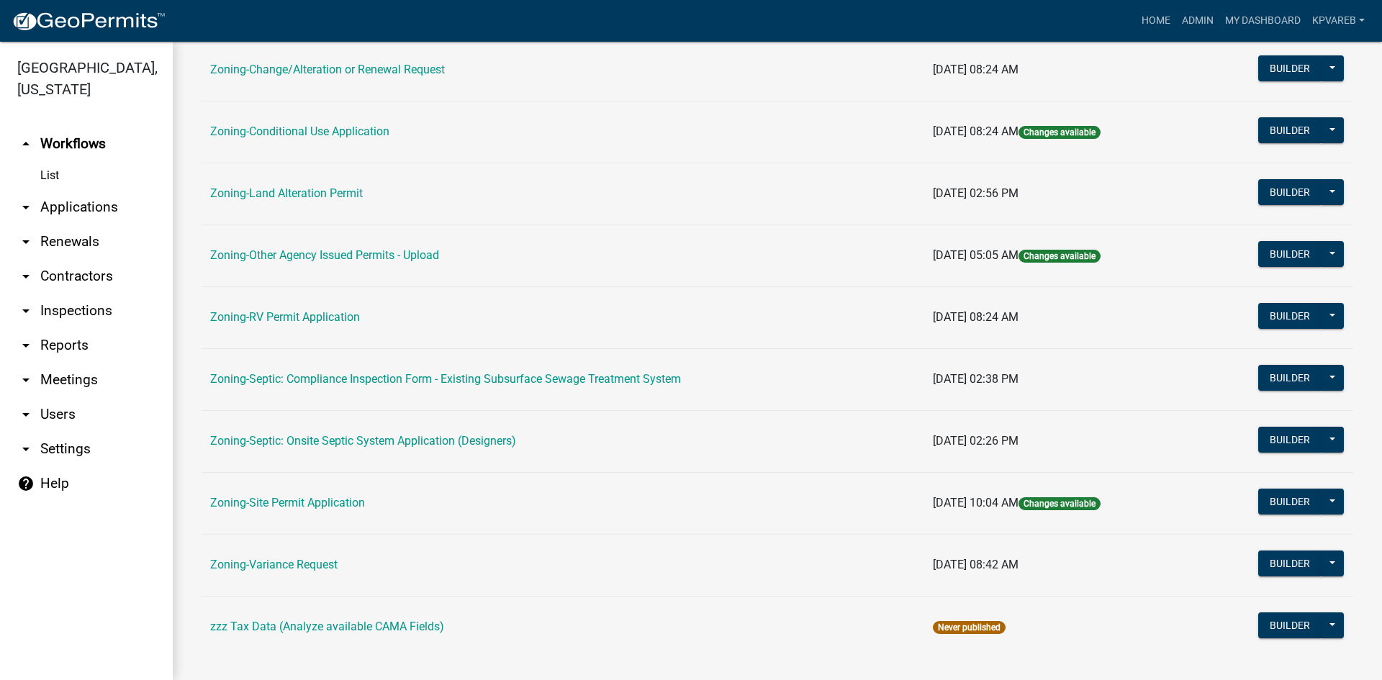
scroll to position [414, 0]
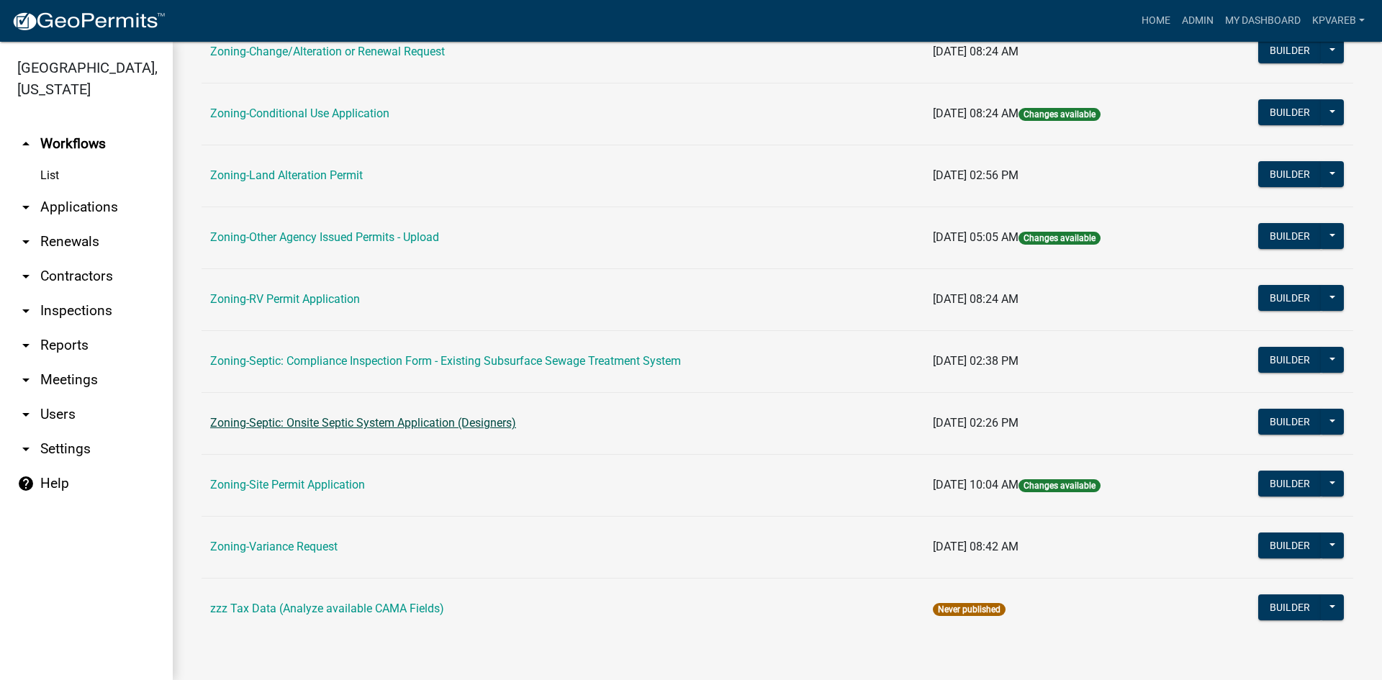
click at [394, 423] on link "Zoning-Septic: Onsite Septic System Application (Designers)" at bounding box center [363, 423] width 306 height 14
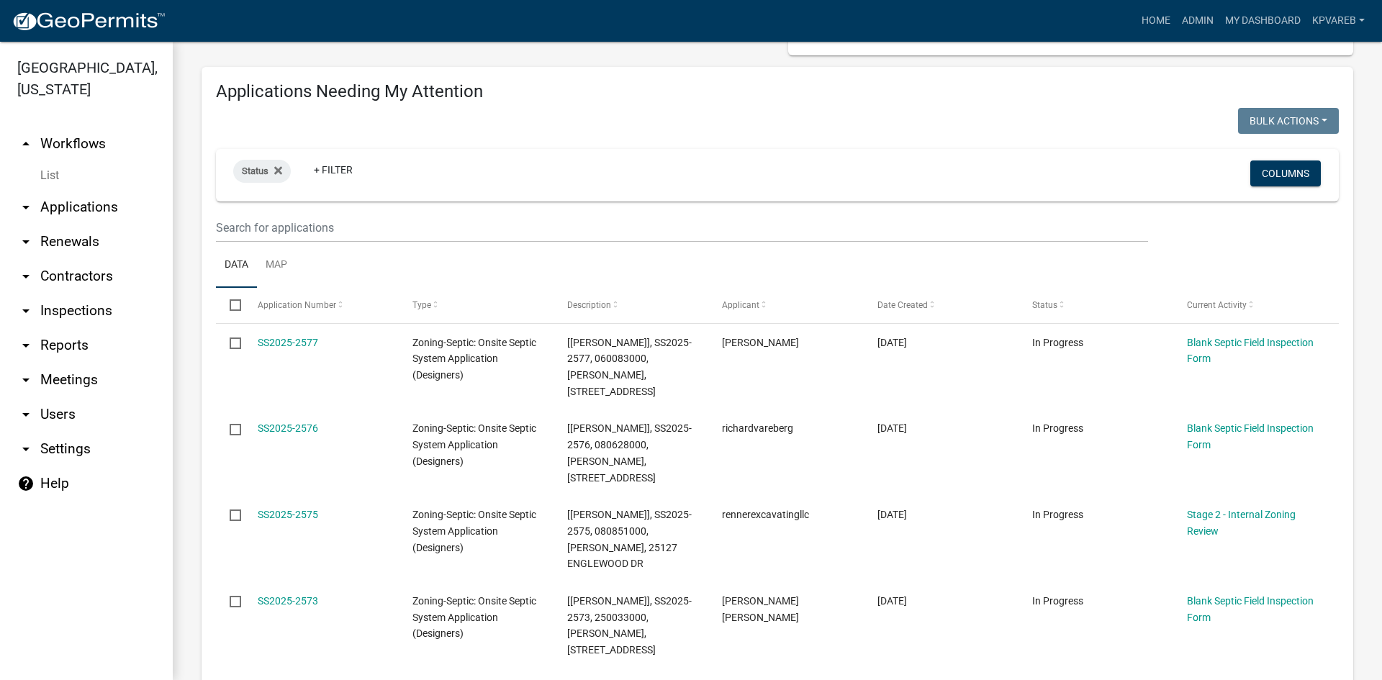
scroll to position [144, 0]
click at [305, 214] on input "text" at bounding box center [682, 227] width 932 height 30
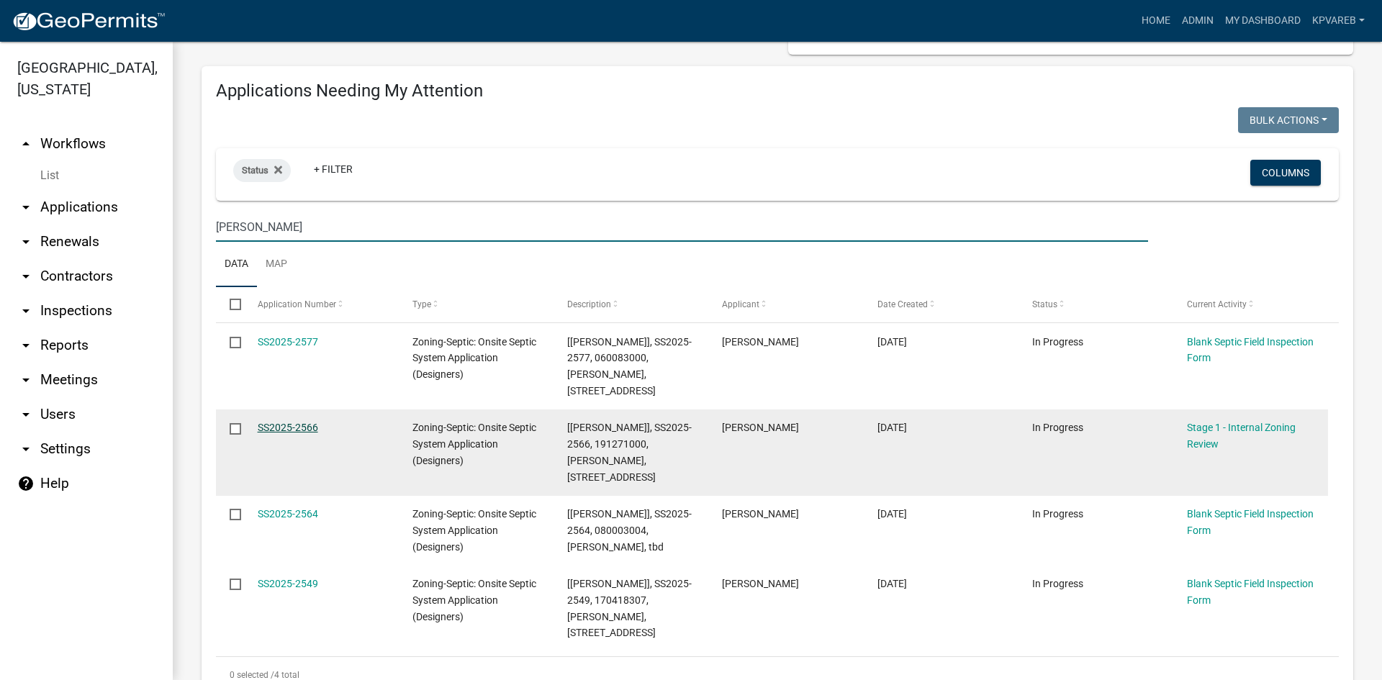
type input "TIM"
click at [280, 425] on link "SS2025-2566" at bounding box center [288, 428] width 60 height 12
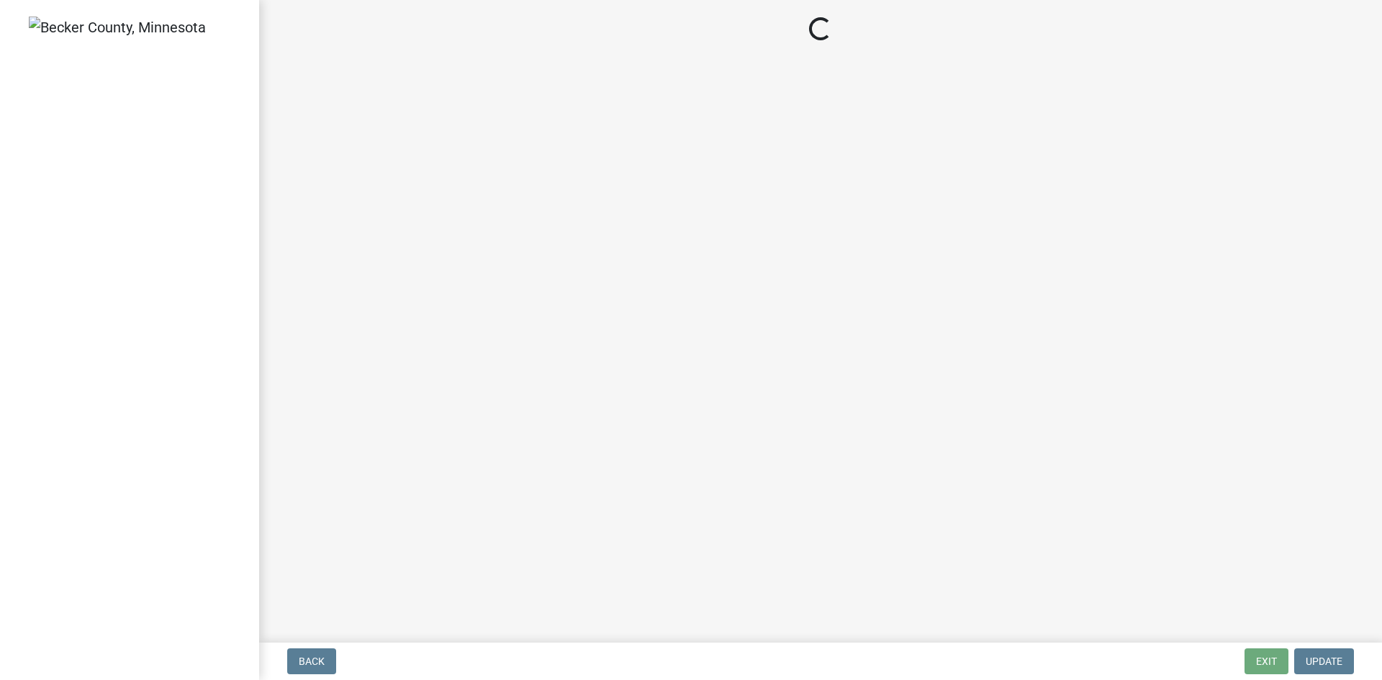
select select "49e49f1e-3b32-4342-8c2e-9cbd4919fe4d"
select select "ca07ae0a-7638-46ff-ada2-c67ca3524324"
select select "ec75a761-93b4-47c5-8535-fea253c32937"
select select "47a2a5dd-5977-4941-8e6f-09ff03cdfb75"
select select "3f5b086d-5a4c-4236-93bc-fa7bf4d11838"
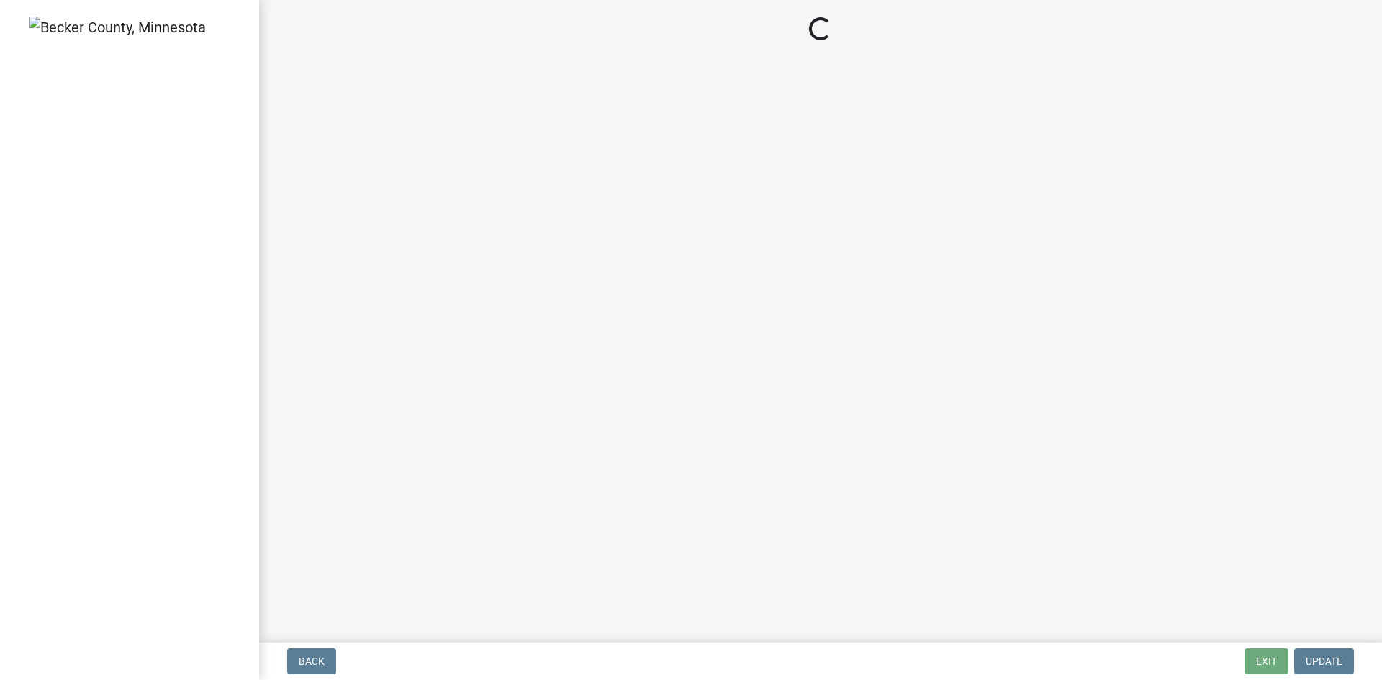
select select "888a8260-2be6-47f2-a4de-b9f453a4d3bc"
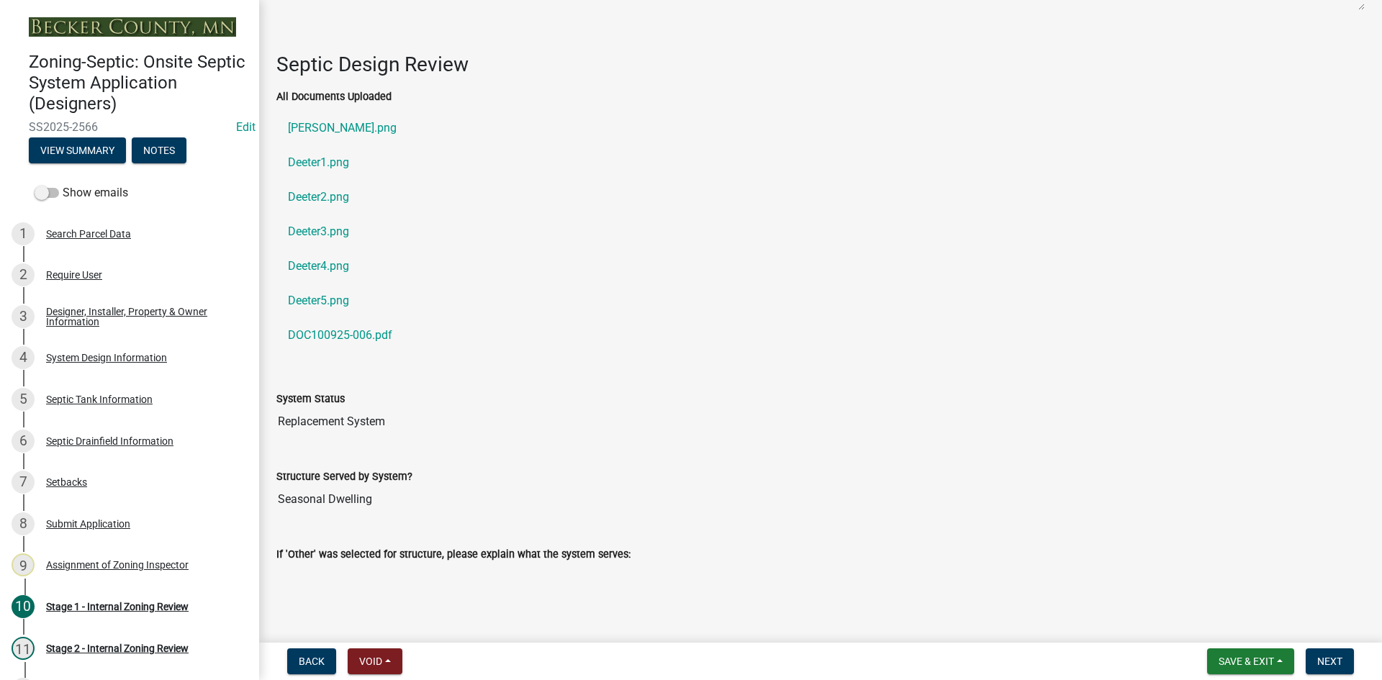
scroll to position [2303, 0]
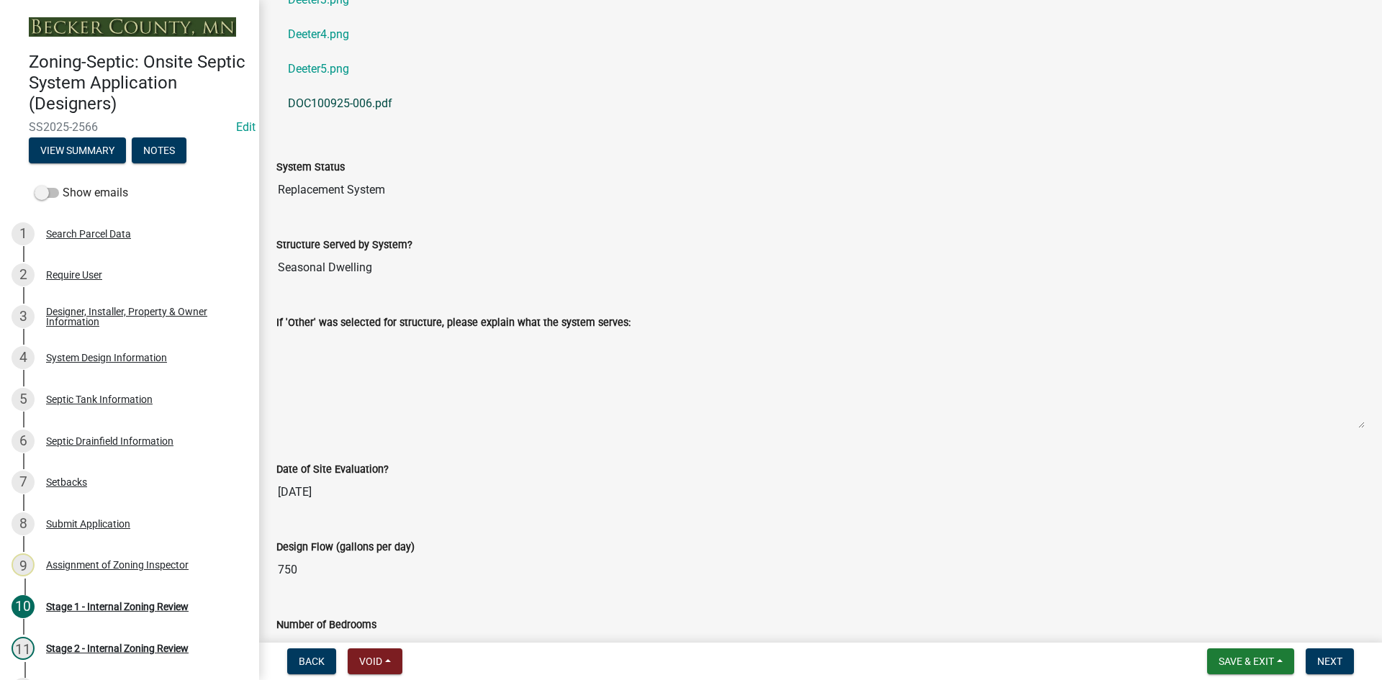
click at [357, 94] on link "DOC100925-006.pdf" at bounding box center [820, 103] width 1088 height 35
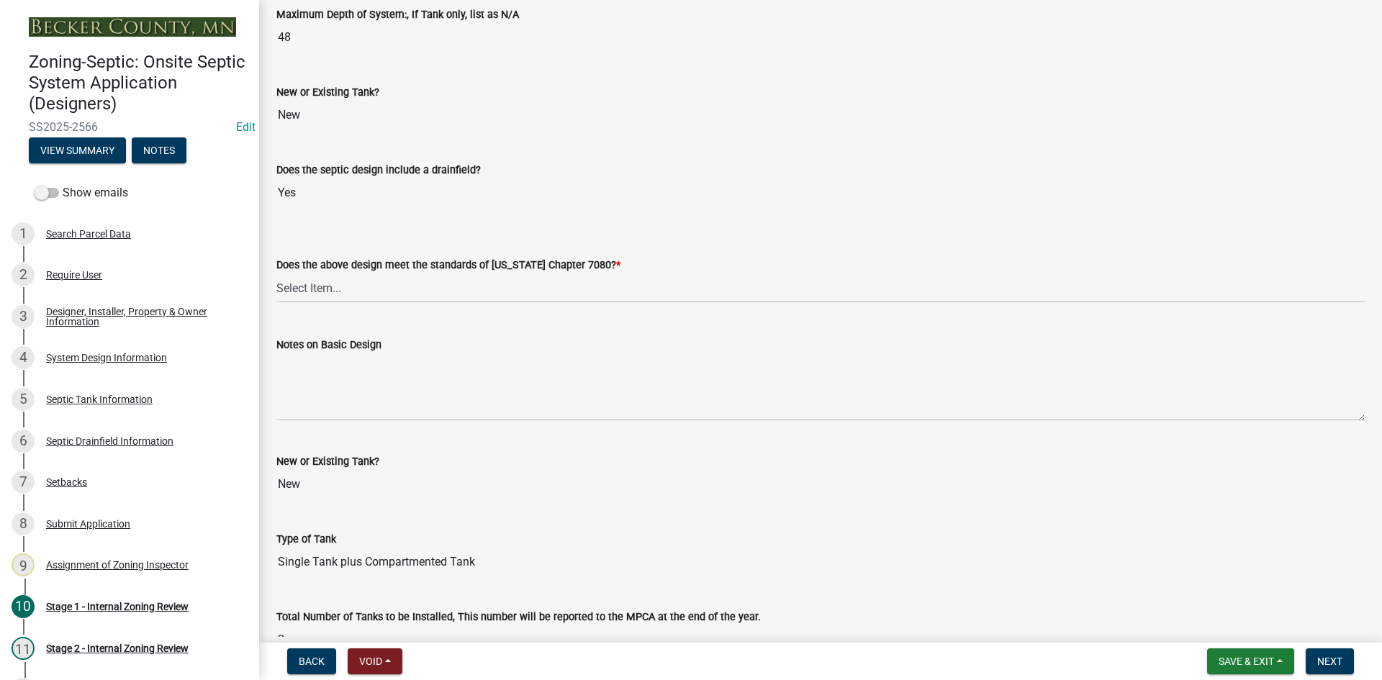
scroll to position [3311, 0]
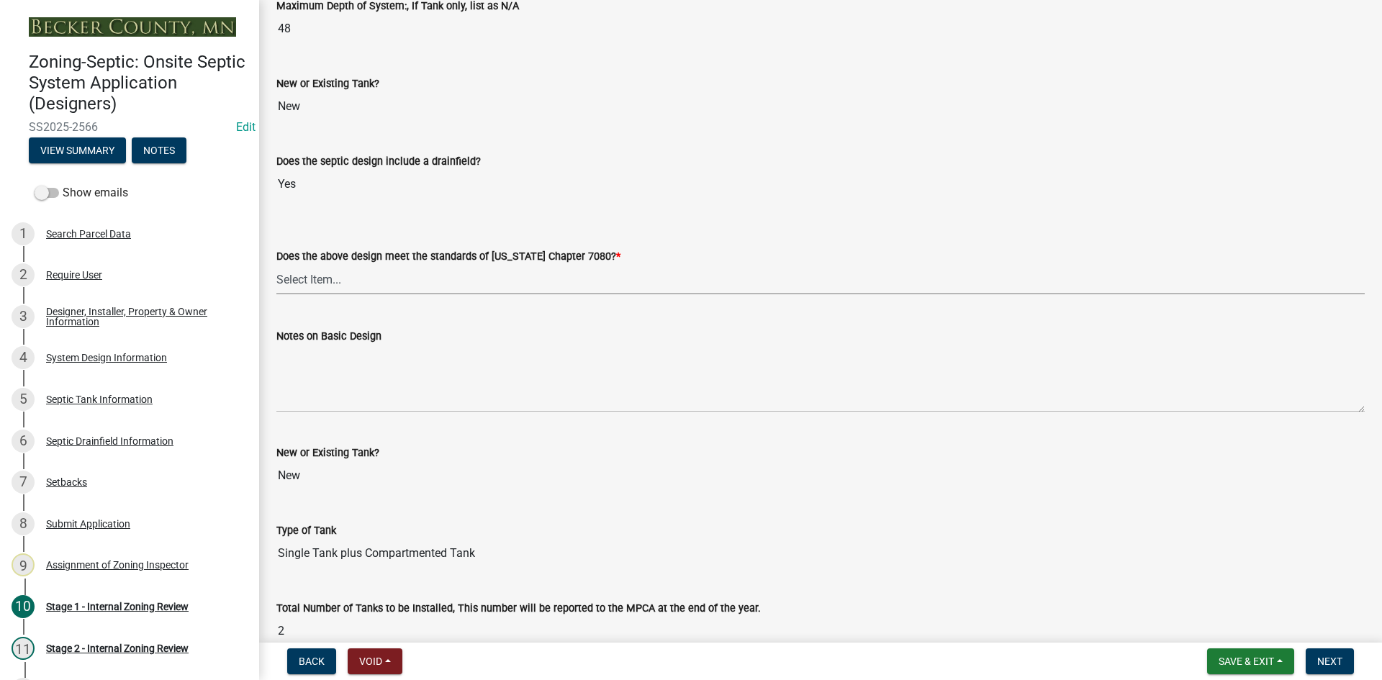
click at [321, 276] on select "Select Item... Yes No" at bounding box center [820, 280] width 1088 height 30
click at [276, 265] on select "Select Item... Yes No" at bounding box center [820, 280] width 1088 height 30
select select "bcbb982e-a48c-4b4a-a83b-ed1363446a86"
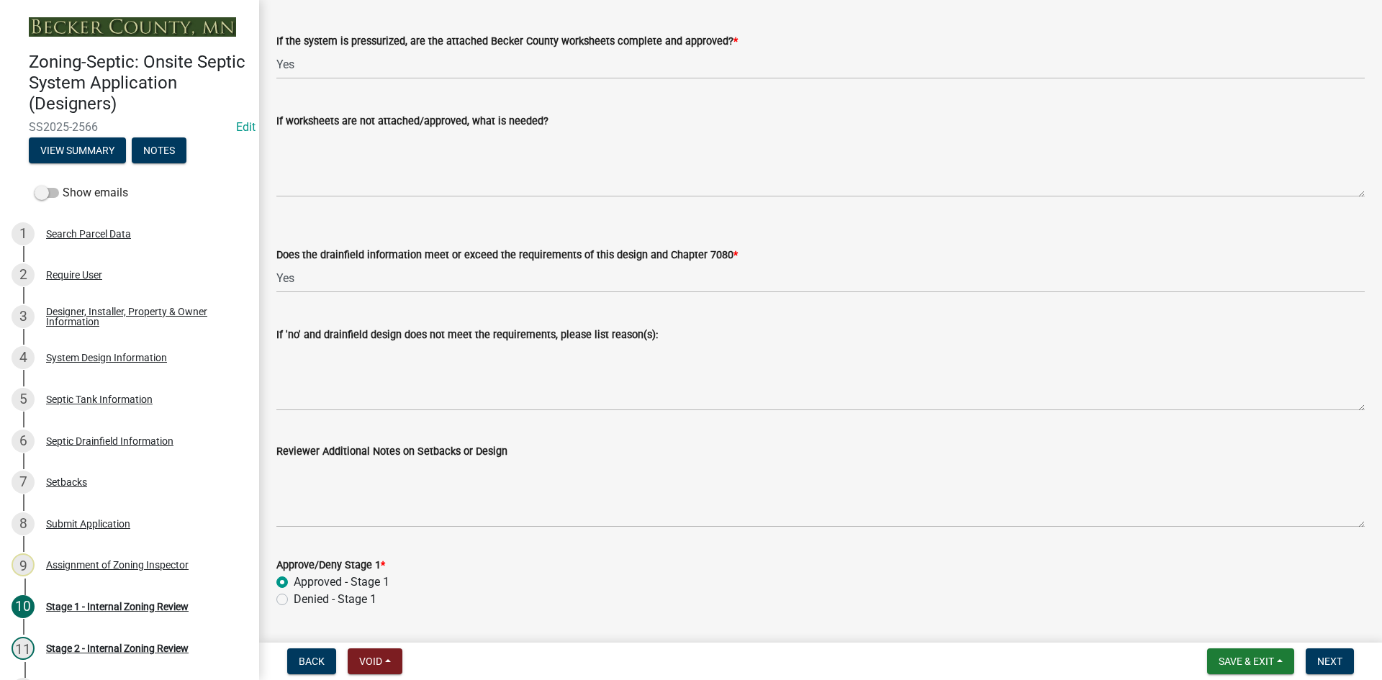
scroll to position [5650, 0]
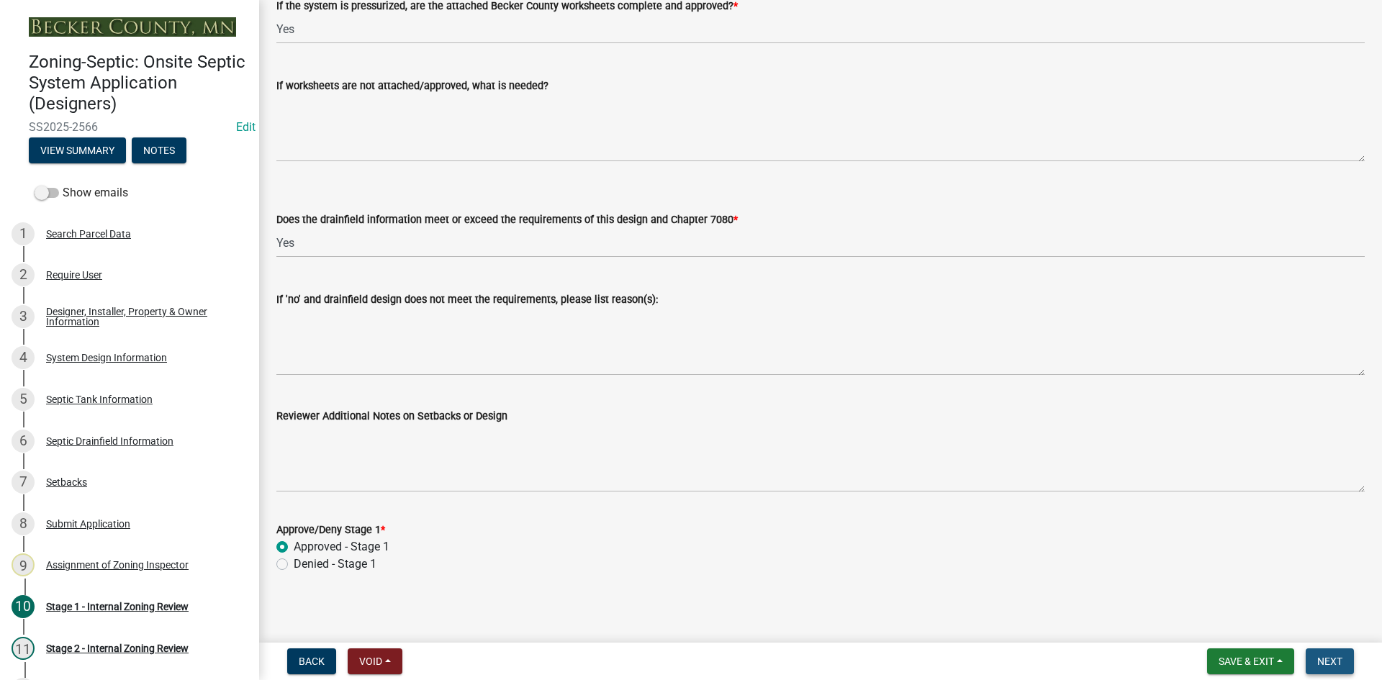
click at [1327, 657] on span "Next" at bounding box center [1329, 662] width 25 height 12
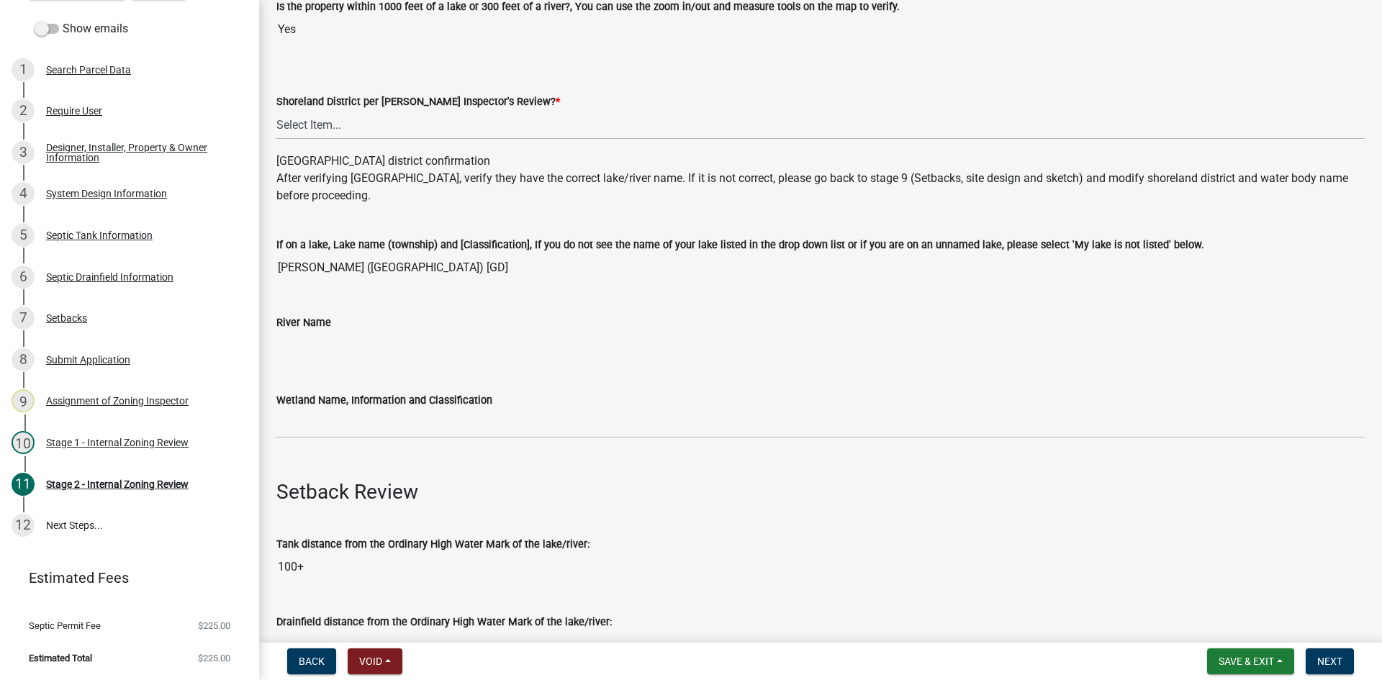
scroll to position [216, 0]
drag, startPoint x: 323, startPoint y: 118, endPoint x: 334, endPoint y: 133, distance: 18.6
click at [324, 118] on select "Select Item... Yes No" at bounding box center [820, 124] width 1088 height 30
click at [276, 109] on select "Select Item... Yes No" at bounding box center [820, 124] width 1088 height 30
select select "69d592bb-9906-4277-a6fb-df8686255161"
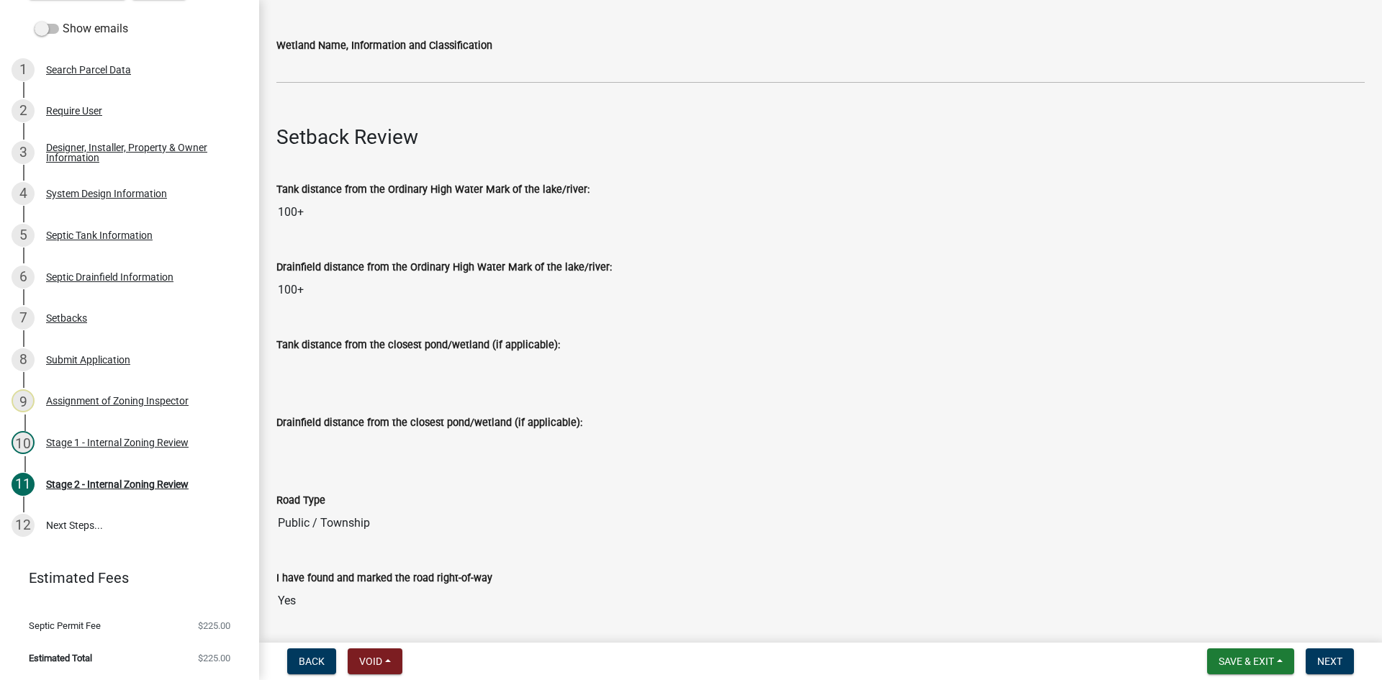
scroll to position [576, 0]
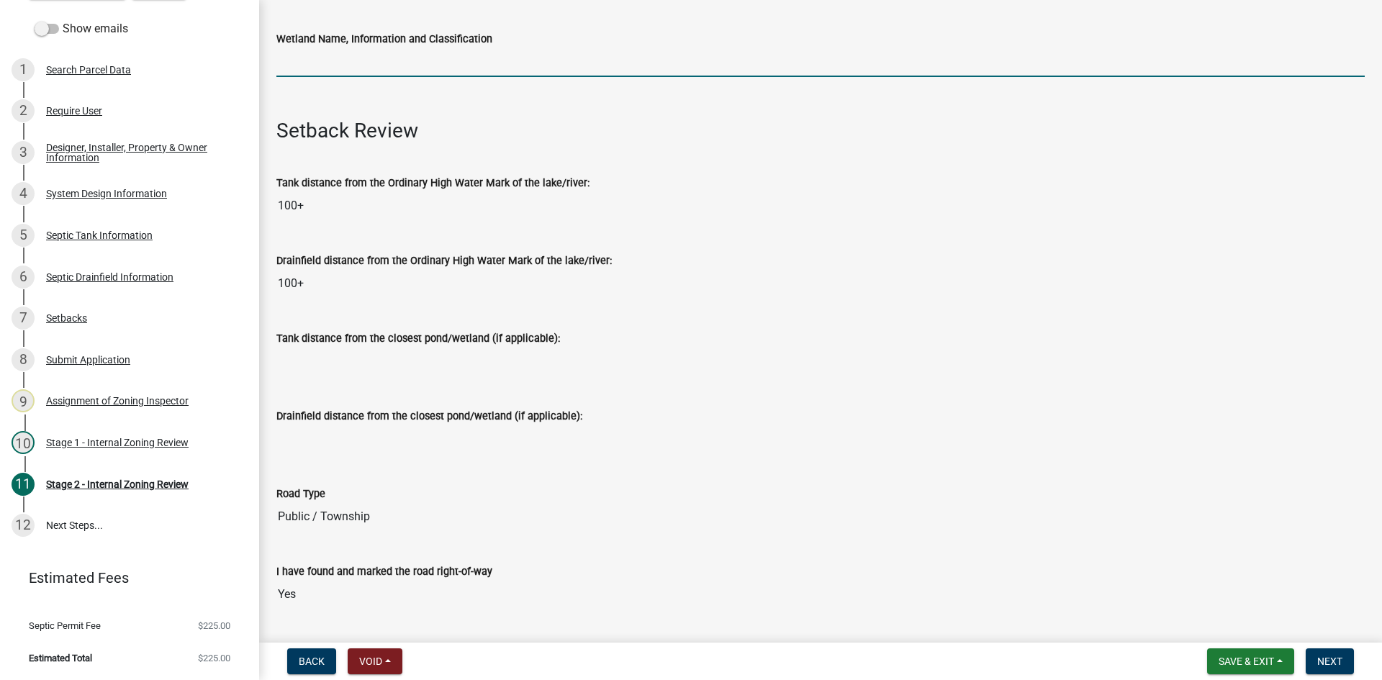
click at [321, 66] on input "Wetland Name, Information and Classification" at bounding box center [820, 63] width 1088 height 30
type input "gd75"
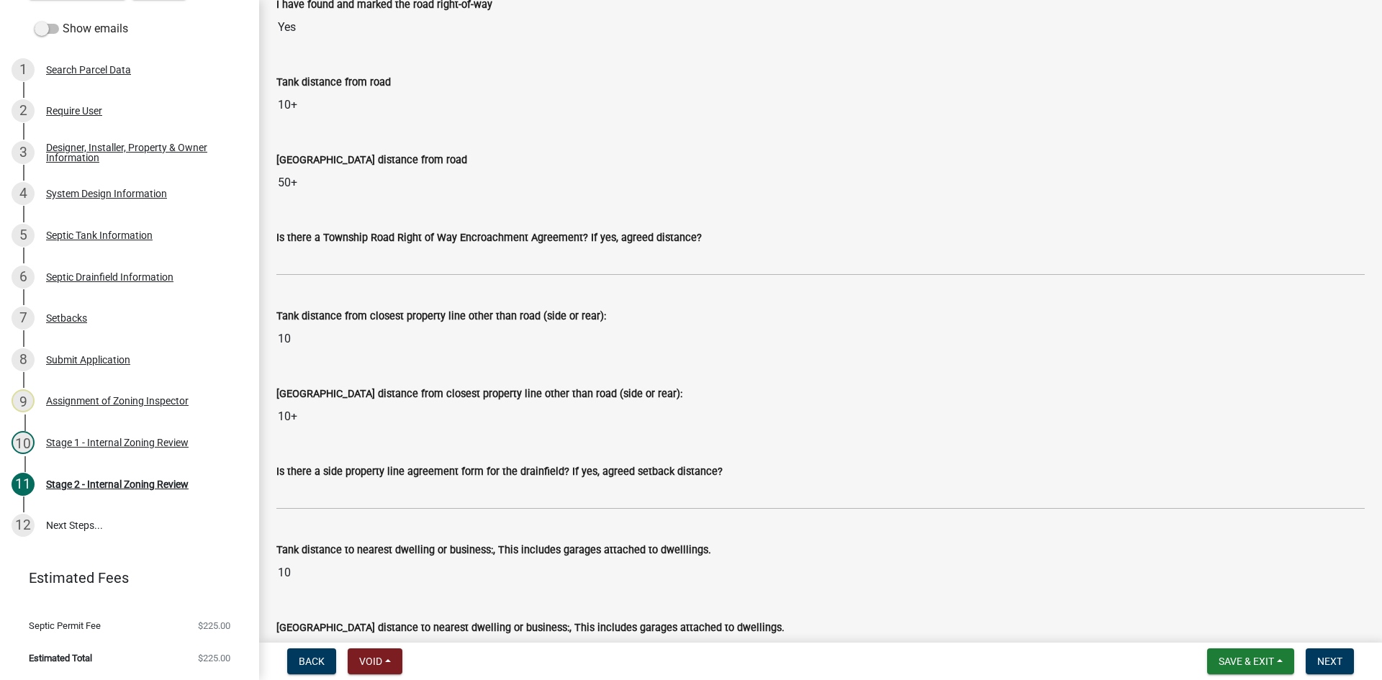
scroll to position [1152, 0]
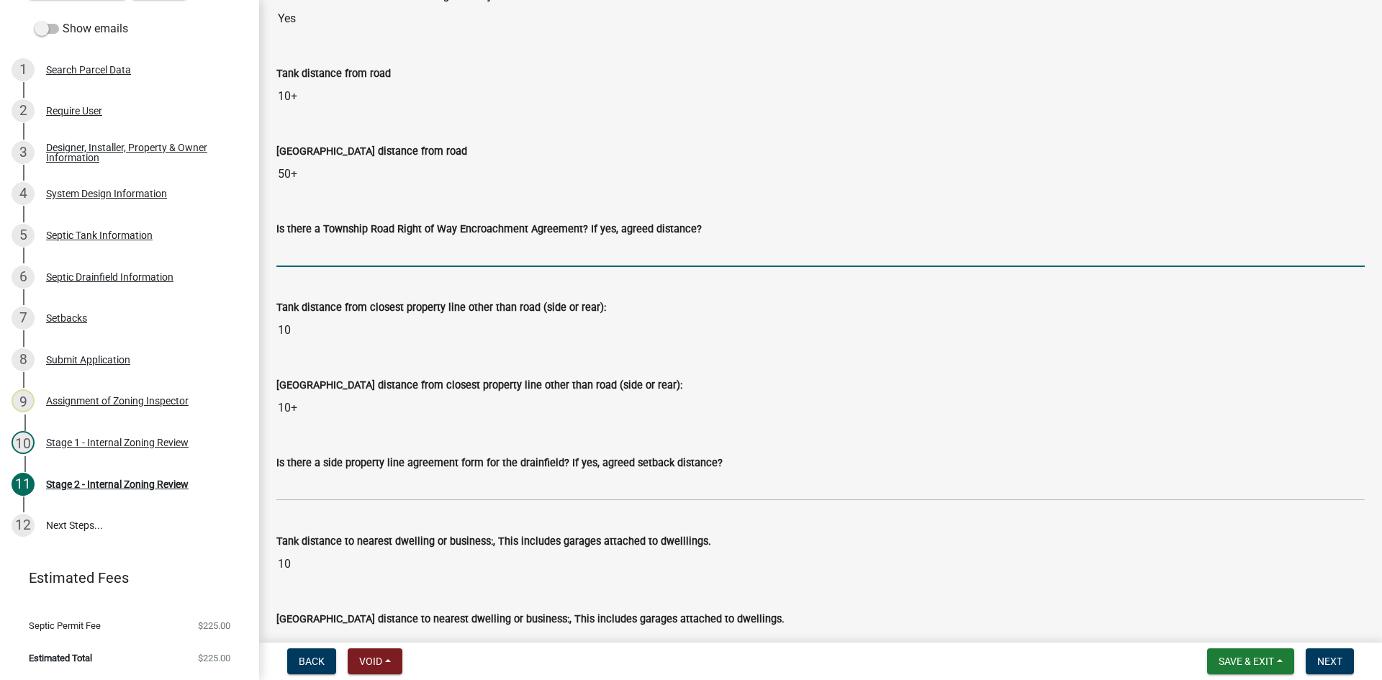
click at [332, 263] on input "Is there a Township Road Right of Way Encroachment Agreement? If yes, agreed di…" at bounding box center [820, 253] width 1088 height 30
type input "yes/0 ft"
drag, startPoint x: 384, startPoint y: 266, endPoint x: 271, endPoint y: 266, distance: 113.0
click at [271, 266] on div "Is there a Township Road Right of Way Encroachment Agreement? If yes, agreed di…" at bounding box center [821, 233] width 1110 height 67
drag, startPoint x: 299, startPoint y: 248, endPoint x: 289, endPoint y: 253, distance: 11.6
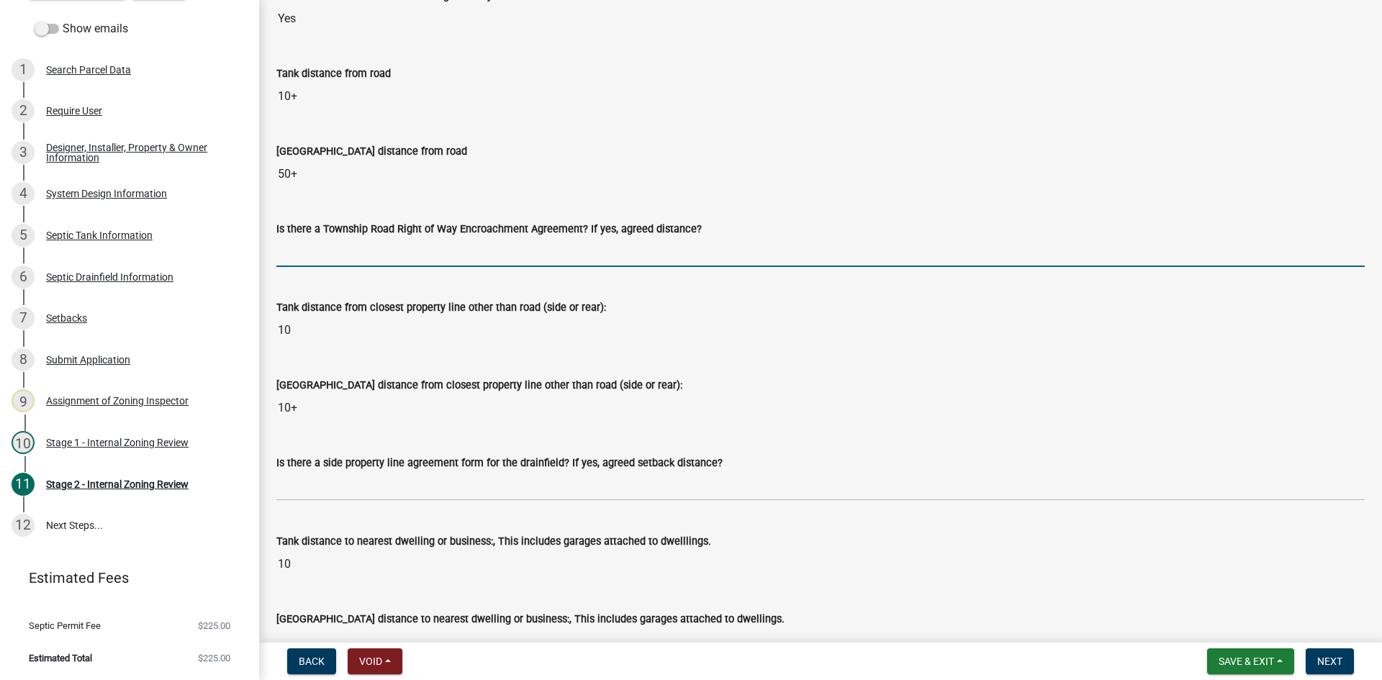
click at [289, 253] on input "Is there a Township Road Right of Way Encroachment Agreement? If yes, agreed di…" at bounding box center [820, 253] width 1088 height 30
type input "na"
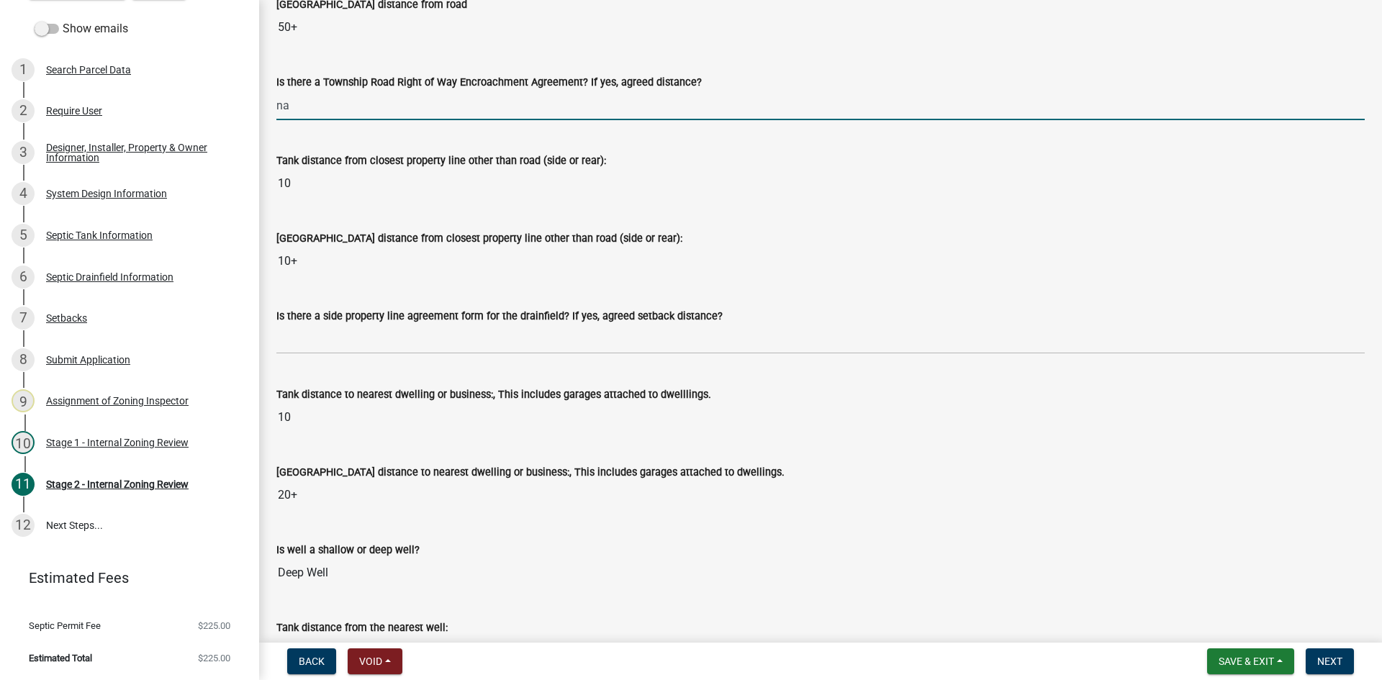
scroll to position [1368, 0]
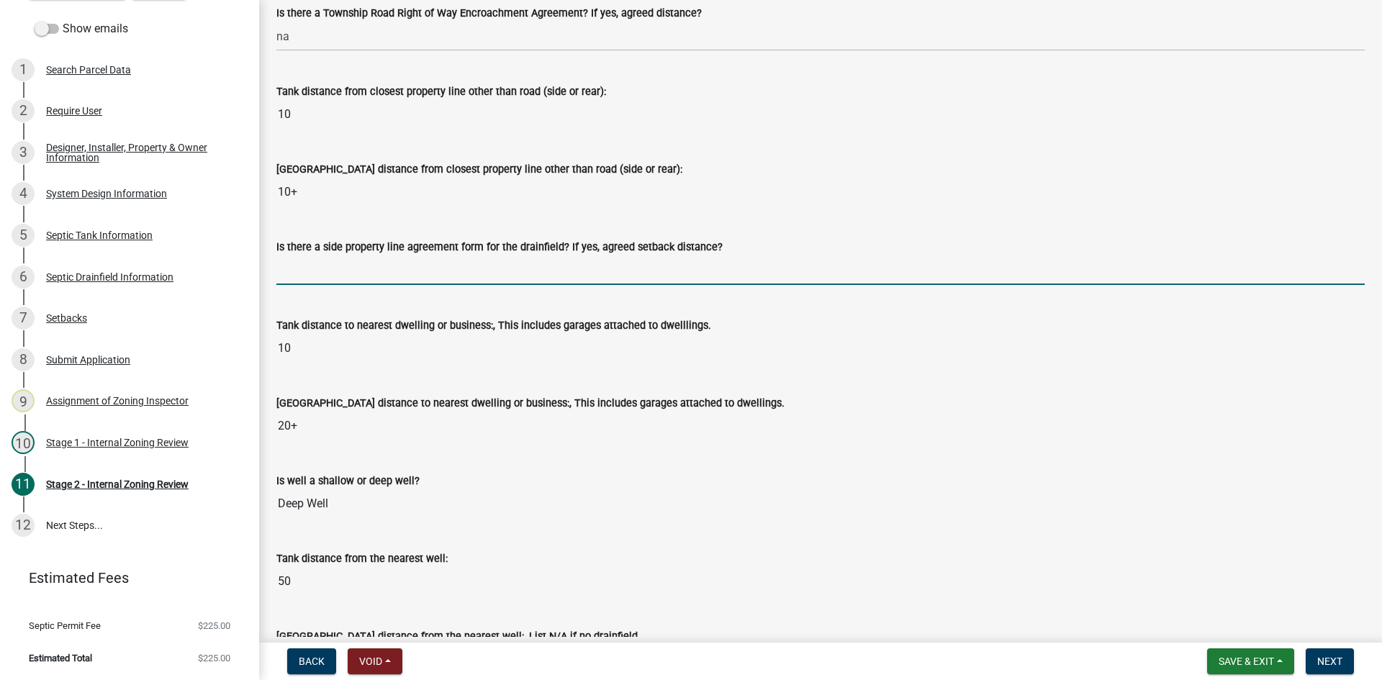
drag, startPoint x: 321, startPoint y: 278, endPoint x: 331, endPoint y: 275, distance: 10.5
click at [321, 277] on input "Is there a side property line agreement form for the drainfield? If yes, agreed…" at bounding box center [820, 271] width 1088 height 30
type input "na"
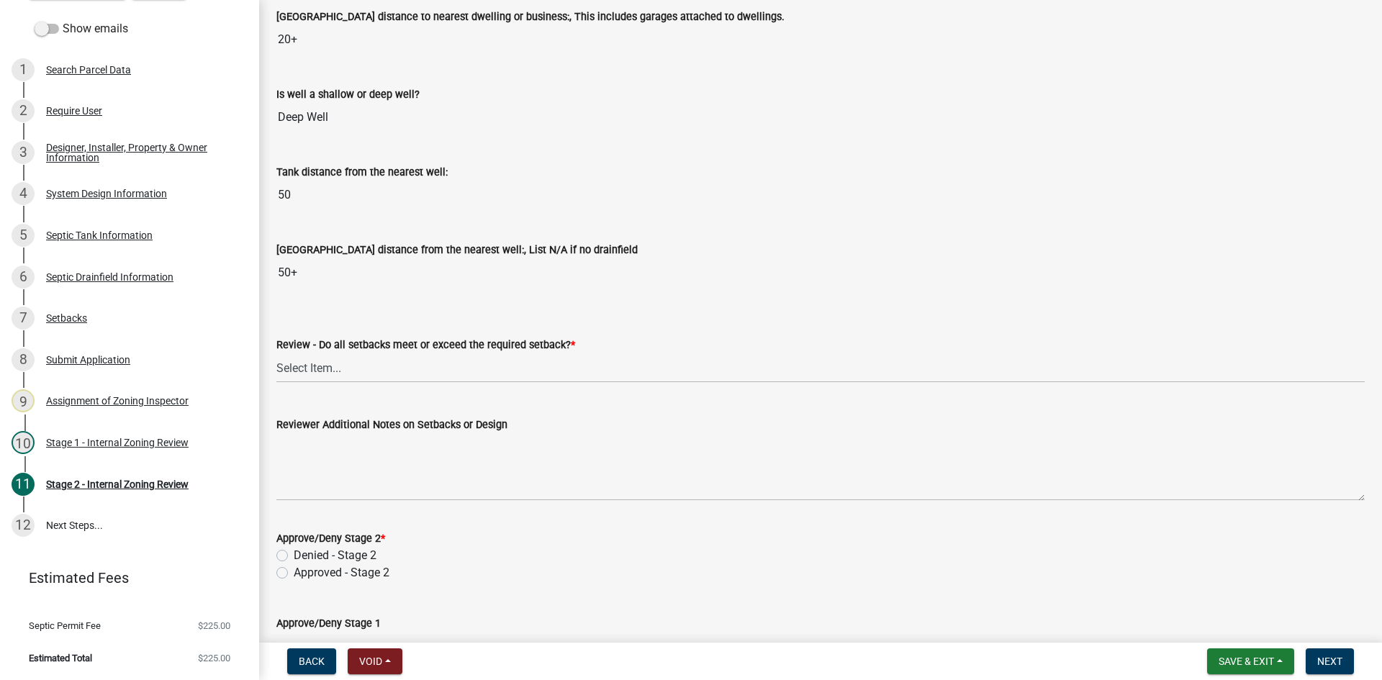
scroll to position [1799, 0]
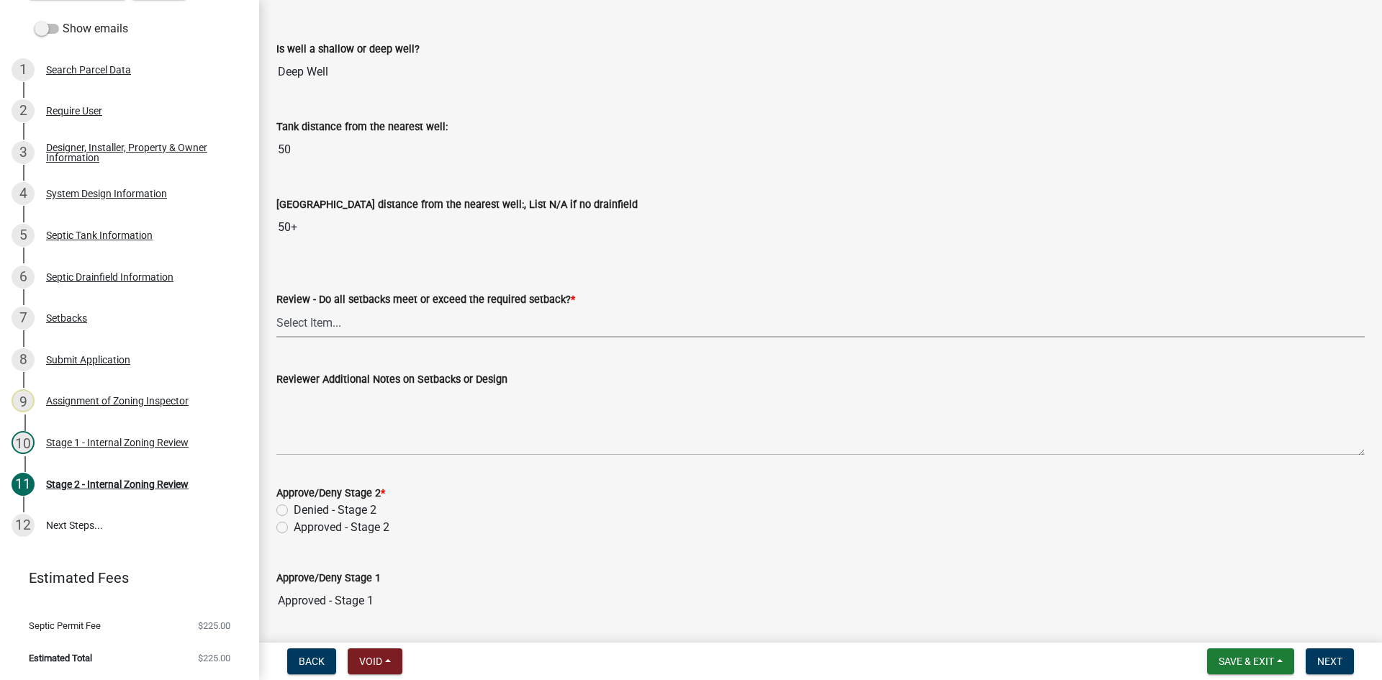
drag, startPoint x: 294, startPoint y: 312, endPoint x: 304, endPoint y: 309, distance: 11.2
click at [295, 312] on select "Select Item... Yes No N/A" at bounding box center [820, 323] width 1088 height 30
click at [276, 308] on select "Select Item... Yes No N/A" at bounding box center [820, 323] width 1088 height 30
select select "1ad81be4-5d59-46bf-8b7b-d7c0f20ad891"
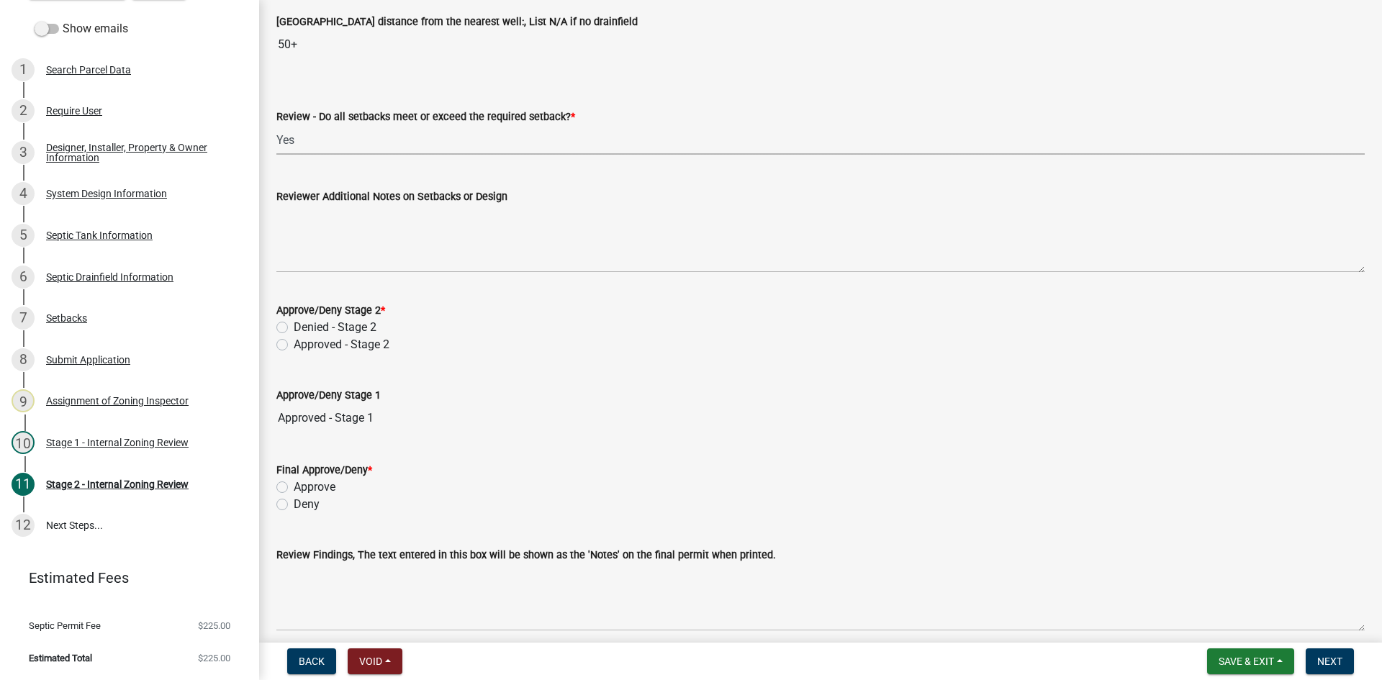
scroll to position [2015, 0]
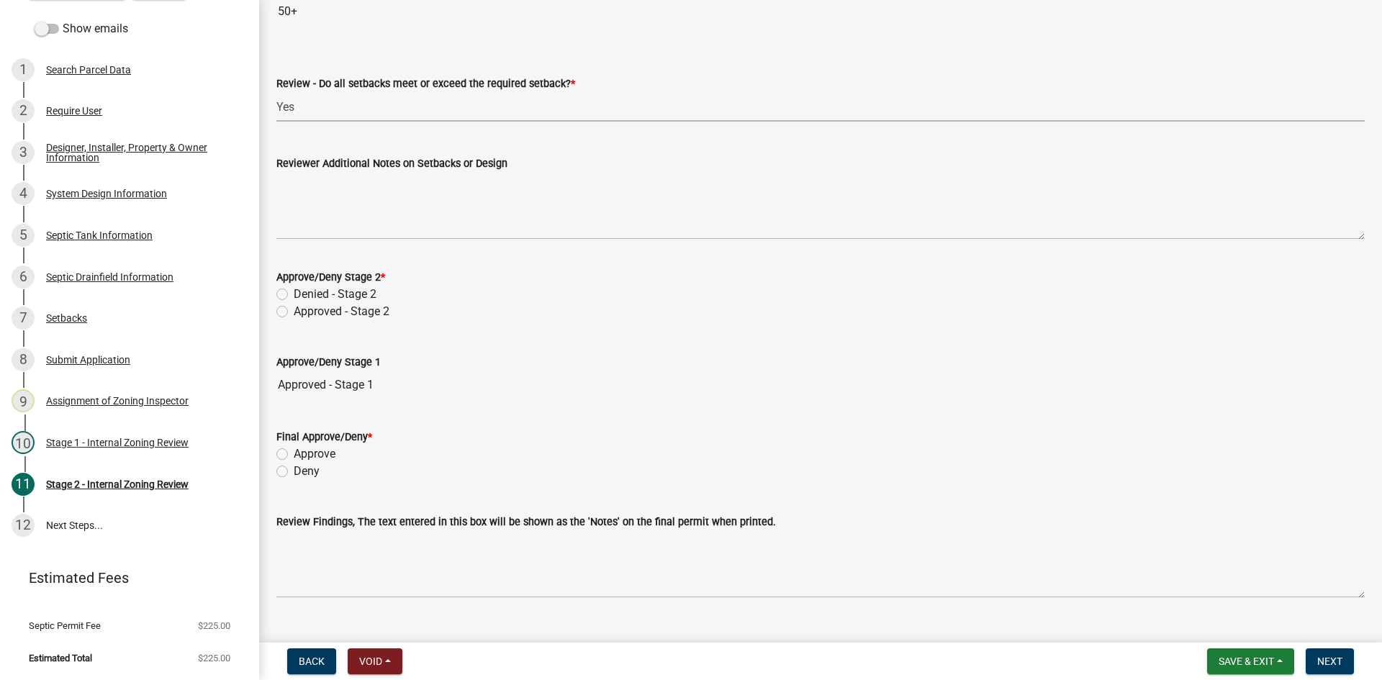
click at [294, 314] on label "Approved - Stage 2" at bounding box center [342, 311] width 96 height 17
click at [294, 312] on input "Approved - Stage 2" at bounding box center [298, 307] width 9 height 9
radio input "true"
click at [294, 456] on label "Approve" at bounding box center [315, 454] width 42 height 17
click at [294, 455] on input "Approve" at bounding box center [298, 450] width 9 height 9
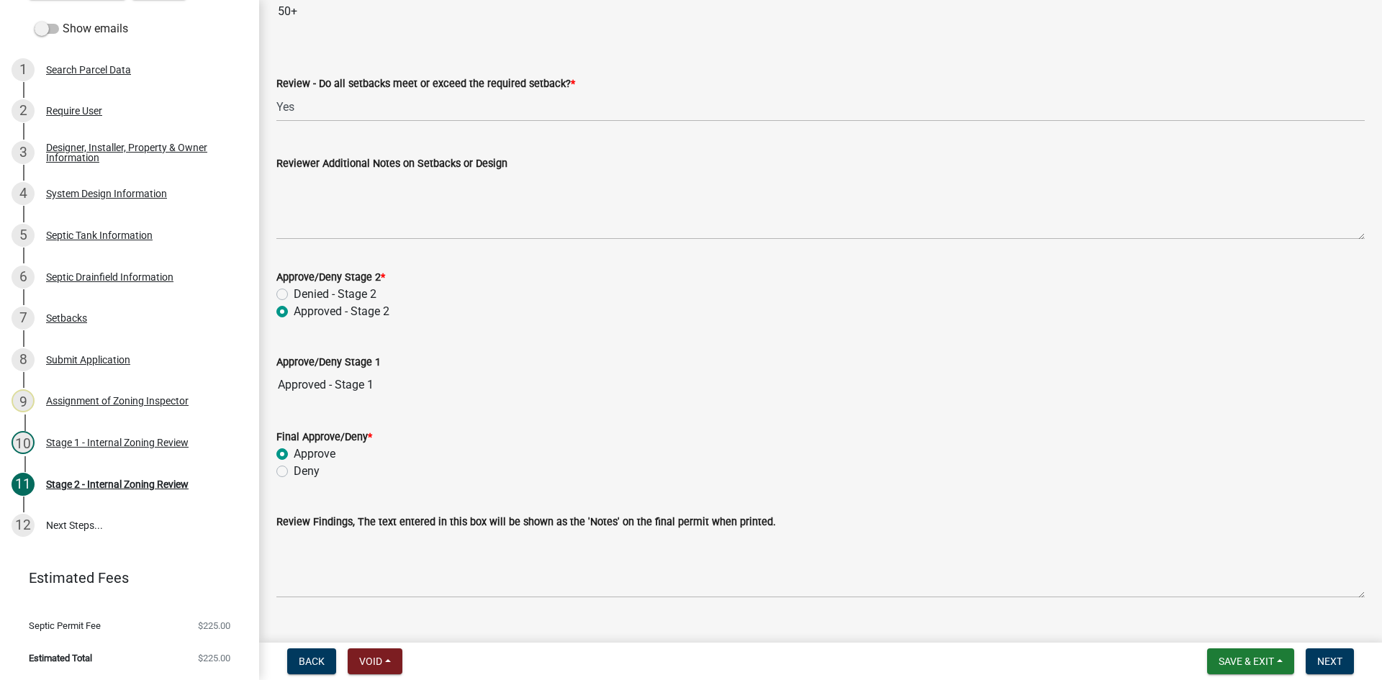
radio input "true"
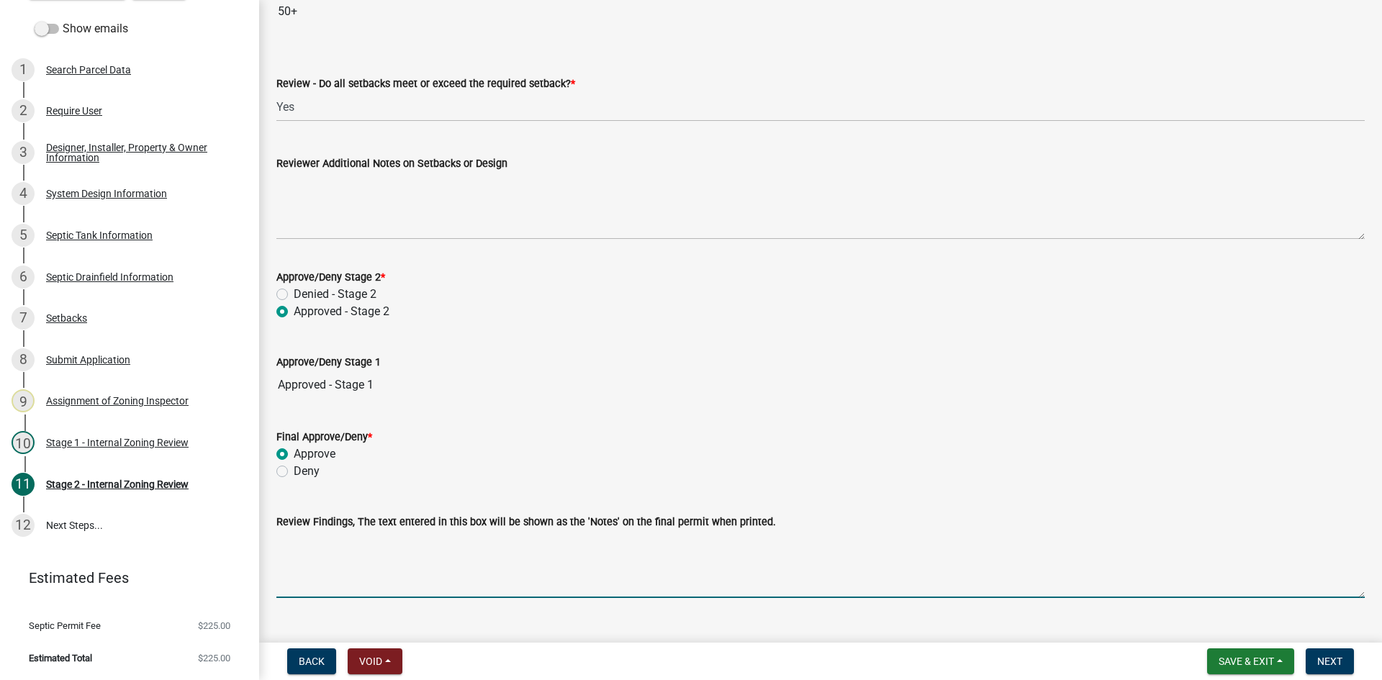
click at [379, 564] on textarea "Review Findings, The text entered in this box will be shown as the 'Notes' on t…" at bounding box center [820, 564] width 1088 height 68
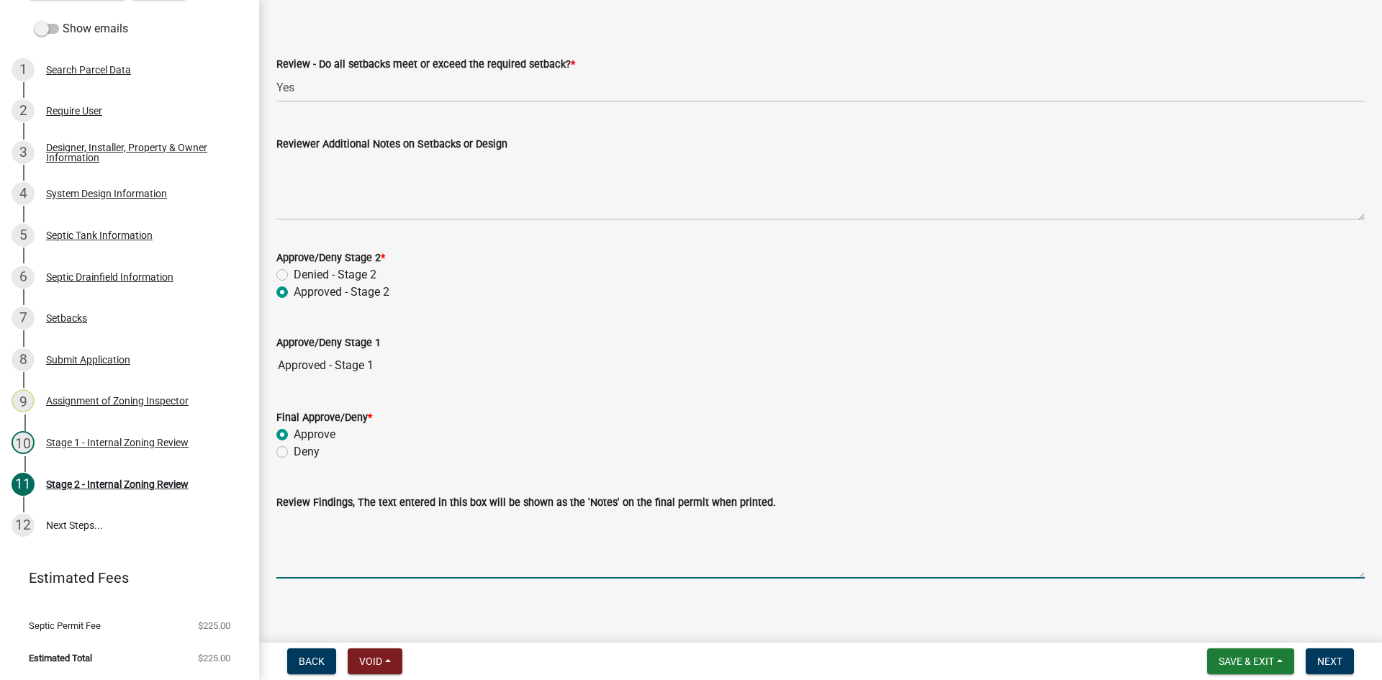
scroll to position [2044, 0]
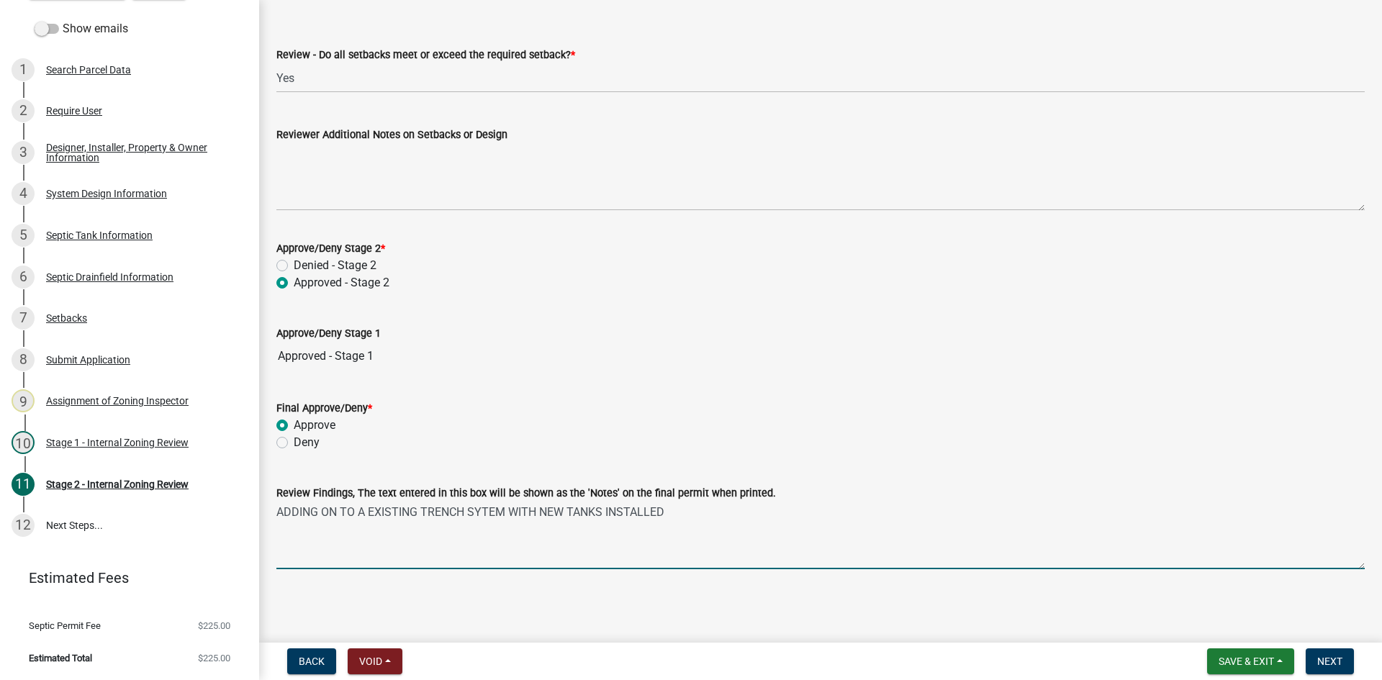
click at [479, 517] on textarea "ADDING ON TO A EXISTING TRENCH SYTEM WITH NEW TANKS INSTALLED" at bounding box center [820, 536] width 1088 height 68
drag, startPoint x: 611, startPoint y: 518, endPoint x: 728, endPoint y: 517, distance: 117.3
click at [728, 517] on textarea "ADDING ON TO A EXISTING TRENCH SYSTEM WITH NEW TANKS INSTALLED" at bounding box center [820, 536] width 1088 height 68
click at [512, 512] on textarea "ADDING ON TO A EXISTING TRENCH SYSTEM WITH NEW TANKS" at bounding box center [820, 536] width 1088 height 68
click at [652, 518] on textarea "ADDING ON TO A EXISTING TRENCH SYSTEM/HCQ4/ WITH NEW TANKS" at bounding box center [820, 536] width 1088 height 68
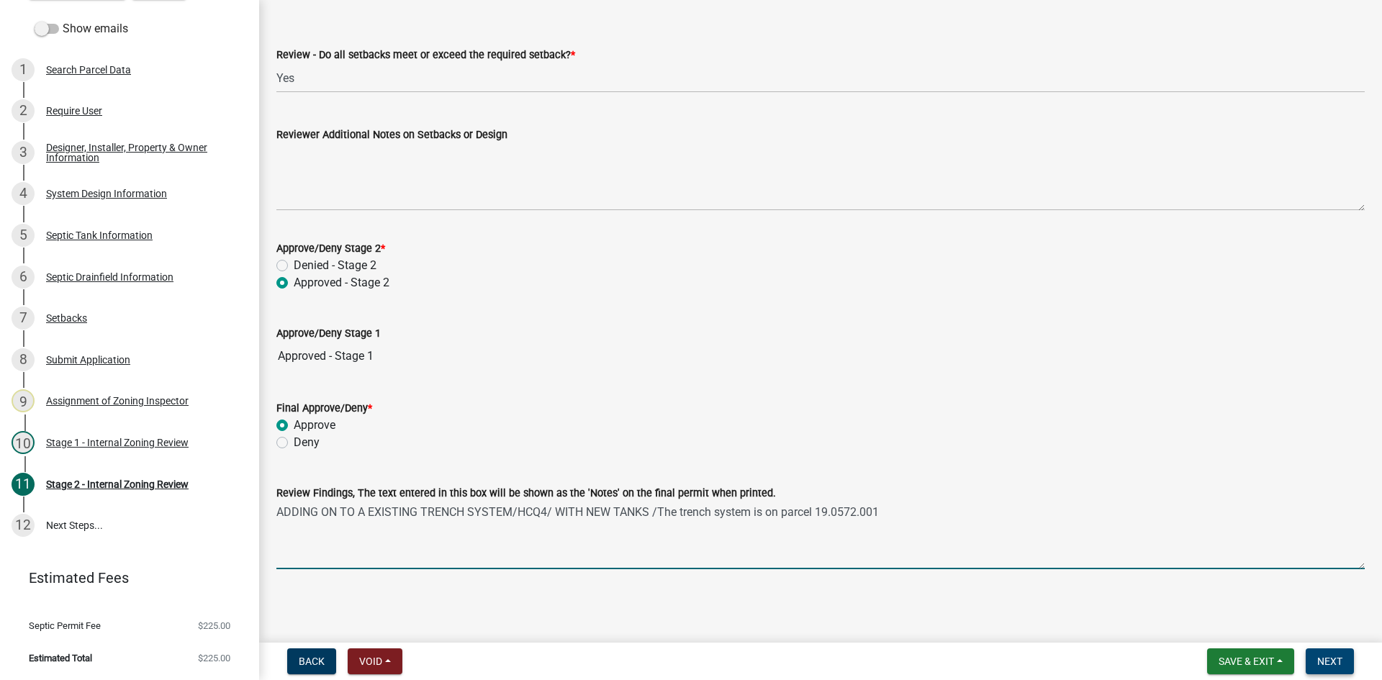
type textarea "ADDING ON TO A EXISTING TRENCH SYSTEM/HCQ4/ WITH NEW TANKS /The trench system i…"
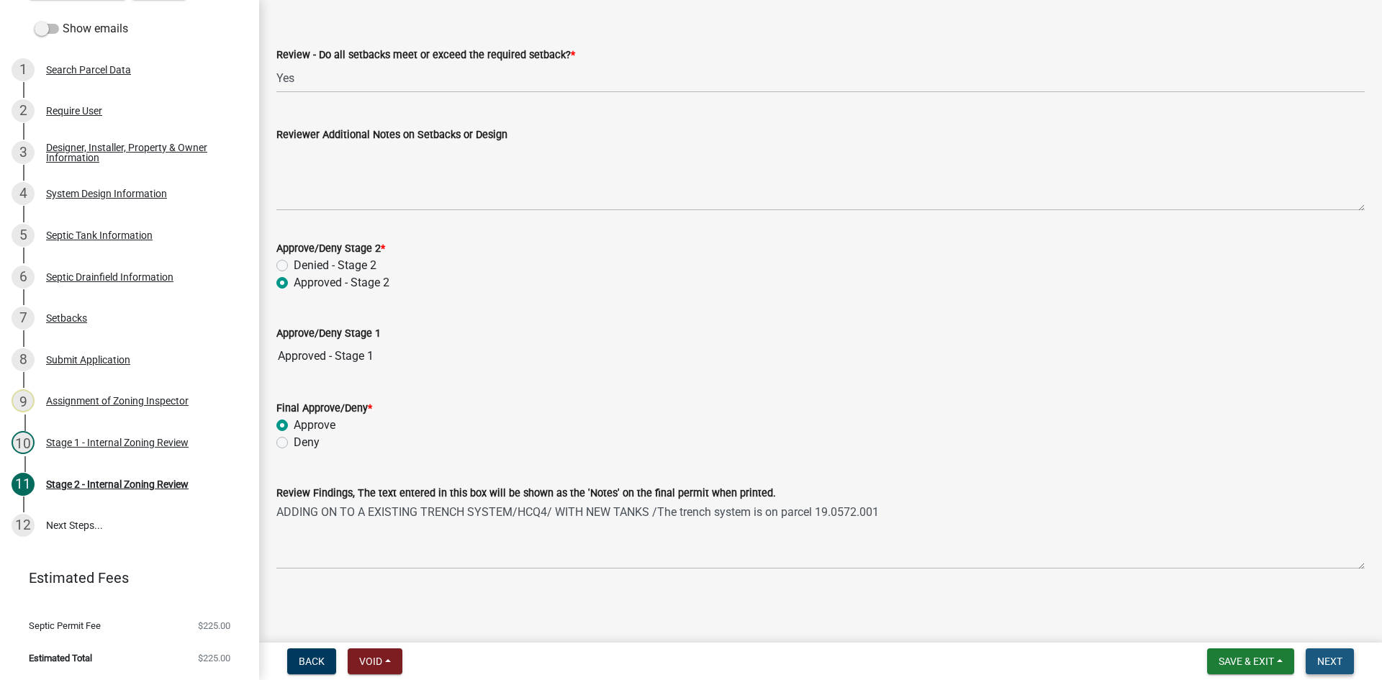
click at [1334, 662] on span "Next" at bounding box center [1329, 662] width 25 height 12
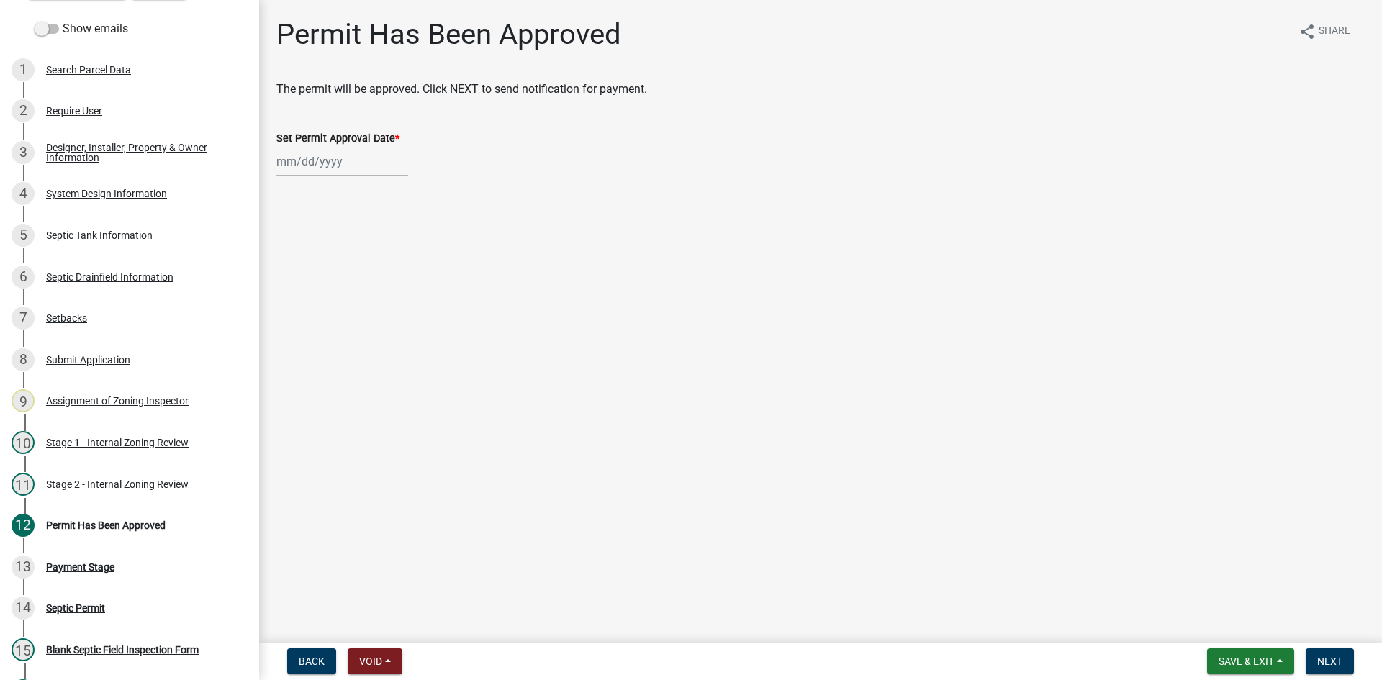
click at [334, 161] on div at bounding box center [342, 162] width 132 height 30
select select "10"
select select "2025"
click at [380, 251] on div "10" at bounding box center [382, 261] width 23 height 23
type input "[DATE]"
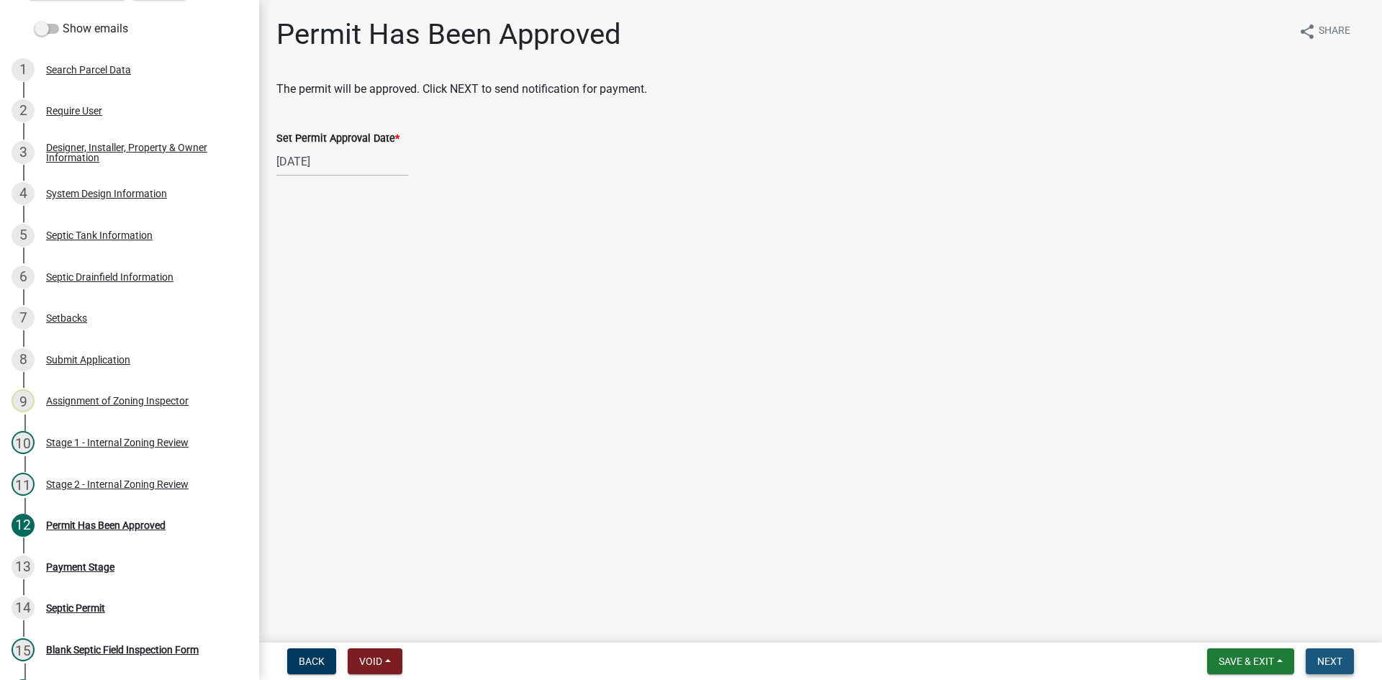
click at [1322, 666] on span "Next" at bounding box center [1329, 662] width 25 height 12
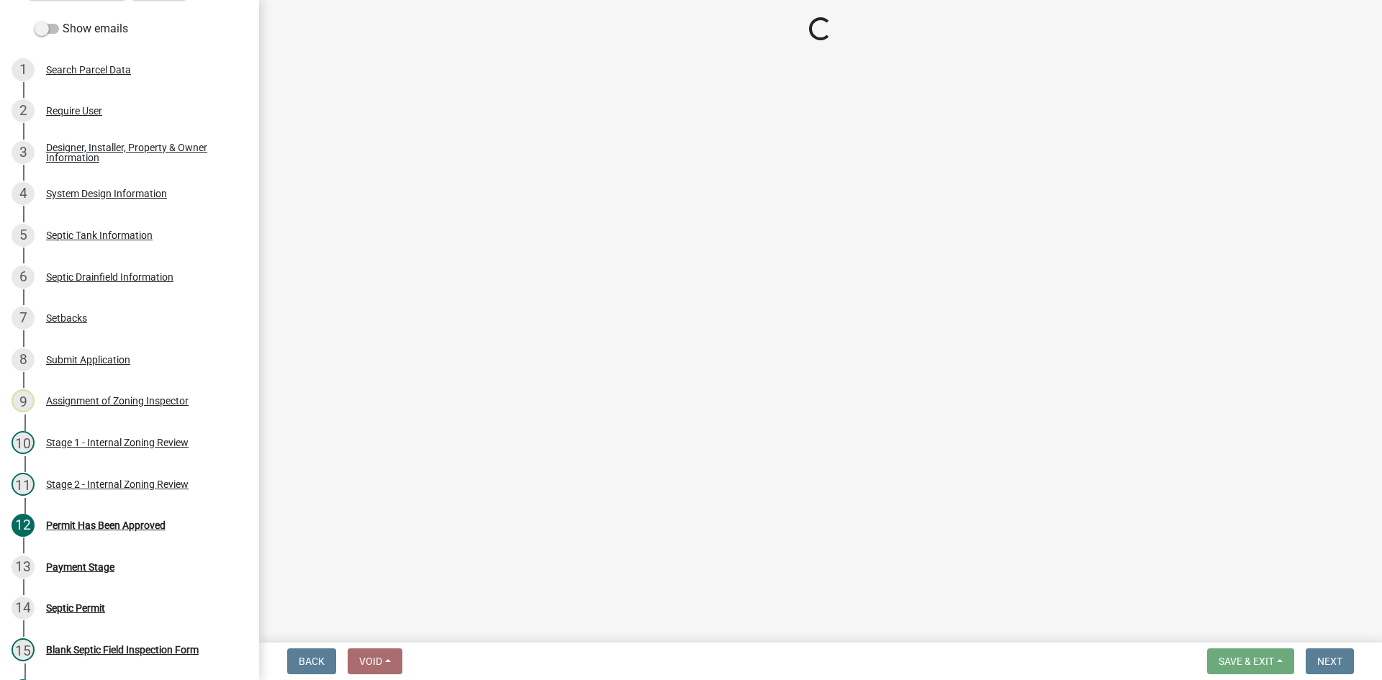
select select "3: 3"
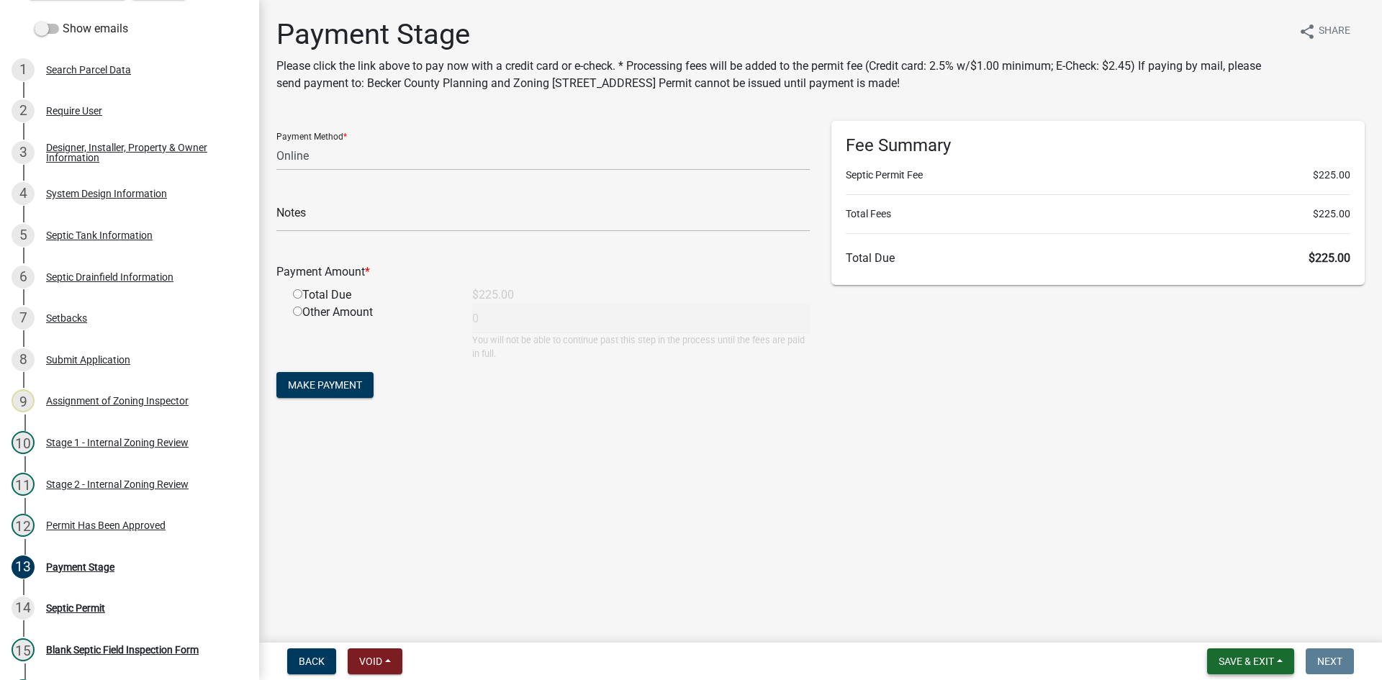
click at [1243, 668] on button "Save & Exit" at bounding box center [1250, 662] width 87 height 26
click at [1234, 624] on button "Save & Exit" at bounding box center [1236, 624] width 115 height 35
